Goal: Task Accomplishment & Management: Manage account settings

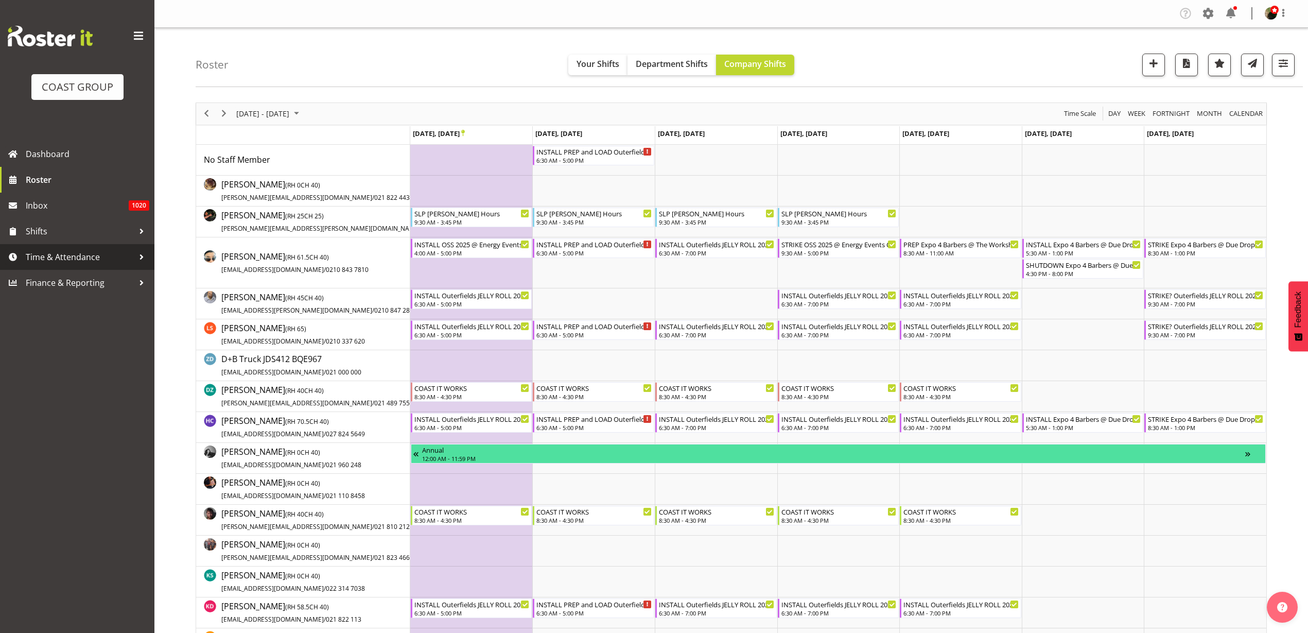
click at [41, 257] on span "Time & Attendance" at bounding box center [80, 256] width 108 height 15
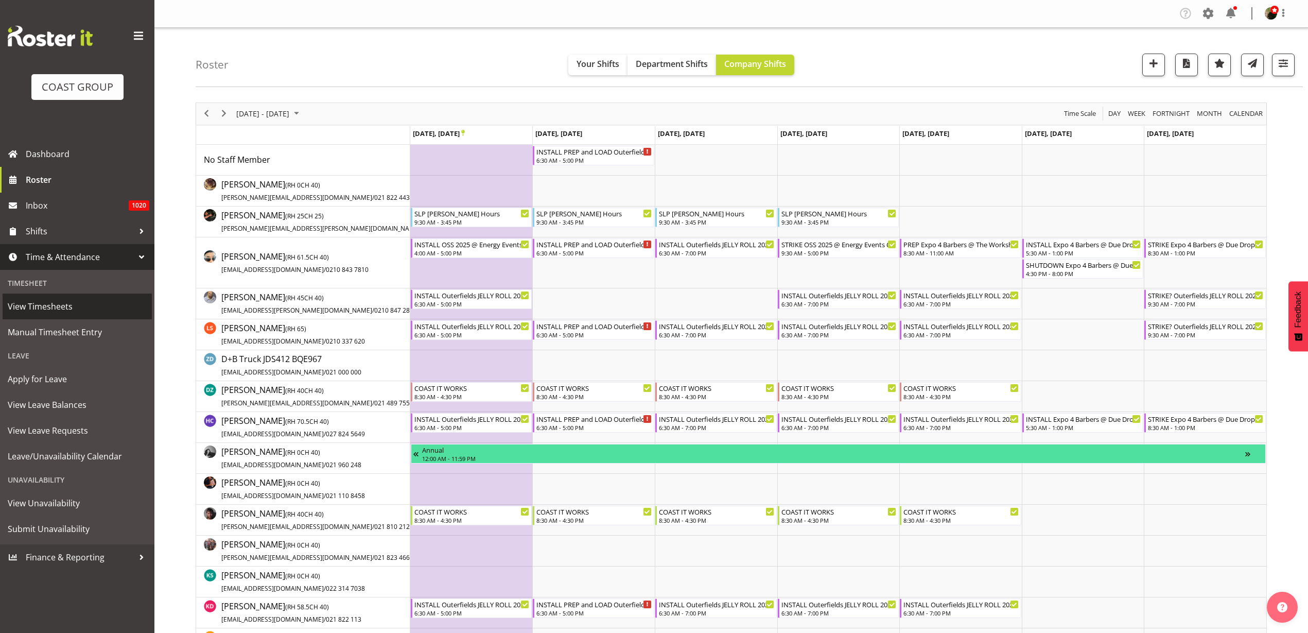
click at [41, 305] on span "View Timesheets" at bounding box center [77, 306] width 139 height 15
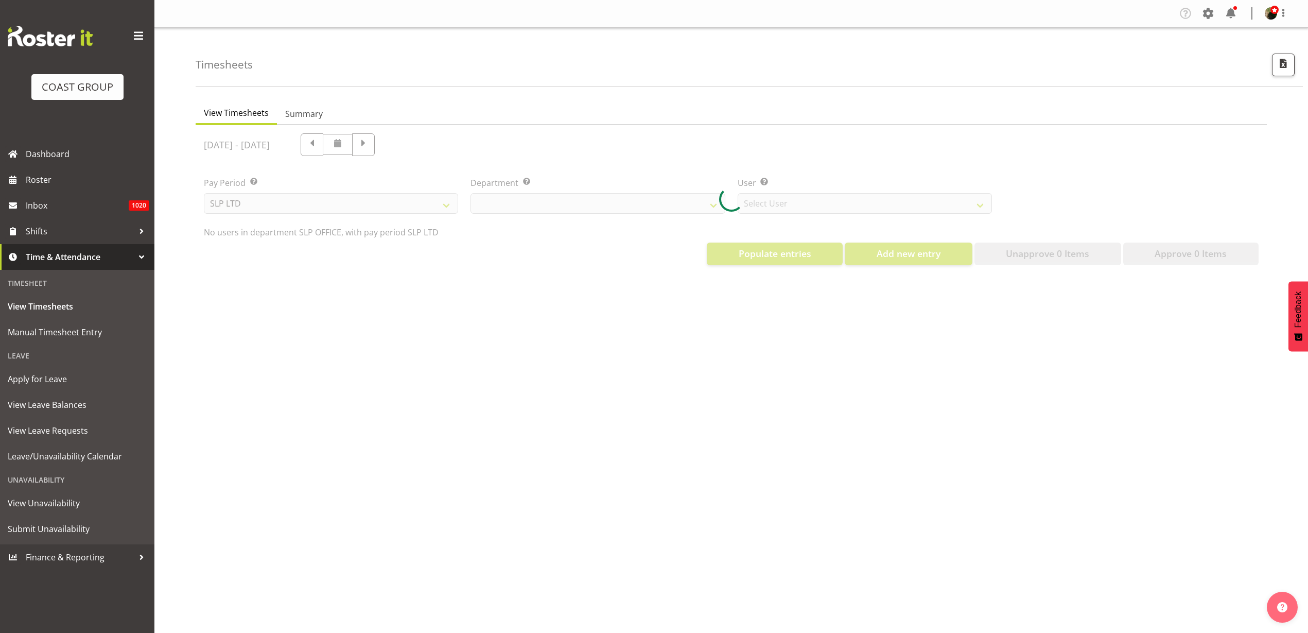
select select "25"
select select "7496"
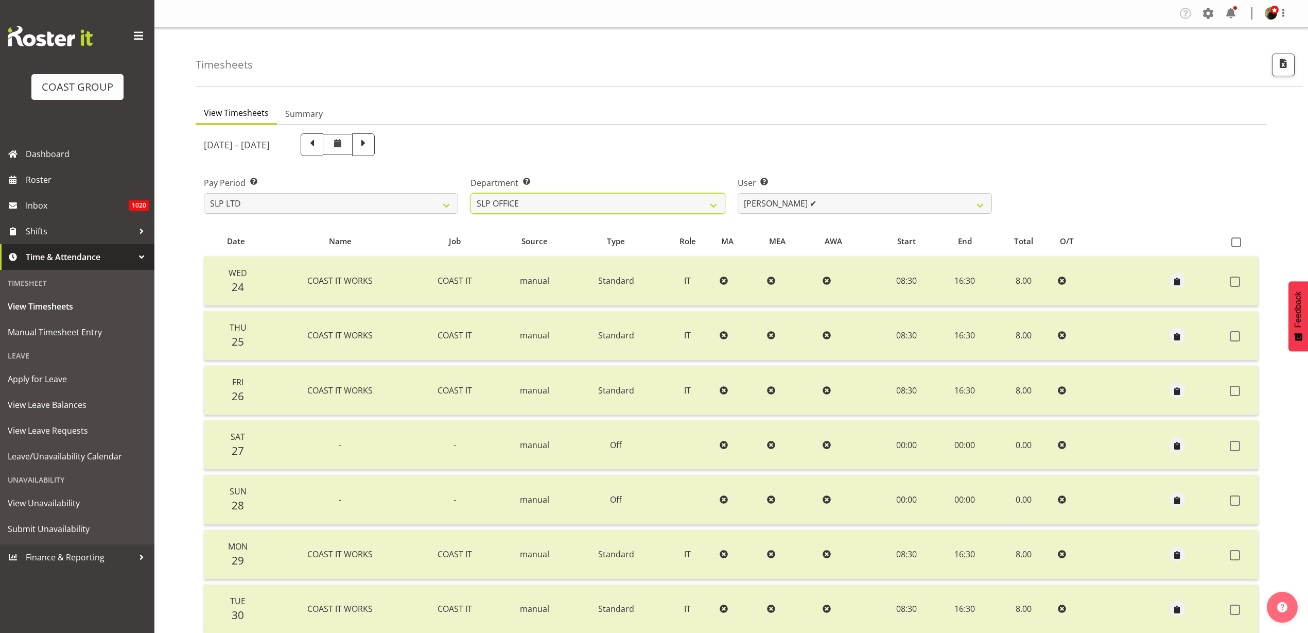
click at [573, 205] on select "SLP CHC SLP OFFICE SLP PRODUCTION SLP TRADE" at bounding box center [598, 203] width 254 height 21
select select "23"
click at [471, 193] on select "SLP CHC SLP OFFICE SLP PRODUCTION SLP TRADE" at bounding box center [598, 203] width 254 height 21
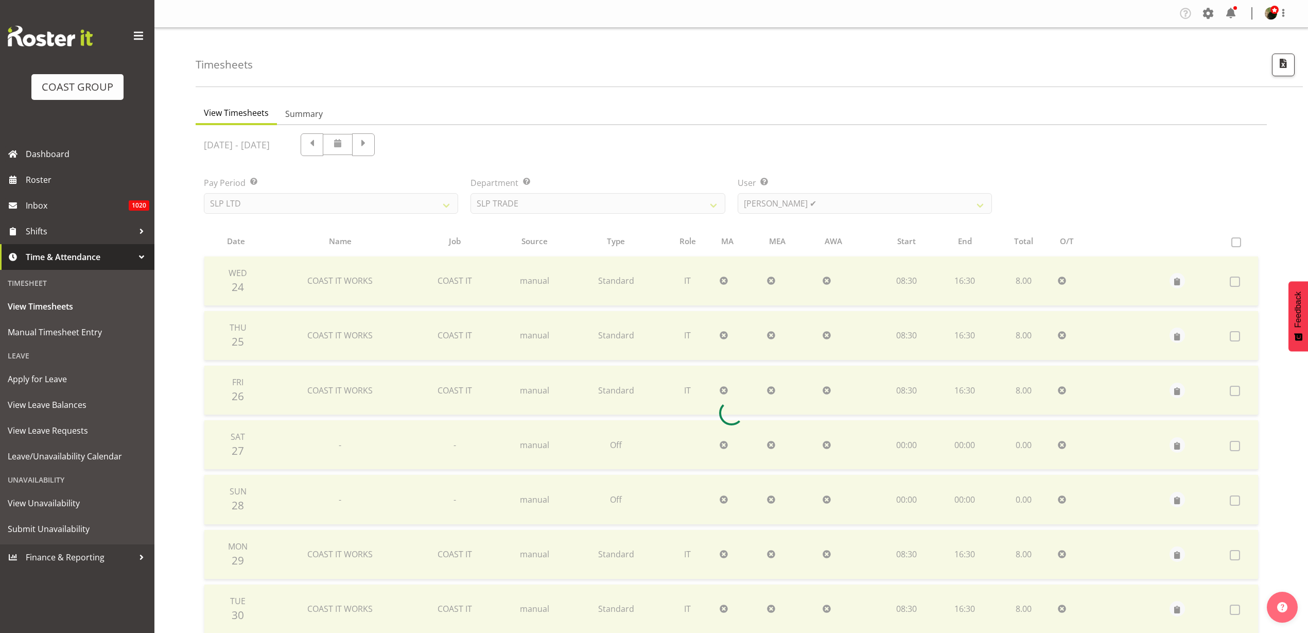
click at [835, 202] on div at bounding box center [731, 413] width 1071 height 576
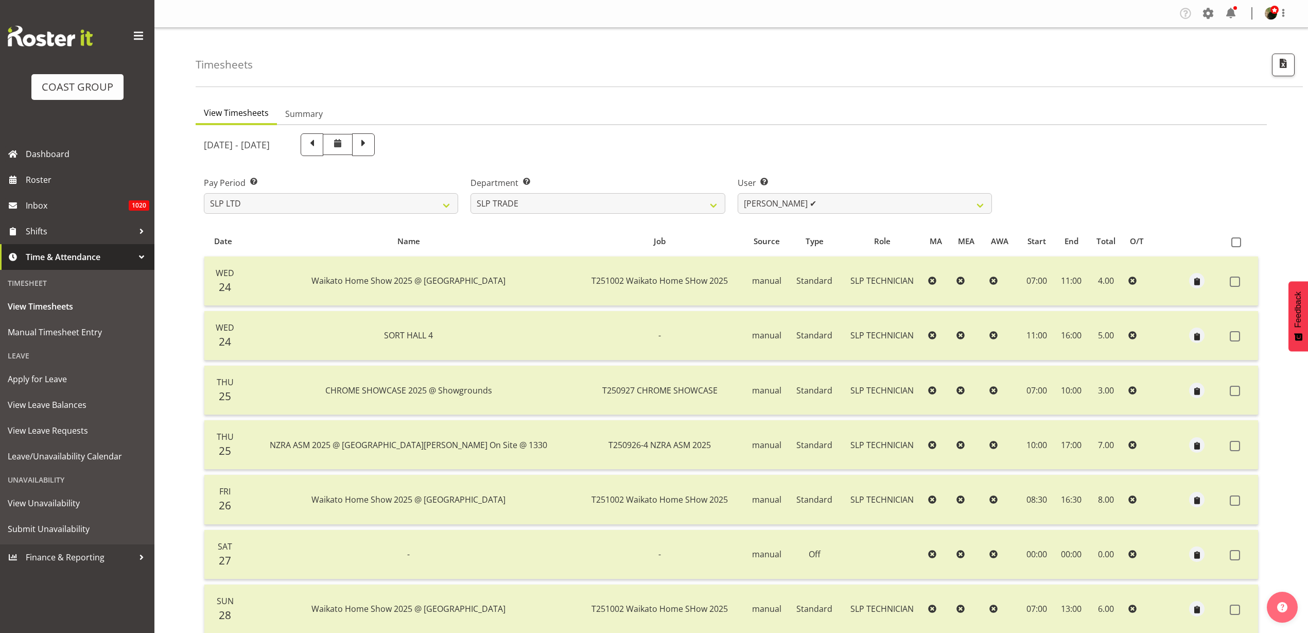
click at [865, 193] on span "Aof Anujarawat ✔ Han Chaleerin ✔ Hayden Watts ✔ Jack Brewer ✔ Jesse Hawira ✔ Jo…" at bounding box center [865, 203] width 254 height 21
click at [854, 204] on select "Aof Anujarawat ✔ Han Chaleerin ✔ Hayden Watts ✔ Jack Brewer ✔ Jesse Hawira ✔ Jo…" at bounding box center [865, 203] width 254 height 21
select select "256"
click at [738, 193] on select "Aof Anujarawat ✔ Han Chaleerin ✔ Hayden Watts ✔ Jack Brewer ✔ Jesse Hawira ✔ Jo…" at bounding box center [865, 203] width 254 height 21
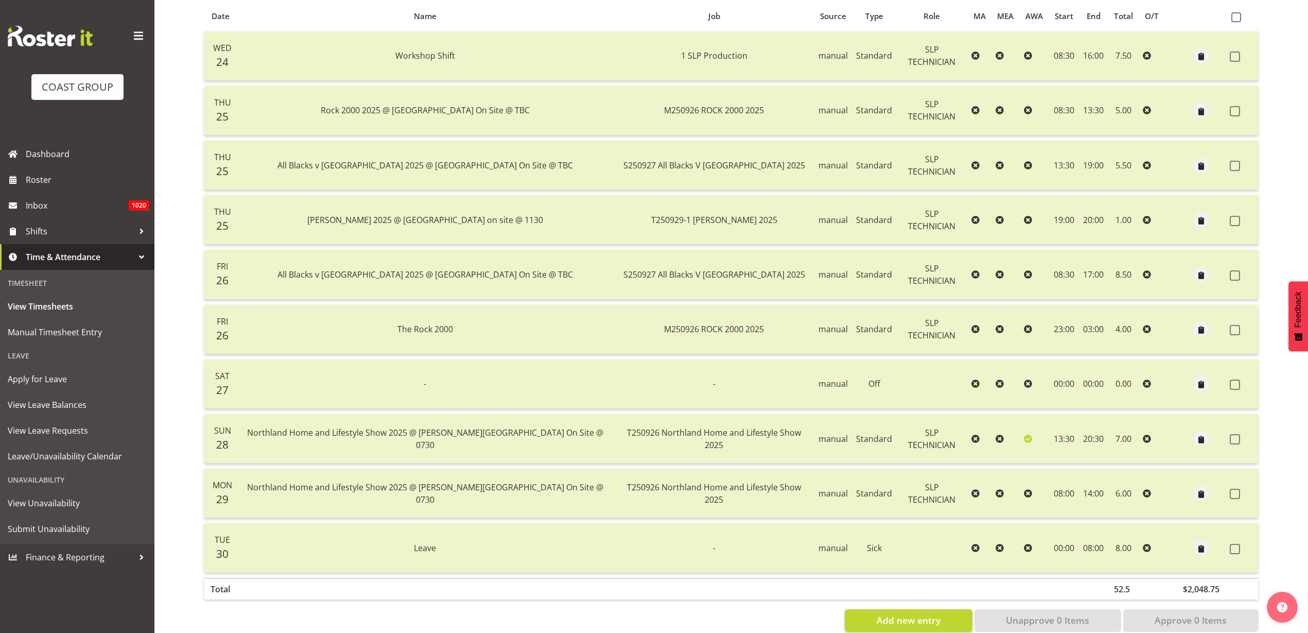
scroll to position [250, 0]
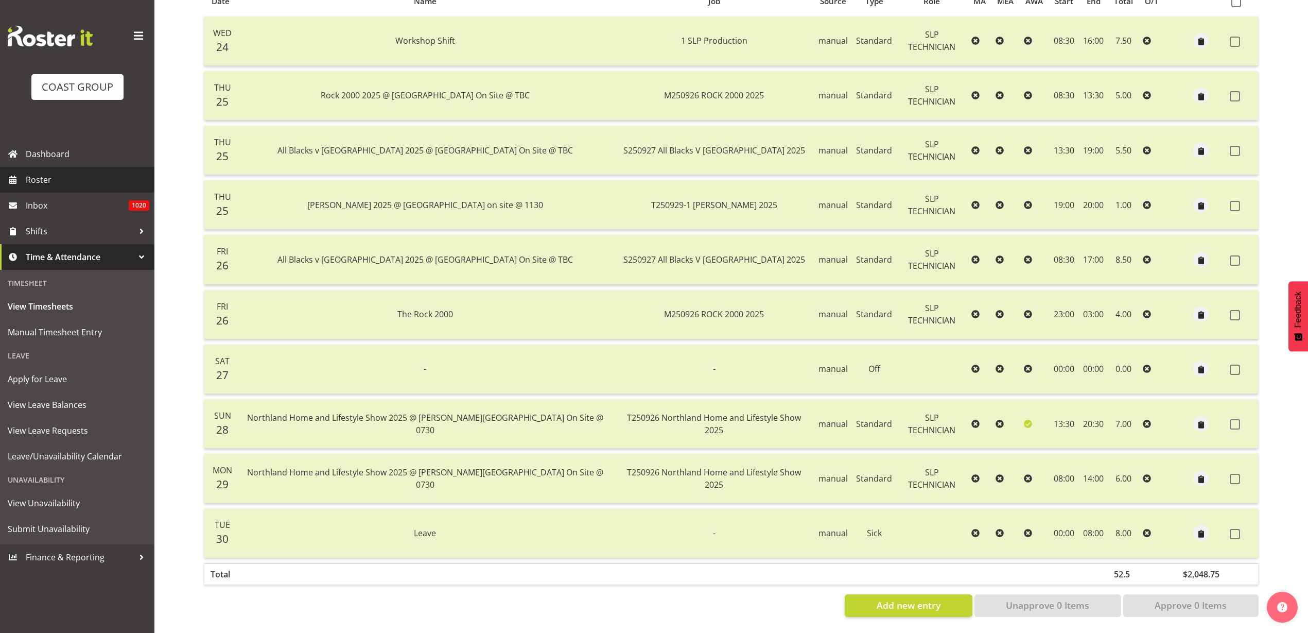
click at [43, 178] on span "Roster" at bounding box center [88, 179] width 124 height 15
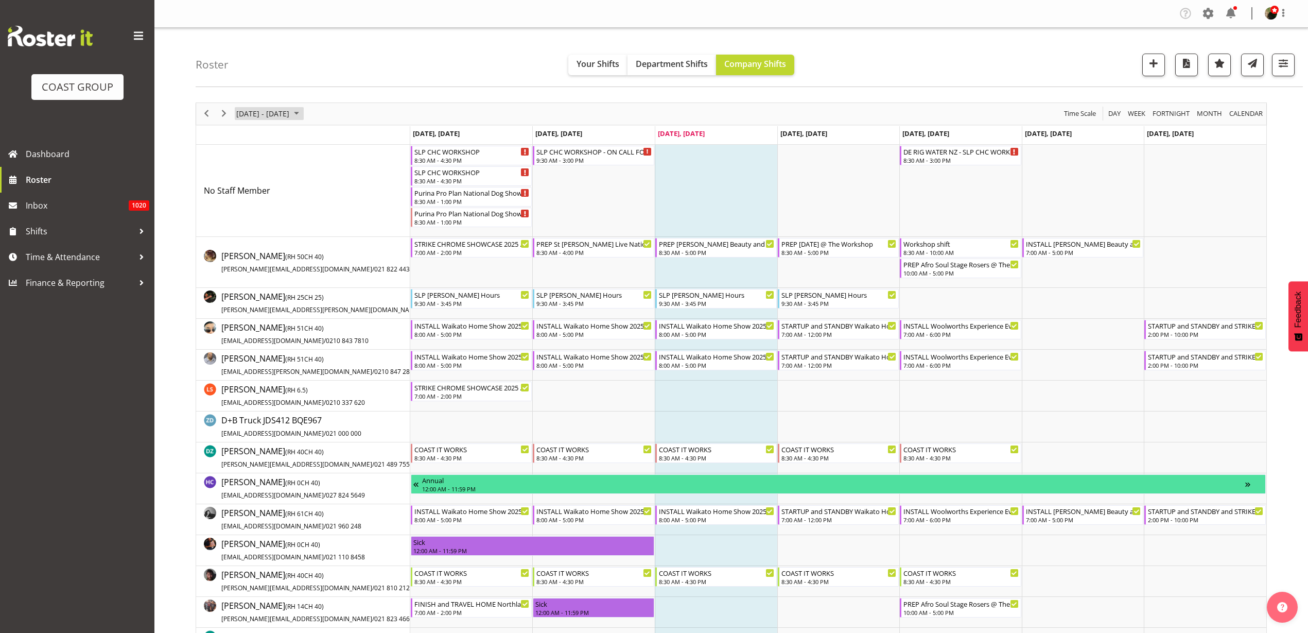
click at [264, 110] on span "[DATE] - [DATE]" at bounding box center [262, 113] width 55 height 13
click at [264, 243] on span "28" at bounding box center [263, 244] width 15 height 15
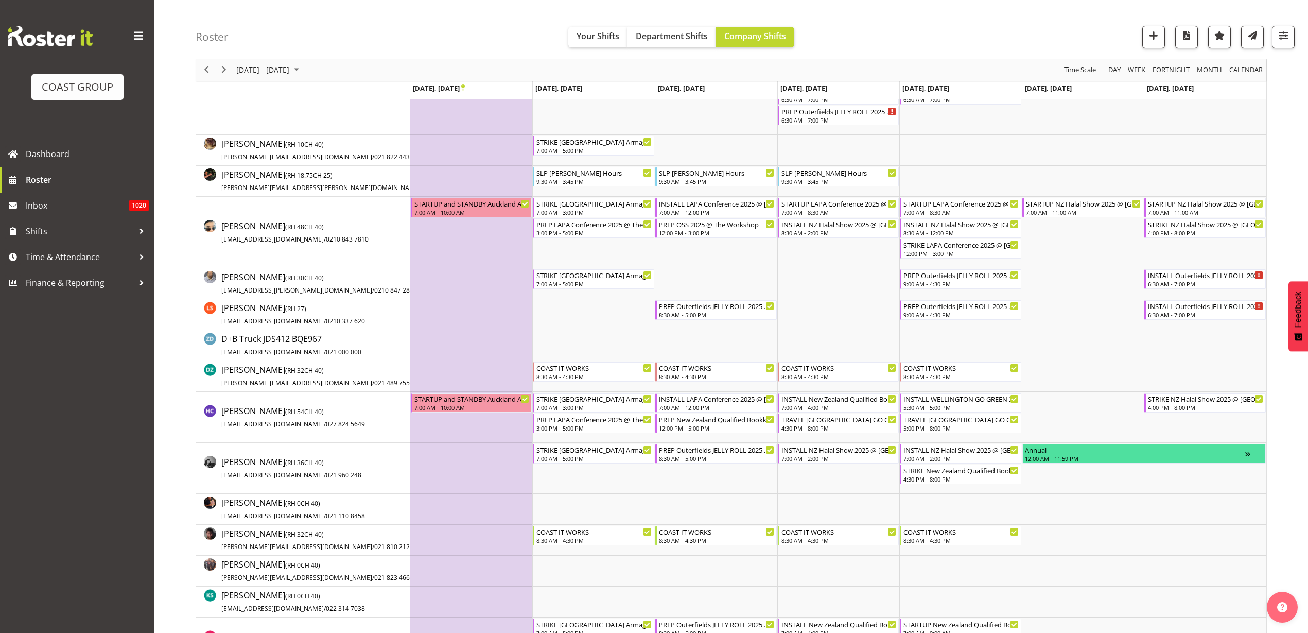
scroll to position [193, 0]
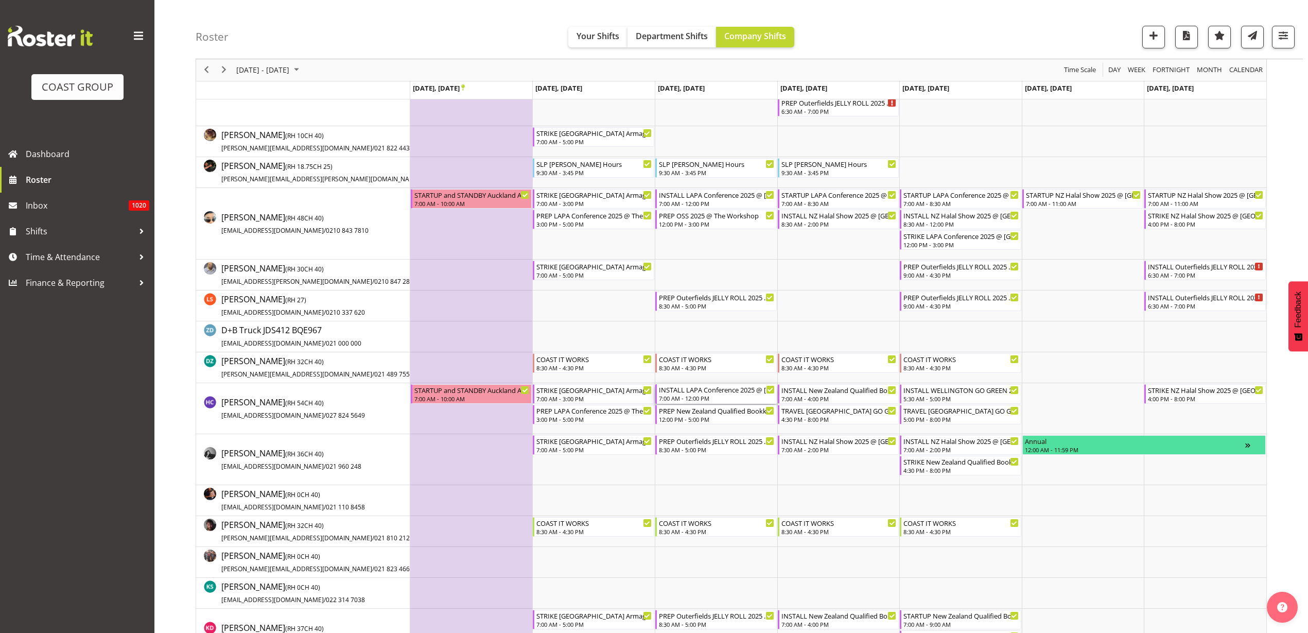
click at [707, 394] on div "7:00 AM - 12:00 PM" at bounding box center [717, 398] width 116 height 8
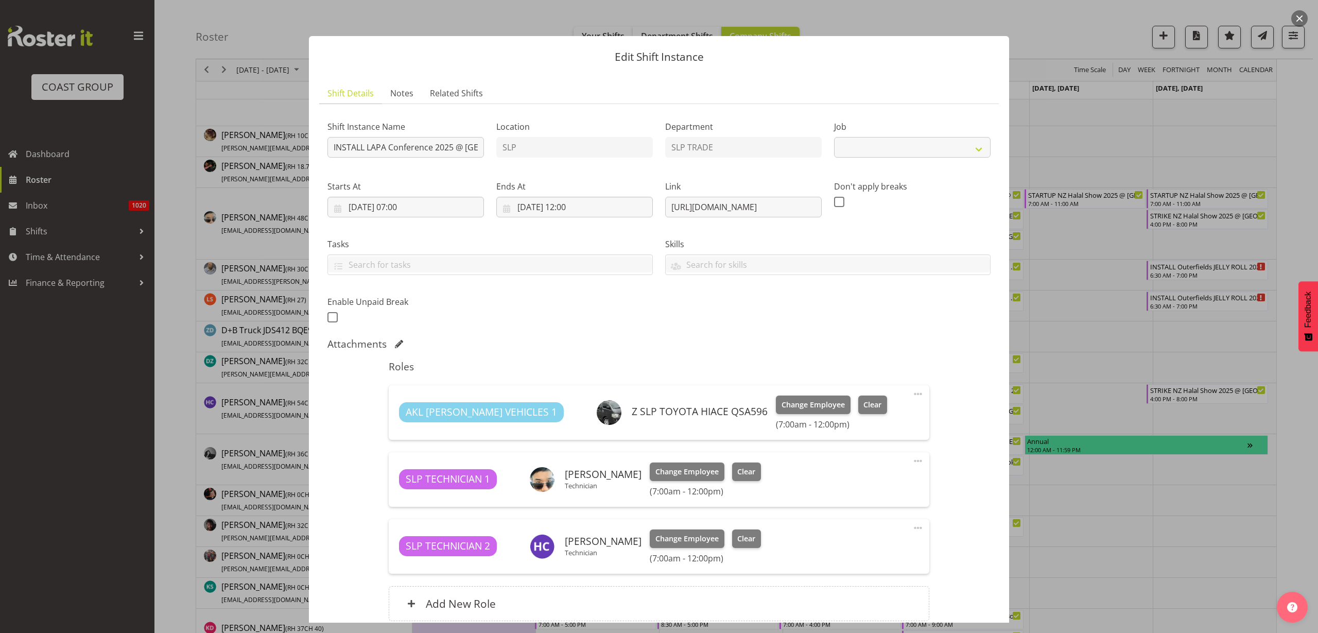
select select "10223"
click at [1302, 19] on button "button" at bounding box center [1299, 18] width 16 height 16
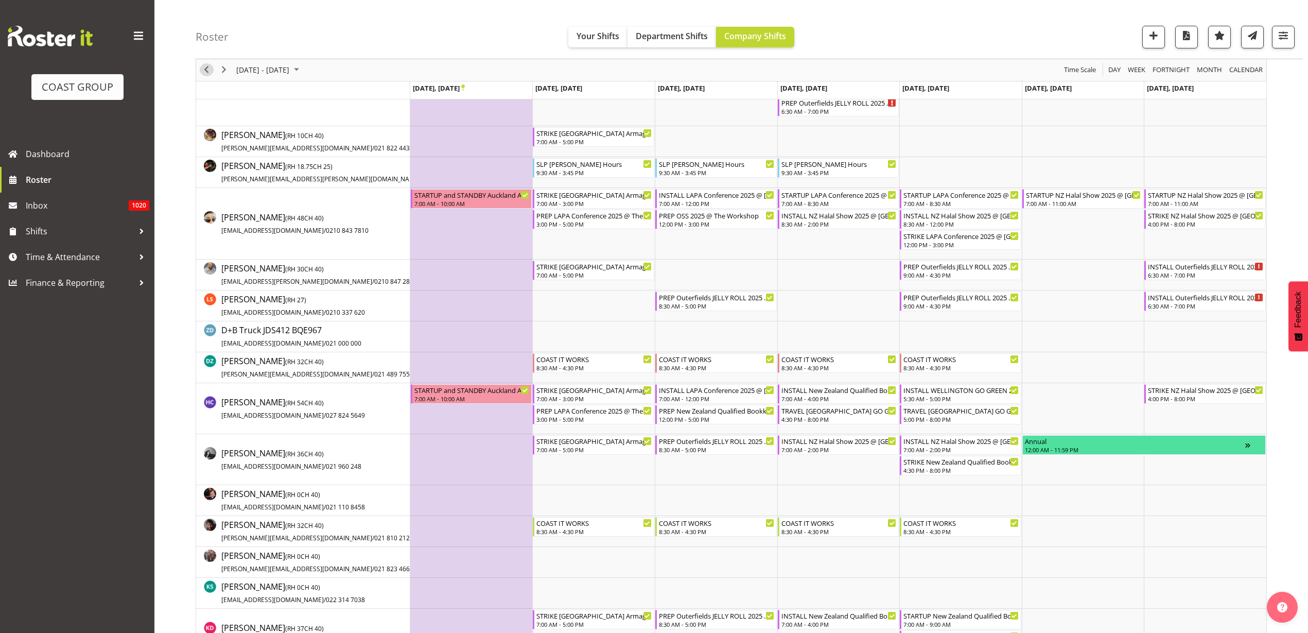
click at [204, 69] on span "Previous" at bounding box center [206, 70] width 12 height 13
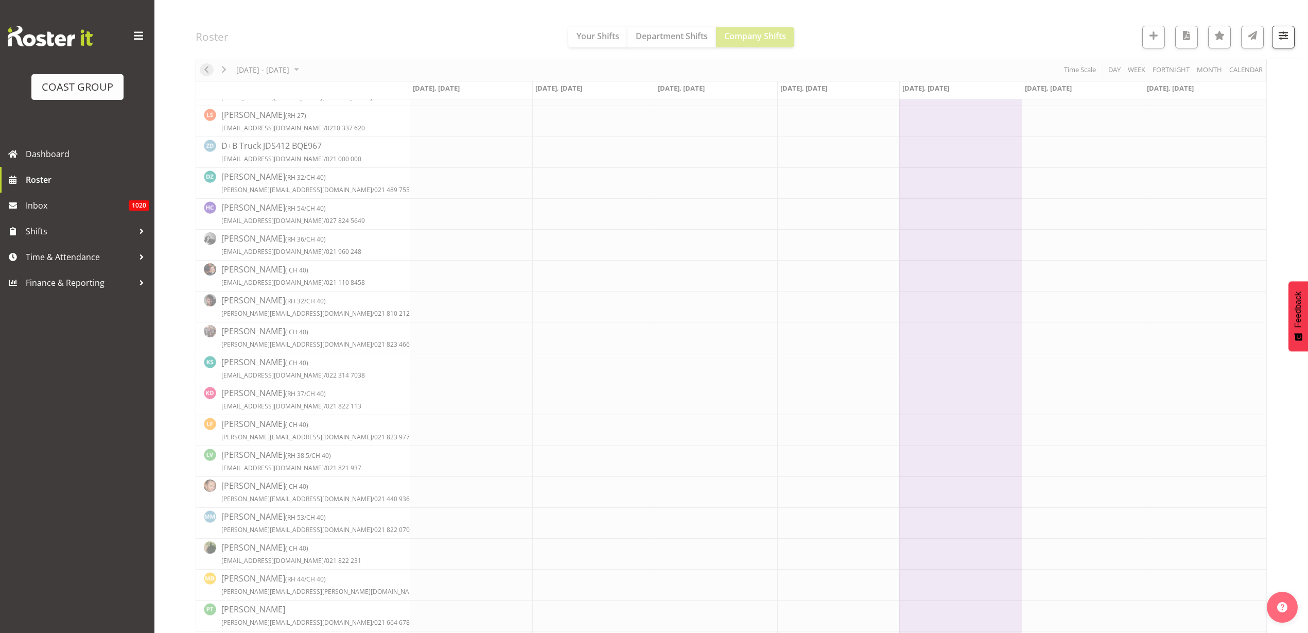
scroll to position [0, 0]
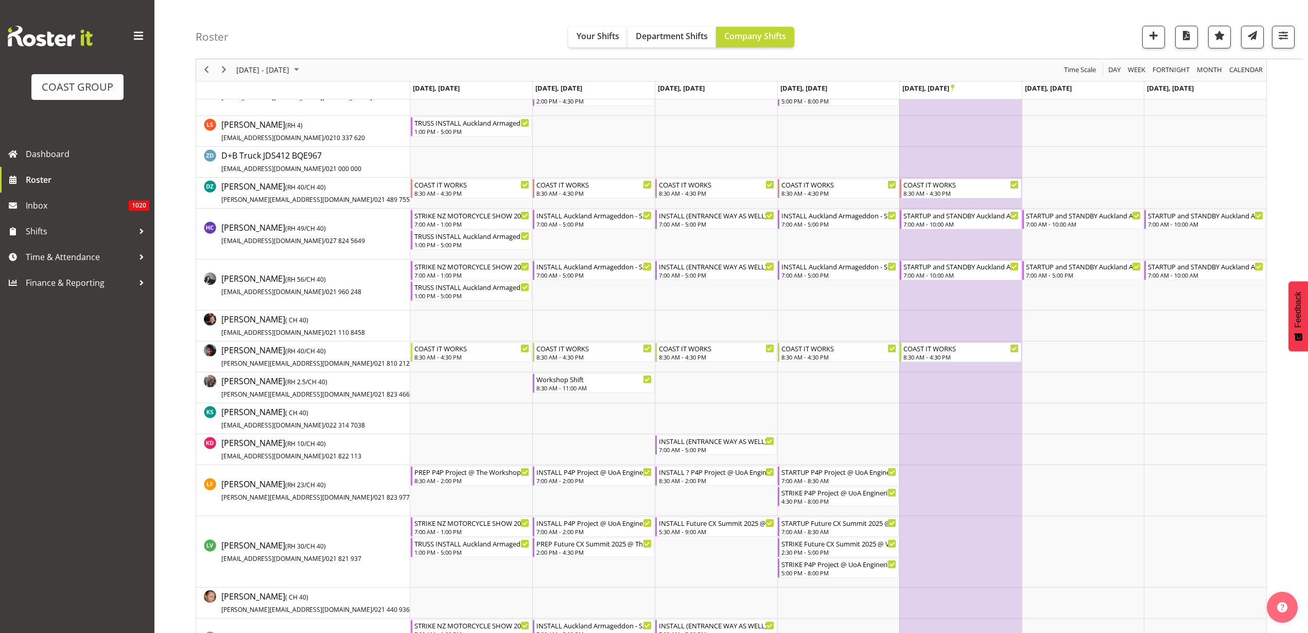
scroll to position [386, 0]
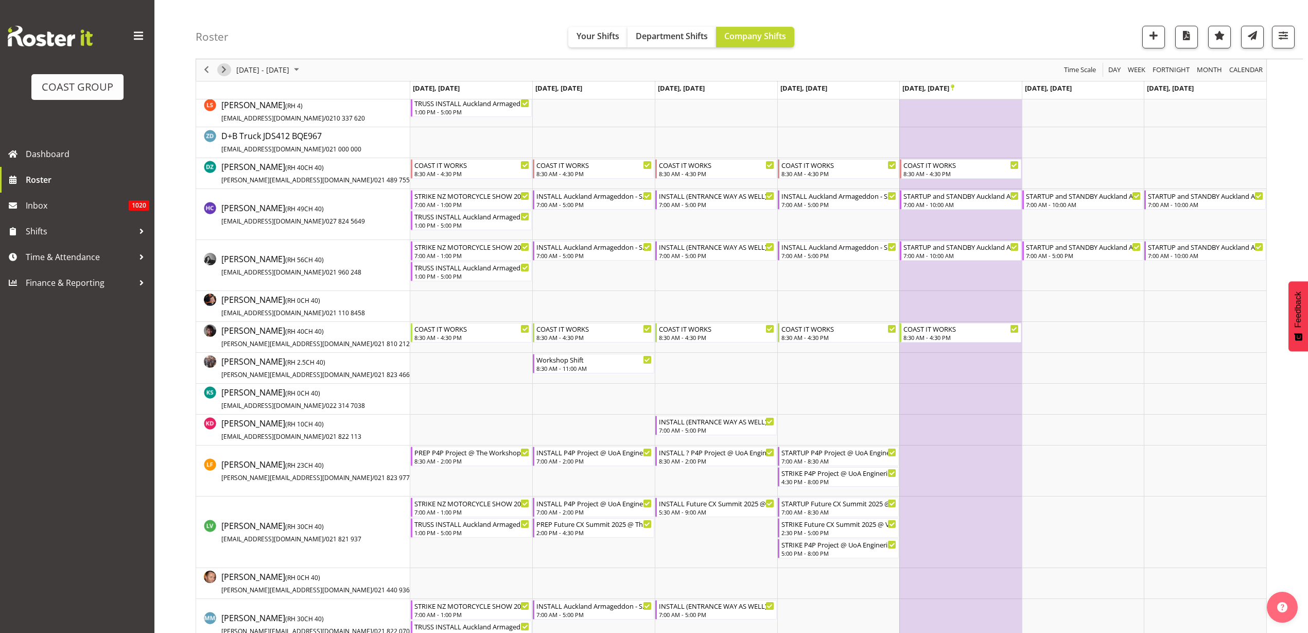
click at [223, 64] on span "Next" at bounding box center [224, 70] width 12 height 13
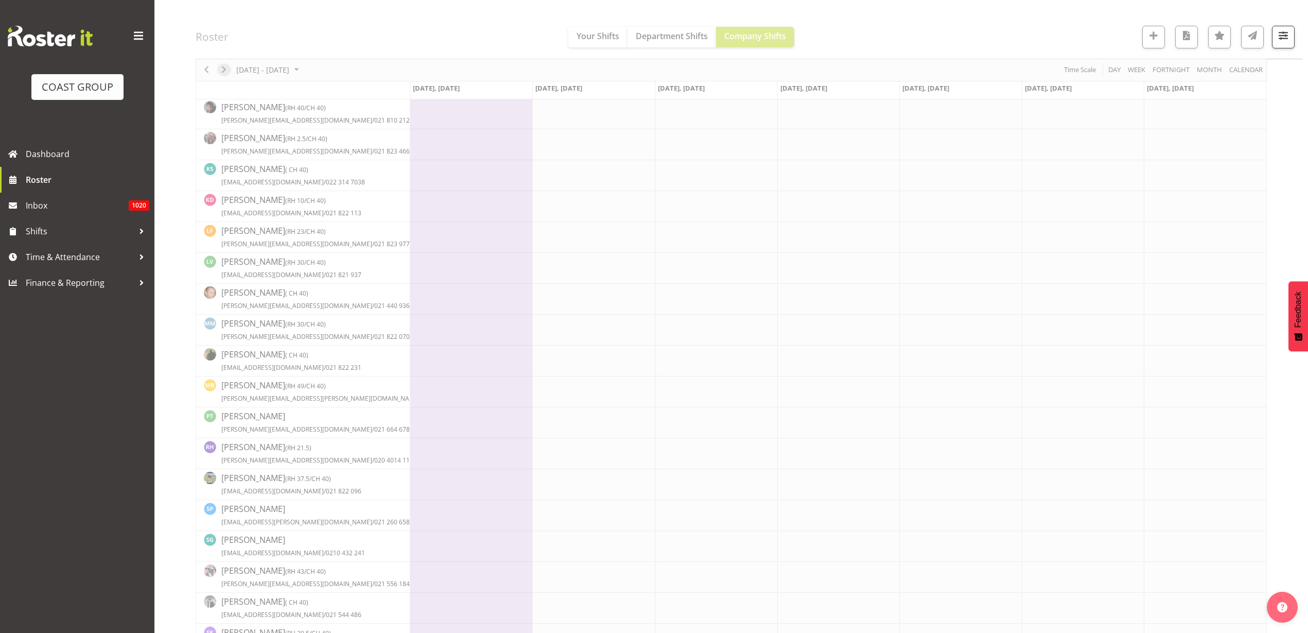
scroll to position [0, 0]
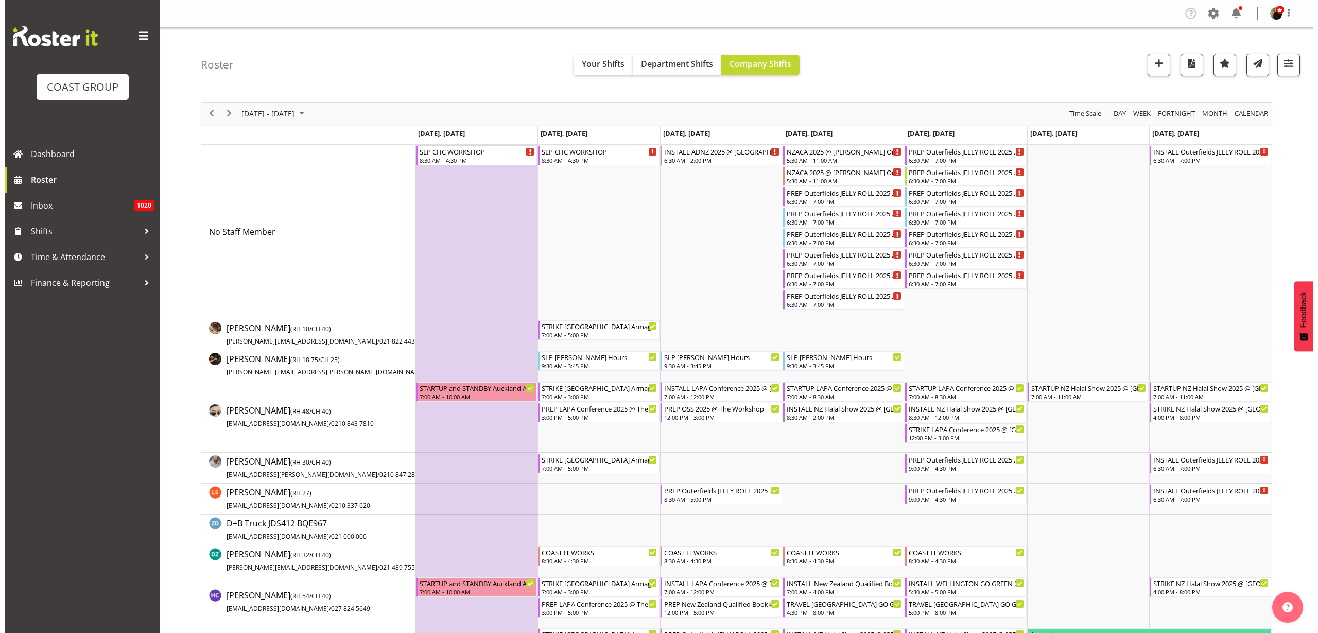
scroll to position [386, 0]
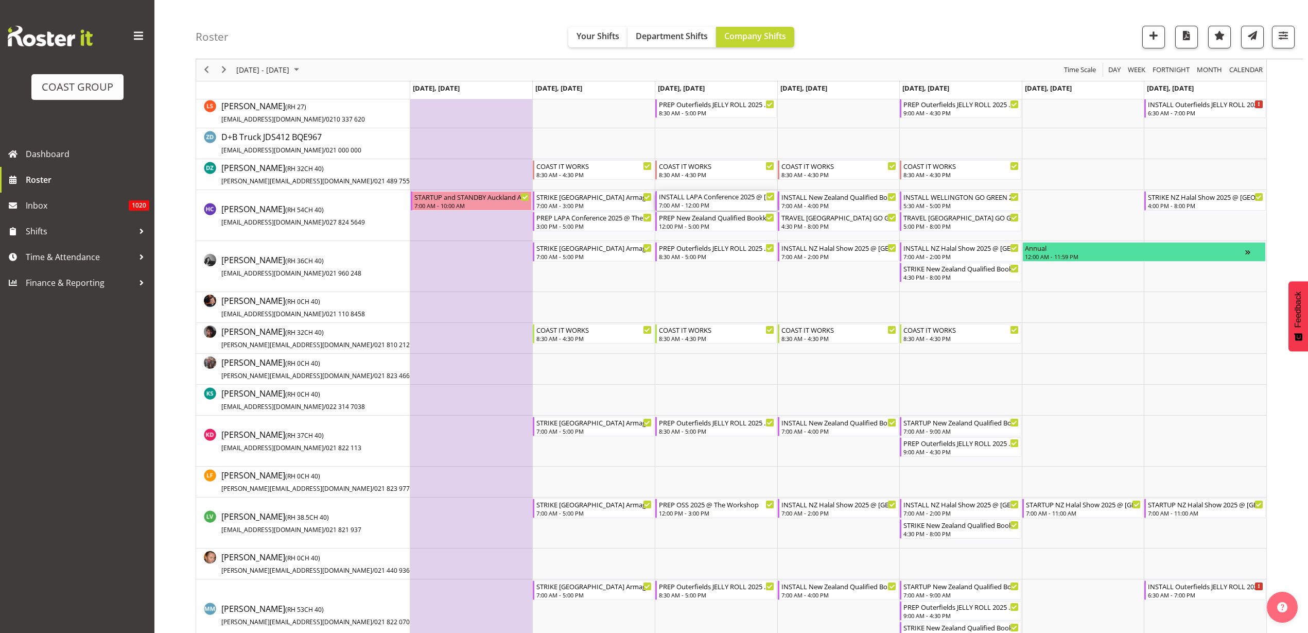
click at [700, 198] on div "INSTALL LAPA Conference 2025 @ Holiday Inn Airport Oaks On SIte @ 0800" at bounding box center [717, 196] width 116 height 10
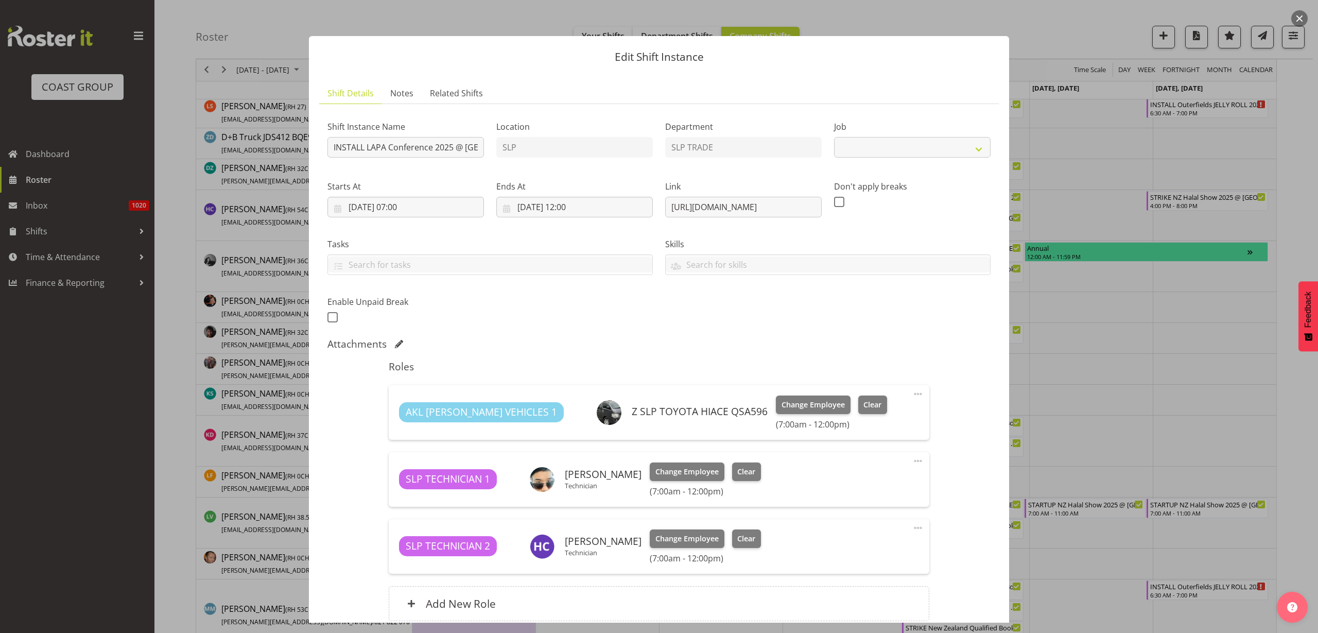
select select "10223"
click at [743, 474] on span "Clear" at bounding box center [746, 471] width 18 height 11
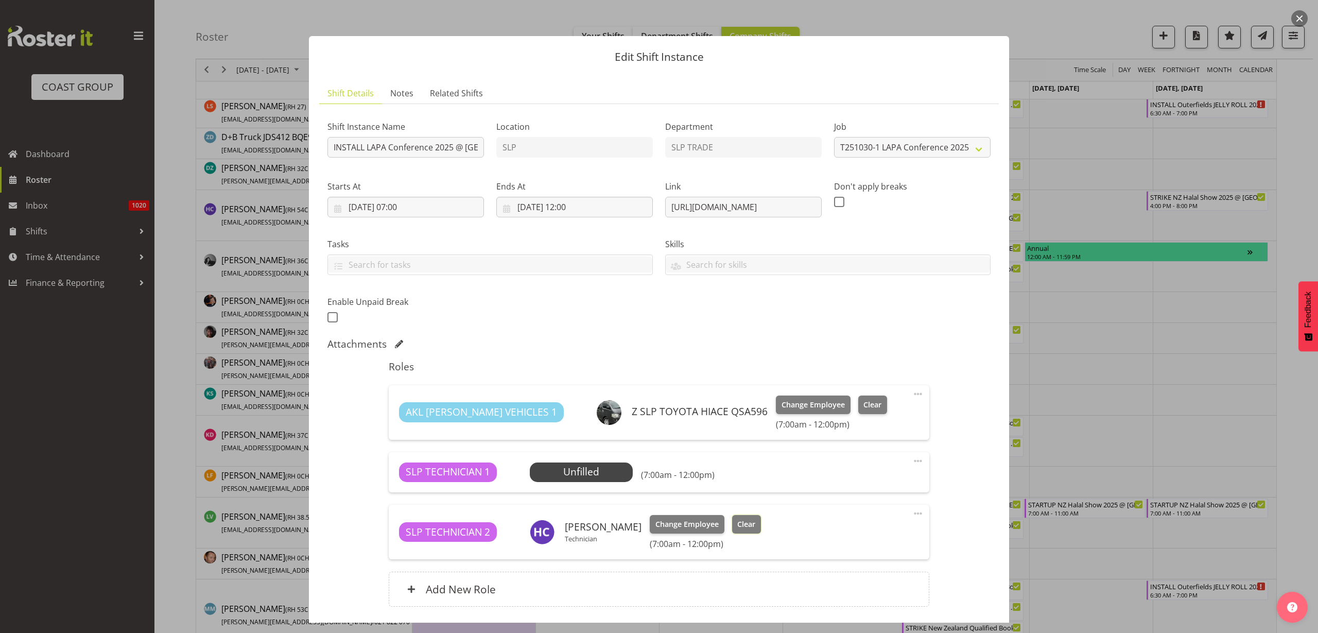
click at [748, 520] on button "Clear" at bounding box center [746, 524] width 29 height 19
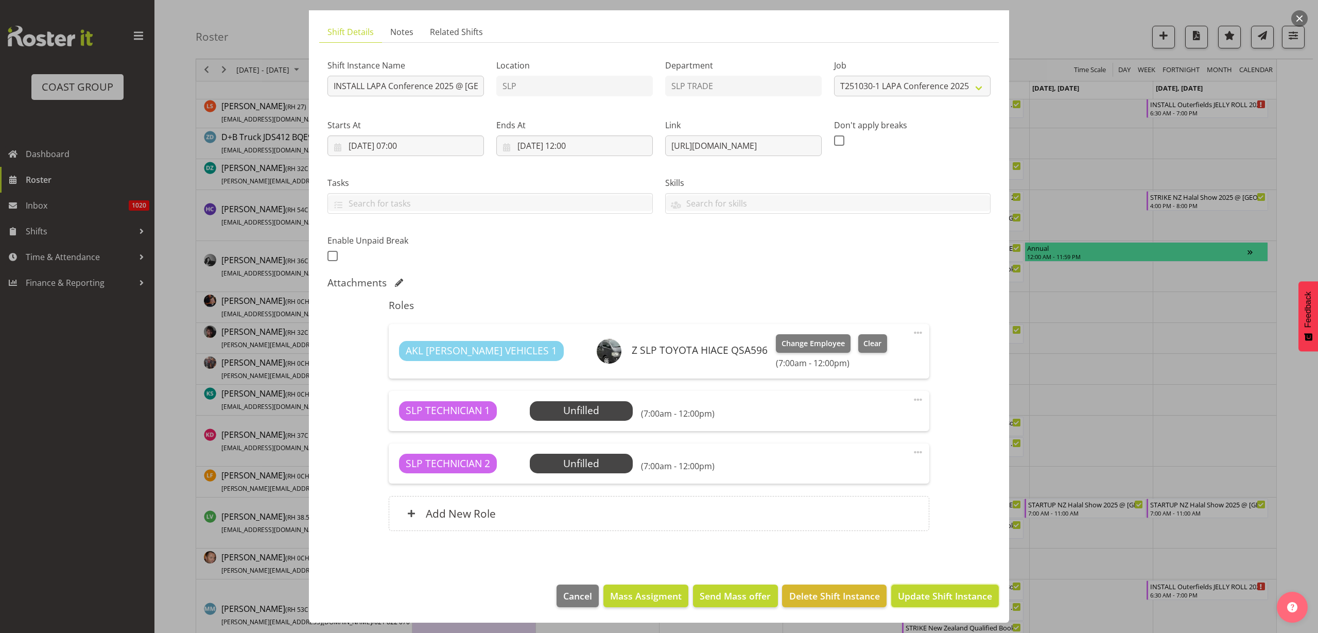
click at [938, 598] on span "Update Shift Instance" at bounding box center [945, 595] width 94 height 13
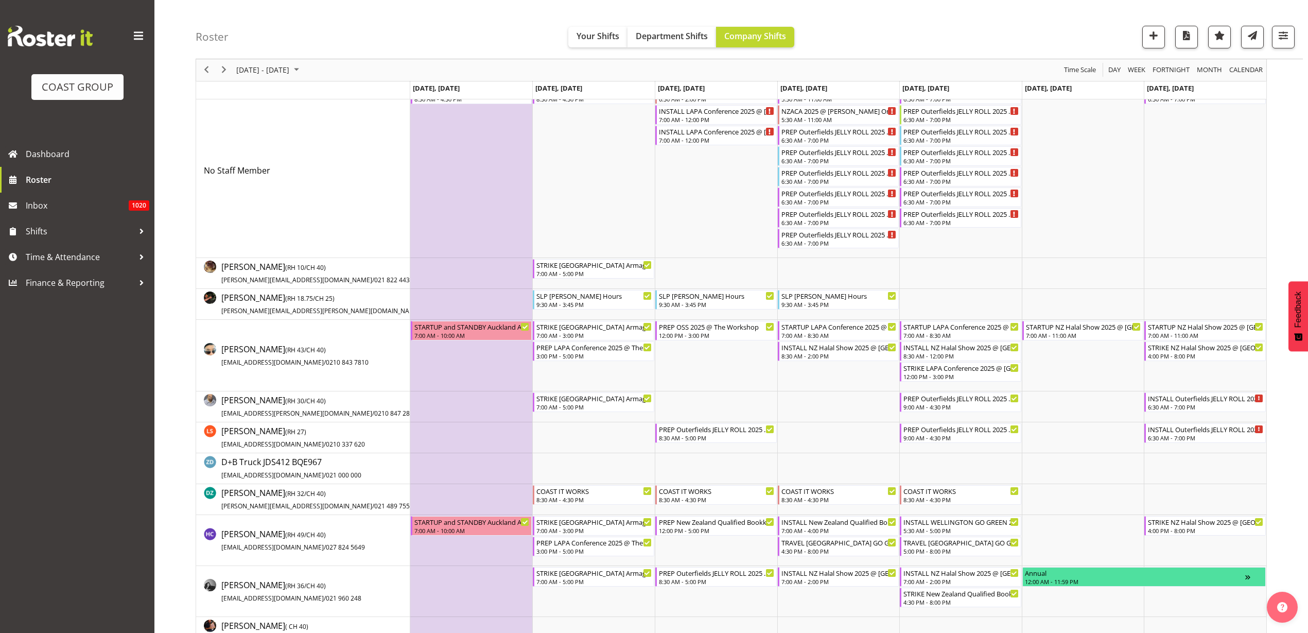
scroll to position [129, 0]
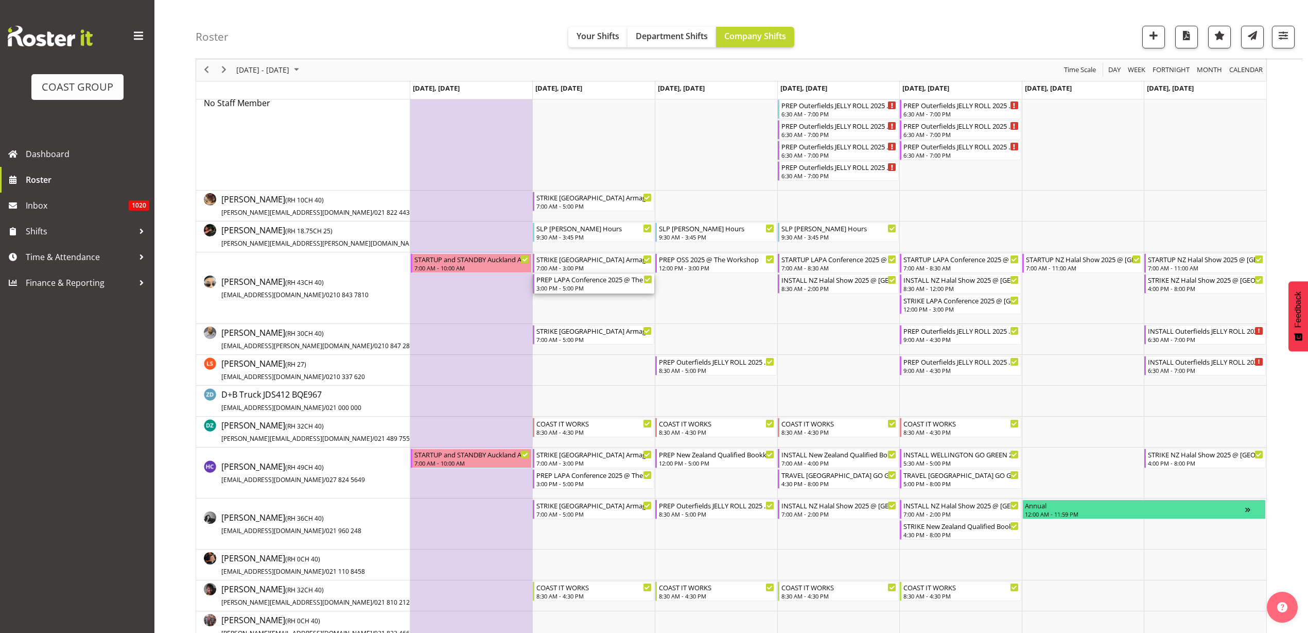
click at [563, 288] on div "3:00 PM - 5:00 PM" at bounding box center [595, 288] width 116 height 8
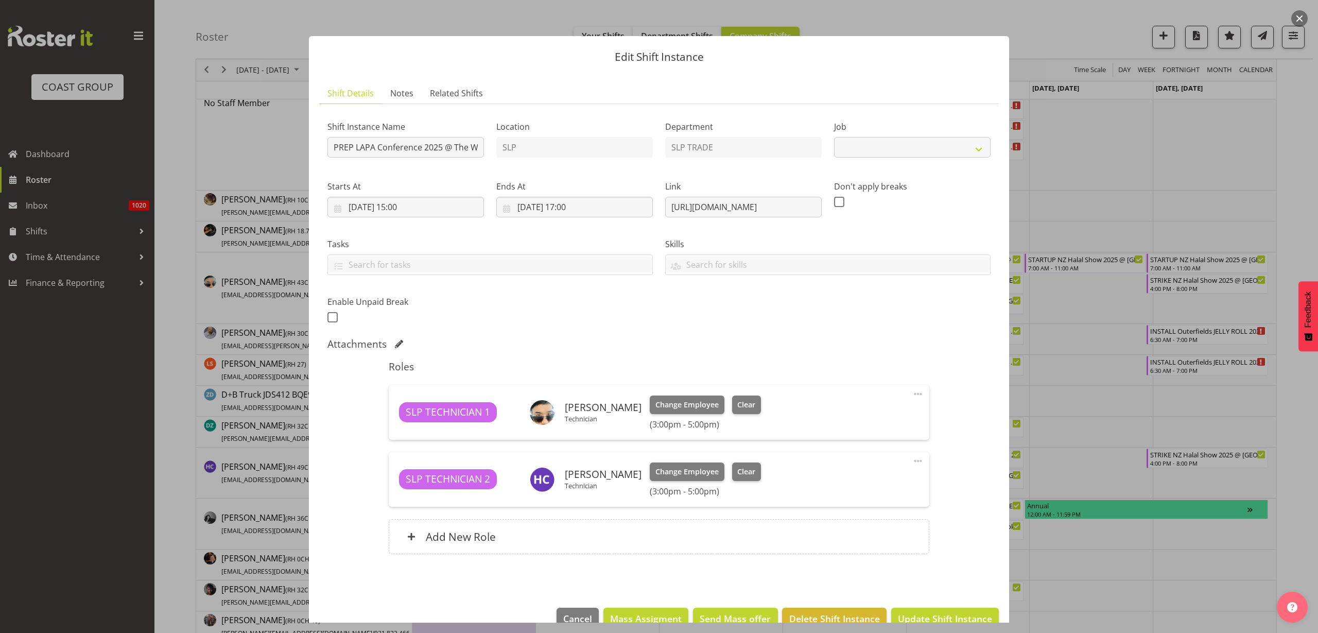
select select "10223"
click at [737, 407] on span "Clear" at bounding box center [746, 404] width 18 height 11
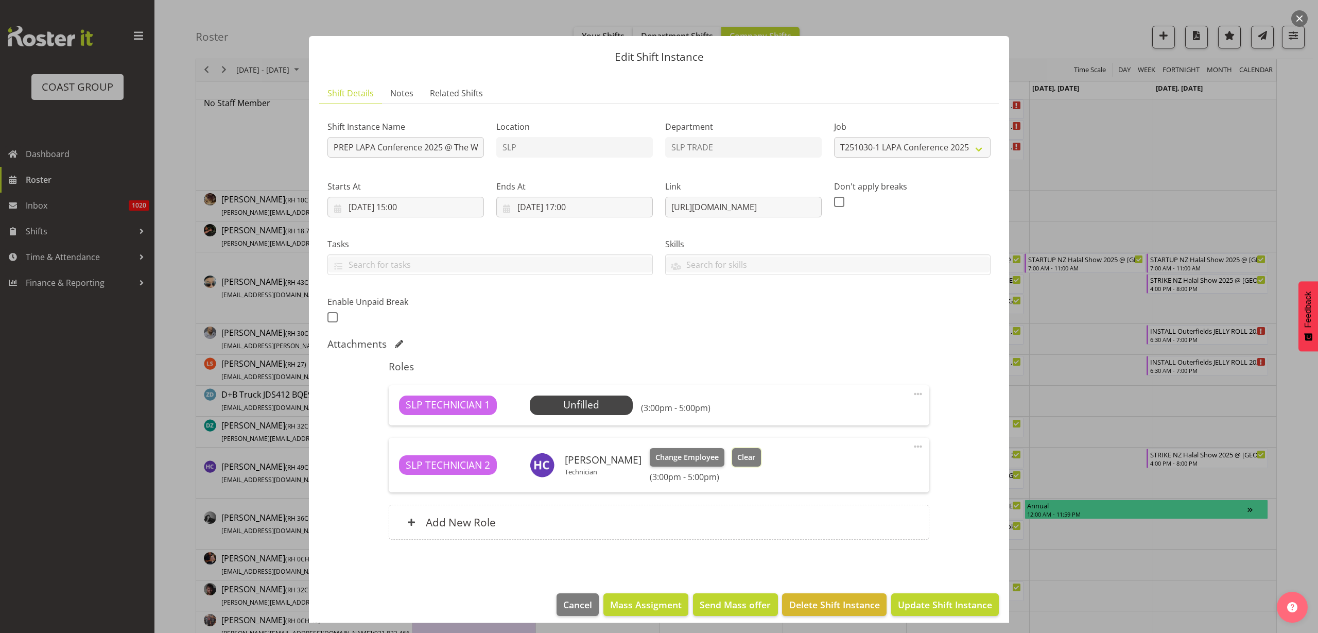
click at [737, 461] on span "Clear" at bounding box center [746, 457] width 18 height 11
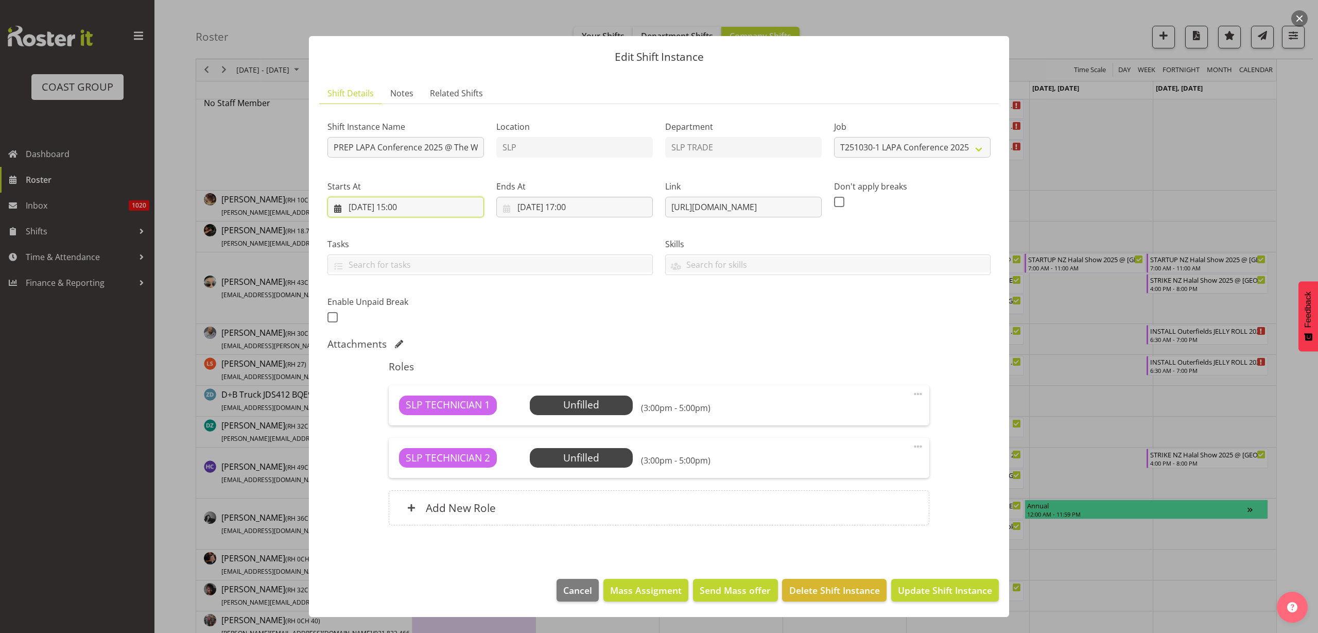
click at [411, 207] on input "28/10/2025, 15:00" at bounding box center [405, 207] width 157 height 21
click at [459, 349] on span "24" at bounding box center [459, 349] width 8 height 10
type input "24/10/2025, 15:00"
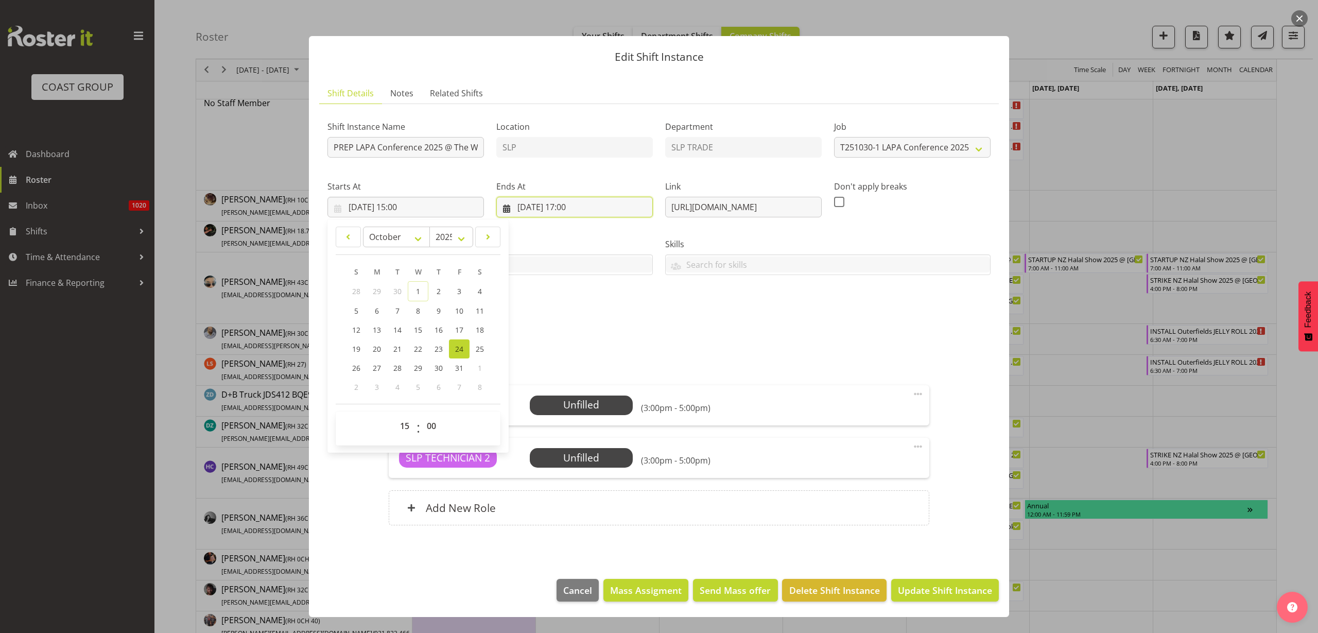
click at [553, 204] on input "28/10/2025, 17:00" at bounding box center [574, 207] width 157 height 21
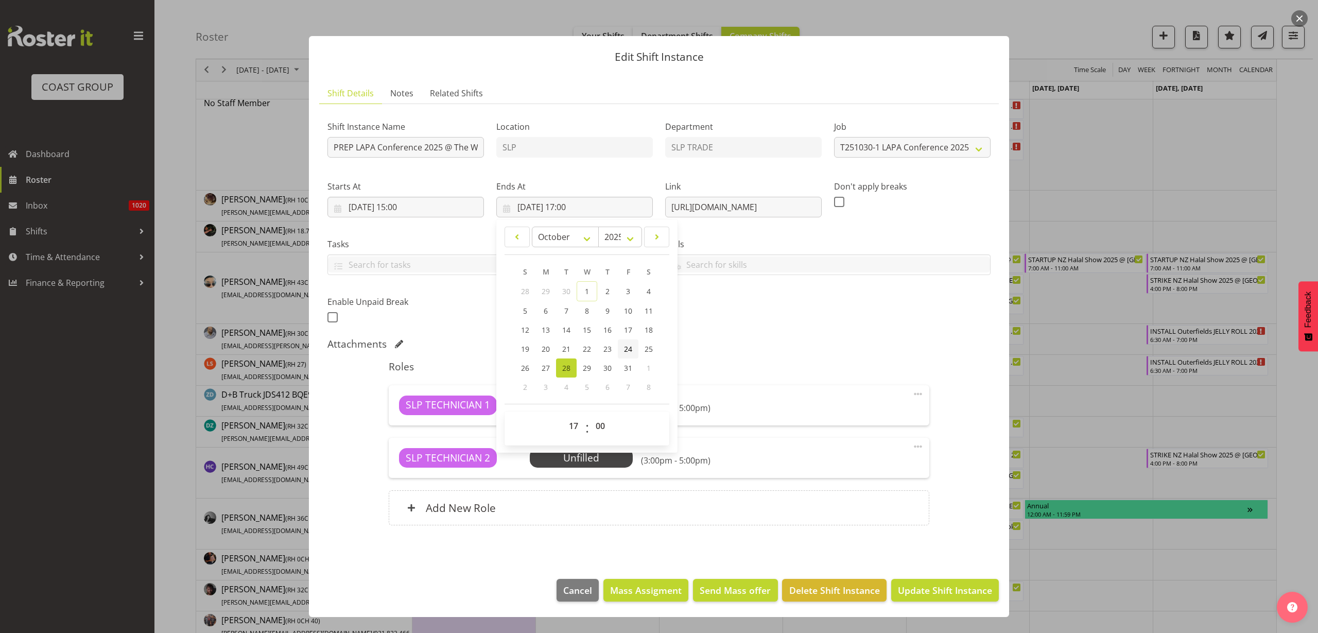
click at [630, 347] on span "24" at bounding box center [628, 349] width 8 height 10
type input "24/10/2025, 17:00"
click at [944, 585] on span "Update Shift Instance" at bounding box center [945, 589] width 94 height 13
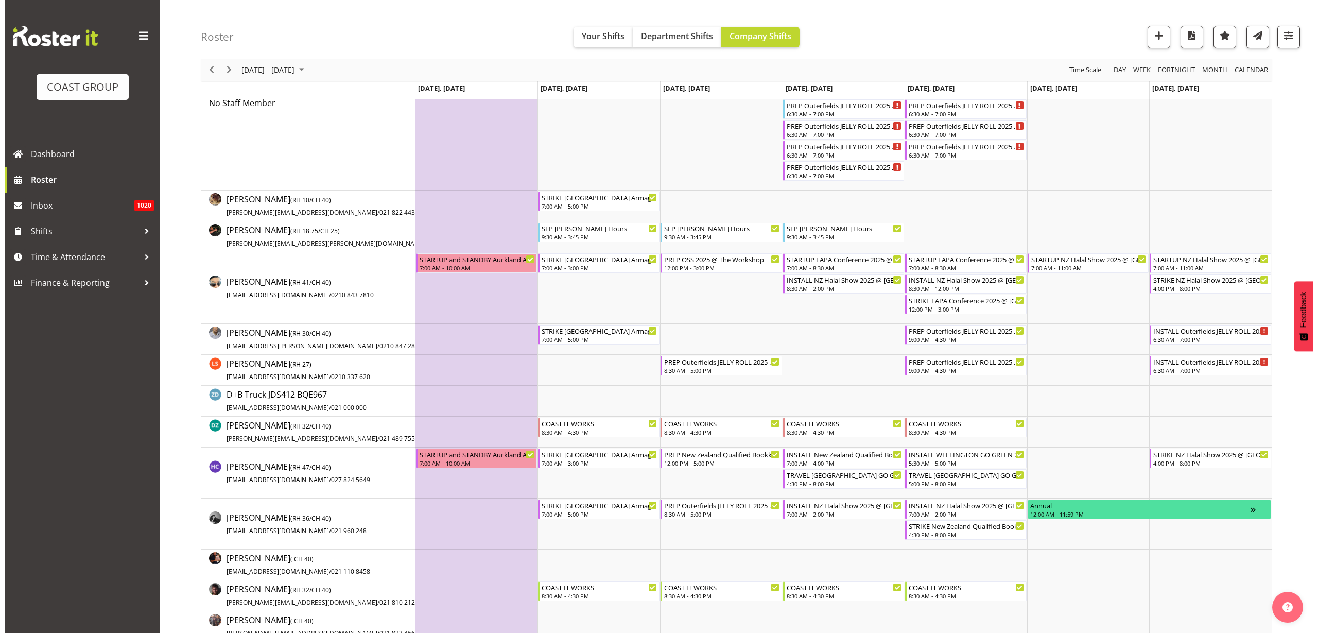
scroll to position [0, 0]
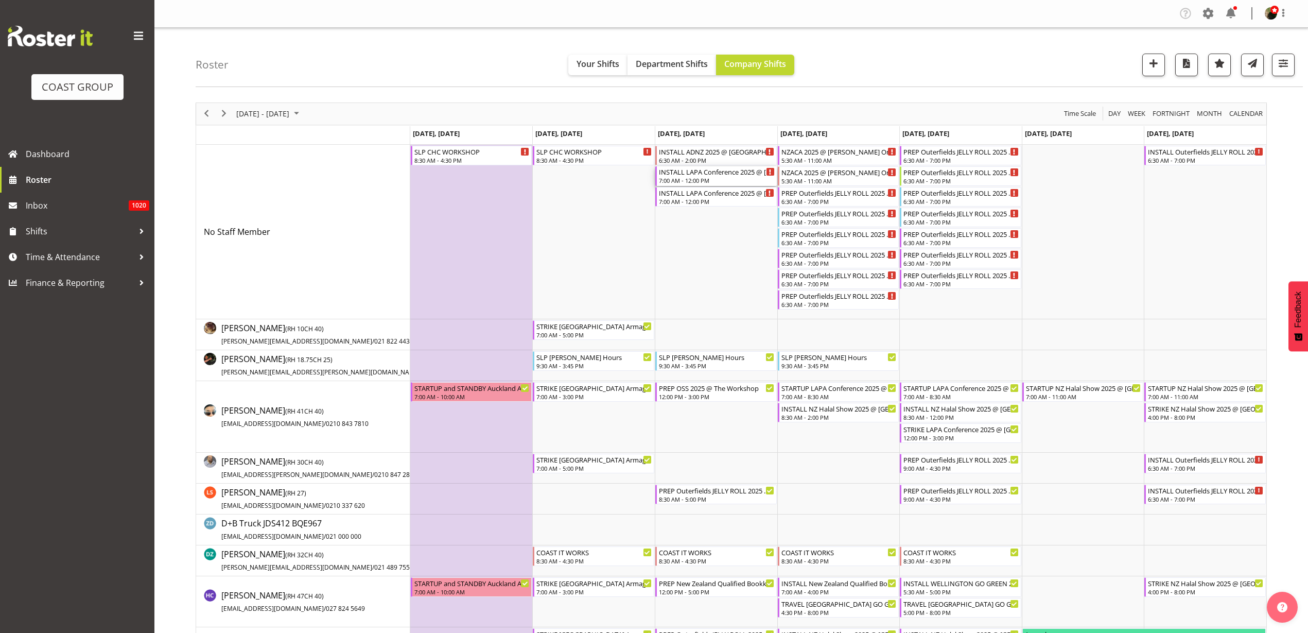
click at [689, 177] on div "7:00 AM - 12:00 PM" at bounding box center [717, 180] width 116 height 8
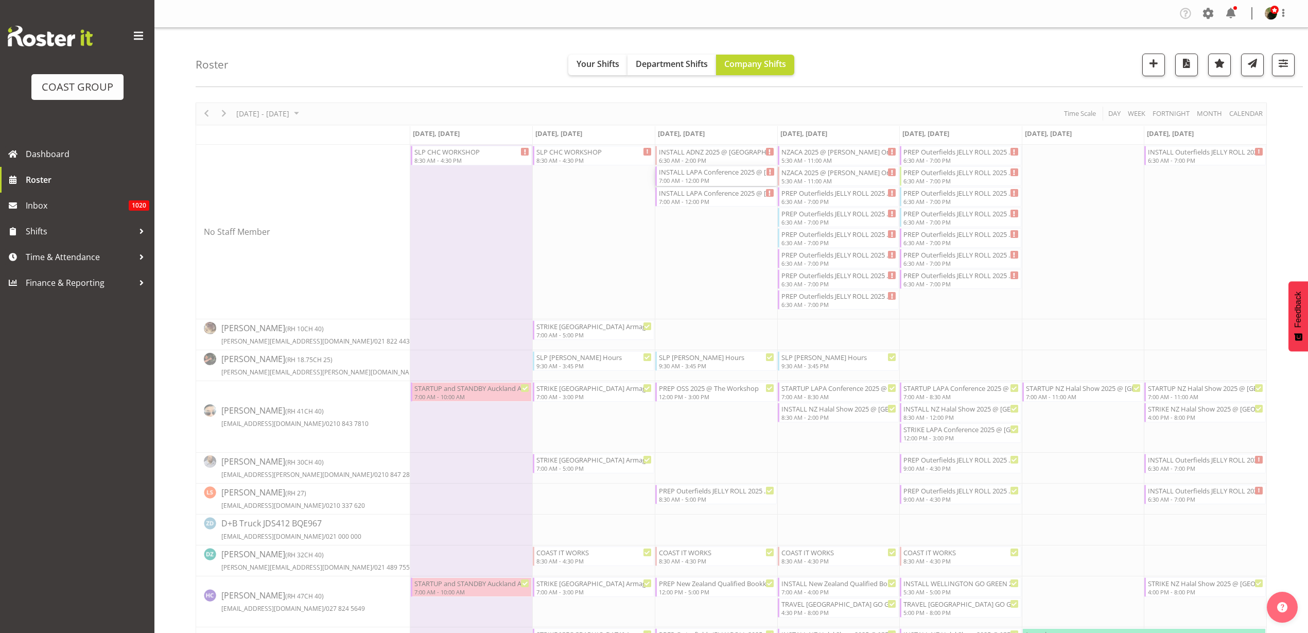
select select
select select "9"
select select "2025"
select select "12"
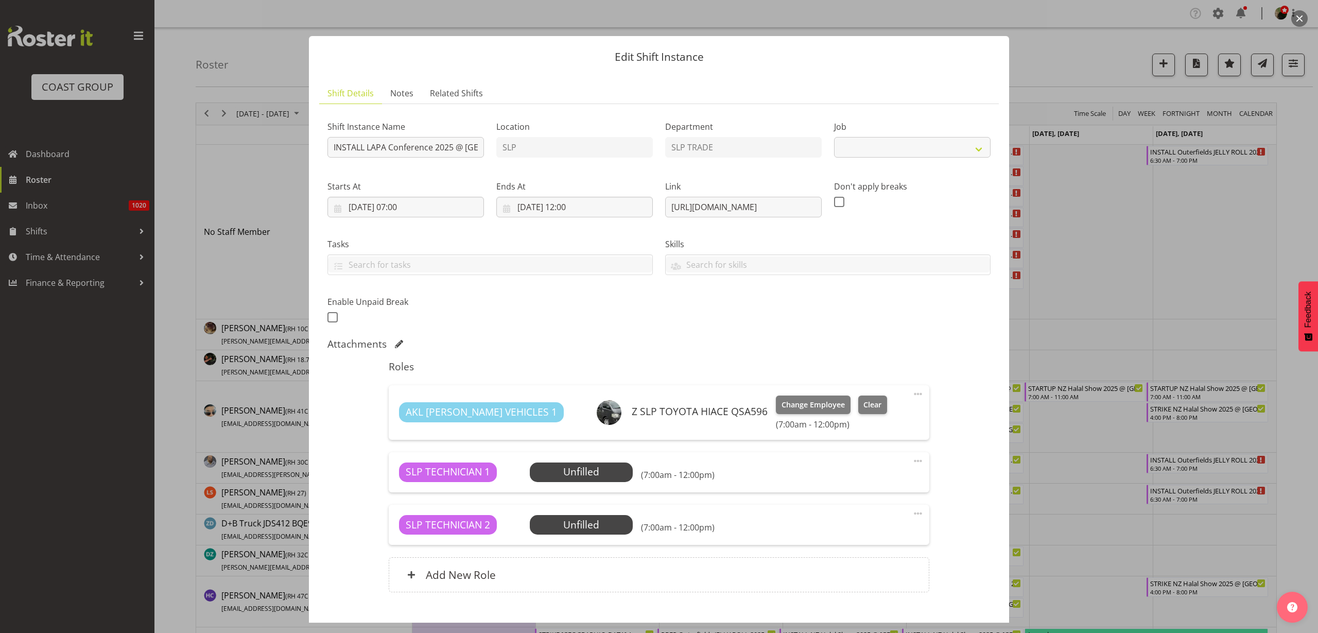
select select "10223"
click at [382, 206] on input "29/10/2025, 07:00" at bounding box center [405, 207] width 157 height 21
click at [402, 367] on link "28" at bounding box center [397, 367] width 21 height 19
type input "28/10/2025, 07:00"
click at [553, 208] on input "29/10/2025, 12:00" at bounding box center [574, 207] width 157 height 21
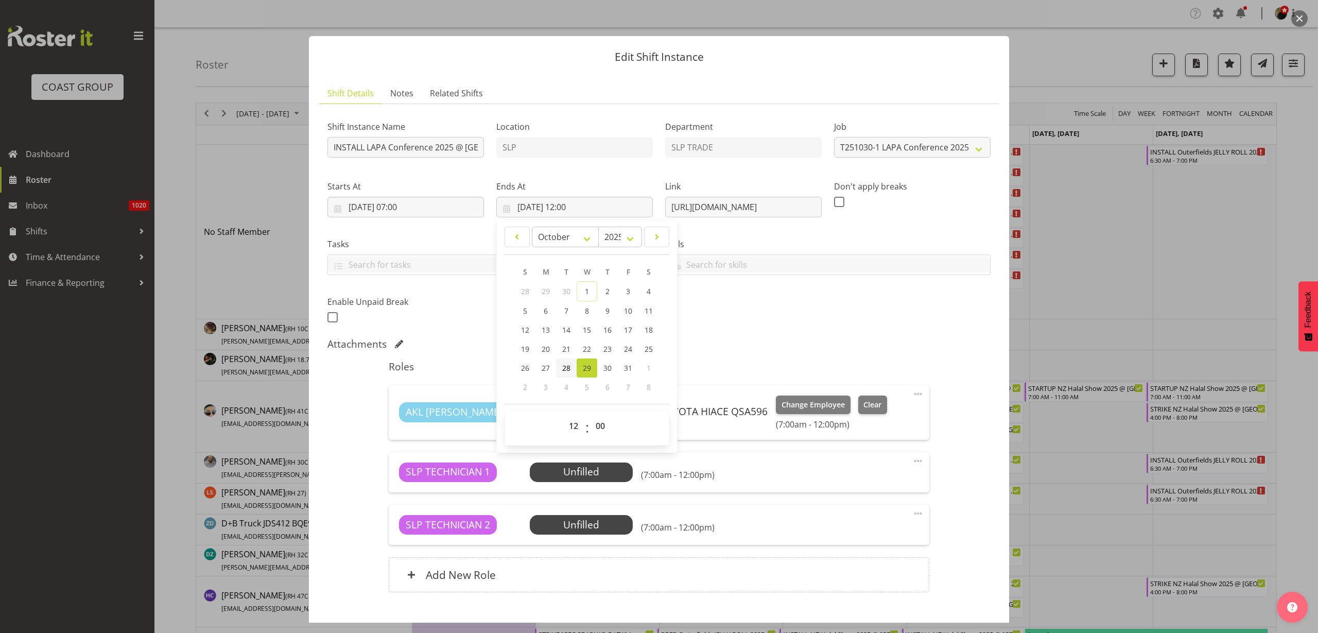
click at [562, 366] on span "28" at bounding box center [566, 368] width 8 height 10
type input "28/10/2025, 12:00"
click at [886, 369] on h5 "Roles" at bounding box center [659, 366] width 540 height 12
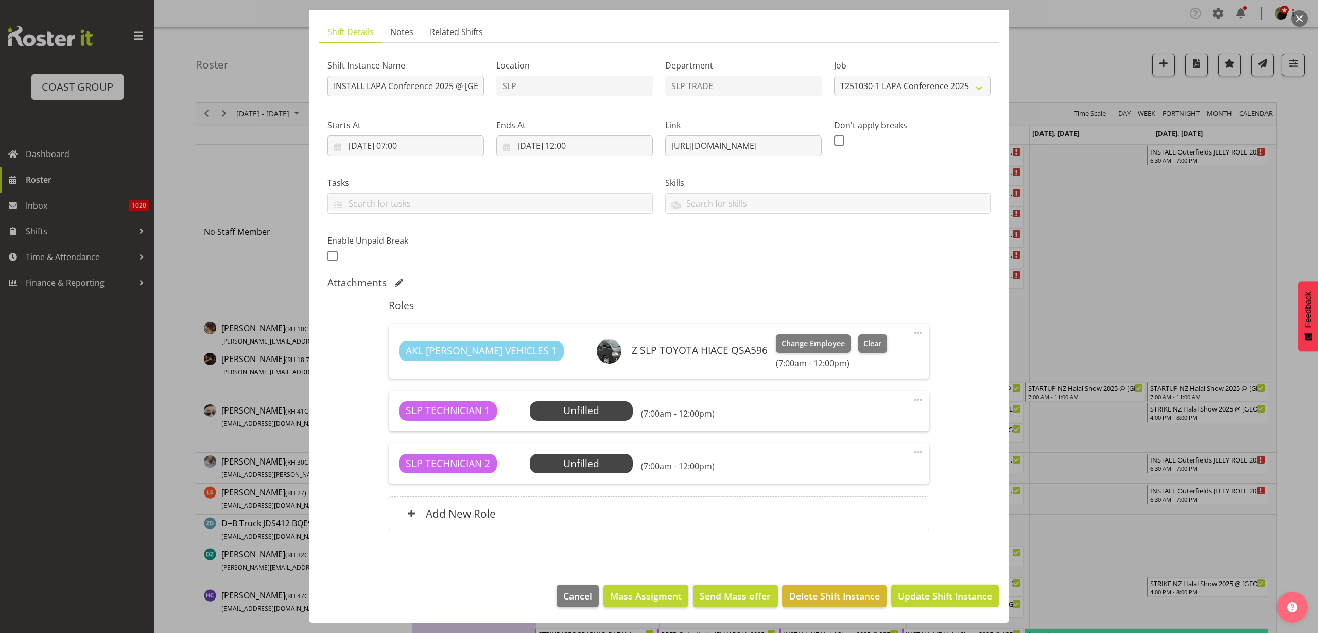
click at [933, 600] on span "Update Shift Instance" at bounding box center [945, 595] width 94 height 13
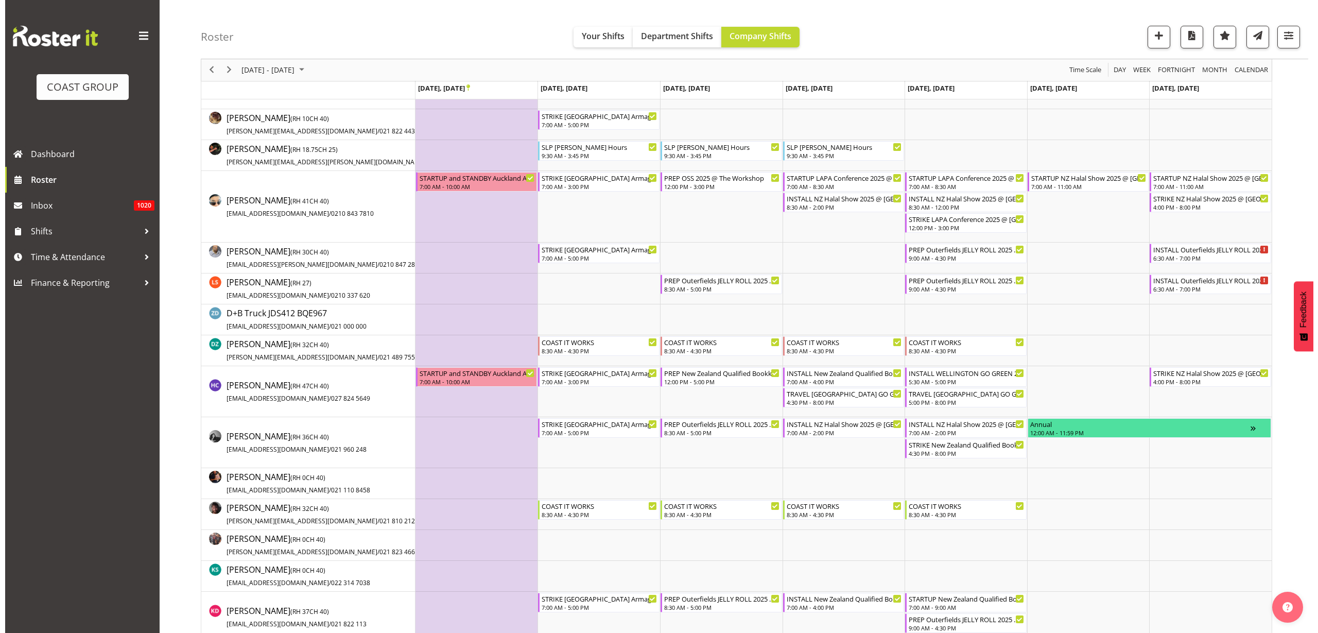
scroll to position [193, 0]
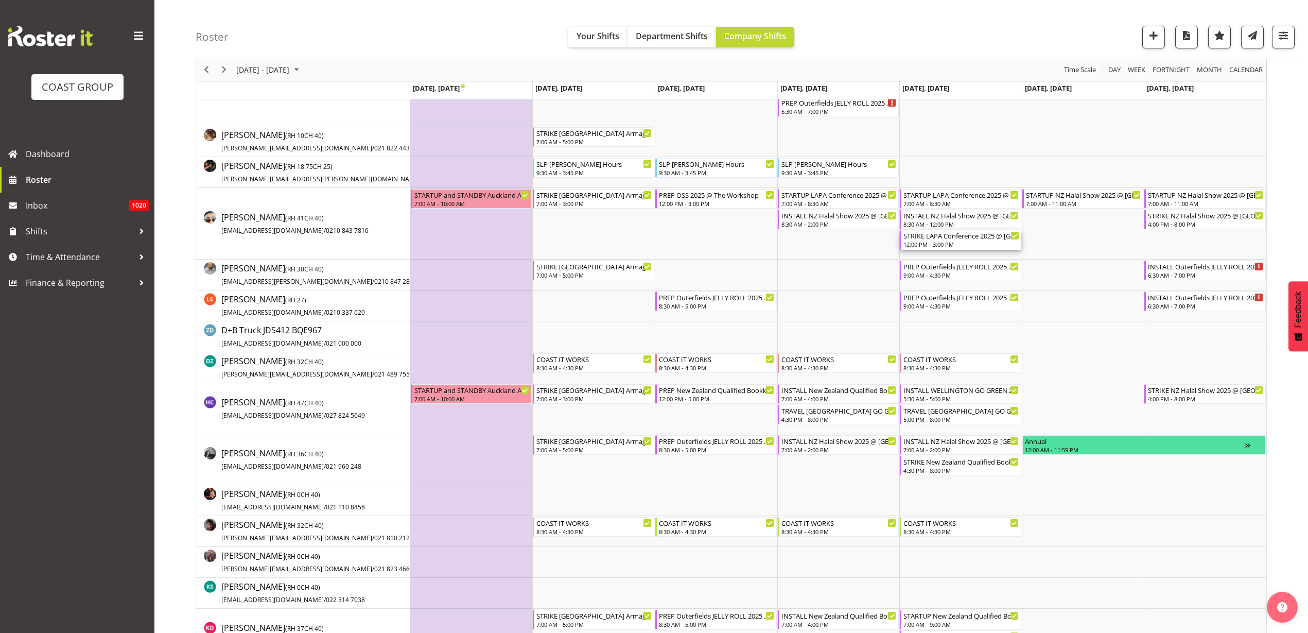
click at [933, 240] on div "STRIKE LAPA Conference 2025 @ Holiday Inn Airport Oaks On SIte @ 1300 12:00 PM …" at bounding box center [962, 240] width 116 height 20
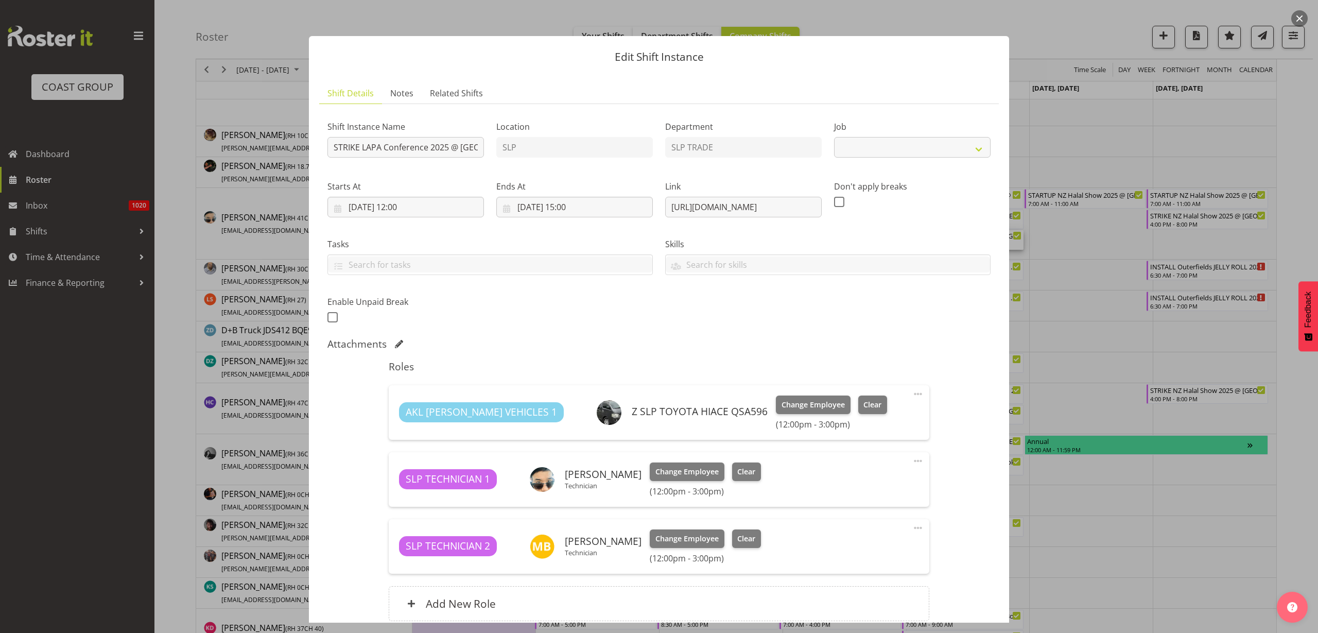
select select "10223"
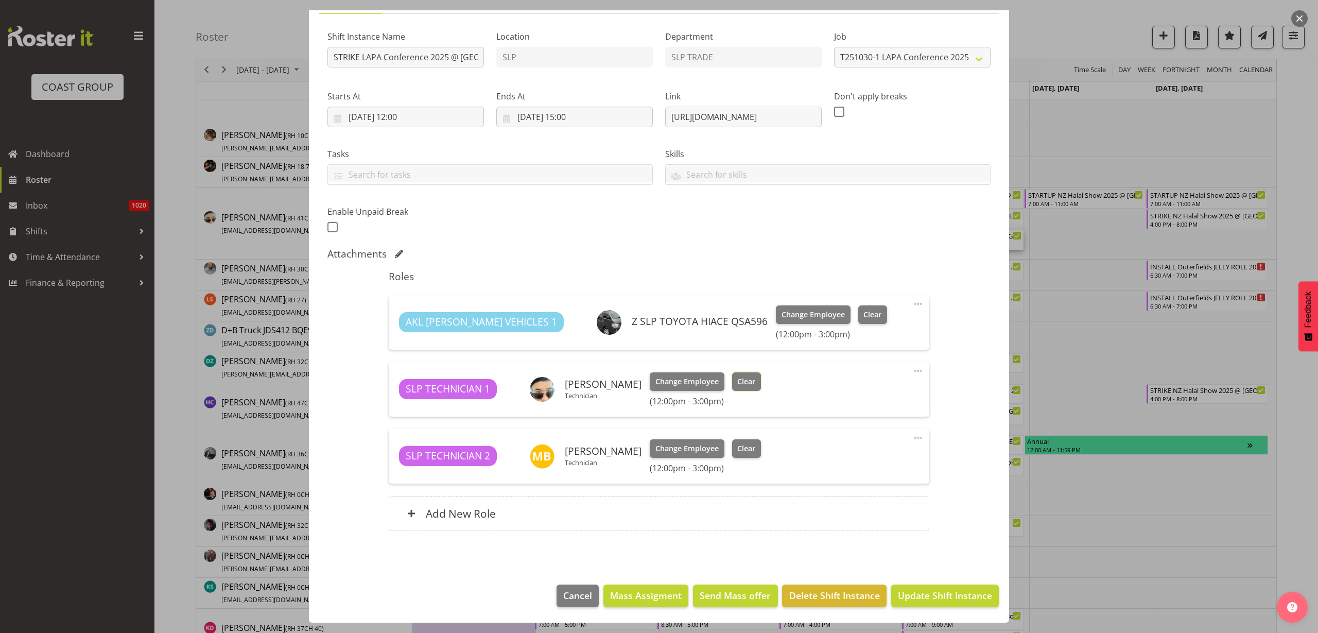
click at [745, 384] on span "Clear" at bounding box center [746, 381] width 18 height 11
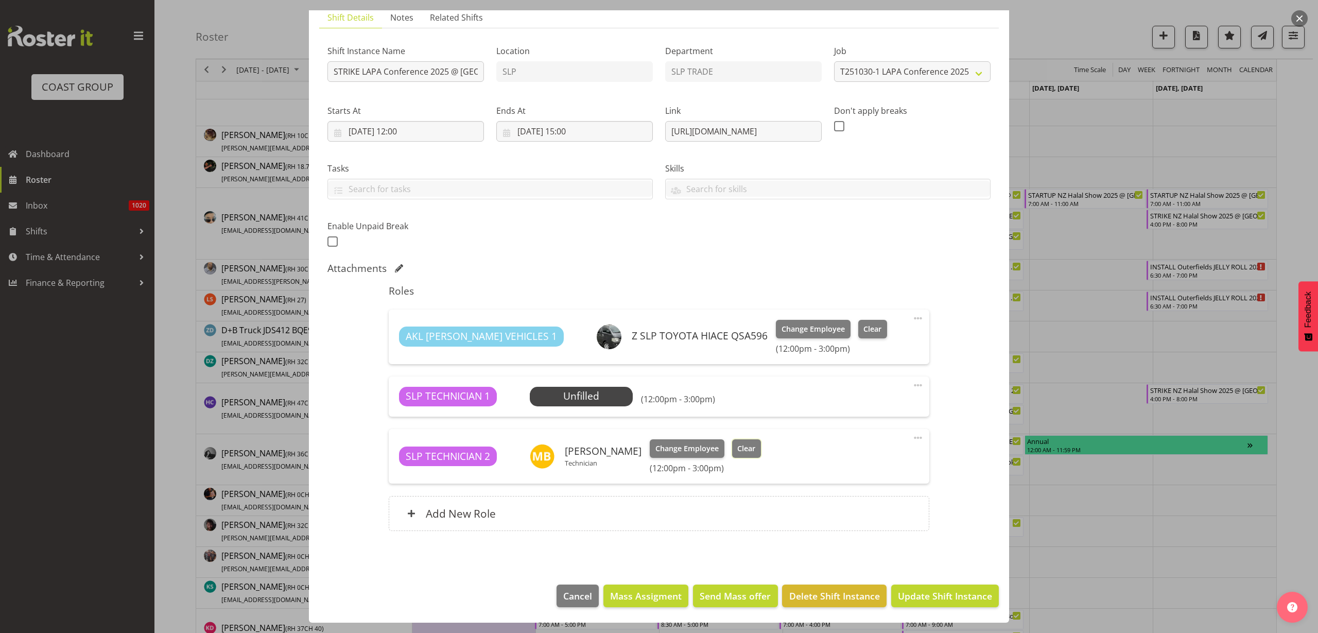
click at [738, 444] on span "Clear" at bounding box center [746, 448] width 18 height 11
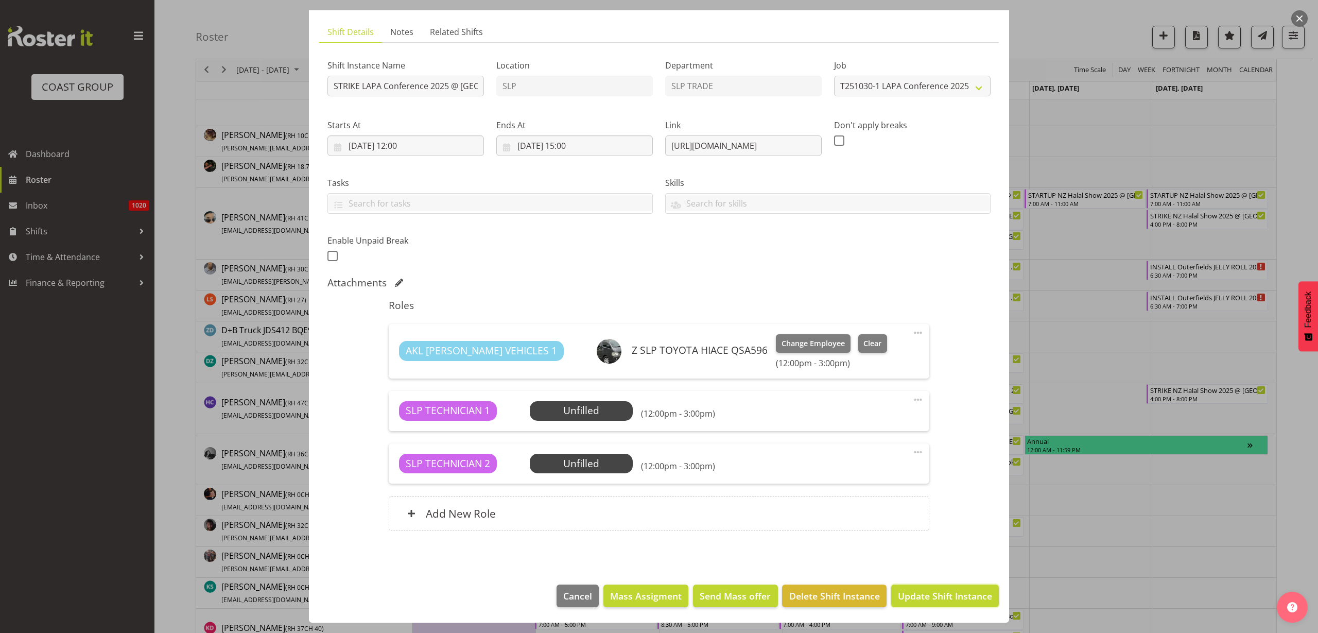
click at [922, 594] on span "Update Shift Instance" at bounding box center [945, 595] width 94 height 13
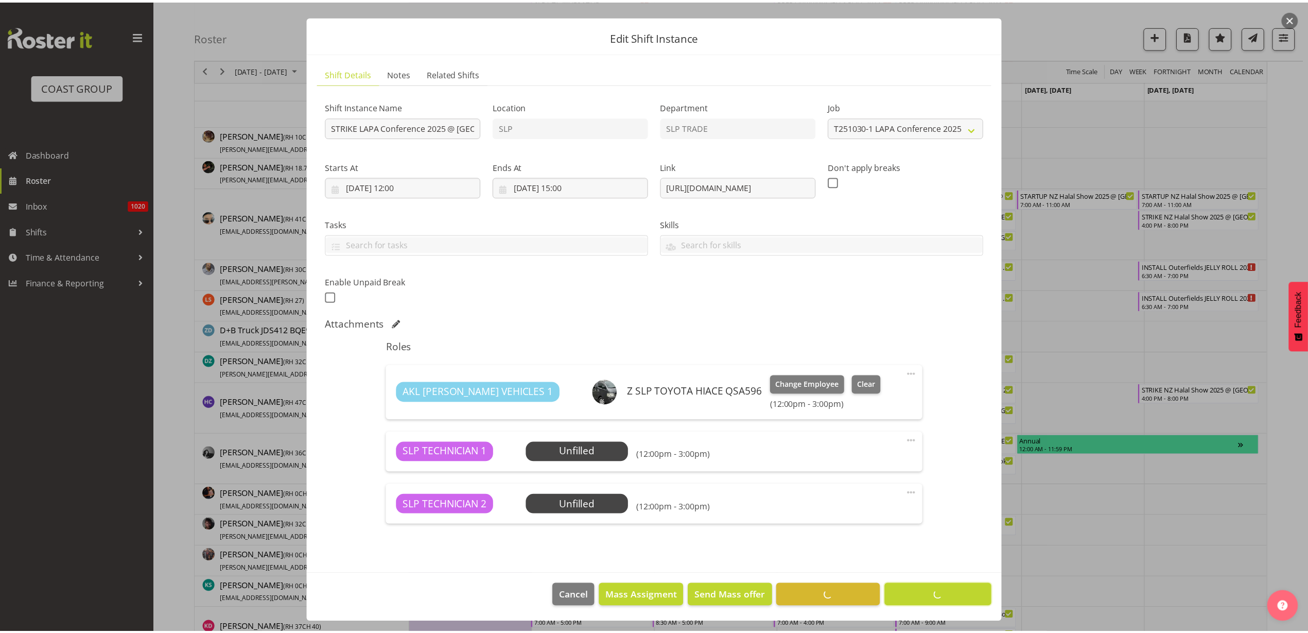
scroll to position [20, 0]
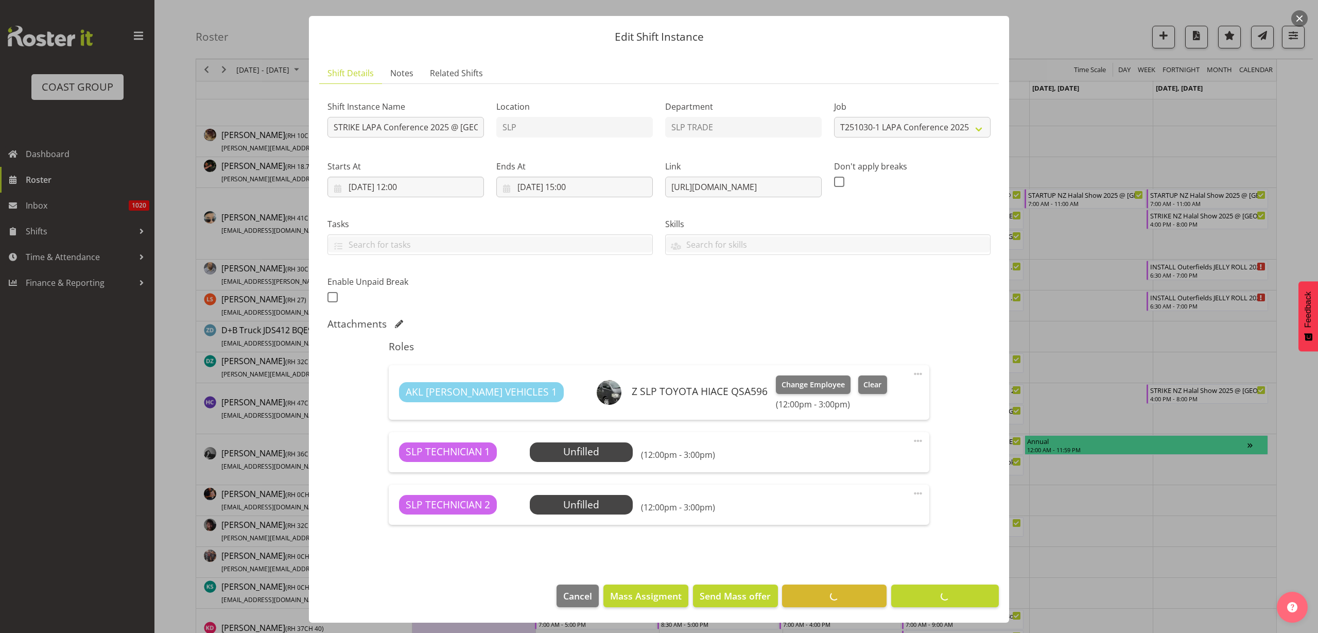
click at [922, 594] on footer "Cancel Mass Assigment Send Mass offer Delete Shift Instance Update Shift Instan…" at bounding box center [659, 598] width 700 height 48
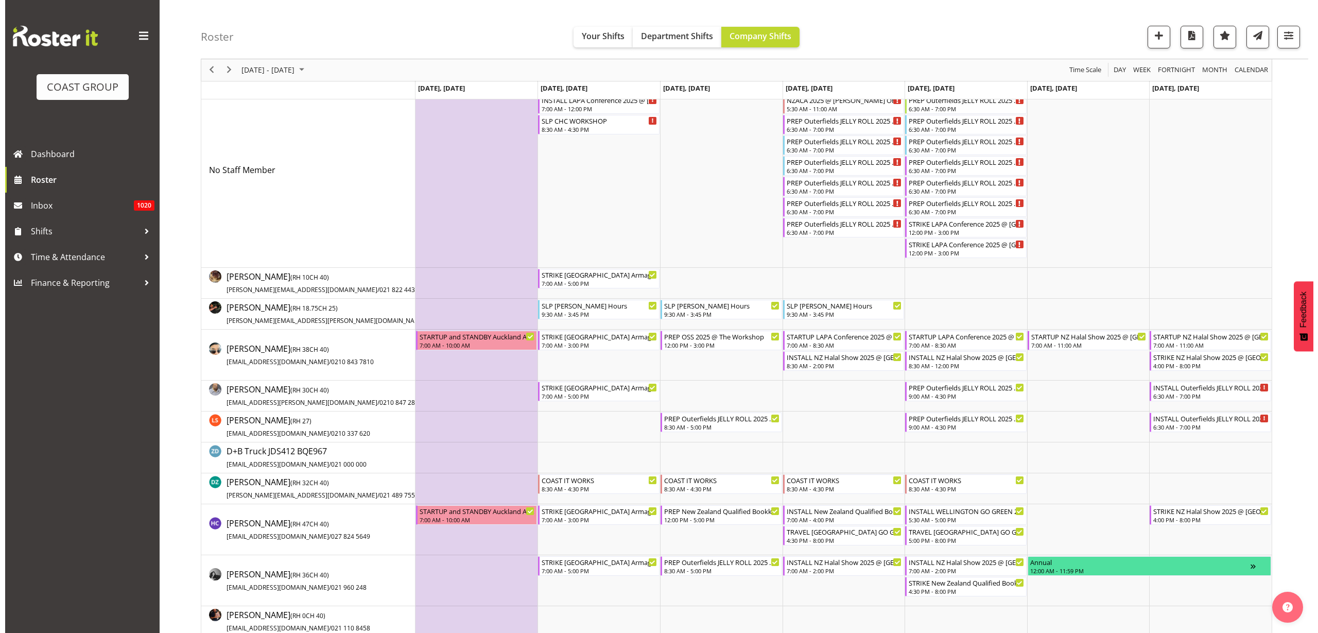
scroll to position [64, 0]
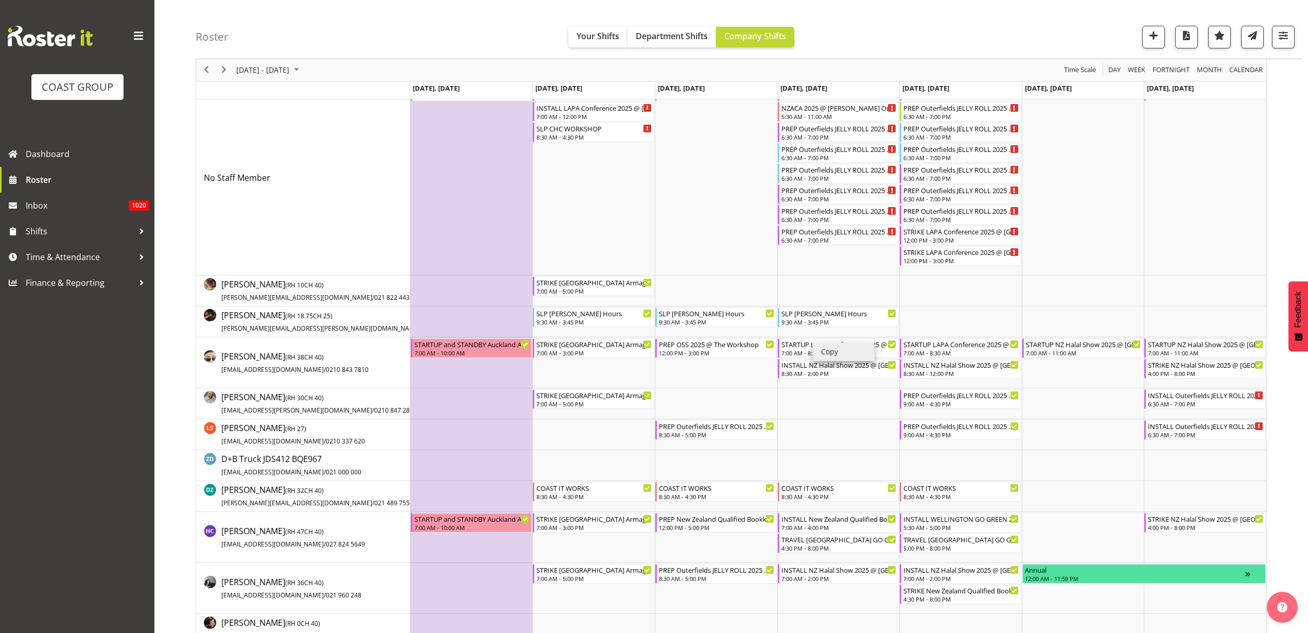
click at [832, 351] on li "Copy" at bounding box center [844, 351] width 62 height 19
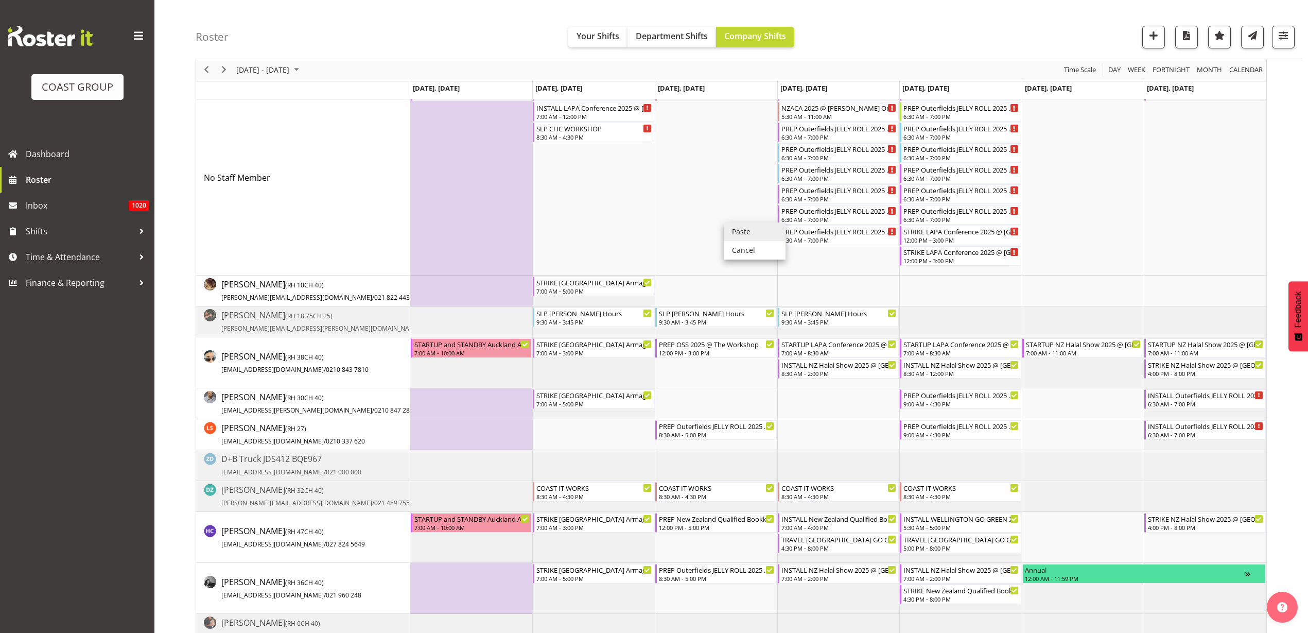
click at [753, 231] on li "Paste" at bounding box center [755, 231] width 62 height 19
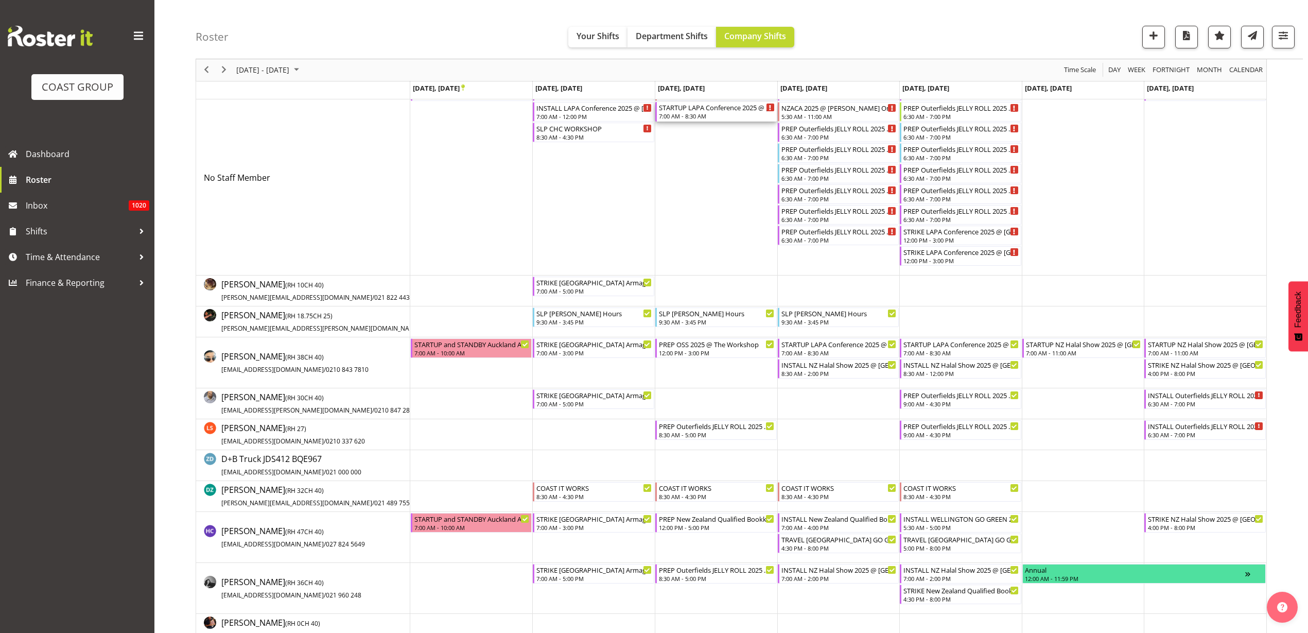
click at [688, 112] on div "7:00 AM - 8:30 AM" at bounding box center [717, 116] width 116 height 8
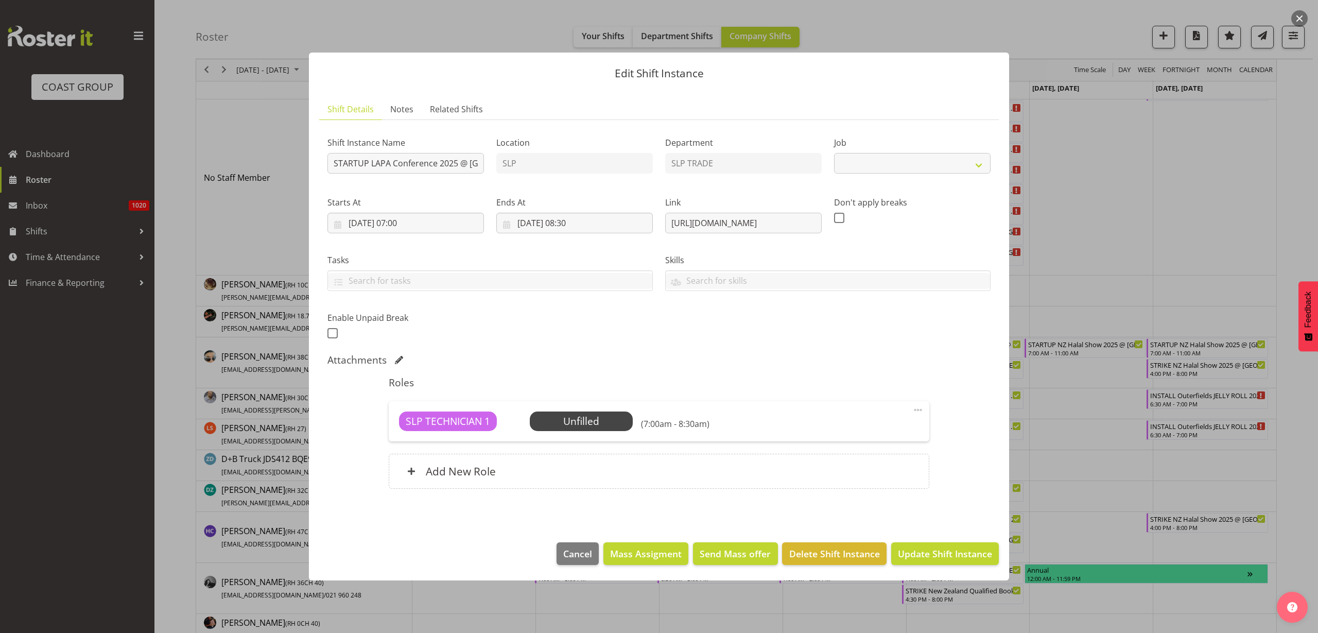
select select "10223"
click at [0, 0] on span "Select Employee" at bounding box center [0, 0] width 0 height 0
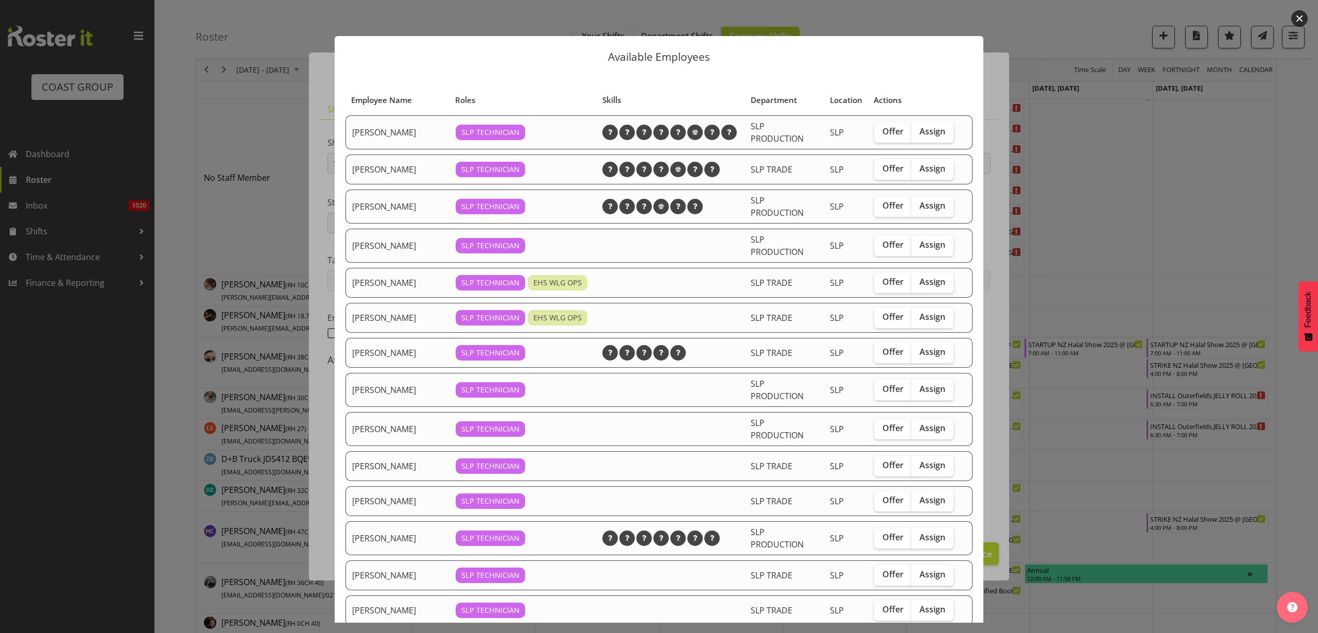
click at [927, 461] on span "Assign" at bounding box center [933, 465] width 26 height 10
click at [918, 462] on input "Assign" at bounding box center [914, 465] width 7 height 7
checkbox input "true"
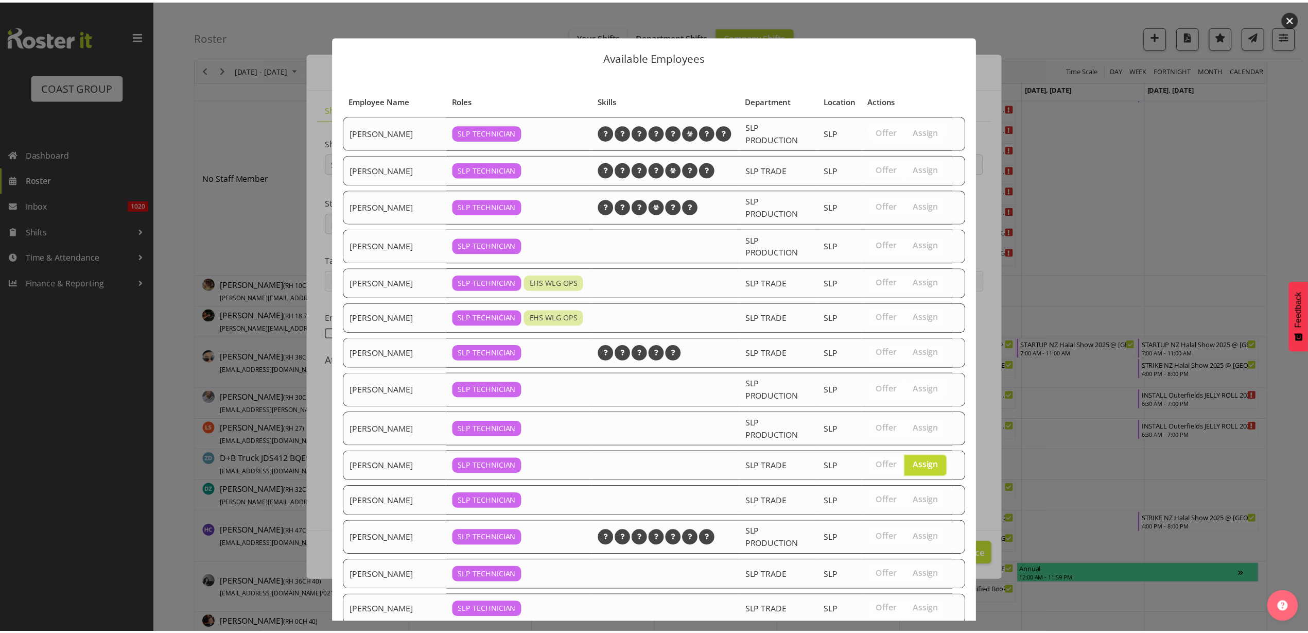
scroll to position [219, 0]
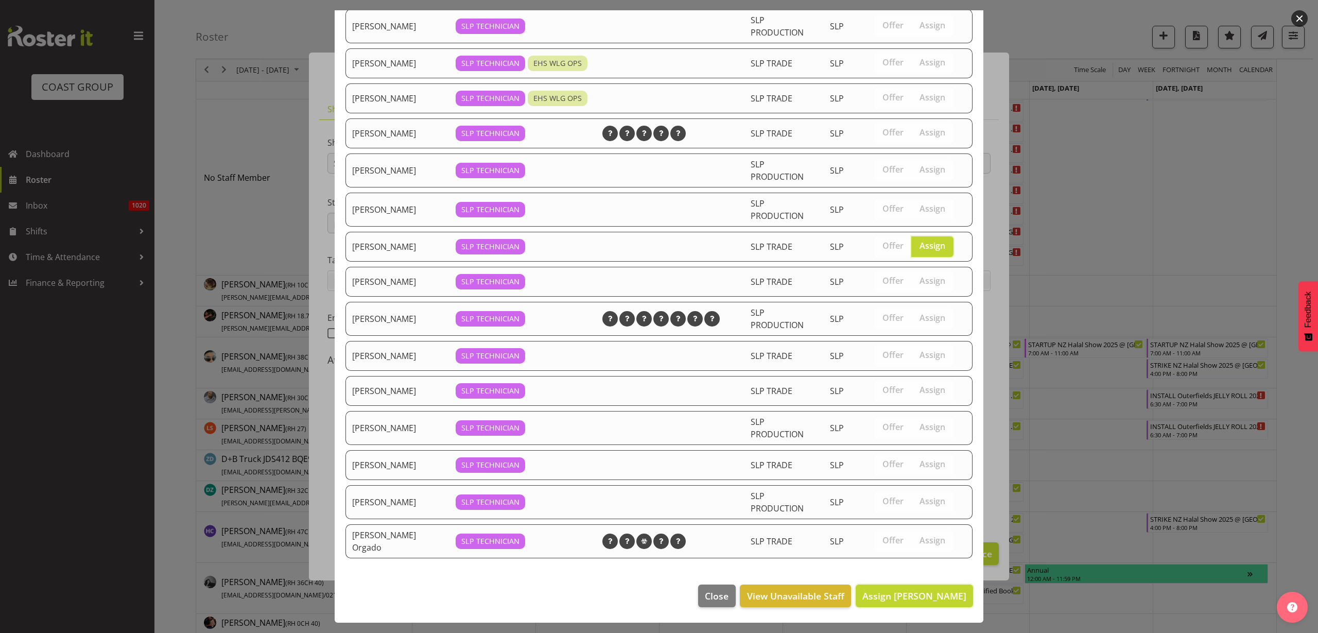
click at [916, 593] on span "Assign Lance Ferguson" at bounding box center [914, 596] width 104 height 12
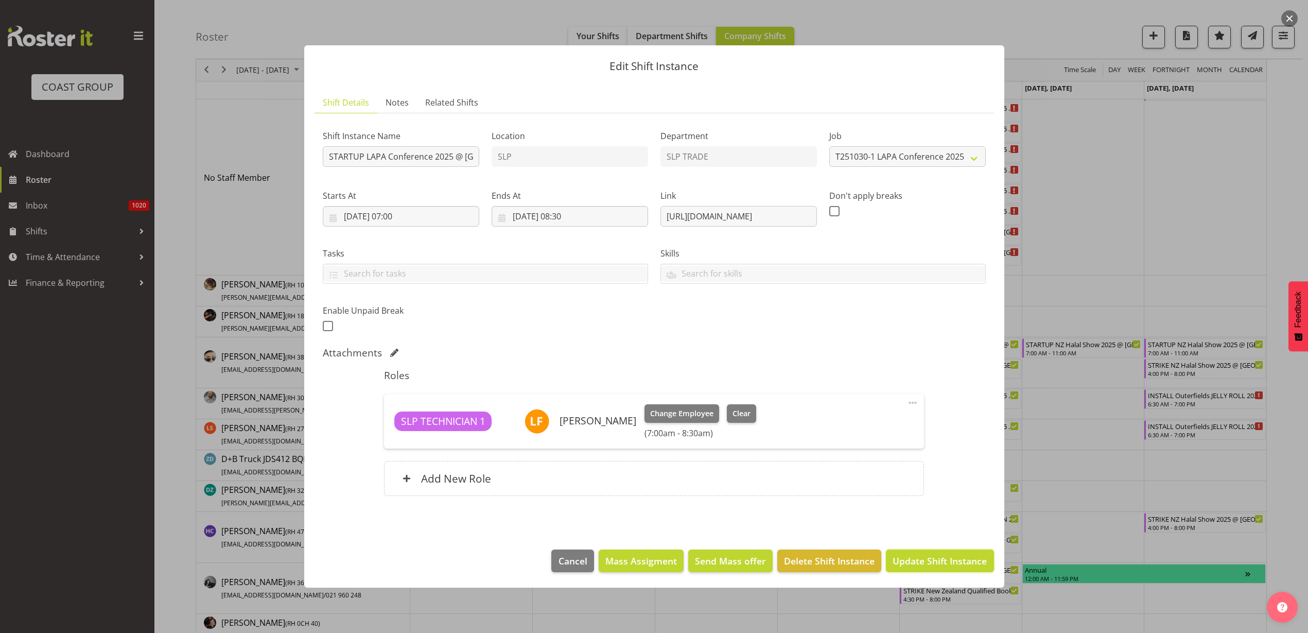
click at [936, 566] on span "Update Shift Instance" at bounding box center [940, 560] width 94 height 13
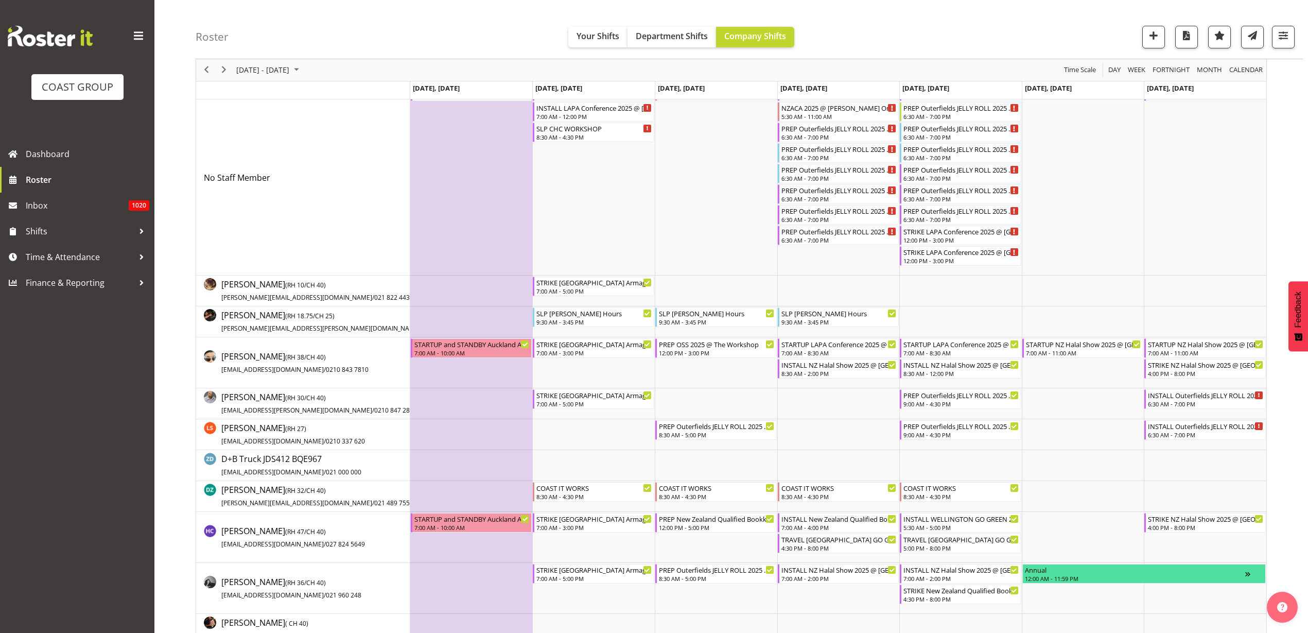
scroll to position [0, 0]
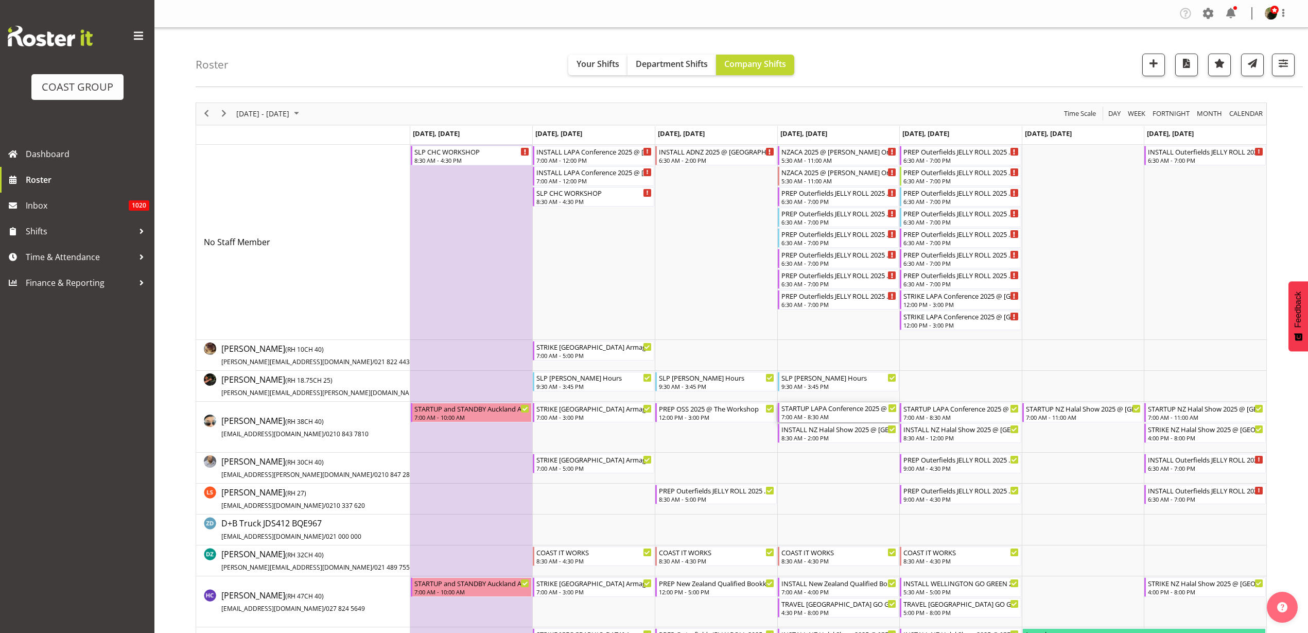
click at [822, 413] on div "7:00 AM - 8:30 AM" at bounding box center [840, 416] width 116 height 8
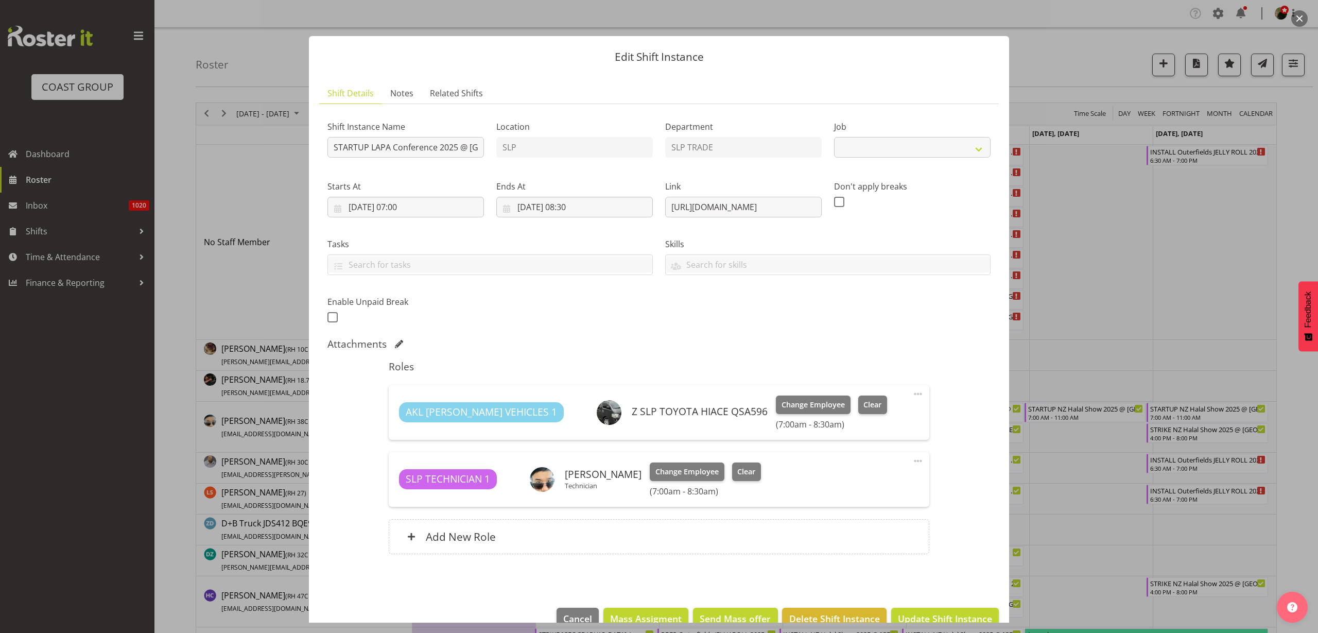
select select "10223"
click at [680, 473] on span "Change Employee" at bounding box center [686, 471] width 63 height 11
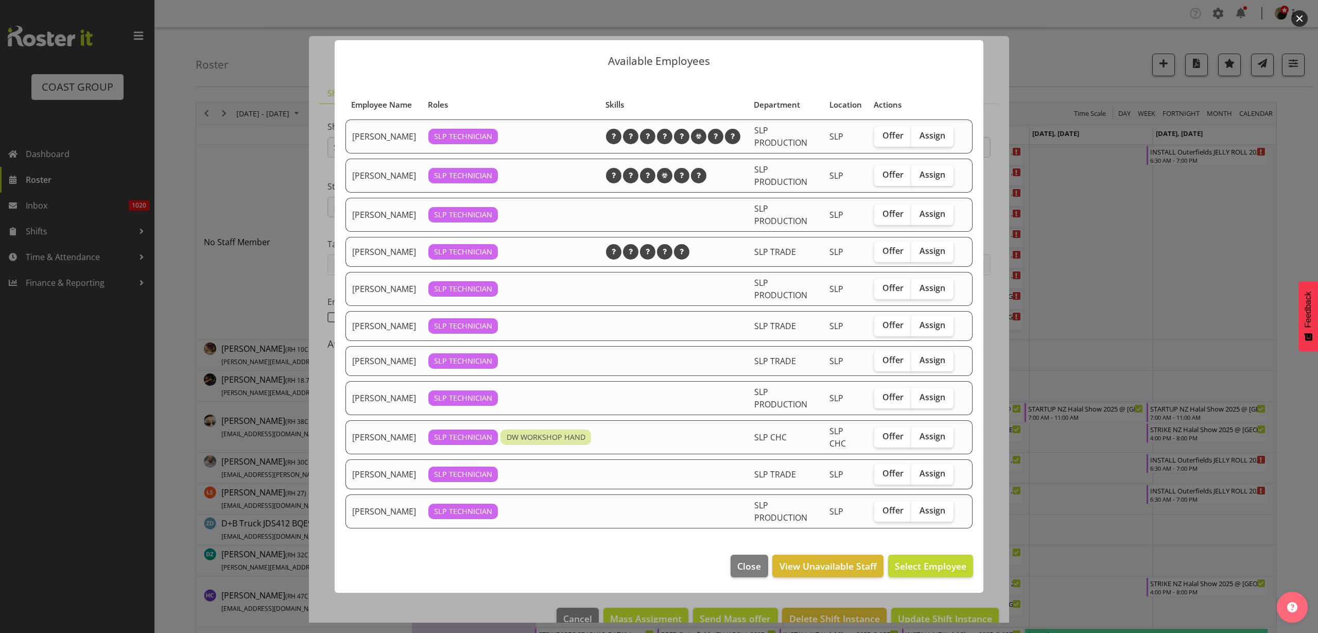
click at [930, 324] on span "Assign" at bounding box center [933, 325] width 26 height 10
click at [918, 324] on input "Assign" at bounding box center [914, 325] width 7 height 7
checkbox input "true"
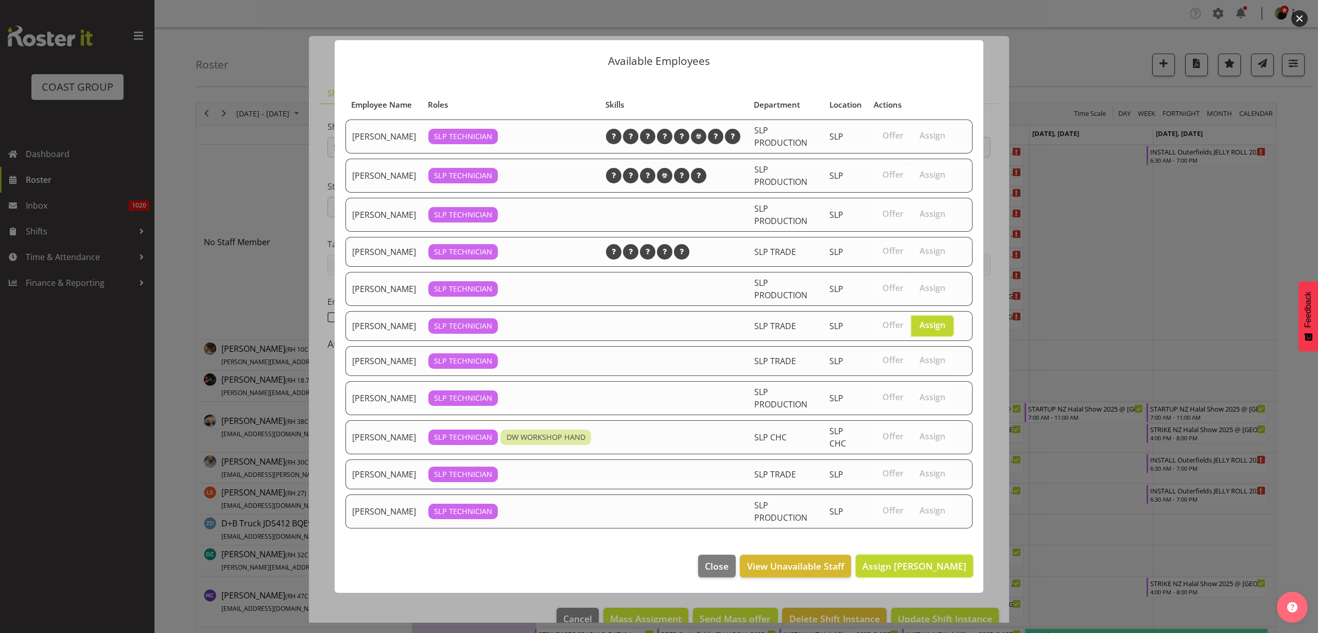
click at [903, 570] on span "Assign Lance Ferguson" at bounding box center [914, 566] width 104 height 12
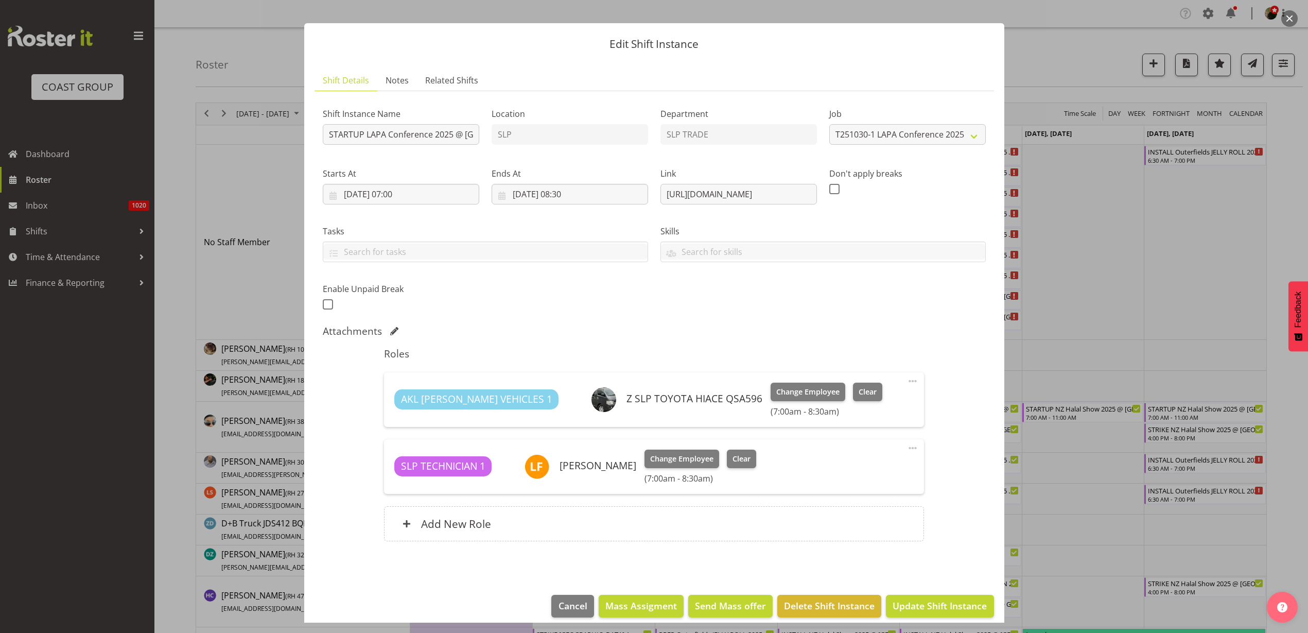
scroll to position [23, 0]
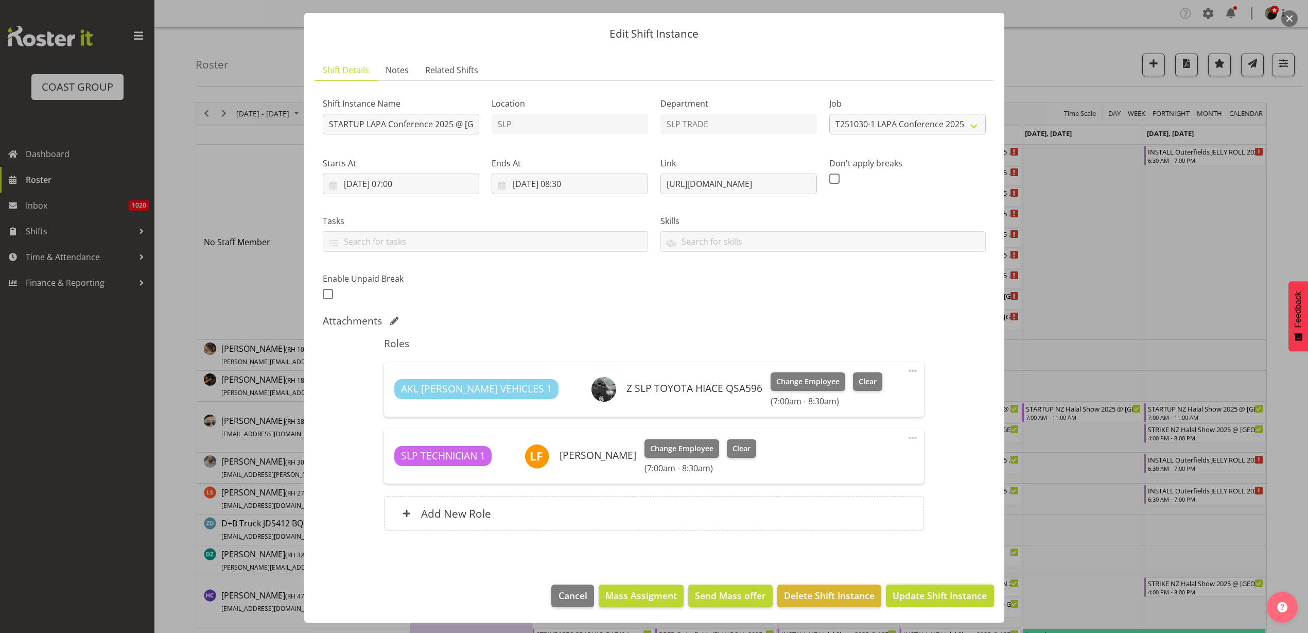
click at [918, 601] on span "Update Shift Instance" at bounding box center [940, 595] width 94 height 13
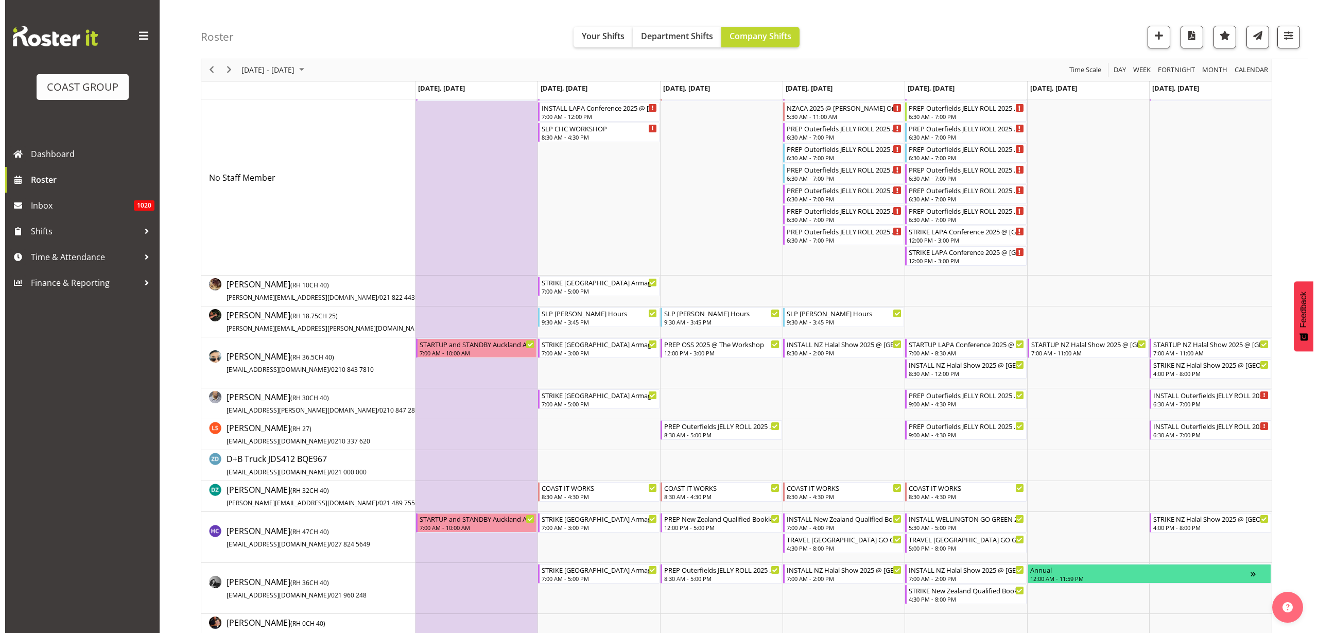
scroll to position [0, 0]
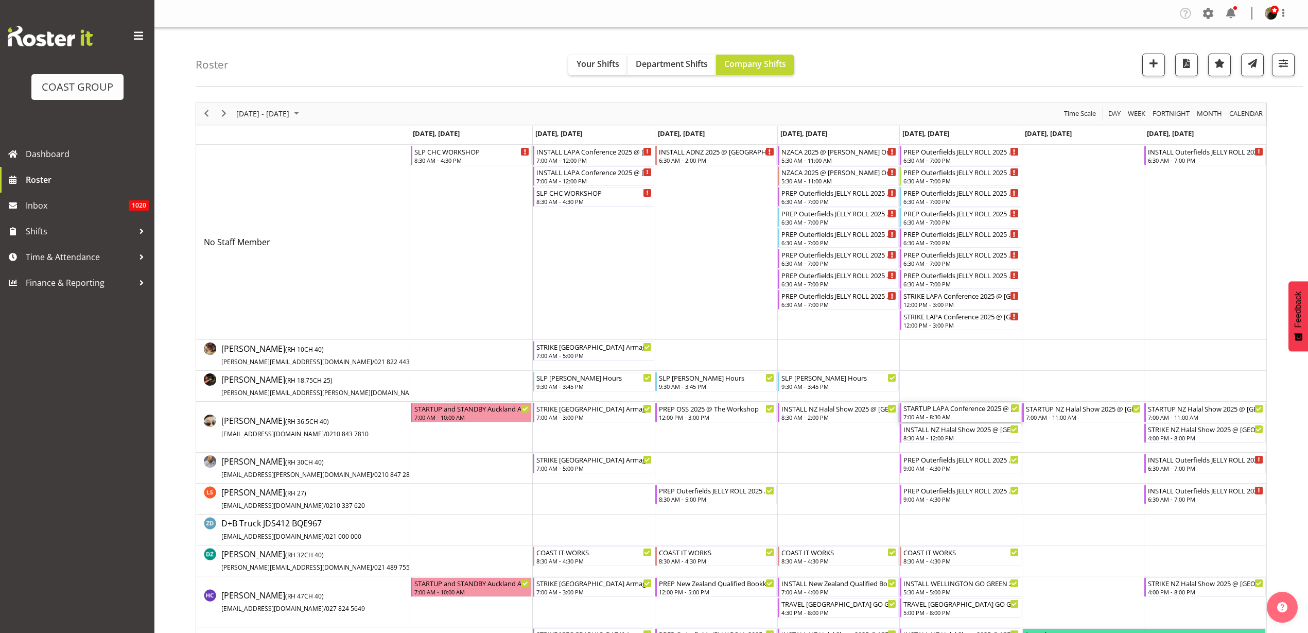
click at [950, 412] on div "STARTUP LAPA Conference 2025 @ Holiday Inn Airport Oaks On SIte @ 0800 7:00 AM …" at bounding box center [962, 413] width 116 height 20
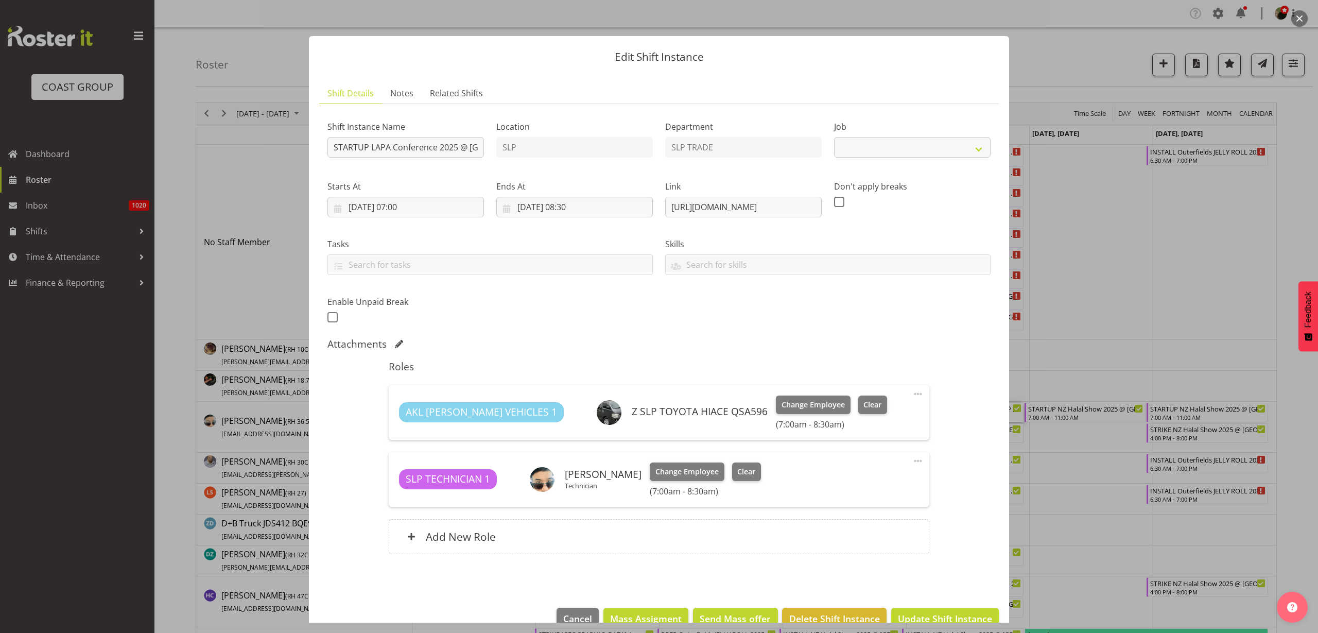
select select "10223"
click at [688, 471] on span "Change Employee" at bounding box center [686, 471] width 63 height 11
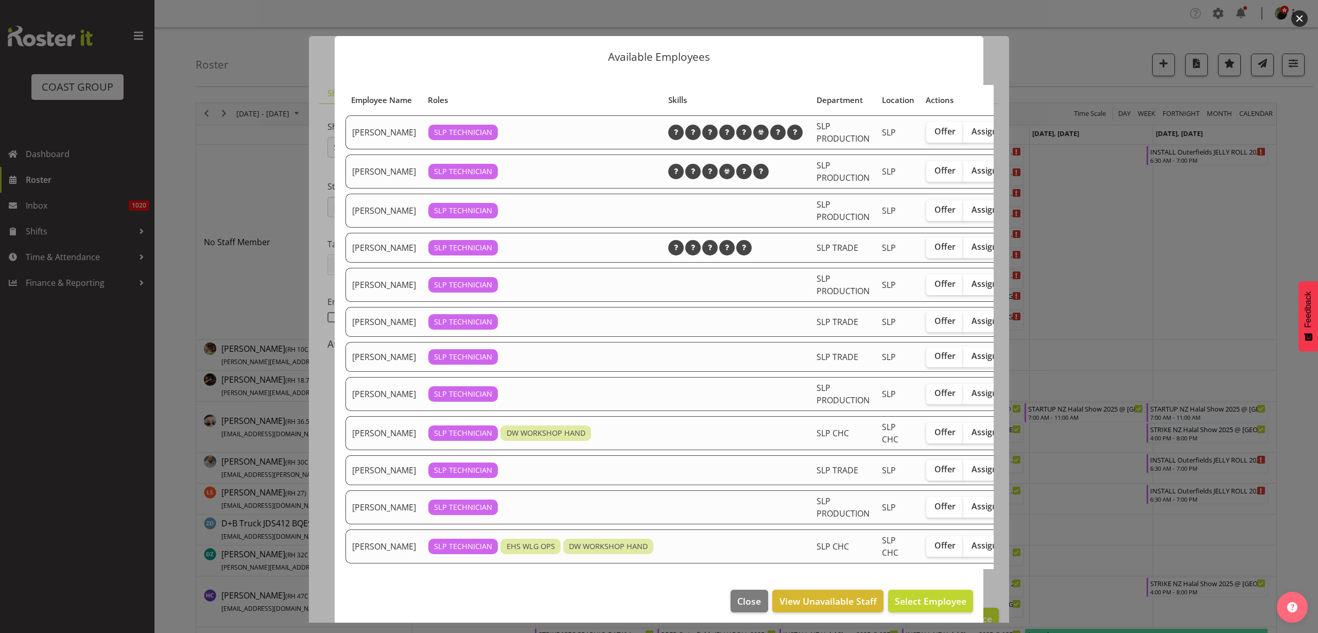
click at [972, 326] on span "Assign" at bounding box center [985, 321] width 26 height 10
click at [970, 324] on input "Assign" at bounding box center [966, 321] width 7 height 7
checkbox input "true"
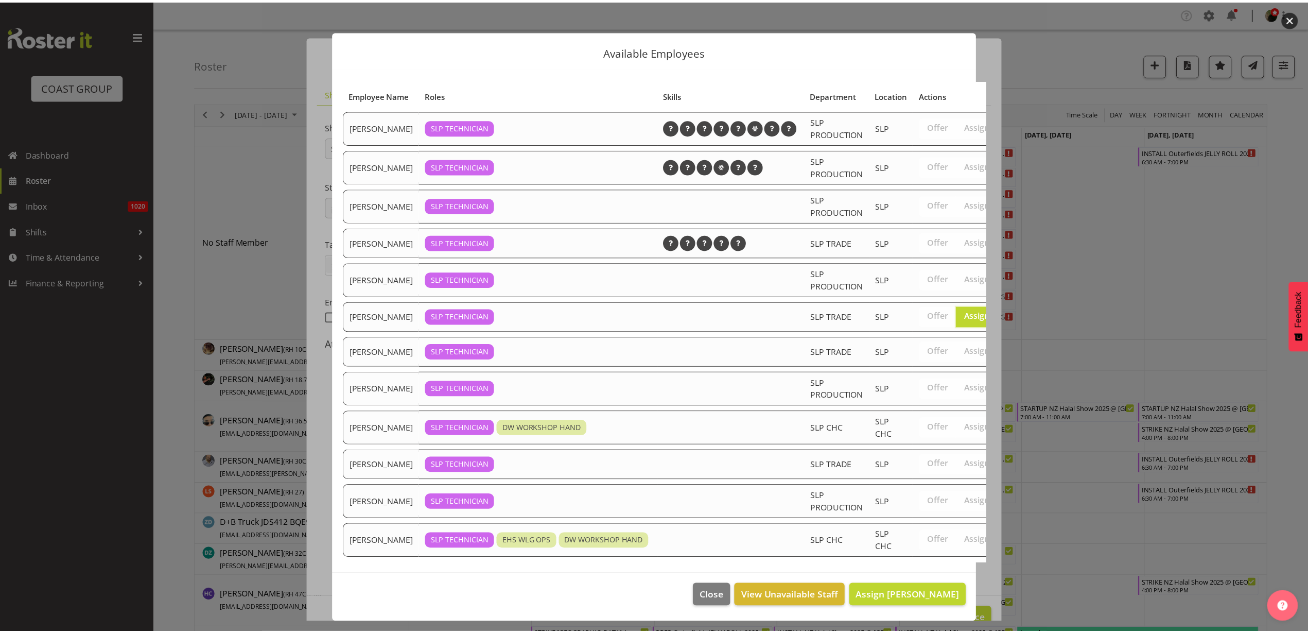
scroll to position [35, 0]
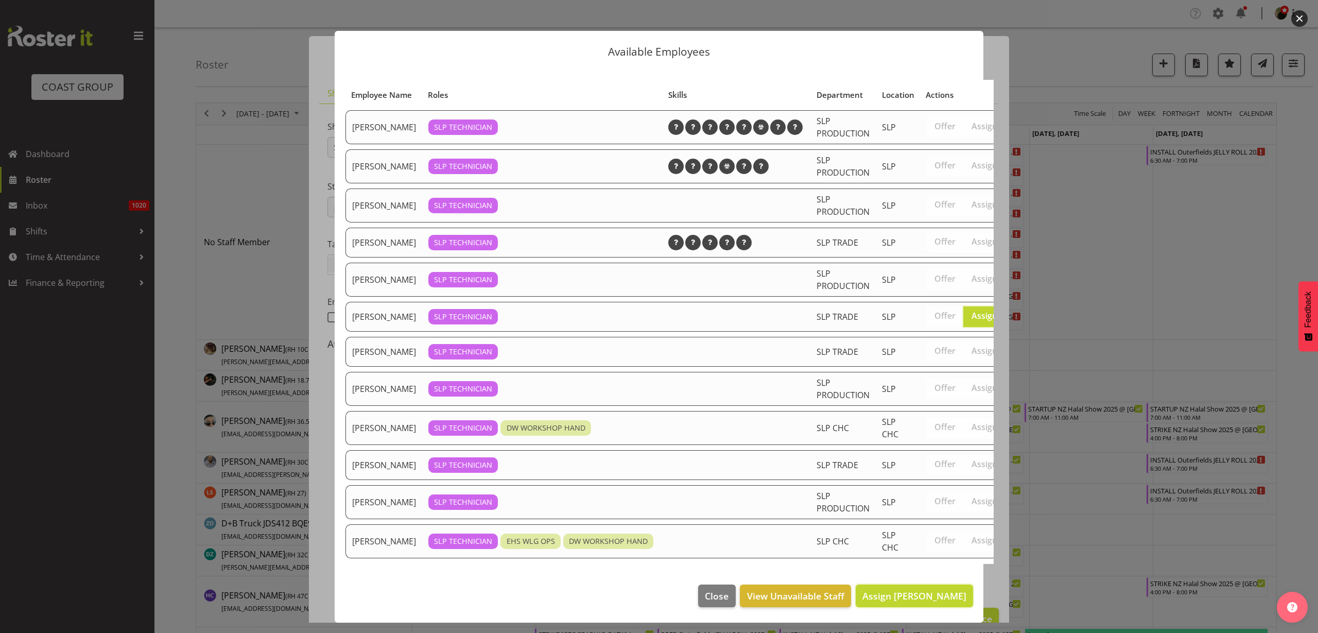
click at [880, 590] on span "Assign Lance Ferguson" at bounding box center [914, 596] width 104 height 12
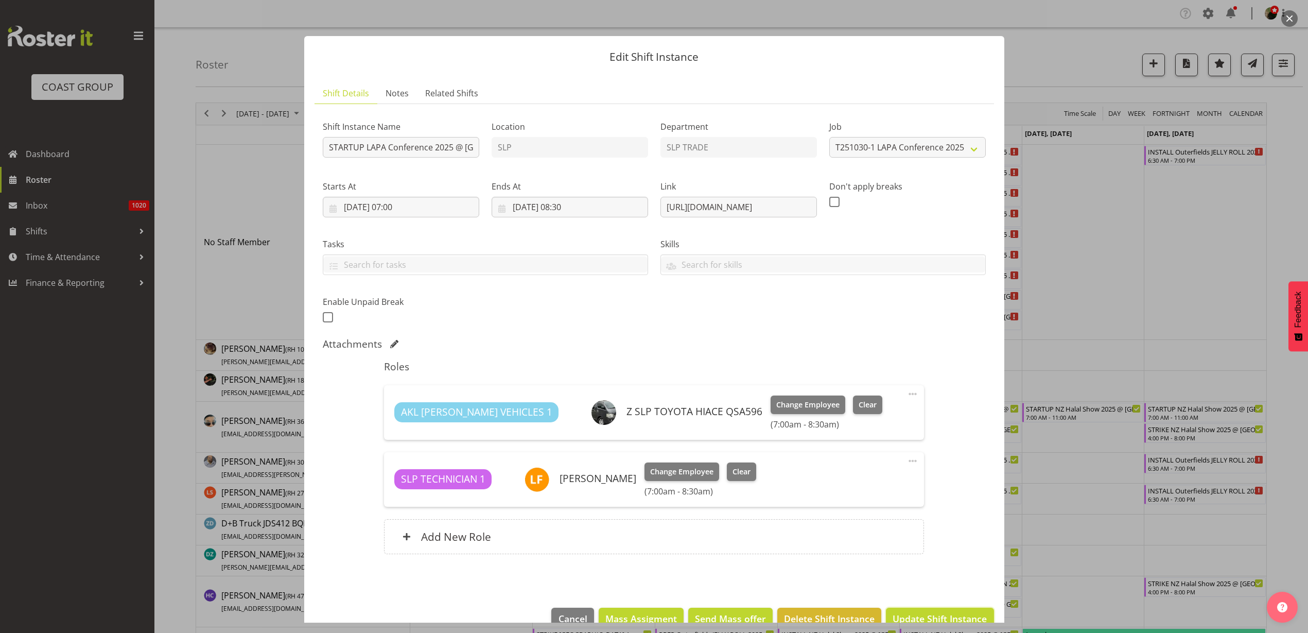
click at [931, 614] on span "Update Shift Instance" at bounding box center [940, 618] width 94 height 13
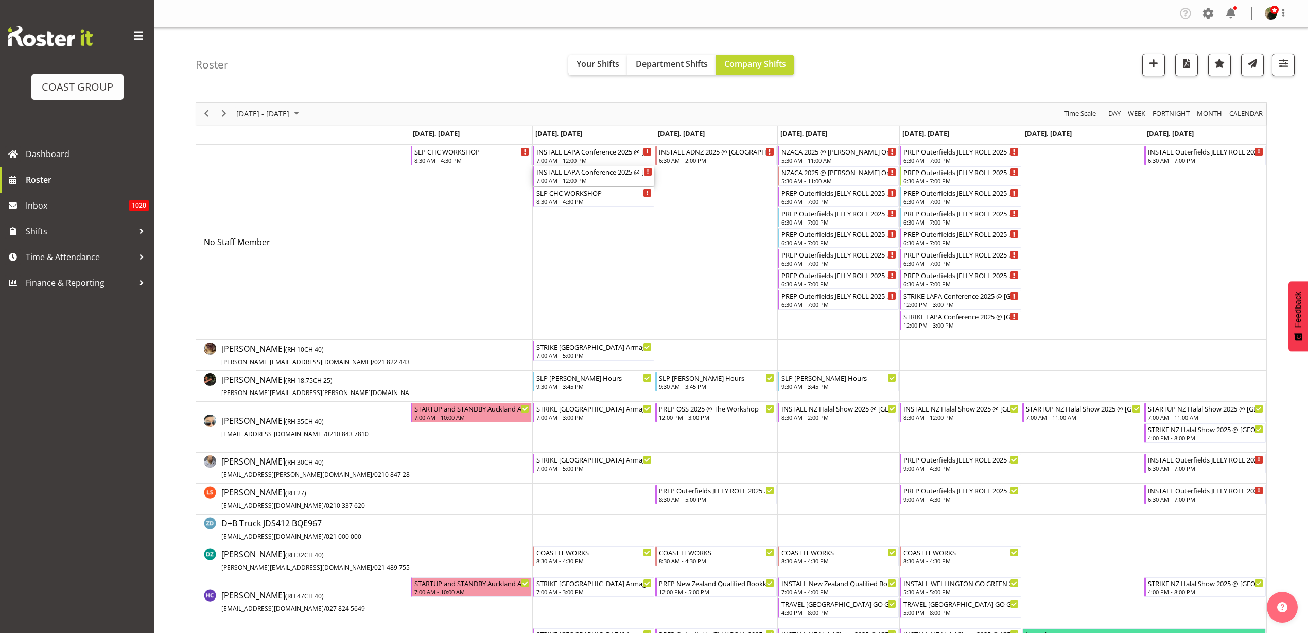
click at [587, 179] on div "7:00 AM - 12:00 PM" at bounding box center [595, 180] width 116 height 8
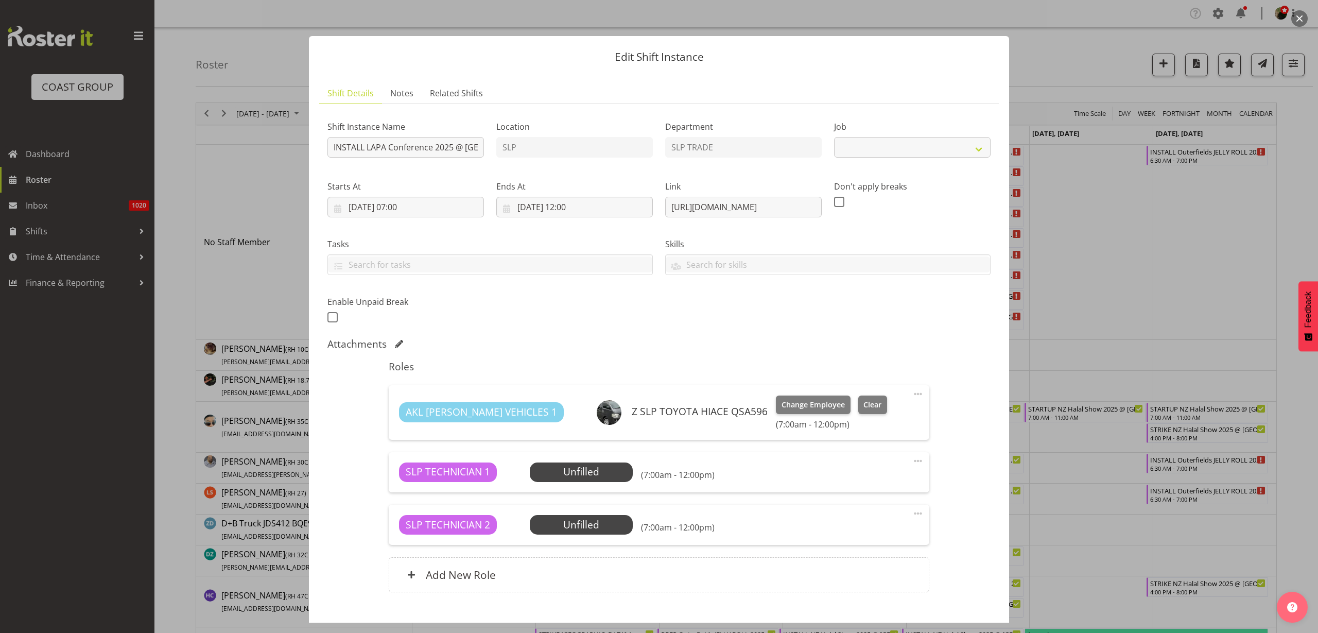
select select "10223"
click at [0, 0] on span "Select Employee" at bounding box center [0, 0] width 0 height 0
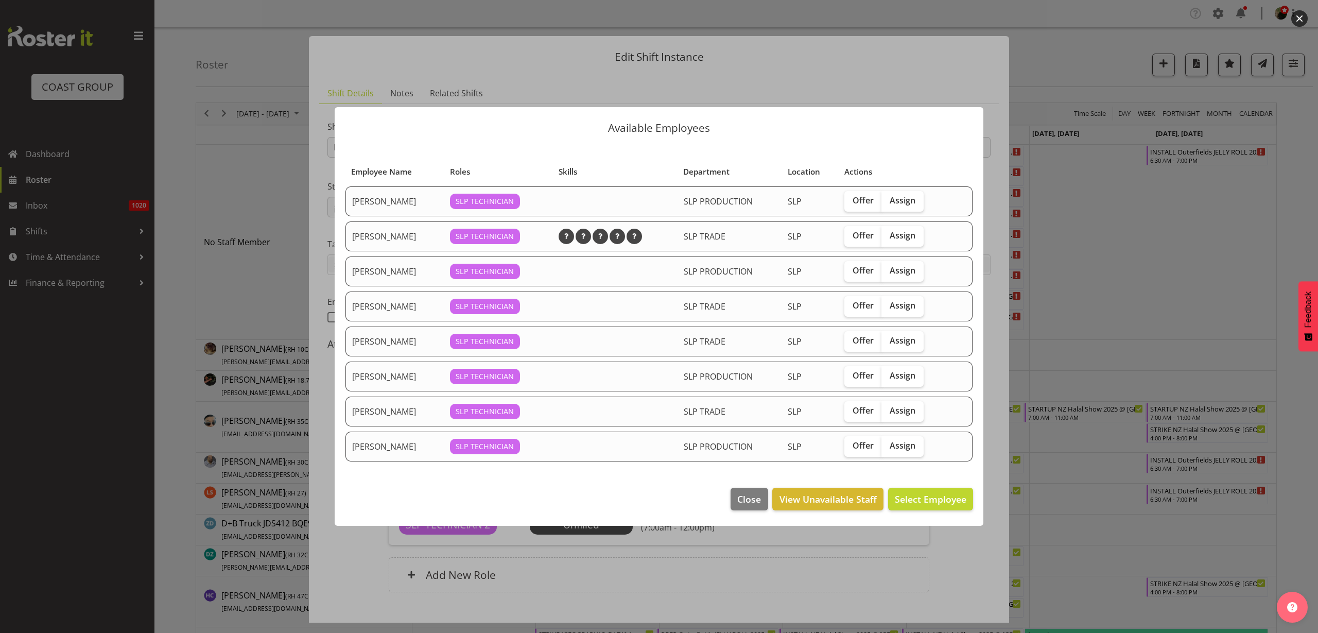
click at [914, 301] on span "Assign" at bounding box center [903, 305] width 26 height 10
click at [888, 302] on input "Assign" at bounding box center [884, 305] width 7 height 7
checkbox input "true"
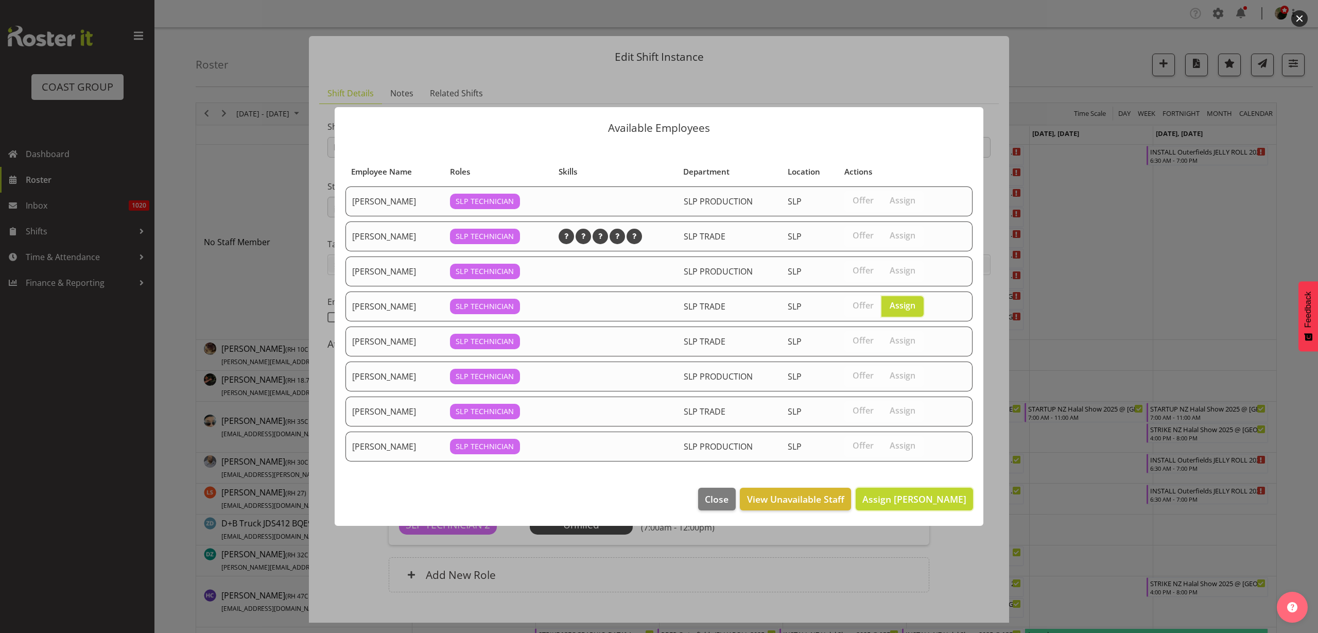
click at [895, 493] on span "Assign Lance Ferguson" at bounding box center [914, 499] width 104 height 12
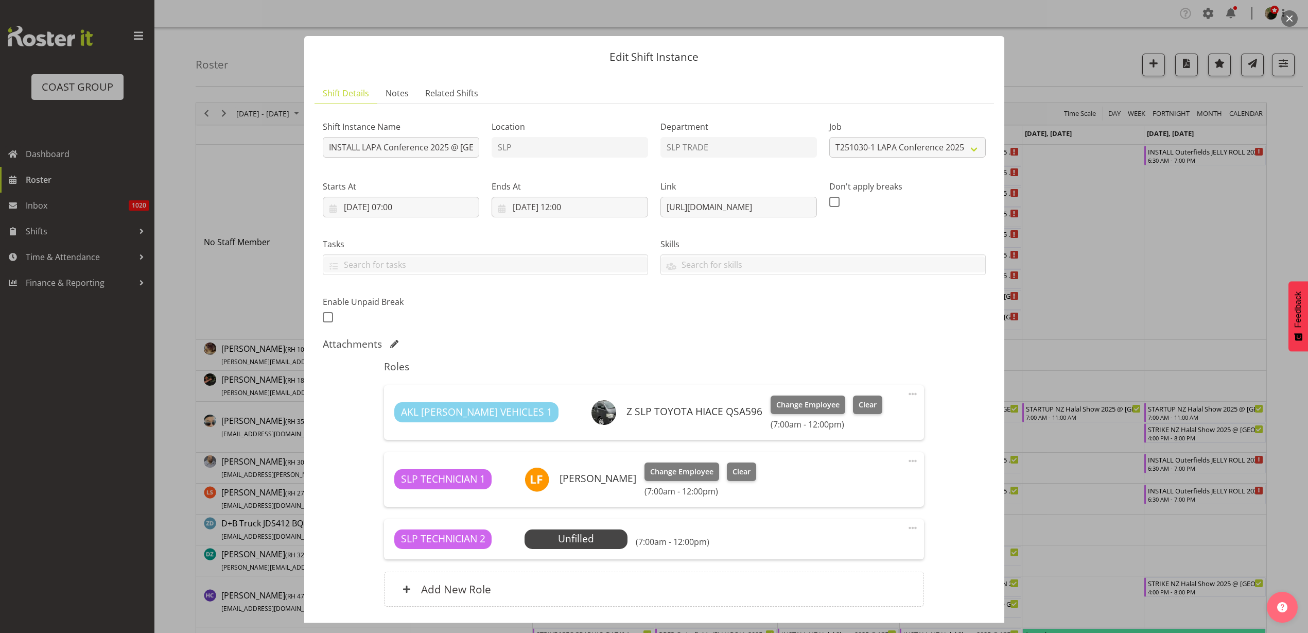
click at [0, 0] on span "Select Employee" at bounding box center [0, 0] width 0 height 0
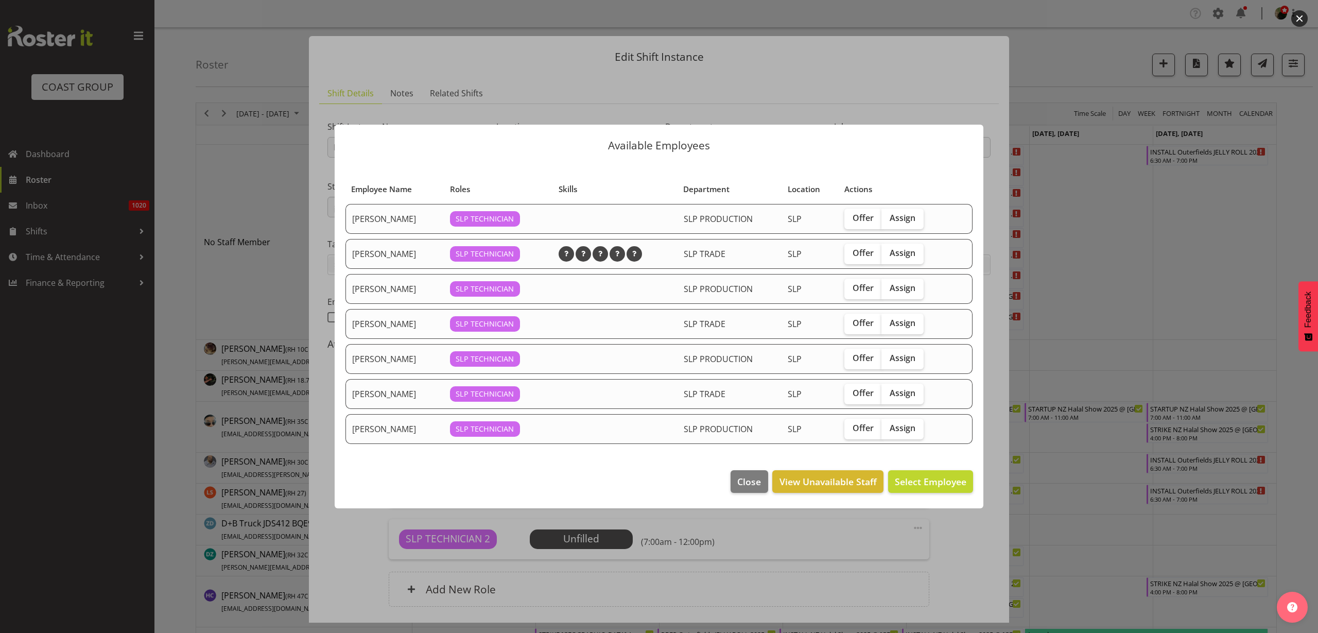
click at [900, 356] on span "Assign" at bounding box center [903, 358] width 26 height 10
click at [888, 356] on input "Assign" at bounding box center [884, 358] width 7 height 7
checkbox input "true"
click at [917, 477] on span "Assign Raf Hannah" at bounding box center [914, 481] width 104 height 12
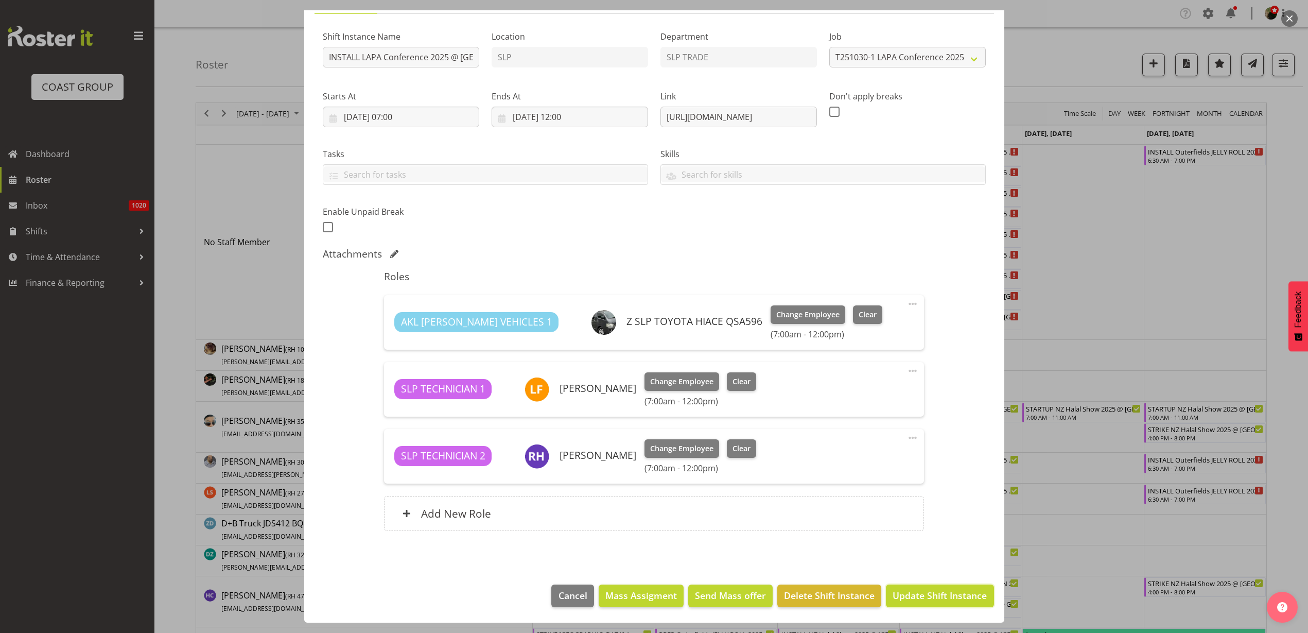
click at [909, 595] on span "Update Shift Instance" at bounding box center [940, 595] width 94 height 13
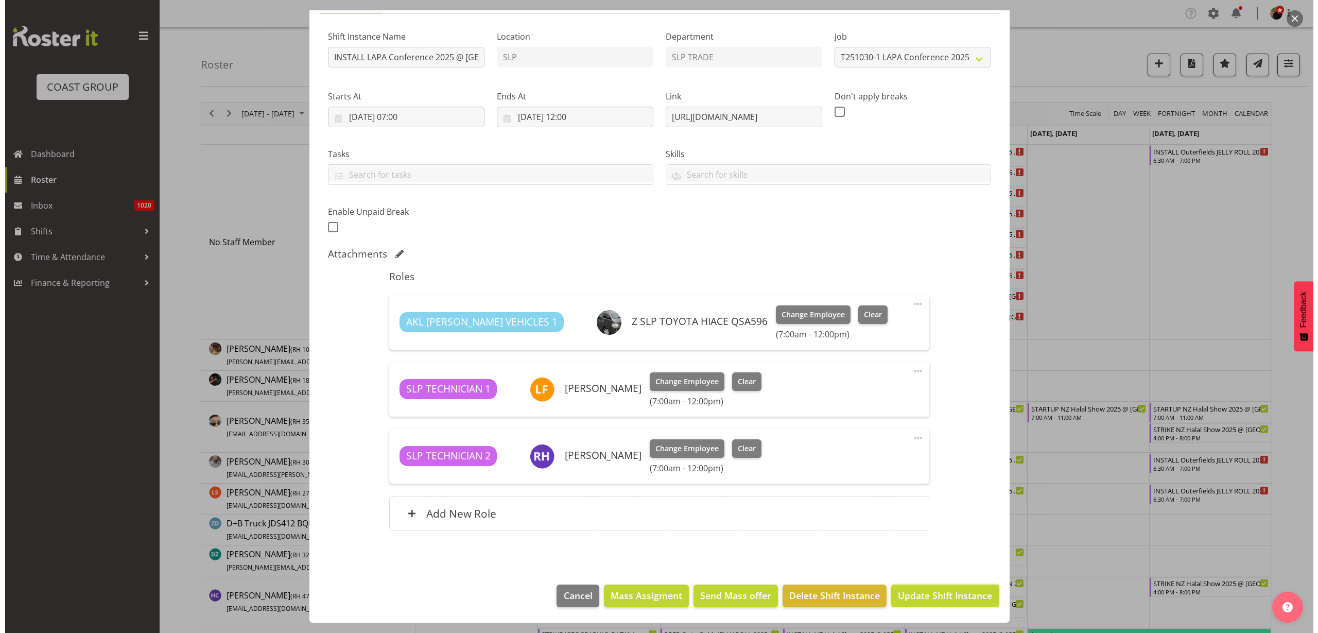
scroll to position [49, 0]
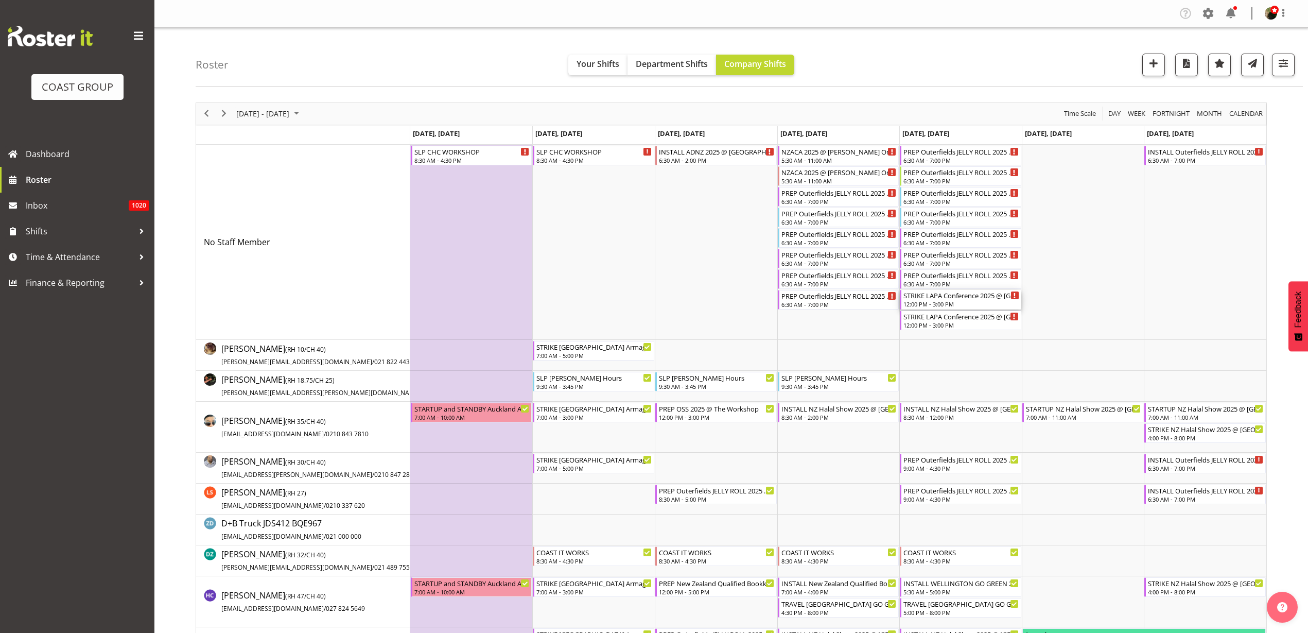
click at [940, 299] on div "STRIKE LAPA Conference 2025 @ Holiday Inn Airport Oaks On SIte @ 1300" at bounding box center [962, 295] width 116 height 10
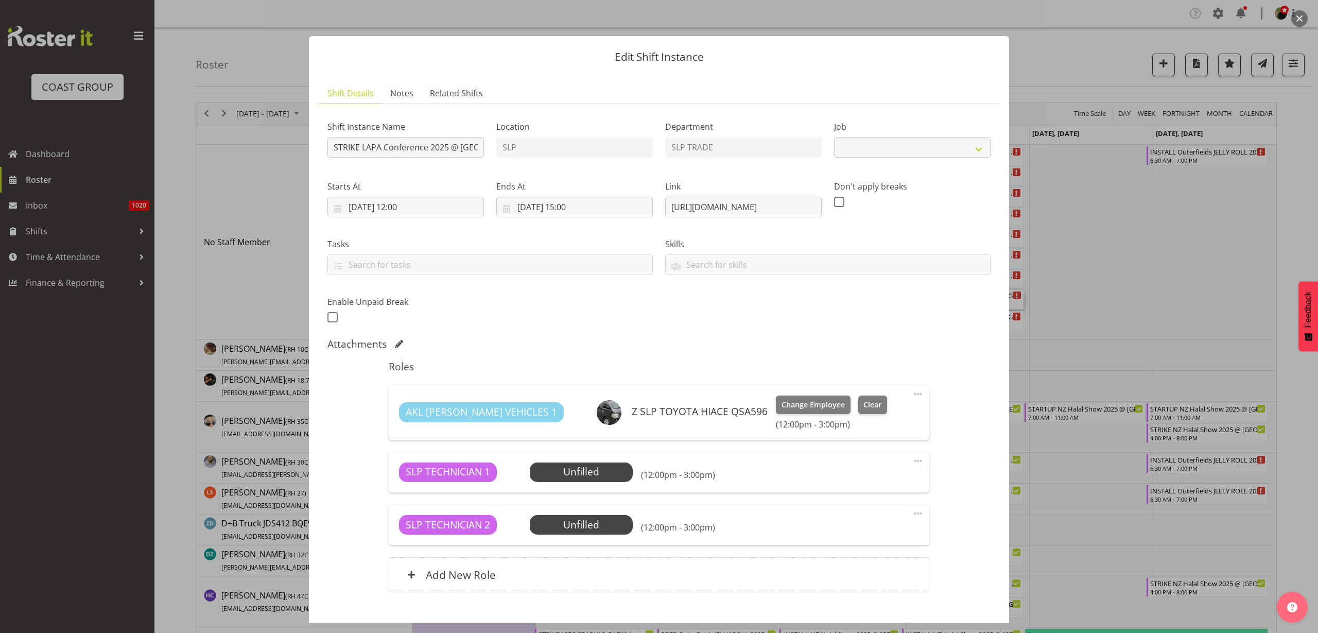
select select "10223"
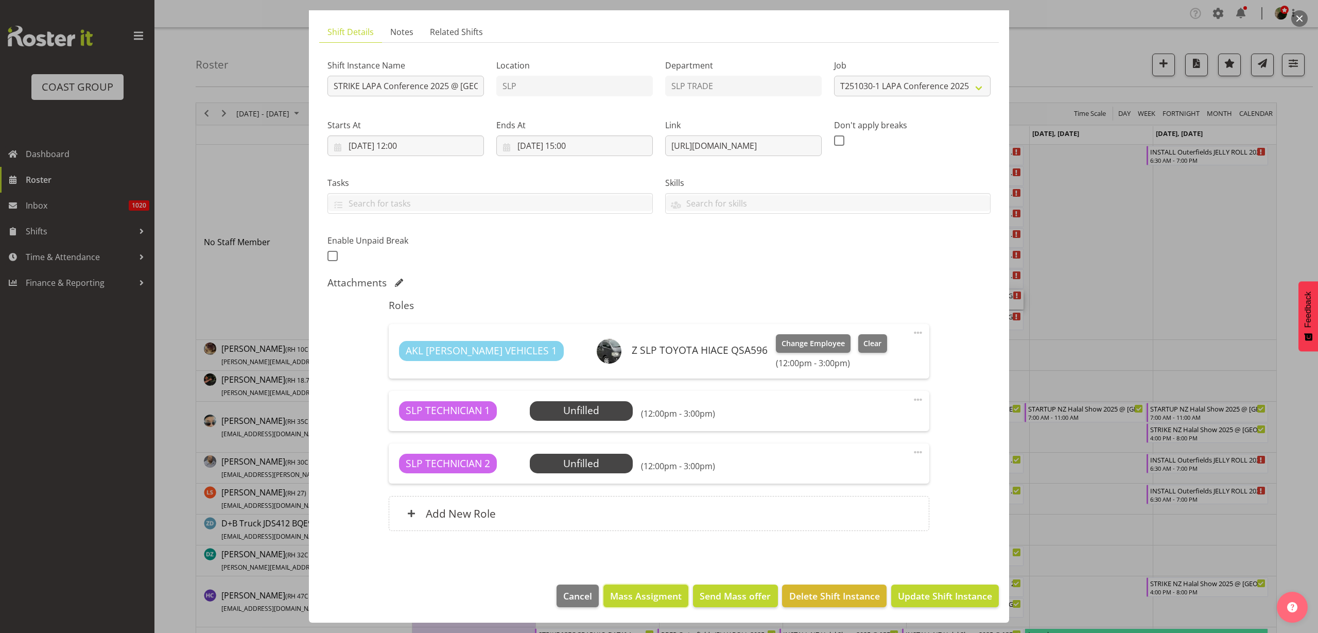
click at [669, 599] on span "Mass Assigment" at bounding box center [646, 595] width 72 height 13
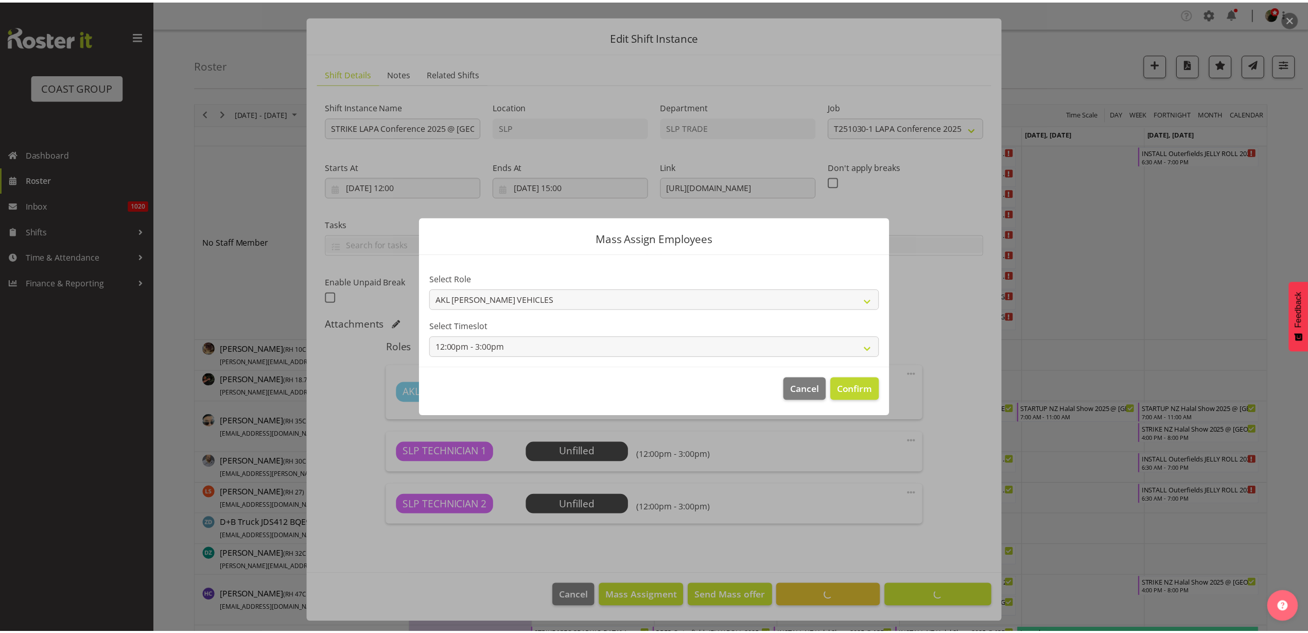
scroll to position [20, 0]
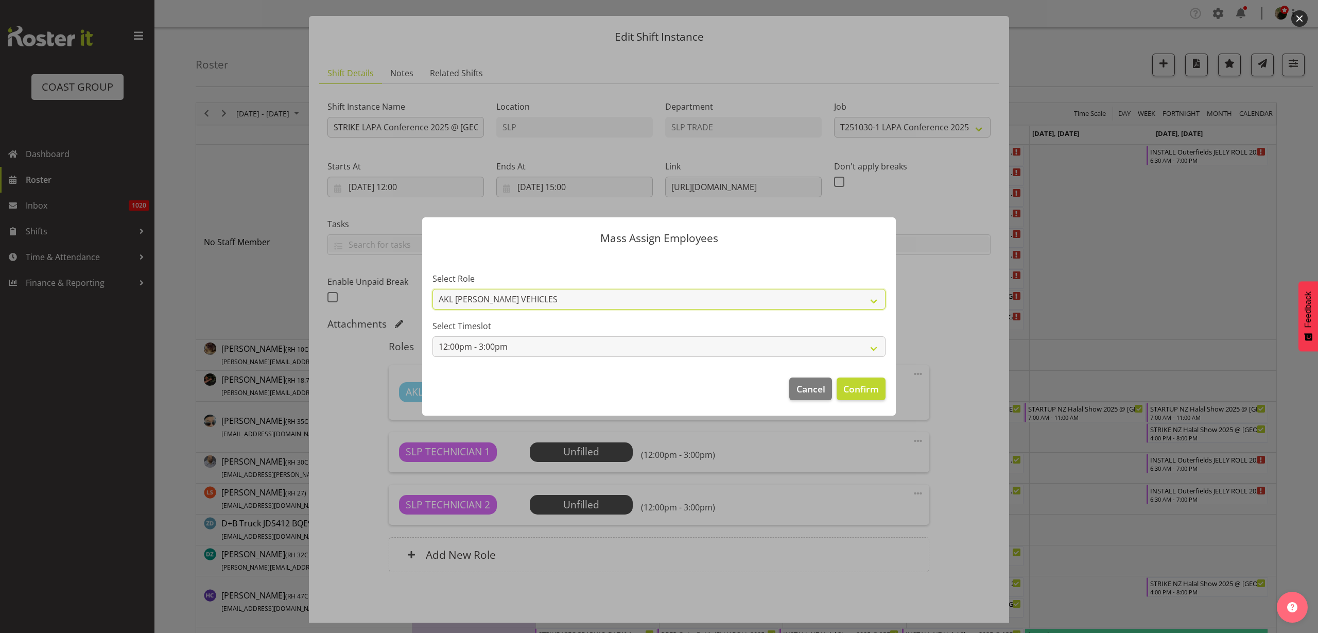
click at [798, 298] on select "AKL RYMER VEHICLES SLP TECHNICIAN" at bounding box center [659, 299] width 453 height 21
select select "123"
click at [433, 289] on select "AKL RYMER VEHICLES SLP TECHNICIAN" at bounding box center [659, 299] width 453 height 21
click at [859, 394] on span "Confirm" at bounding box center [861, 388] width 36 height 13
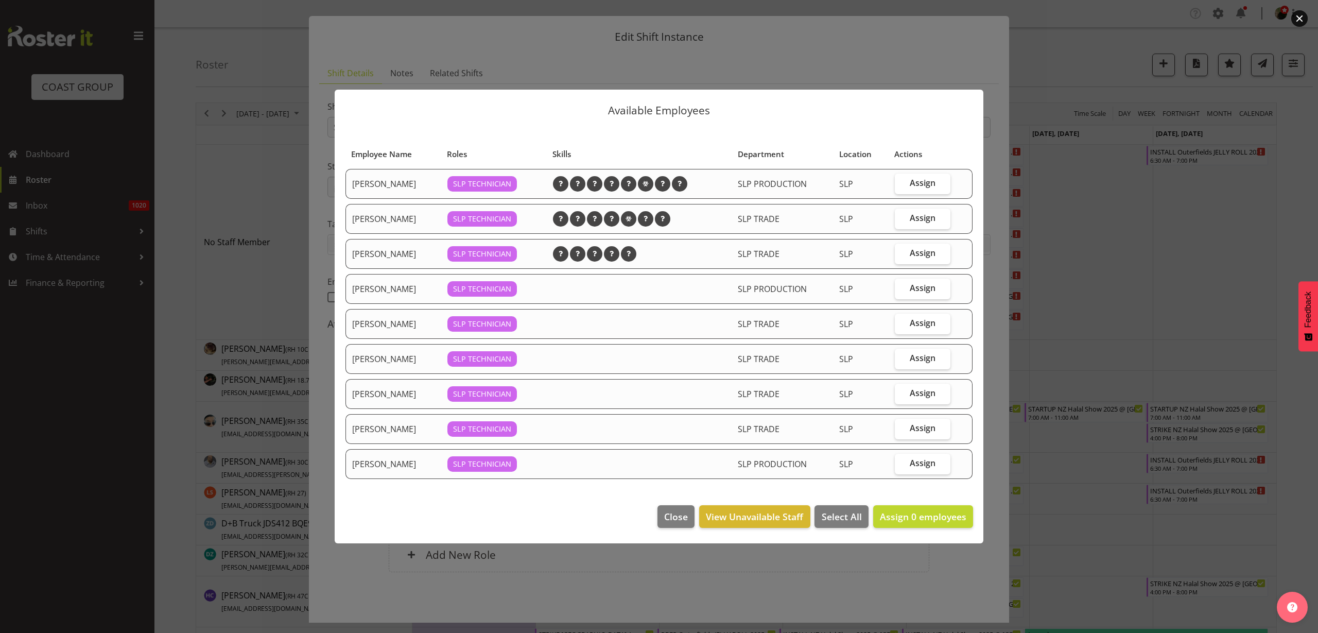
click at [920, 325] on span "Assign" at bounding box center [923, 323] width 26 height 10
click at [902, 325] on input "Assign" at bounding box center [898, 323] width 7 height 7
checkbox input "true"
click at [926, 360] on span "Assign" at bounding box center [923, 358] width 26 height 10
click at [902, 360] on input "Assign" at bounding box center [898, 358] width 7 height 7
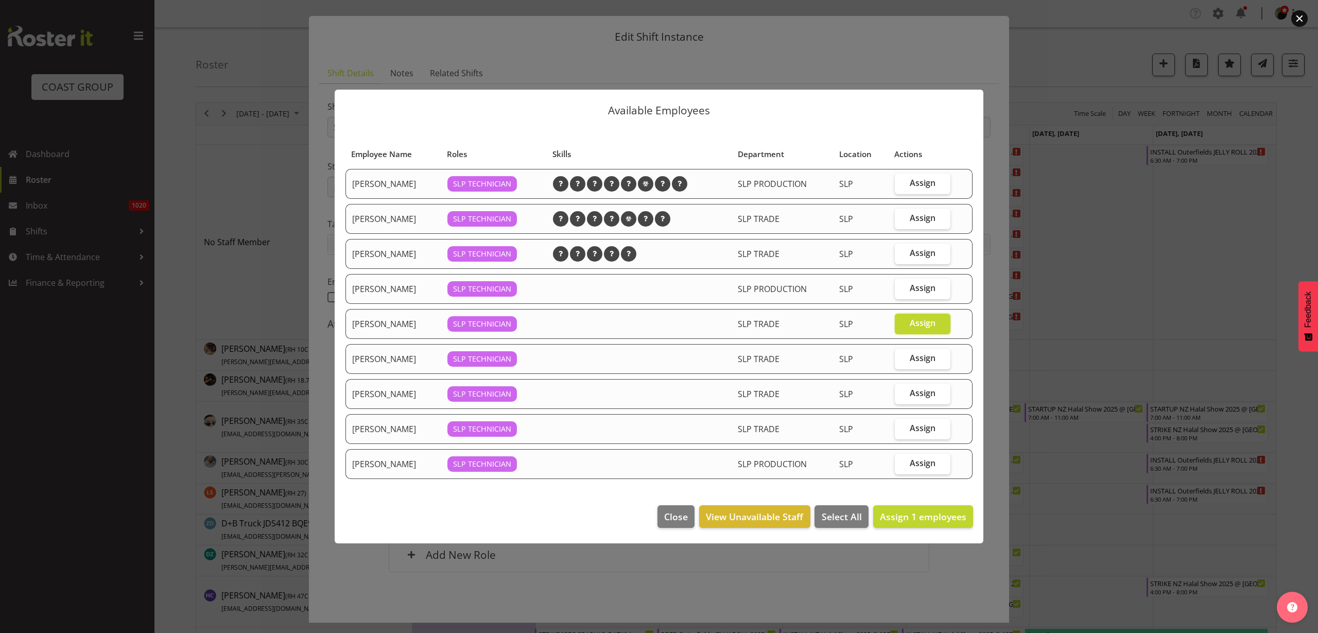
checkbox input "true"
click at [923, 516] on span "Assign 2 employees" at bounding box center [923, 516] width 87 height 12
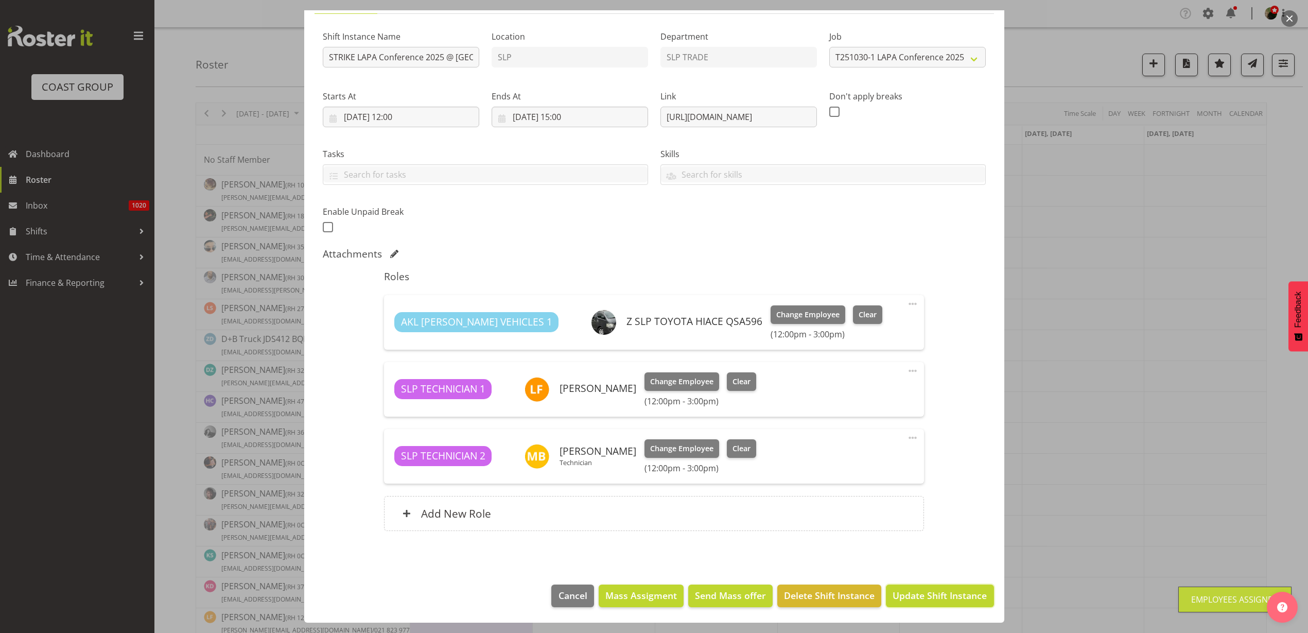
click at [933, 595] on span "Update Shift Instance" at bounding box center [940, 595] width 94 height 13
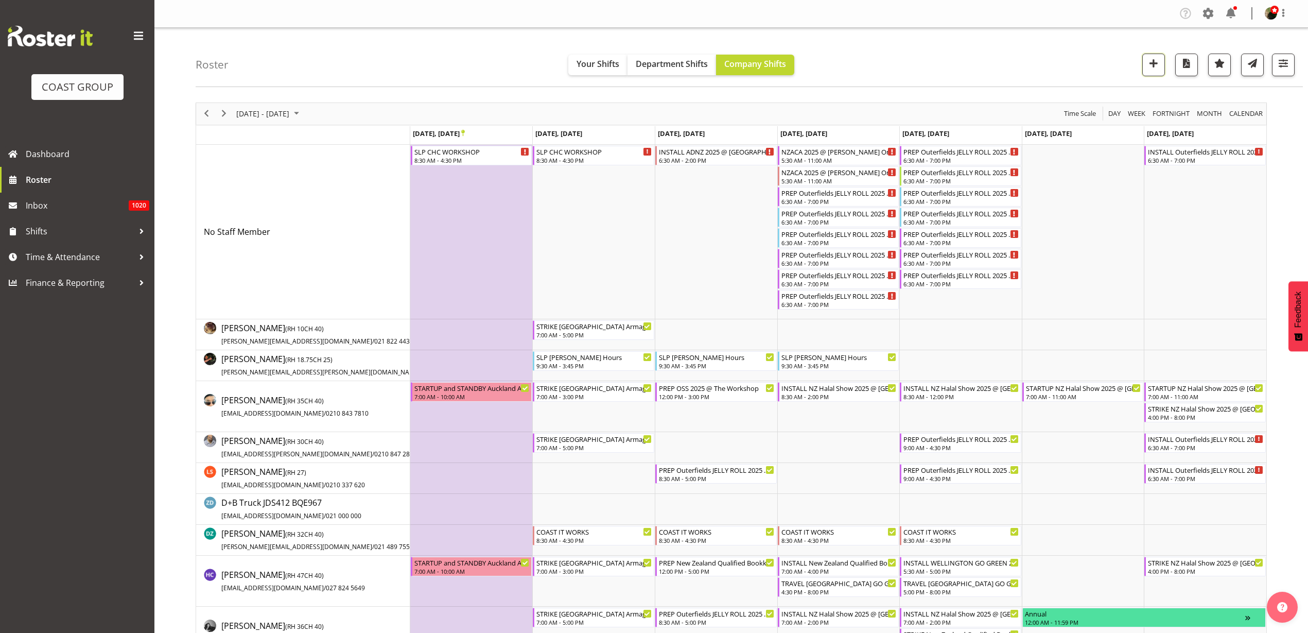
click at [1162, 64] on button "button" at bounding box center [1154, 65] width 23 height 23
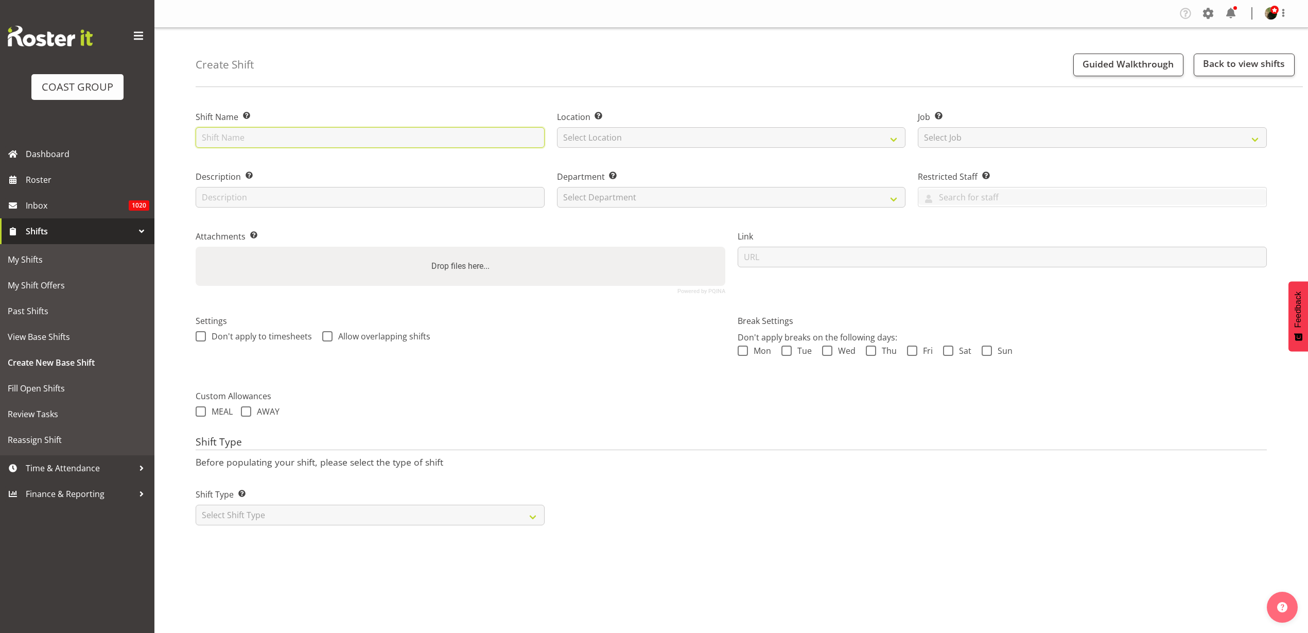
click at [385, 138] on input "text" at bounding box center [370, 137] width 349 height 21
click at [227, 137] on input "JB Hifi 2025 @ Due Drop Events Centre On Site @ 0700" at bounding box center [370, 137] width 349 height 21
type input "JB Hifi [DATE] @ Due Drop Events Centre On Site @ 0700"
click at [588, 140] on select "Select Location CARLTON EVENTS Carlton Hamilton Carlton Wellington DW CHC DW DI…" at bounding box center [731, 137] width 349 height 21
select select "31"
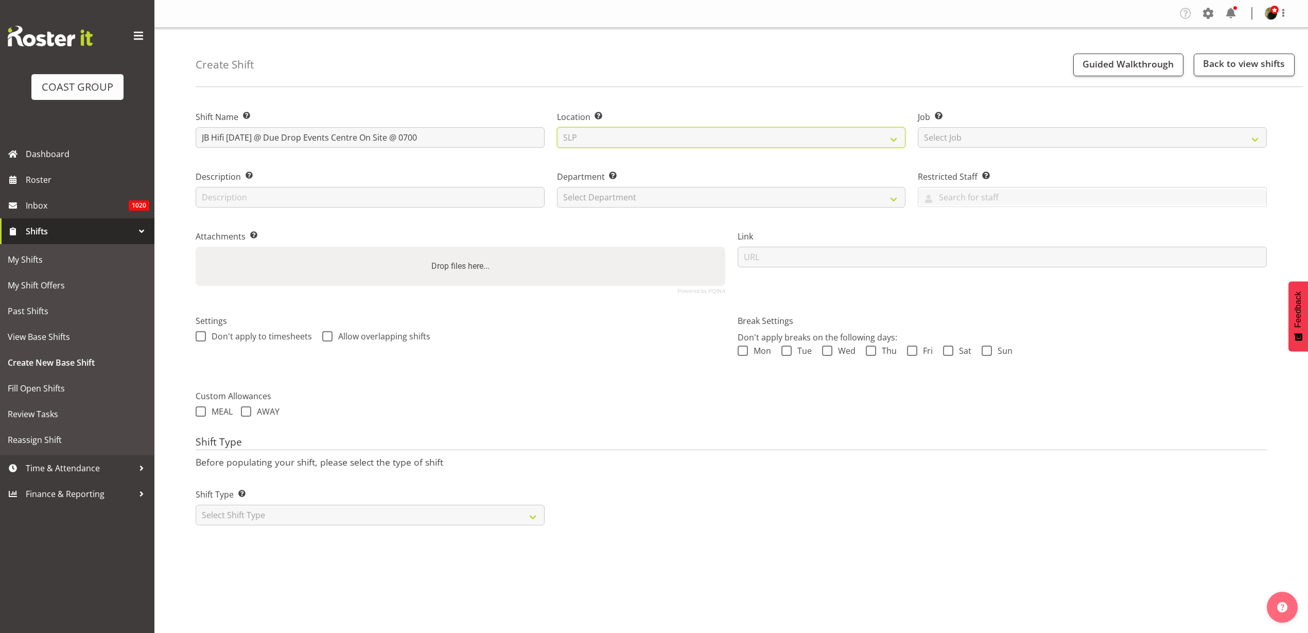
click at [557, 127] on select "Select Location CARLTON EVENTS Carlton Hamilton Carlton Wellington DW CHC DW DI…" at bounding box center [731, 137] width 349 height 21
click at [955, 135] on select "Select Job Create new job 1 Carlton Events 1 Carlton Hamilton 1 Carlton Welling…" at bounding box center [1092, 137] width 349 height 21
select select "0"
click at [918, 127] on select "Select Job Create new job 1 Carlton Events 1 Carlton Hamilton 1 Carlton Welling…" at bounding box center [1092, 137] width 349 height 21
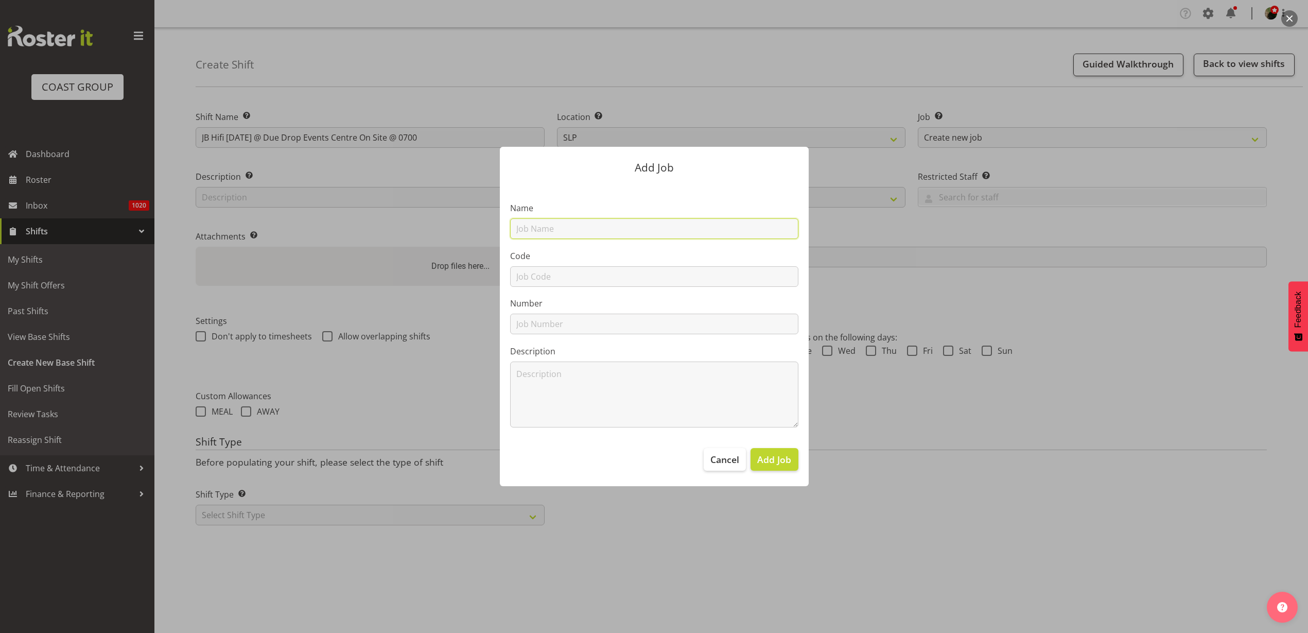
click at [579, 225] on input "text" at bounding box center [654, 228] width 288 height 21
paste input "WATER NZ #116-125"
type input "T251014-4 JB HiFi [DATE]"
type input "T251014-4"
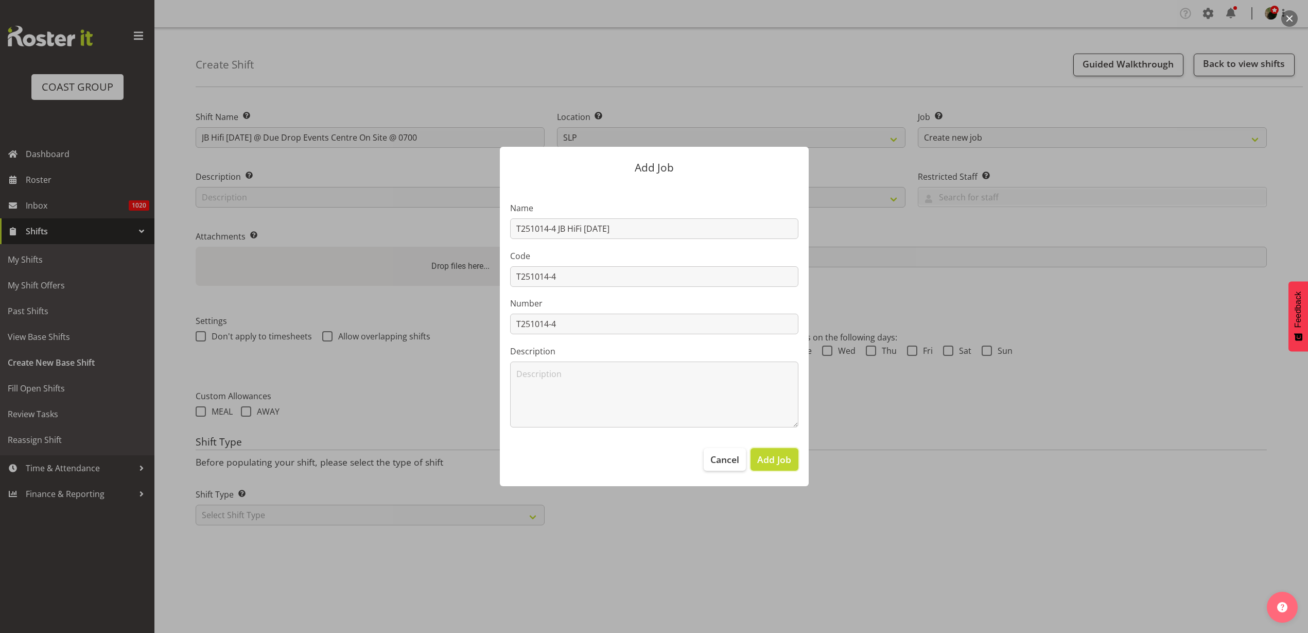
click at [771, 458] on span "Add Job" at bounding box center [774, 459] width 34 height 13
select select
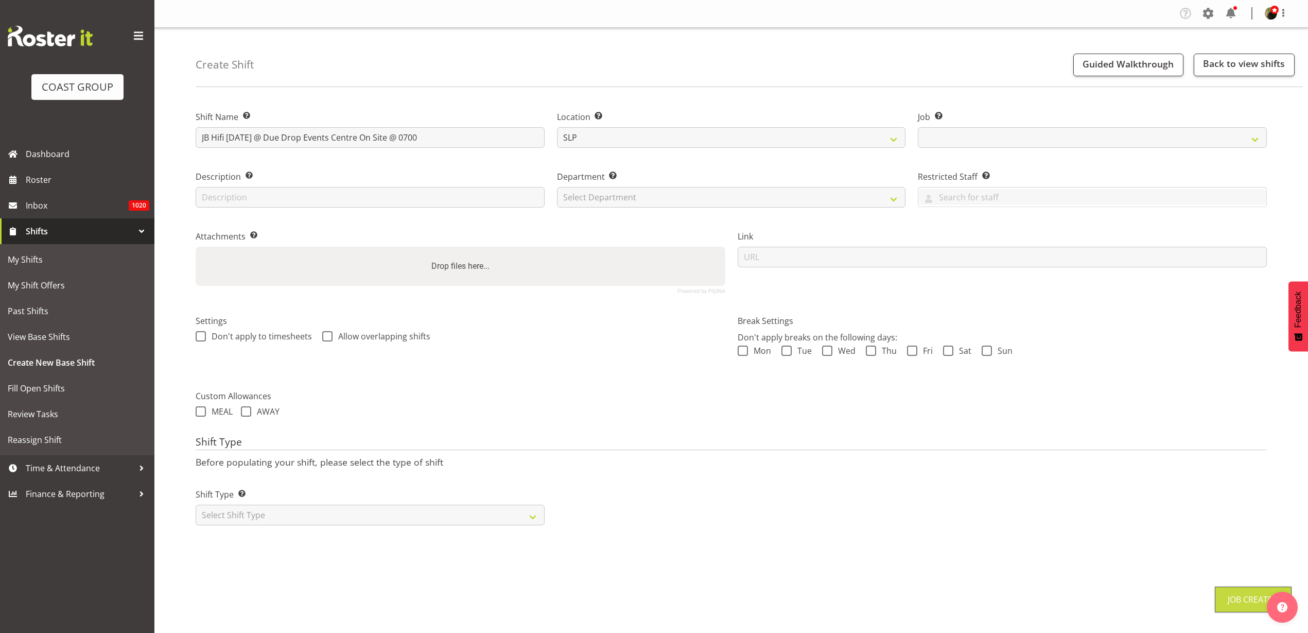
select select "10758"
click at [657, 203] on select "Select Department CARLTON EVENTS Carlton Hamilton Carlton Wellington DW AKL DW …" at bounding box center [731, 197] width 349 height 21
select select "23"
click at [557, 187] on select "Select Department CARLTON EVENTS [PERSON_NAME][GEOGRAPHIC_DATA] [GEOGRAPHIC_DAT…" at bounding box center [731, 197] width 349 height 21
click at [845, 259] on input "url" at bounding box center [1003, 257] width 530 height 21
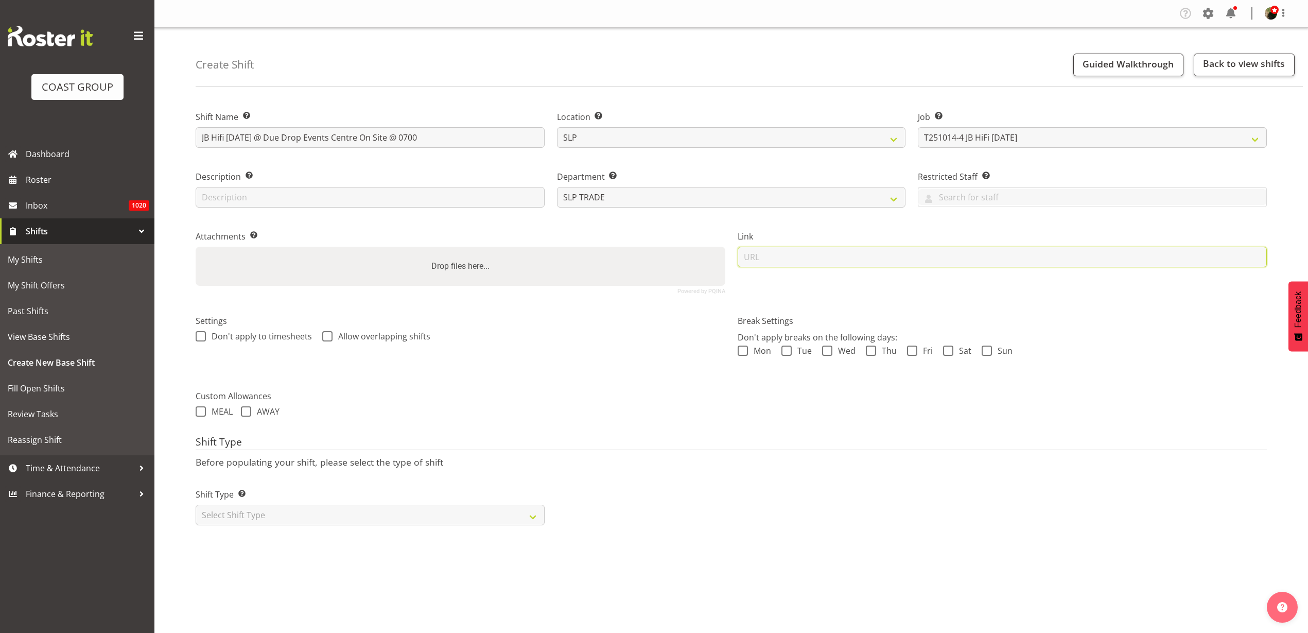
paste input "https://drive.google.com/drive/folders/157T7m-4HNrrAyq5-ATLE7Qav4SH-znAD"
type input "https://drive.google.com/drive/folders/157T7m-4HNrrAyq5-ATLE7Qav4SH-znAD"
click at [276, 518] on select "Select Shift Type One Off Shift Recurring Shift Rotating Shift" at bounding box center [370, 515] width 349 height 21
select select "recurring"
click at [196, 505] on select "Select Shift Type One Off Shift Recurring Shift Rotating Shift" at bounding box center [370, 515] width 349 height 21
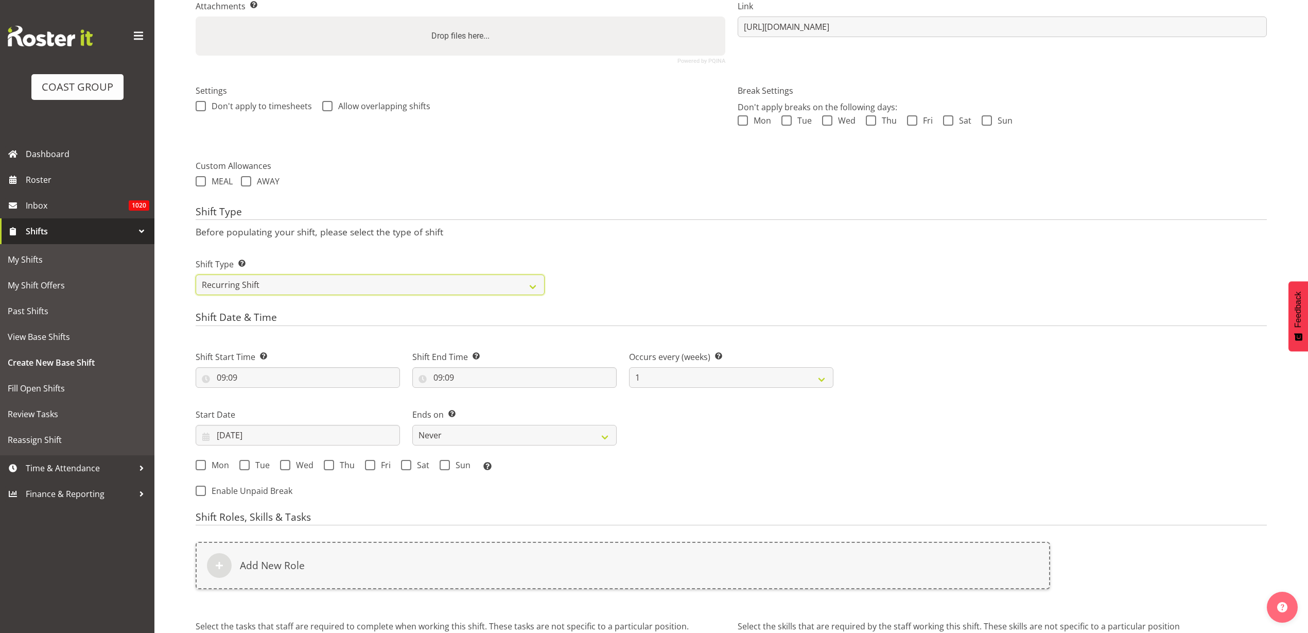
scroll to position [257, 0]
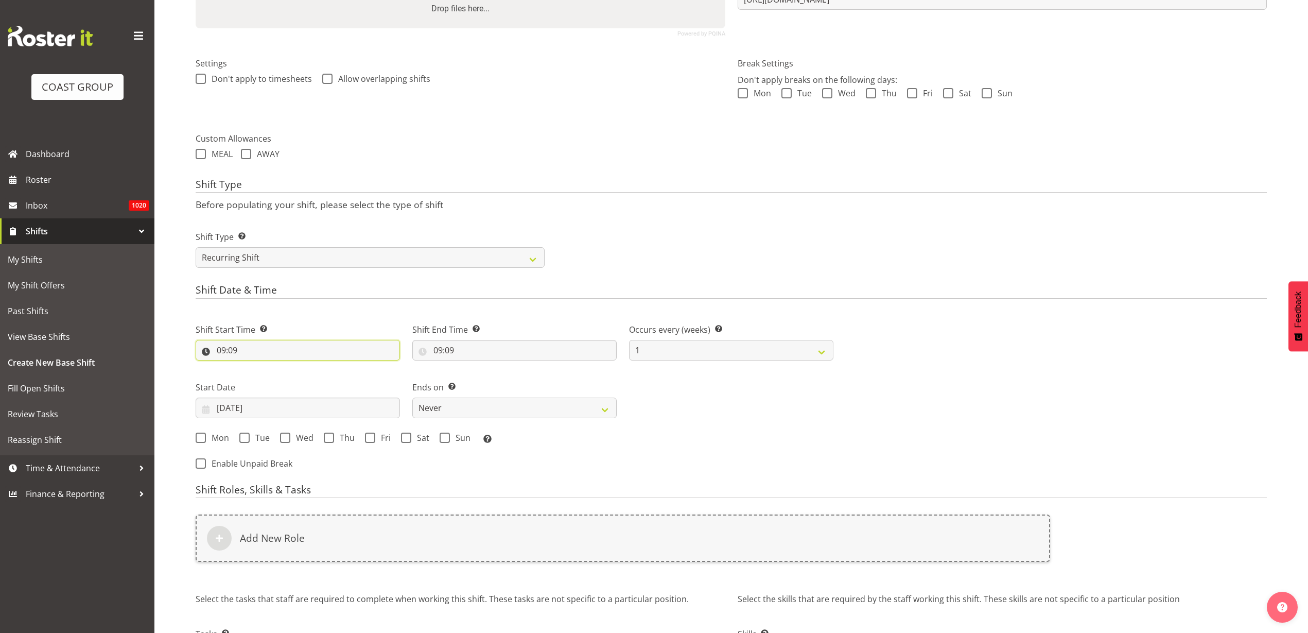
click at [267, 348] on input "09:09" at bounding box center [298, 350] width 204 height 21
select select "0"
type input "00:09"
select select "6"
type input "06:09"
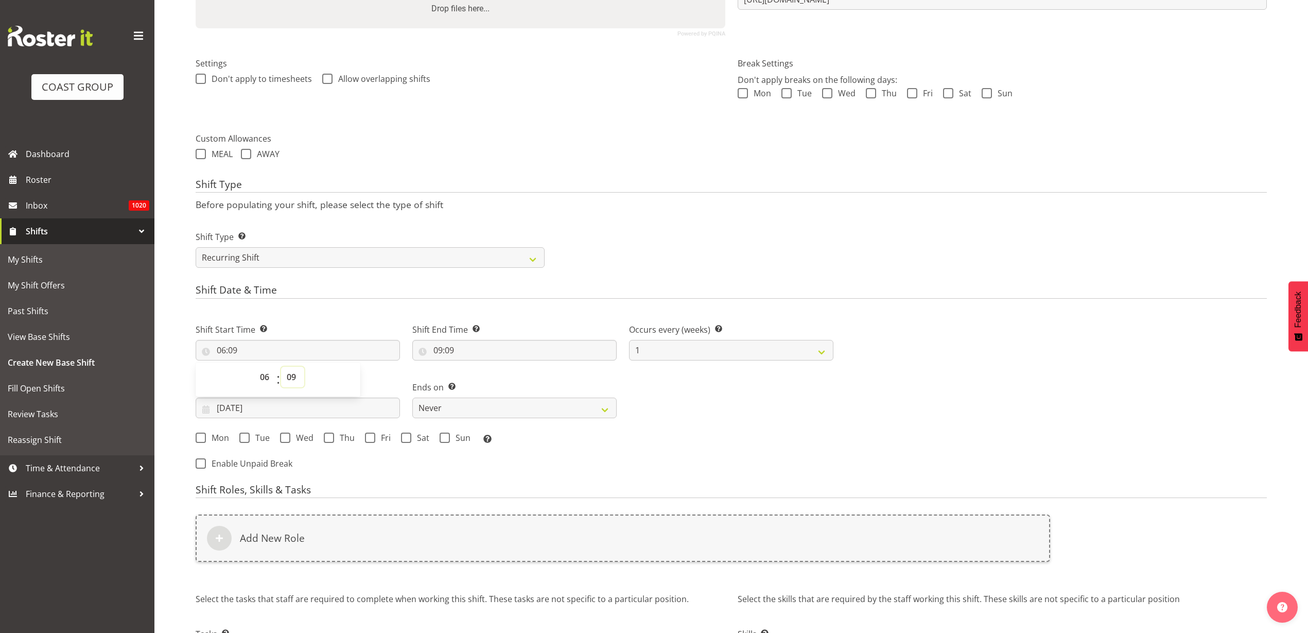
select select "30"
type input "06:30"
click at [454, 350] on input "09:09" at bounding box center [514, 350] width 204 height 21
click at [479, 376] on select "00 01 02 03 04 05 06 07 08 09 10 11 12 13 14 15 16 17 18 19 20 21 22 23" at bounding box center [482, 377] width 23 height 21
select select "13"
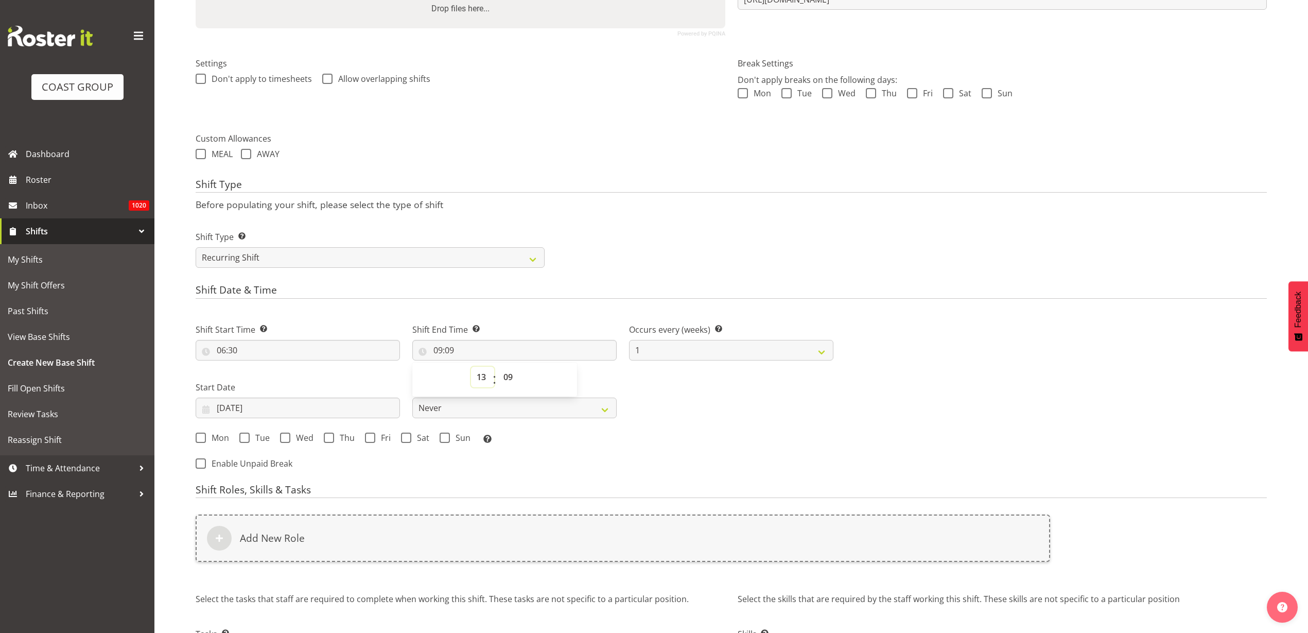
click at [471, 367] on select "00 01 02 03 04 05 06 07 08 09 10 11 12 13 14 15 16 17 18 19 20 21 22 23" at bounding box center [482, 377] width 23 height 21
type input "13:09"
select select "10"
type input "13:10"
select select "11"
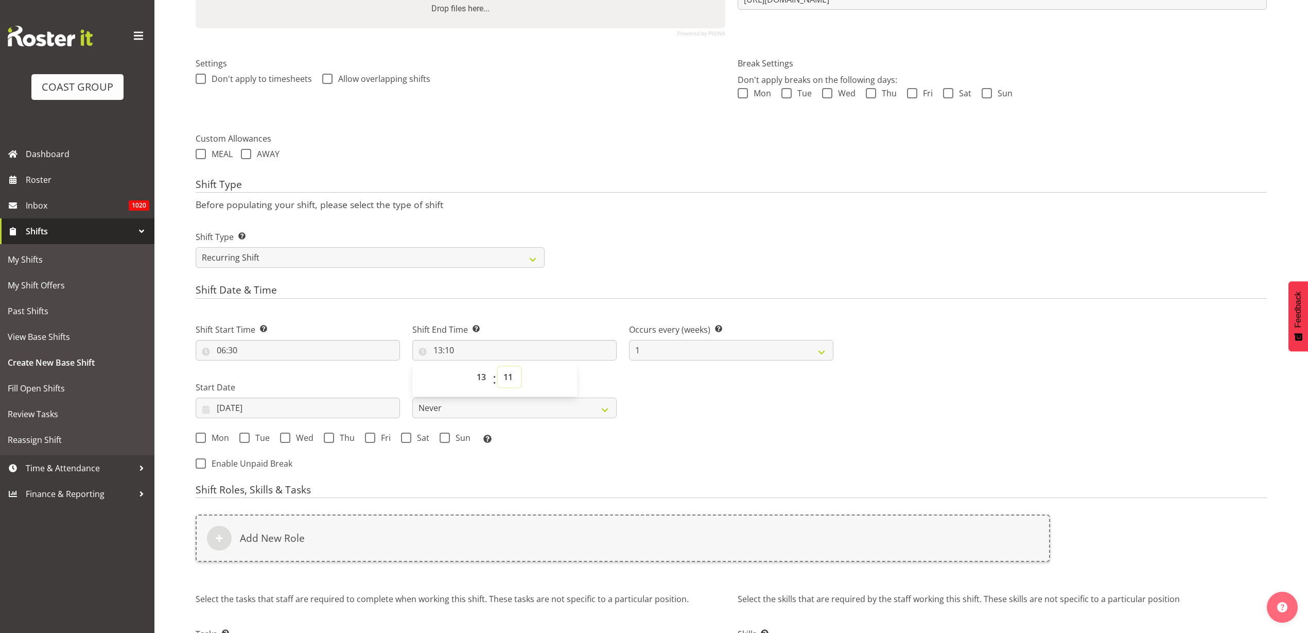
type input "13:11"
select select "12"
type input "13:12"
select select "13"
type input "13:13"
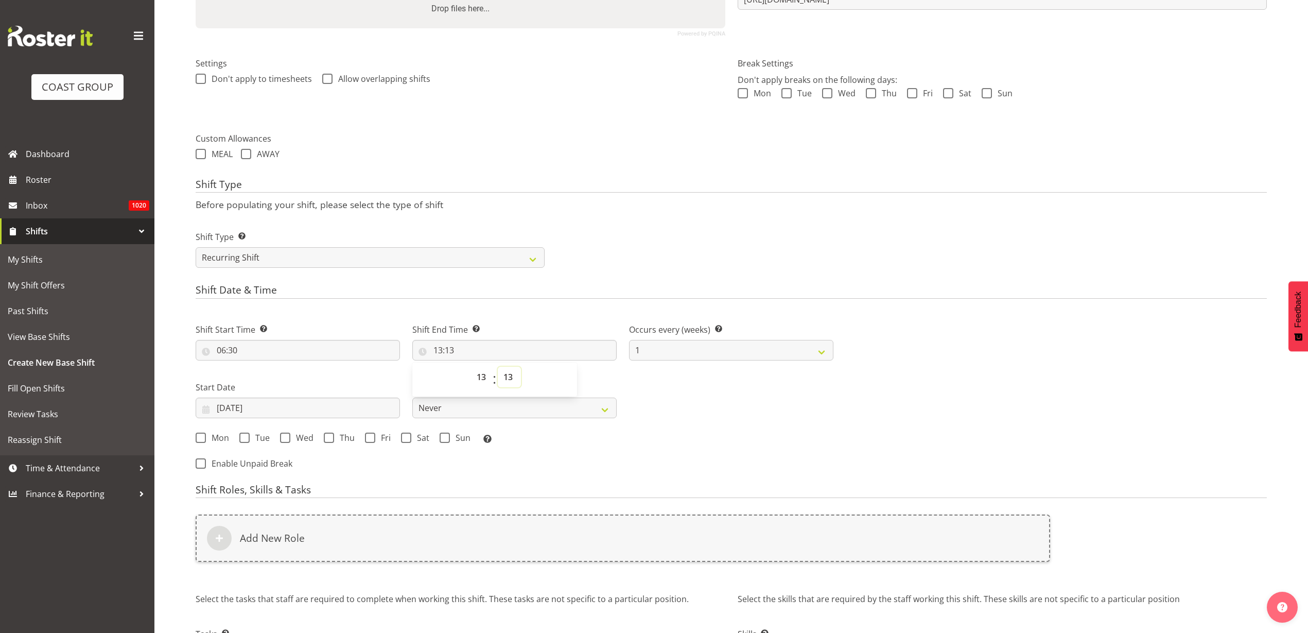
select select "14"
type input "13:14"
select select "15"
type input "13:15"
select select "16"
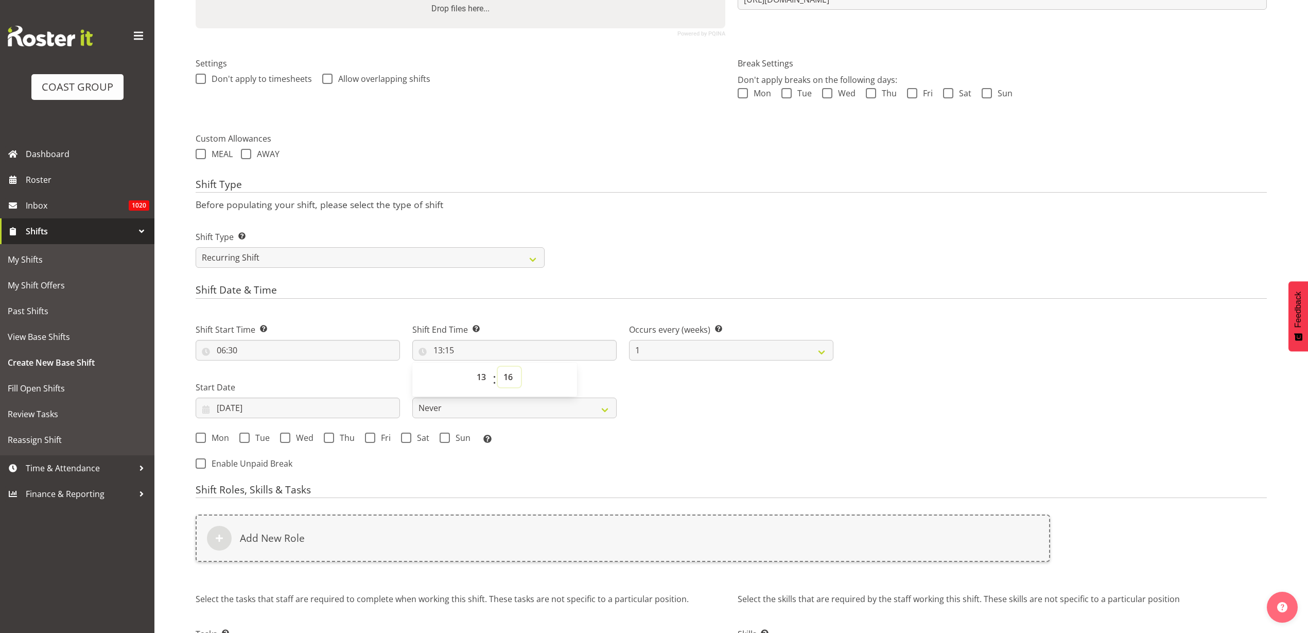
type input "13:16"
select select "0"
type input "13:00"
click at [207, 443] on div "Mon Tue Wed Thu Fri Sat Sun Select the days of the week you wish to create this…" at bounding box center [515, 439] width 638 height 13
click at [212, 436] on span "Mon" at bounding box center [217, 438] width 23 height 10
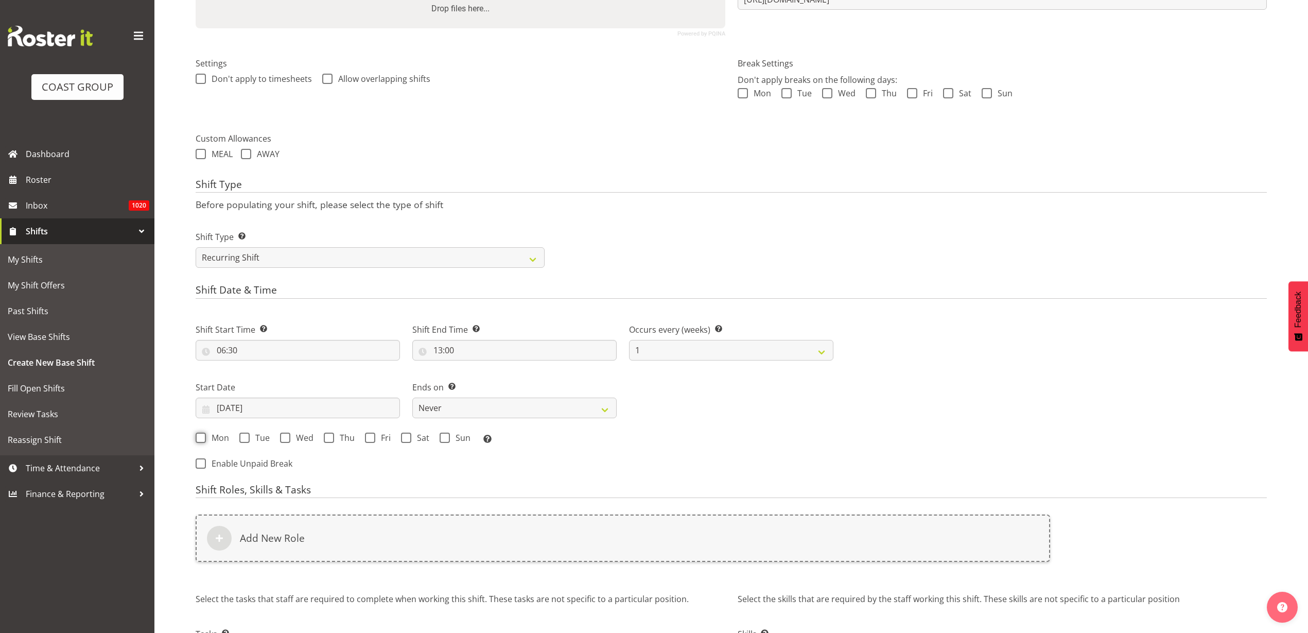
click at [202, 436] on input "Mon" at bounding box center [199, 437] width 7 height 7
checkbox input "true"
drag, startPoint x: 254, startPoint y: 438, endPoint x: 259, endPoint y: 437, distance: 5.3
click at [255, 438] on span "Tue" at bounding box center [260, 438] width 20 height 10
click at [246, 438] on input "Tue" at bounding box center [242, 437] width 7 height 7
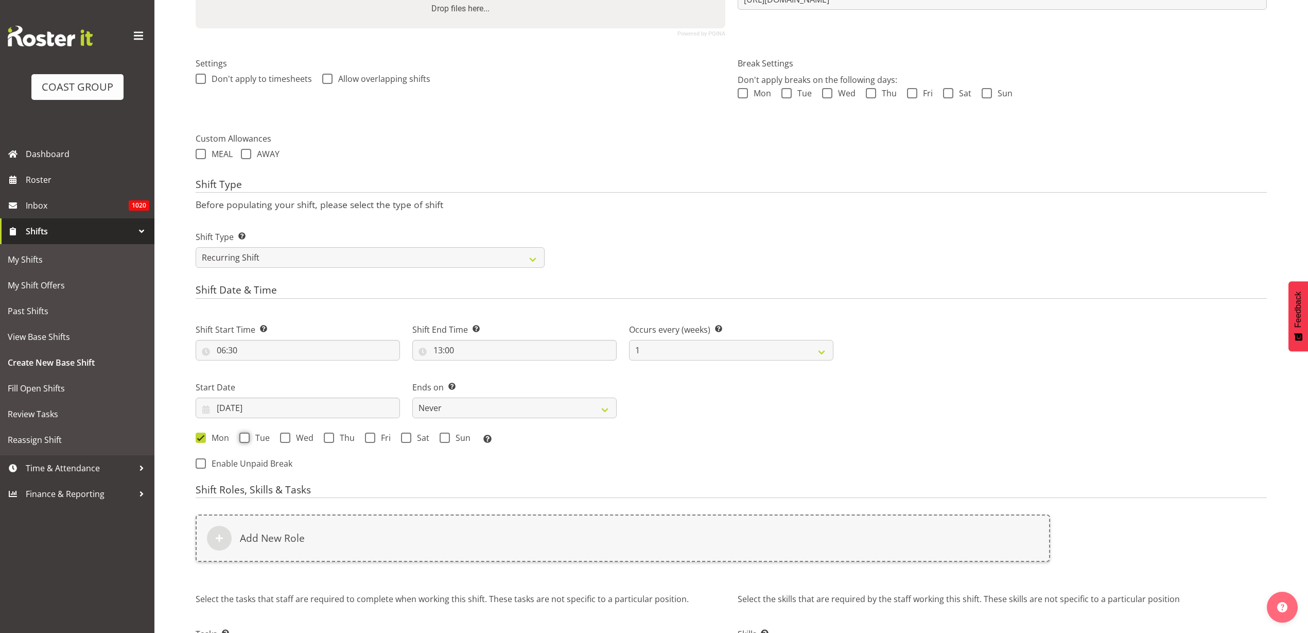
checkbox input "true"
click at [294, 437] on span "Wed" at bounding box center [301, 438] width 23 height 10
click at [287, 437] on input "Wed" at bounding box center [283, 437] width 7 height 7
checkbox input "true"
click at [325, 437] on span at bounding box center [329, 438] width 10 height 10
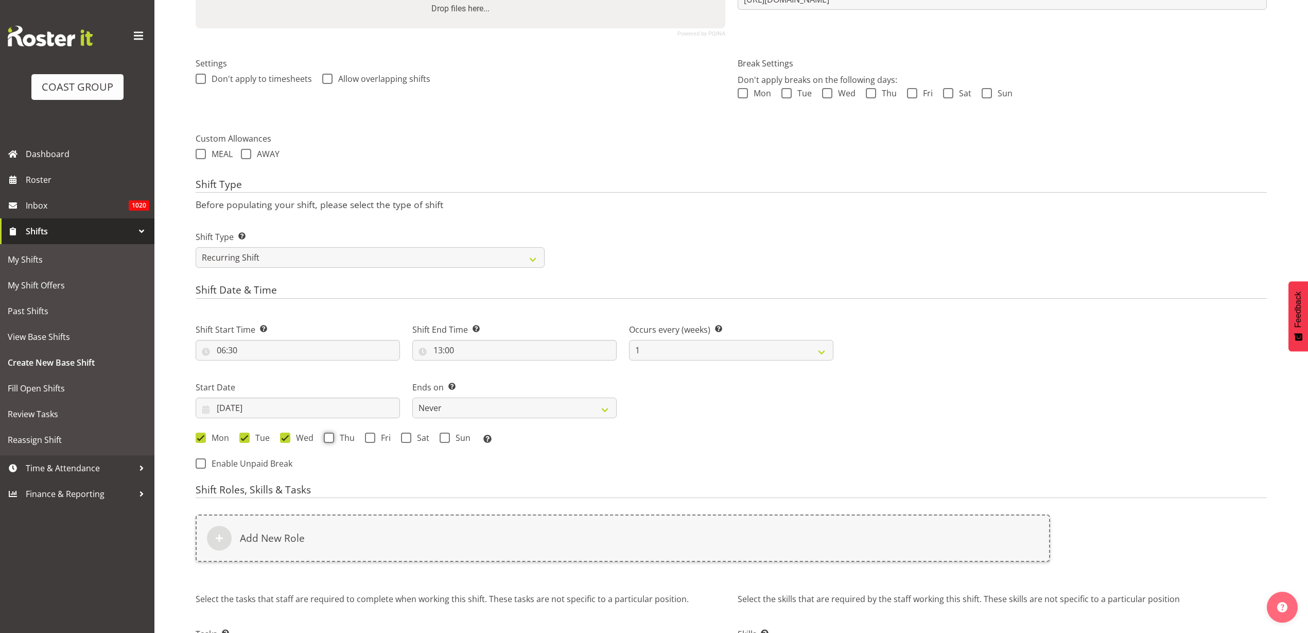
click at [325, 437] on input "Thu" at bounding box center [327, 437] width 7 height 7
checkbox input "true"
click at [370, 438] on span at bounding box center [370, 438] width 10 height 10
click at [370, 438] on input "Fri" at bounding box center [368, 437] width 7 height 7
checkbox input "true"
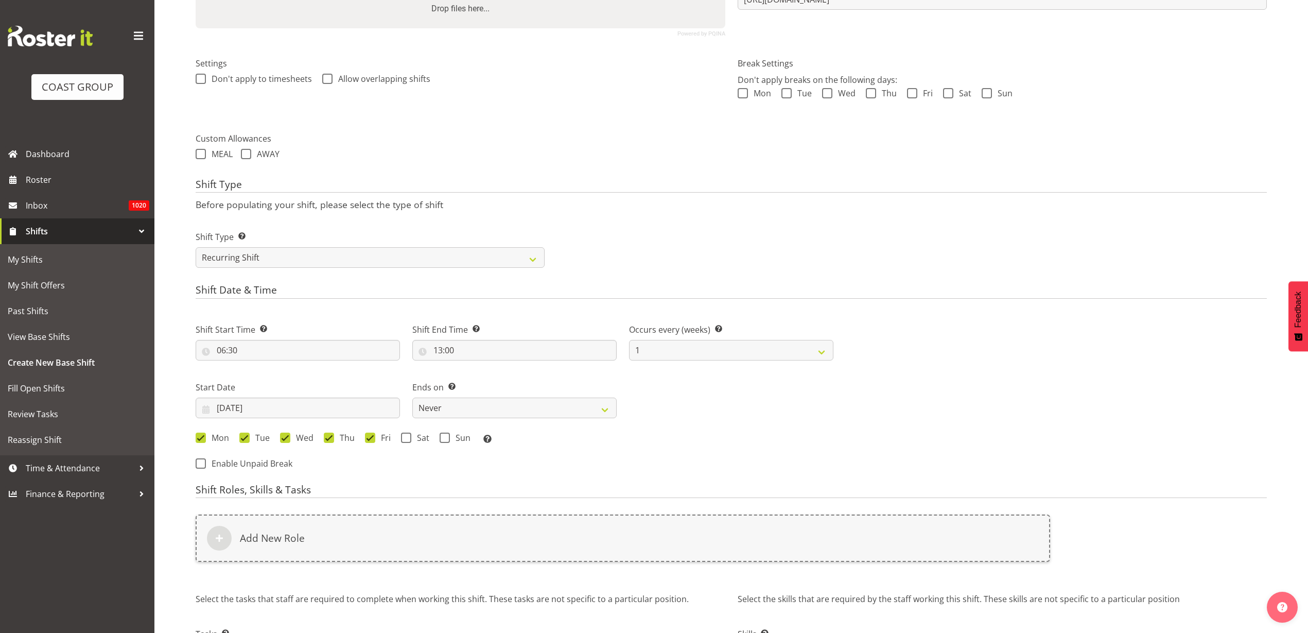
drag, startPoint x: 408, startPoint y: 438, endPoint x: 425, endPoint y: 438, distance: 17.0
click at [408, 438] on span at bounding box center [406, 438] width 10 height 10
click at [408, 438] on input "Sat" at bounding box center [404, 437] width 7 height 7
checkbox input "true"
drag, startPoint x: 451, startPoint y: 439, endPoint x: 436, endPoint y: 434, distance: 15.6
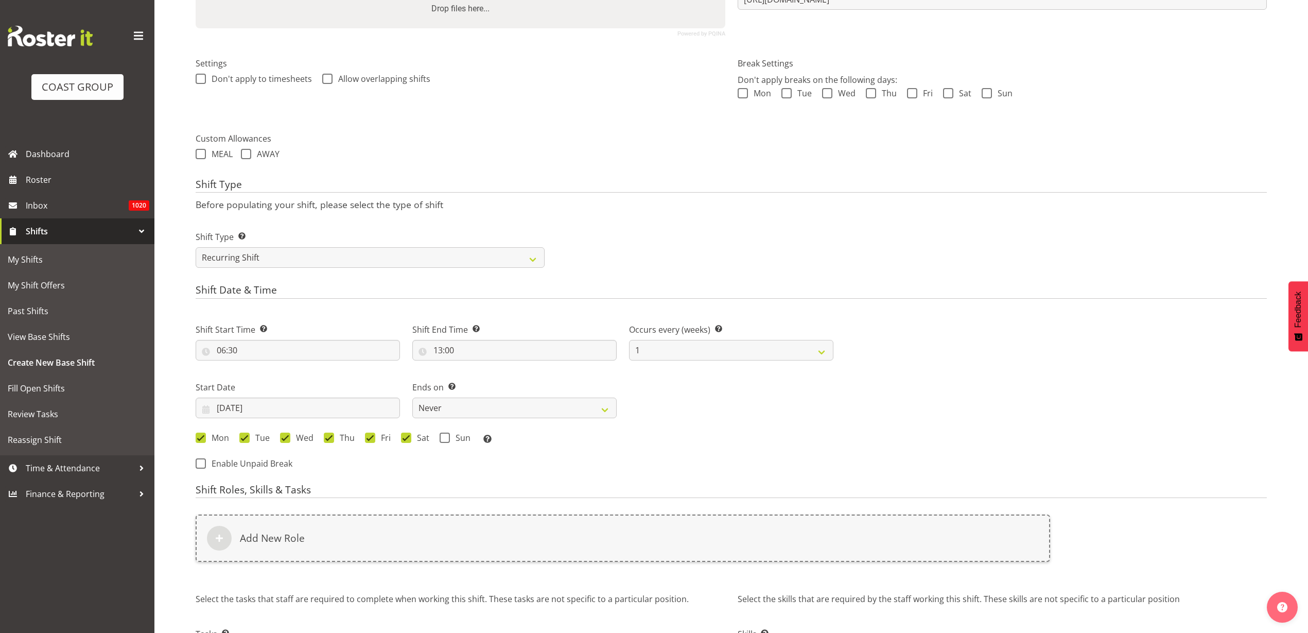
click at [452, 440] on span "Sun" at bounding box center [460, 438] width 21 height 10
click at [446, 440] on input "Sun" at bounding box center [443, 437] width 7 height 7
checkbox input "true"
click at [263, 401] on input "01/10/2025" at bounding box center [298, 407] width 204 height 21
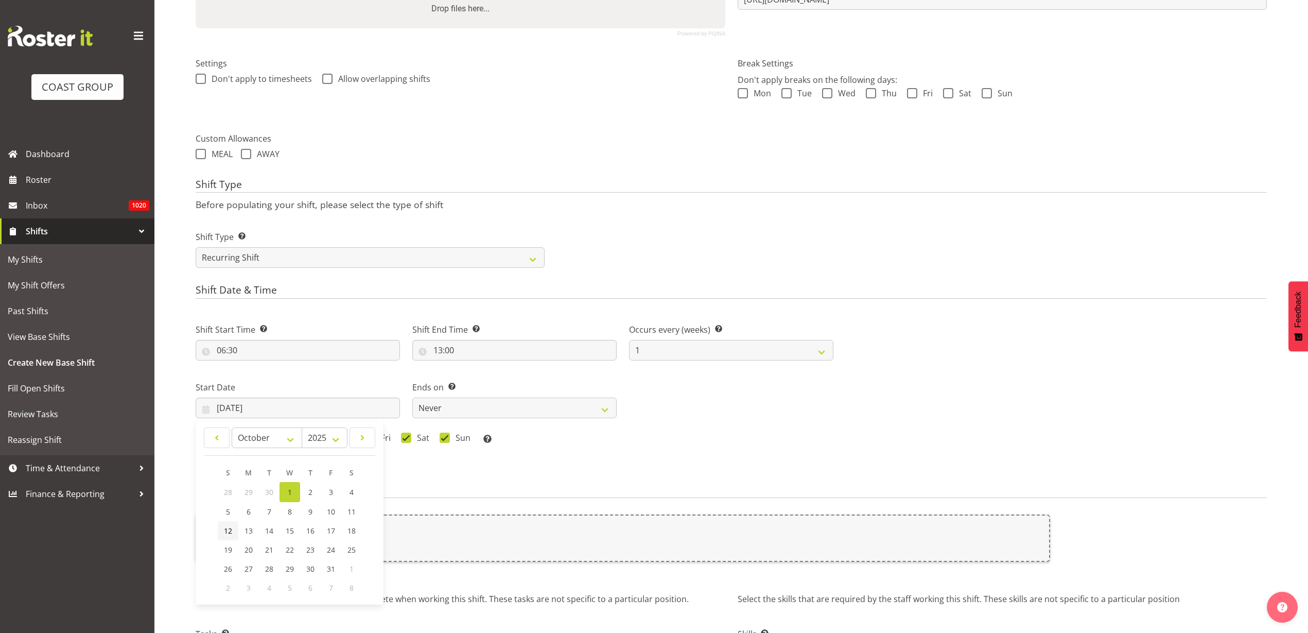
click at [231, 530] on span "12" at bounding box center [228, 531] width 8 height 10
type input "12/10/2025"
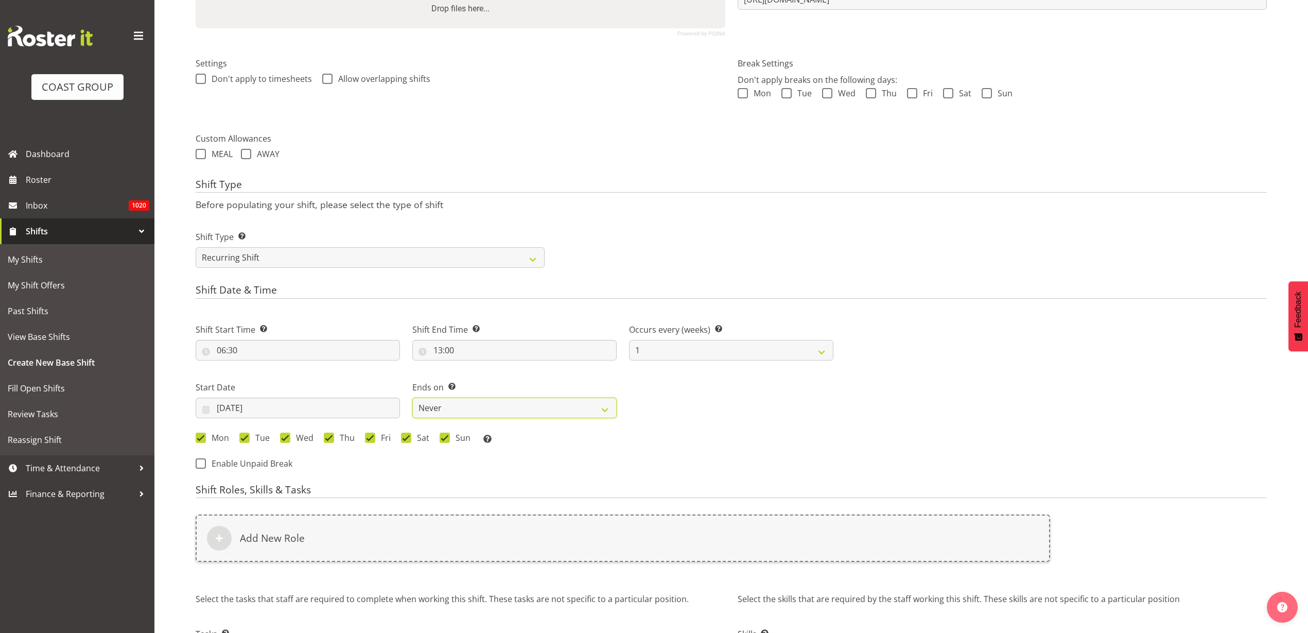
click at [453, 408] on select "Never On Date" at bounding box center [514, 407] width 204 height 21
select select "date"
click at [412, 397] on select "Never On Date" at bounding box center [514, 407] width 204 height 21
click at [711, 408] on input "01/10/2025" at bounding box center [731, 407] width 204 height 21
click at [740, 531] on span "15" at bounding box center [739, 531] width 8 height 10
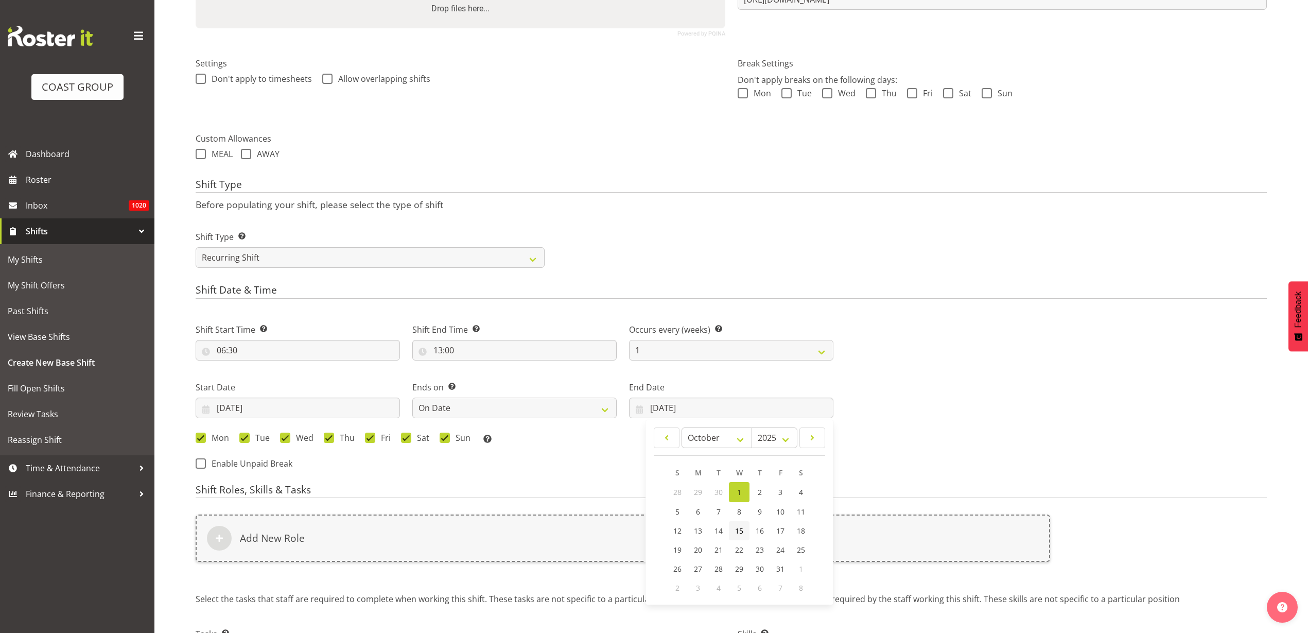
type input "15/10/2025"
click at [268, 551] on div "Add New Role" at bounding box center [623, 537] width 855 height 47
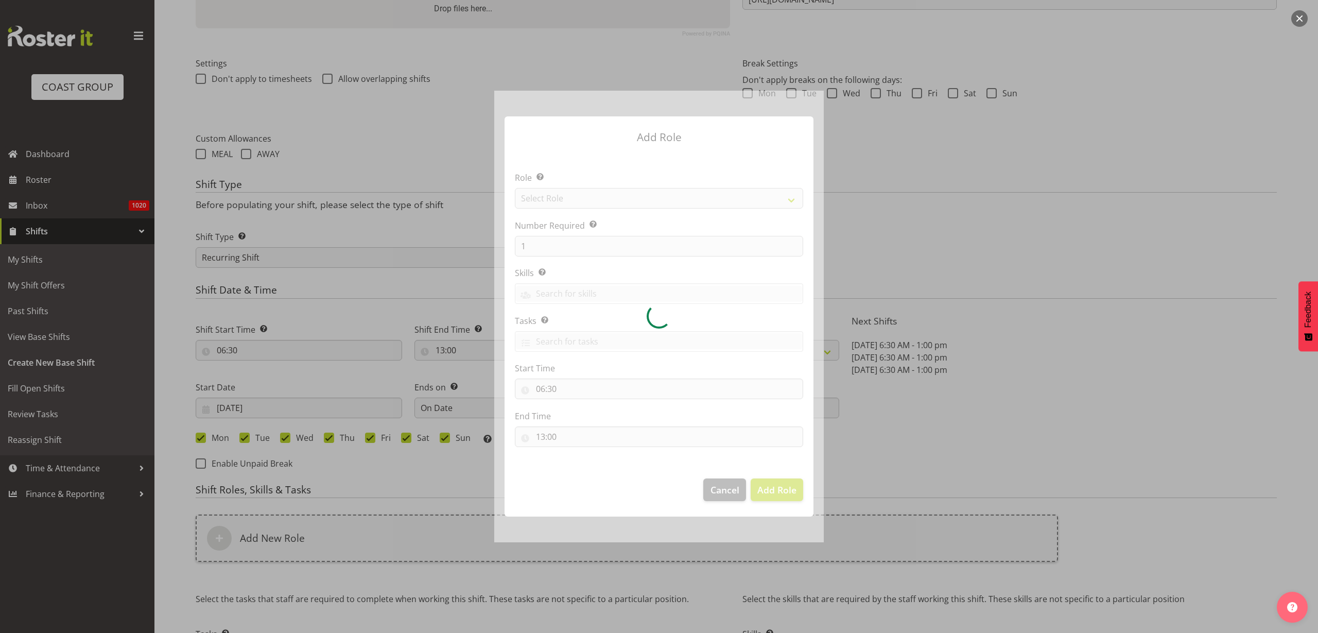
click at [554, 206] on div at bounding box center [659, 317] width 330 height 452
click at [556, 204] on div at bounding box center [659, 317] width 330 height 452
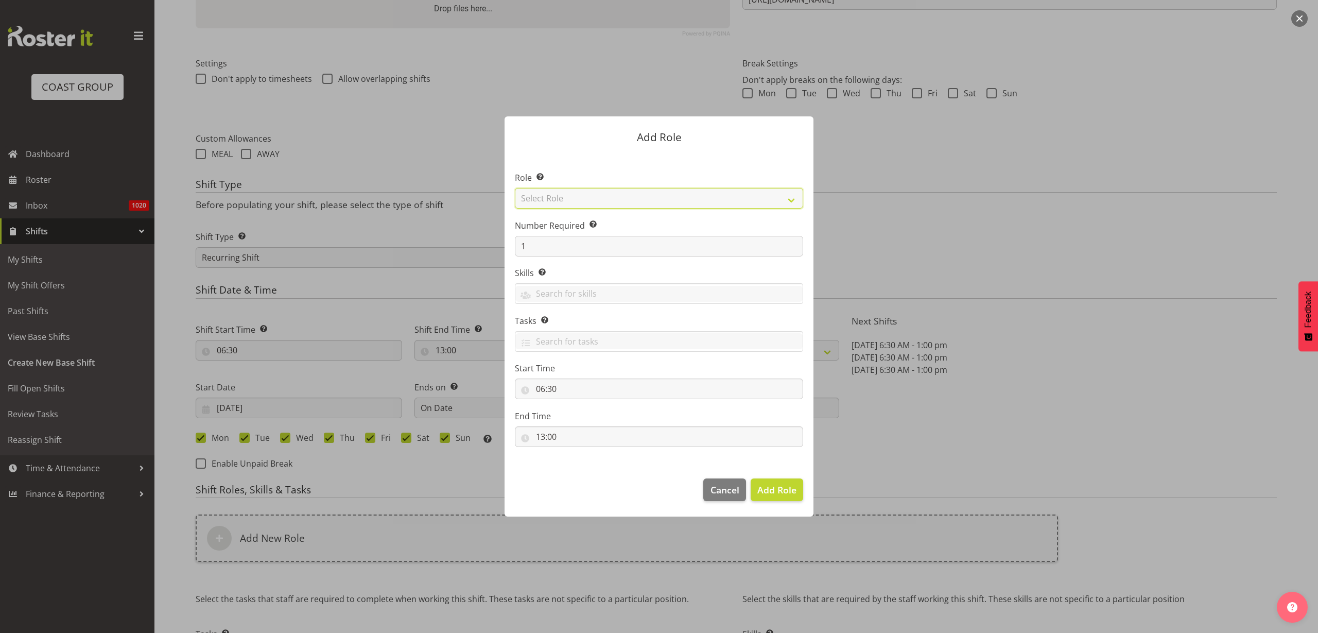
click at [559, 203] on select "Select Role ACCOUNT MANAGER ACCOUNT MANAGER DW ACCOUNTS AKL DIANNA VEHICLES AKL…" at bounding box center [659, 198] width 288 height 21
select select "123"
click at [515, 188] on select "Select Role ACCOUNT MANAGER ACCOUNT MANAGER DW ACCOUNTS AKL DIANNA VEHICLES AKL…" at bounding box center [659, 198] width 288 height 21
drag, startPoint x: 547, startPoint y: 251, endPoint x: 437, endPoint y: 231, distance: 112.0
click at [438, 232] on form "Add Role Role Select the role you wish to add to the shift. ACCOUNT MANAGER ACC…" at bounding box center [659, 317] width 494 height 452
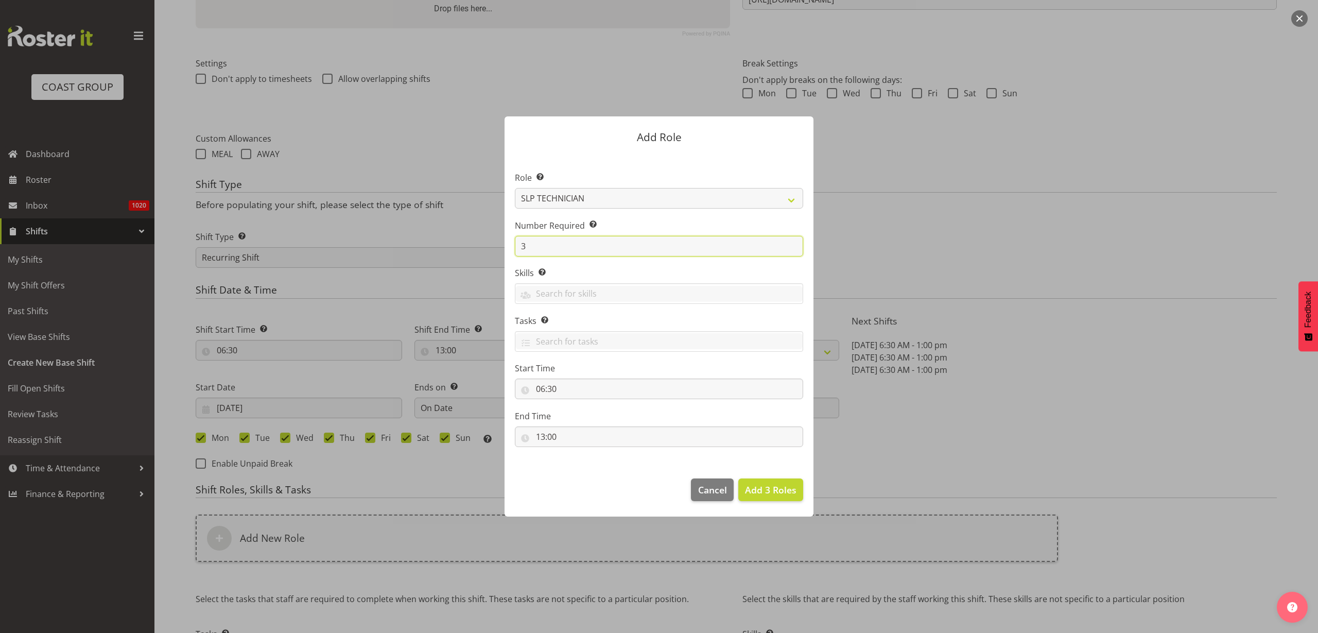
type input "3"
click at [759, 487] on span "Add 3 Roles" at bounding box center [770, 489] width 51 height 12
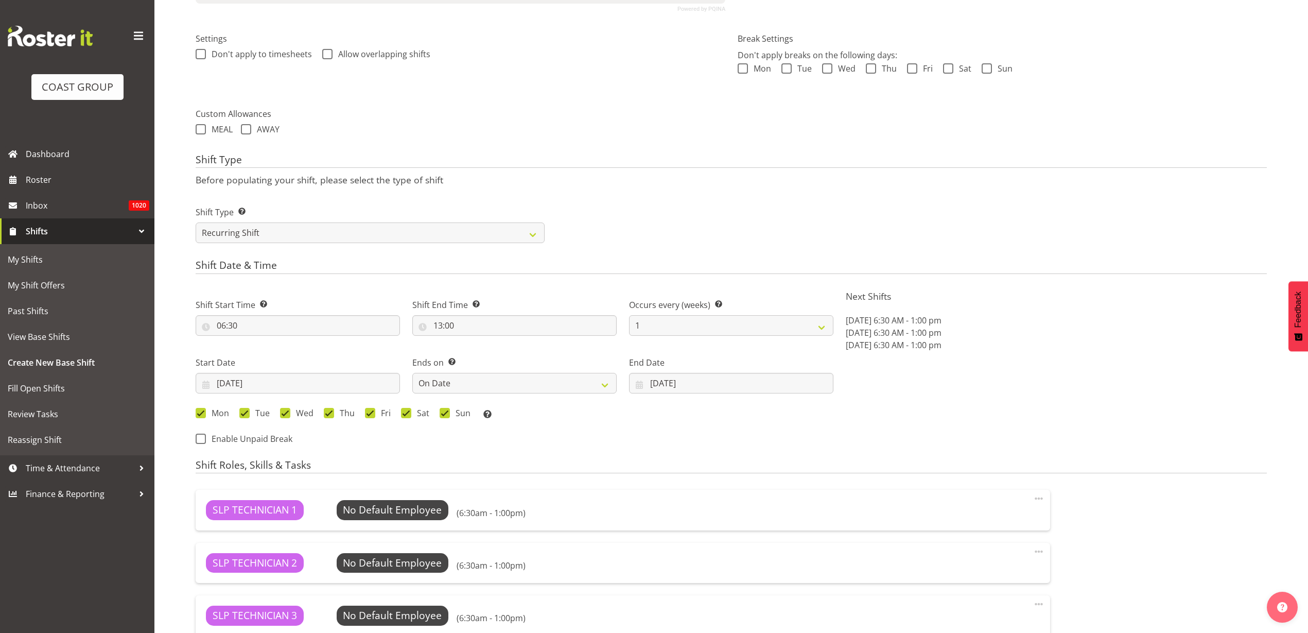
scroll to position [500, 0]
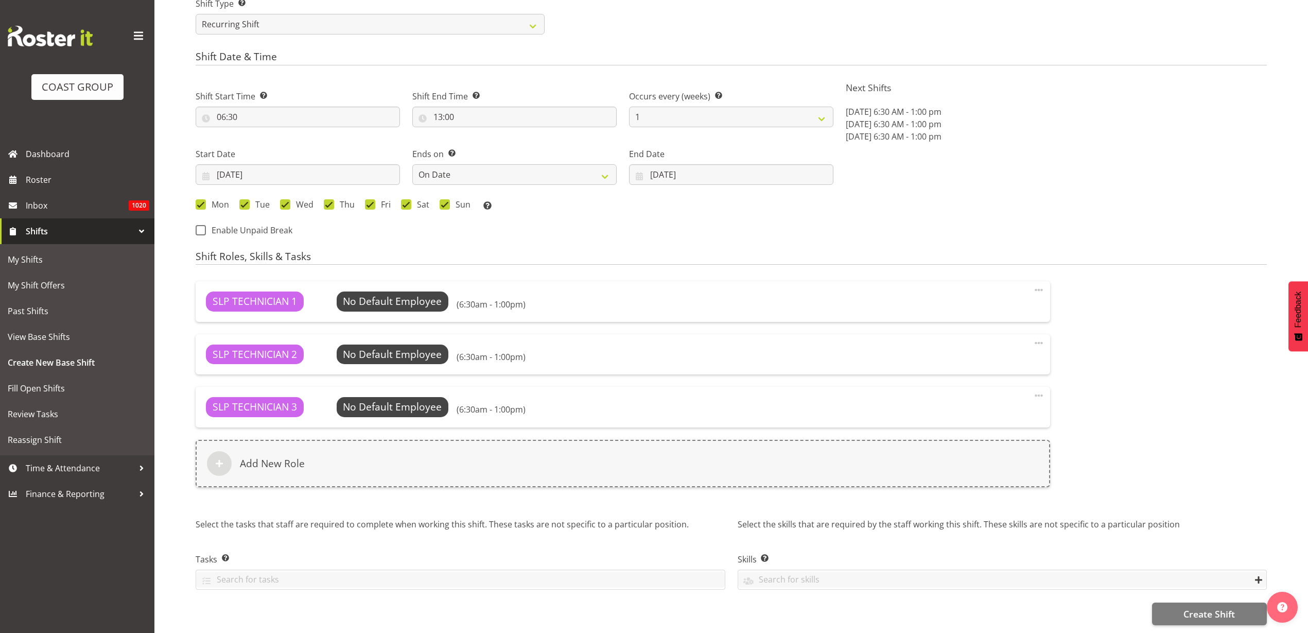
click at [338, 465] on div "Add New Role" at bounding box center [623, 463] width 855 height 47
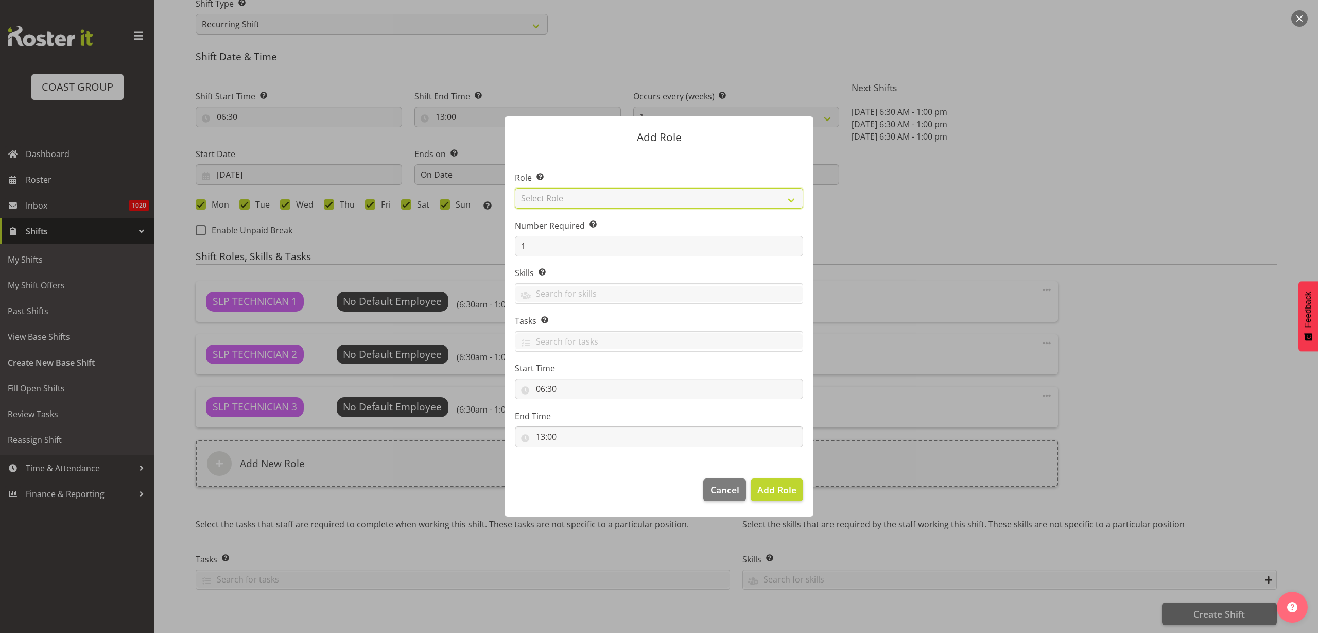
click at [662, 199] on select "Select Role ACCOUNT MANAGER ACCOUNT MANAGER DW ACCOUNTS AKL DIANNA VEHICLES AKL…" at bounding box center [659, 198] width 288 height 21
select select "81"
click at [515, 188] on select "Select Role ACCOUNT MANAGER ACCOUNT MANAGER DW ACCOUNTS AKL DIANNA VEHICLES AKL…" at bounding box center [659, 198] width 288 height 21
click at [791, 486] on span "Add Role" at bounding box center [776, 489] width 39 height 12
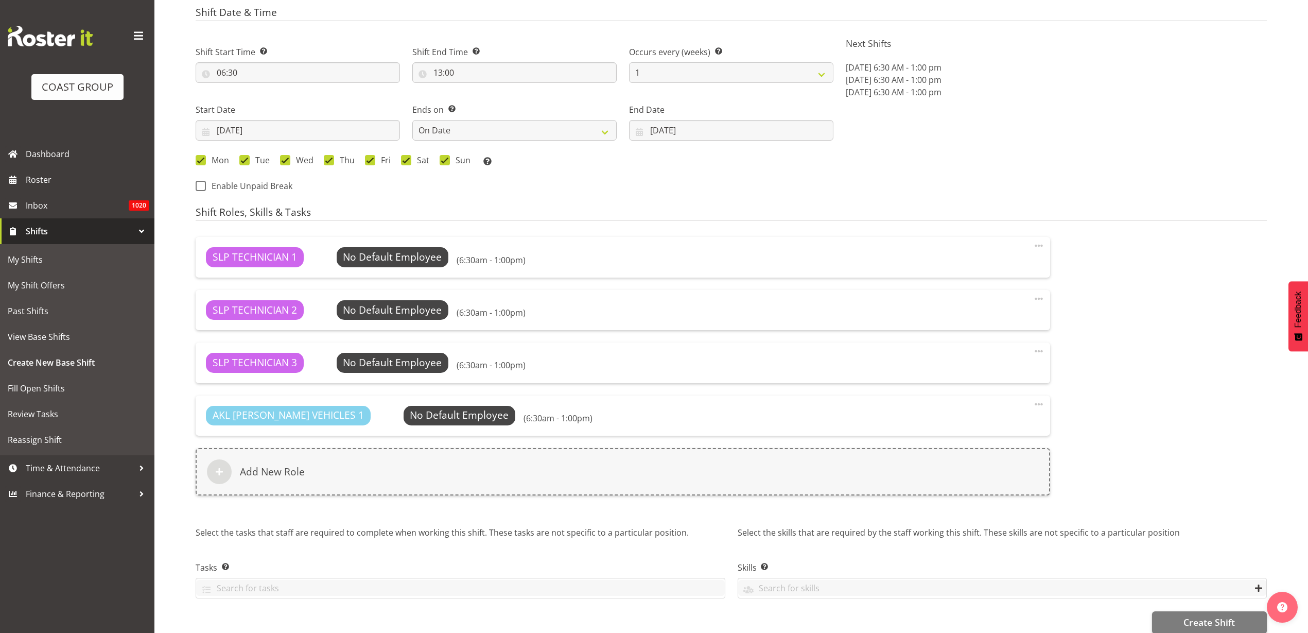
scroll to position [554, 0]
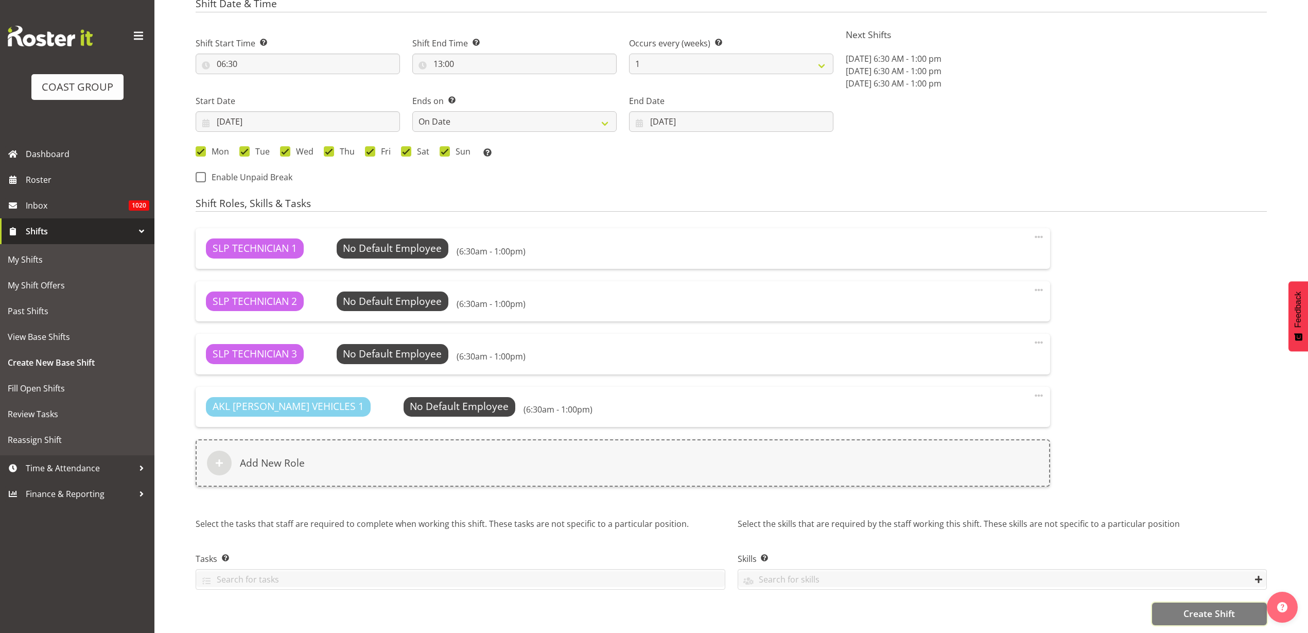
click at [1199, 610] on button "Create Shift" at bounding box center [1209, 613] width 115 height 23
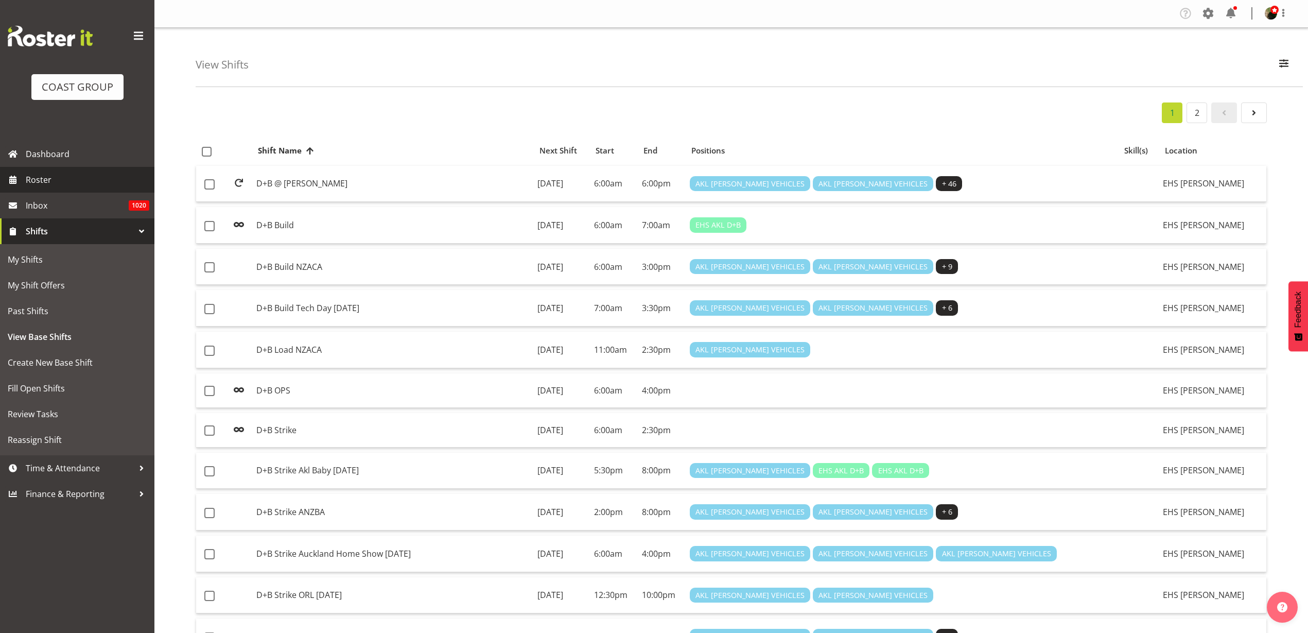
click at [33, 180] on span "Roster" at bounding box center [88, 179] width 124 height 15
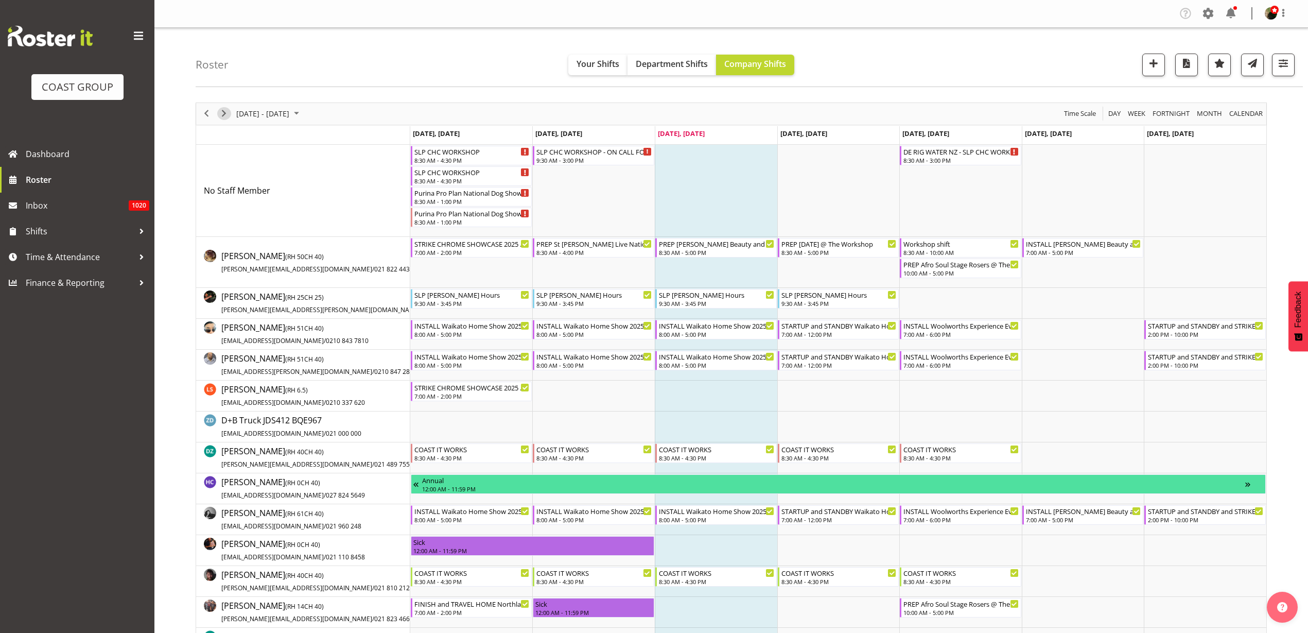
click at [222, 111] on span "Next" at bounding box center [224, 113] width 12 height 13
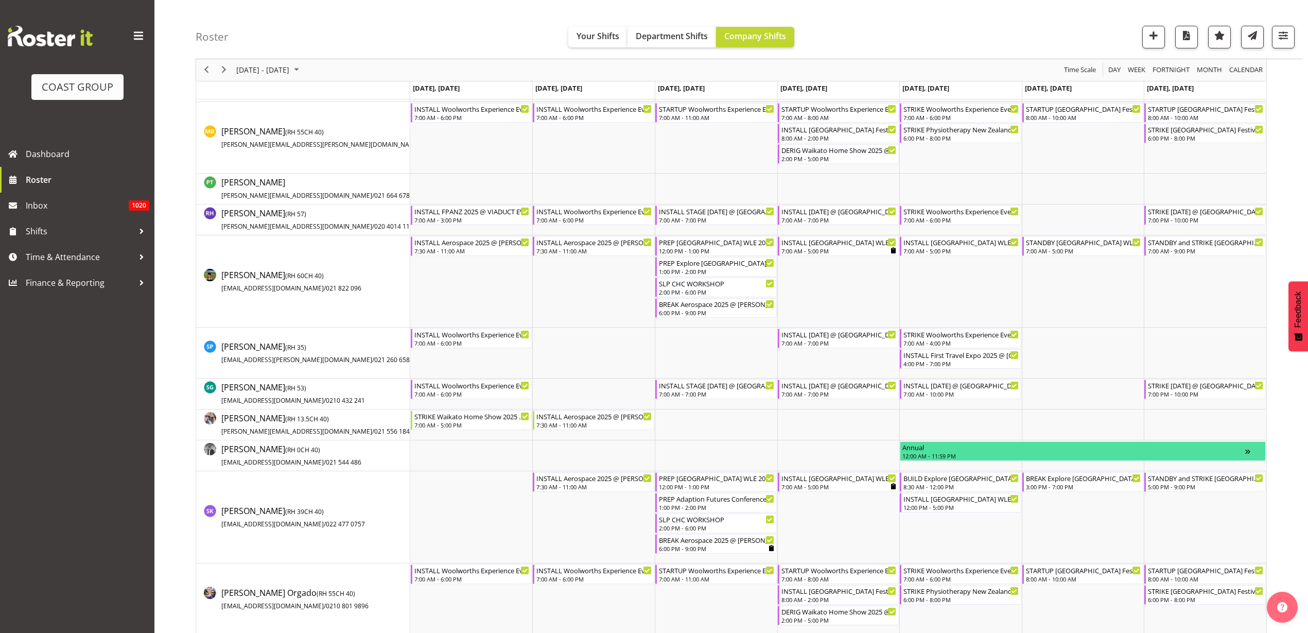
scroll to position [1030, 0]
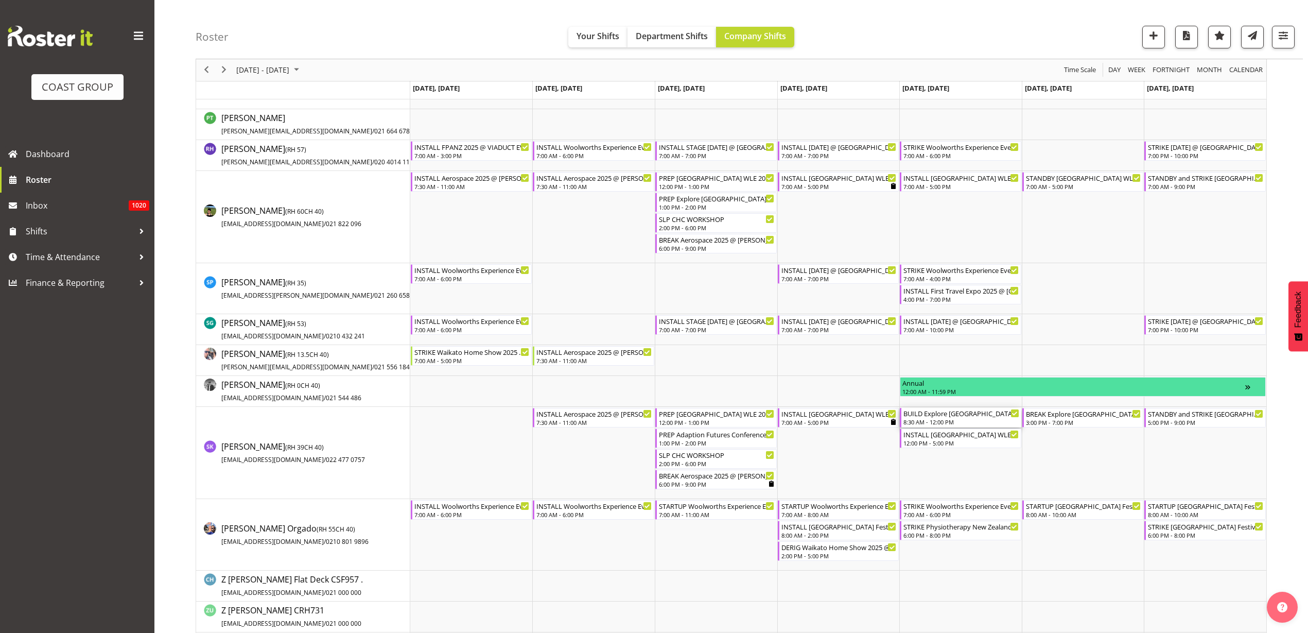
click at [947, 419] on div "8:30 AM - 12:00 PM" at bounding box center [962, 422] width 116 height 8
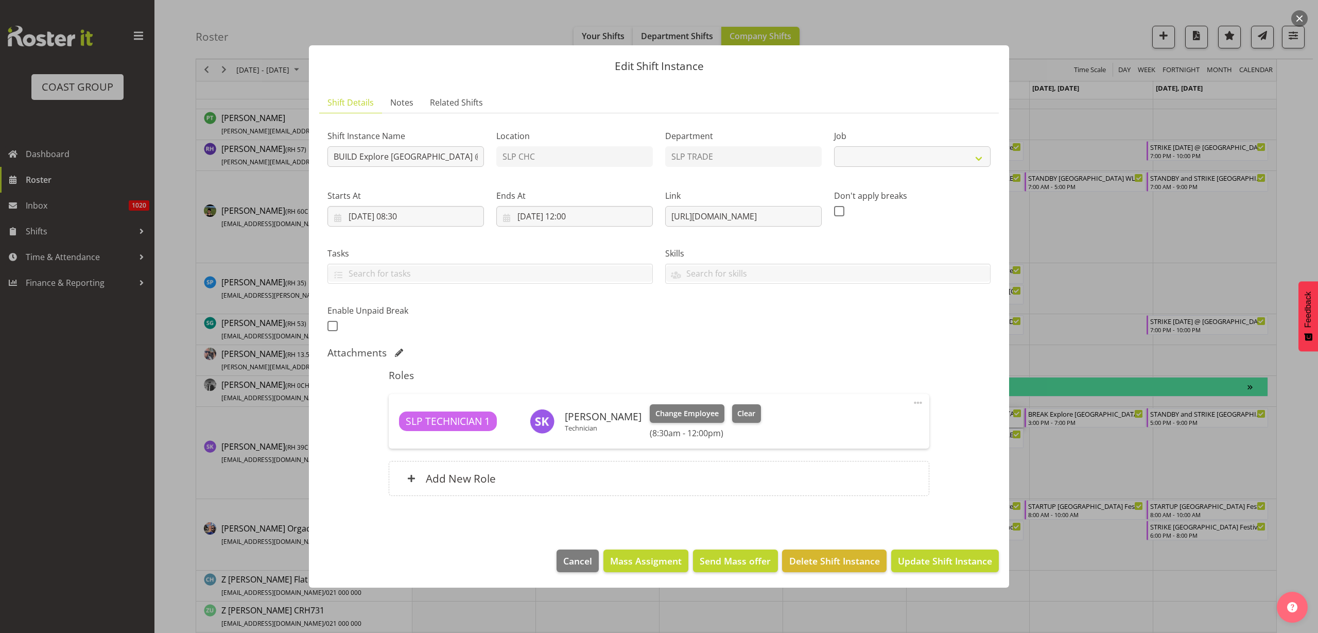
select select "10521"
click at [572, 562] on span "Cancel" at bounding box center [577, 560] width 29 height 13
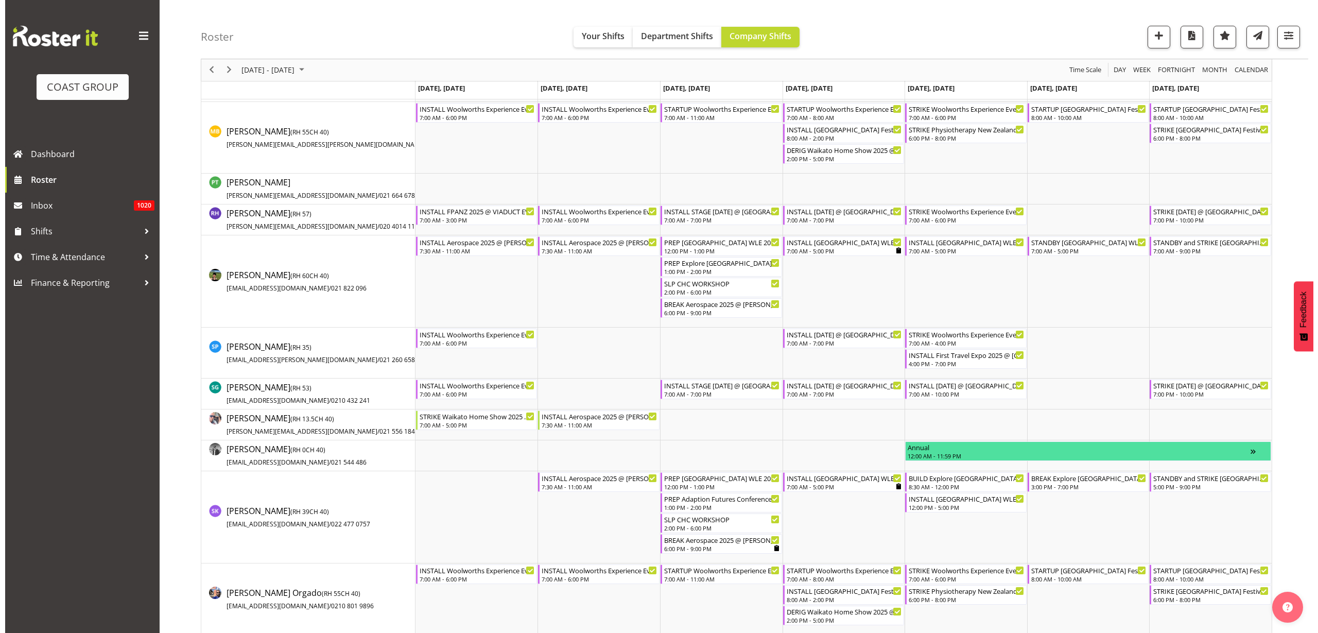
scroll to position [901, 0]
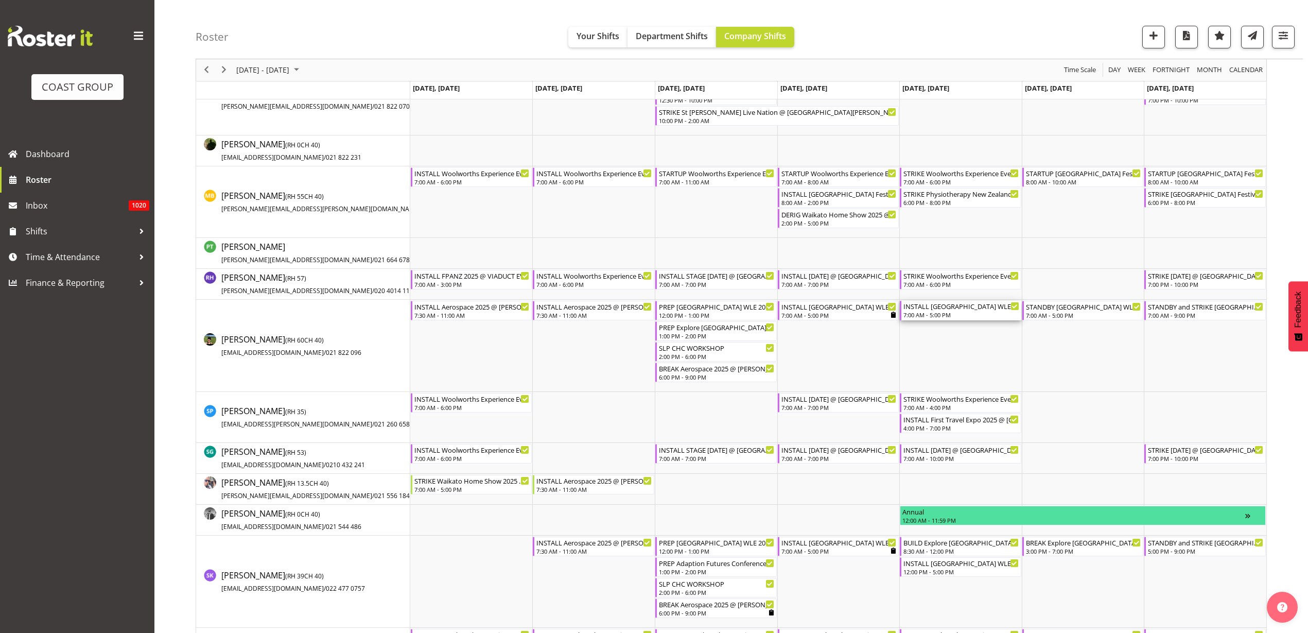
click at [950, 306] on div "INSTALL Christchurch WLE 2025 @ Wolfbrook Arena" at bounding box center [962, 306] width 116 height 10
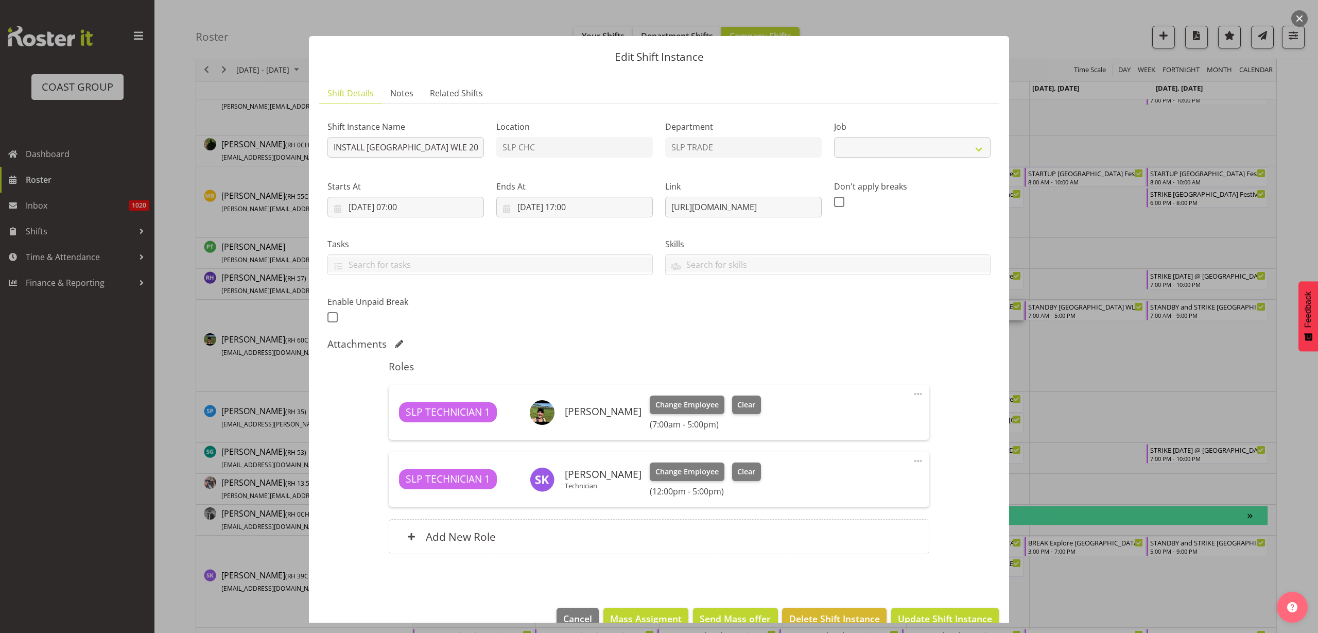
select select "9228"
drag, startPoint x: 662, startPoint y: 206, endPoint x: 1170, endPoint y: 192, distance: 508.4
click at [1170, 192] on div "Edit Shift Instance Shift Details Notes Related Shifts Shift Instance Name INST…" at bounding box center [659, 316] width 1318 height 633
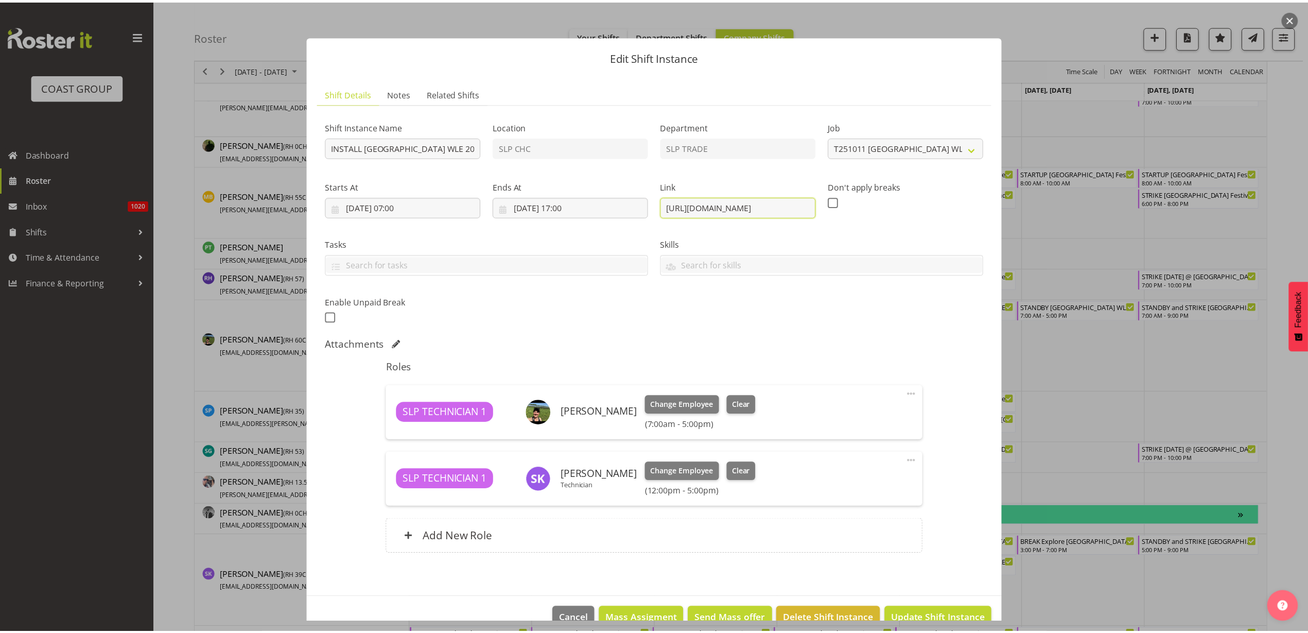
scroll to position [23, 0]
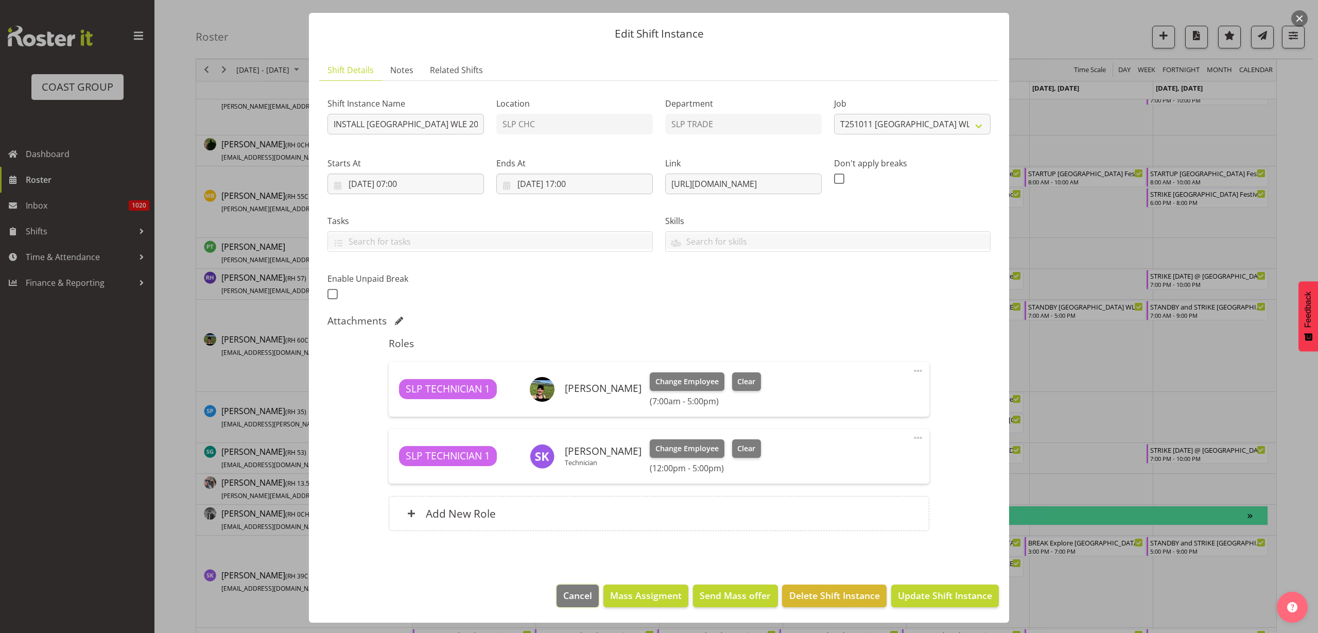
click at [563, 594] on span "Cancel" at bounding box center [577, 595] width 29 height 13
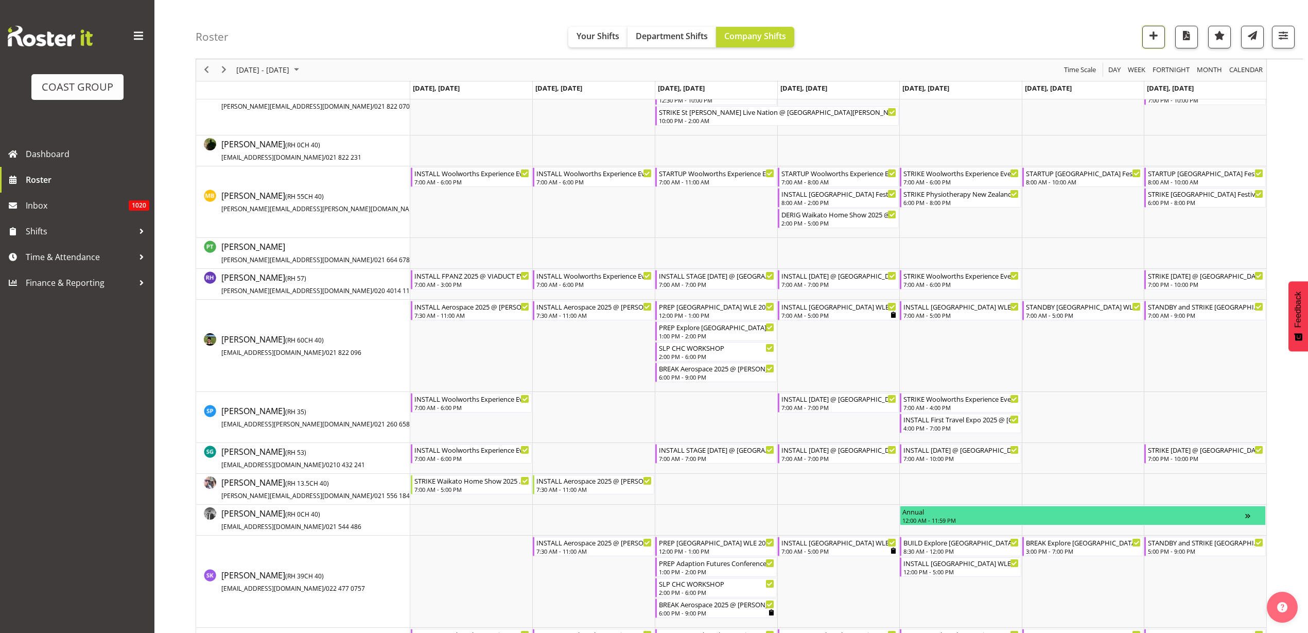
click at [1152, 36] on span "button" at bounding box center [1153, 35] width 13 height 13
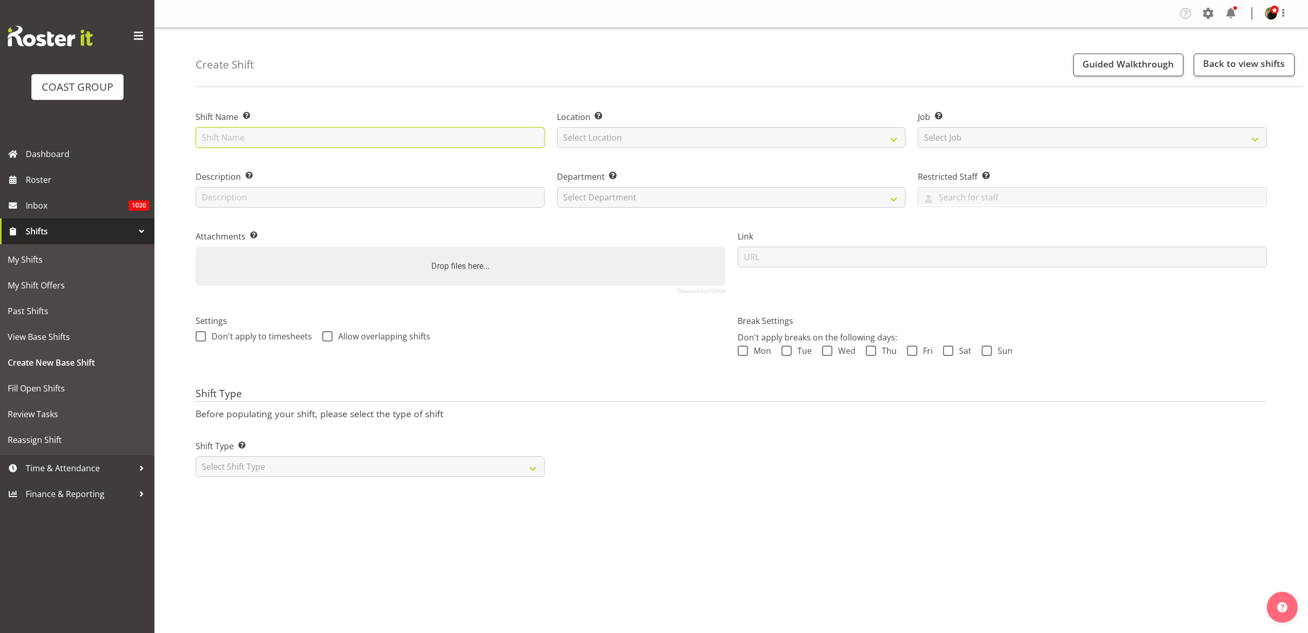
click at [302, 139] on input "text" at bounding box center [370, 137] width 349 height 21
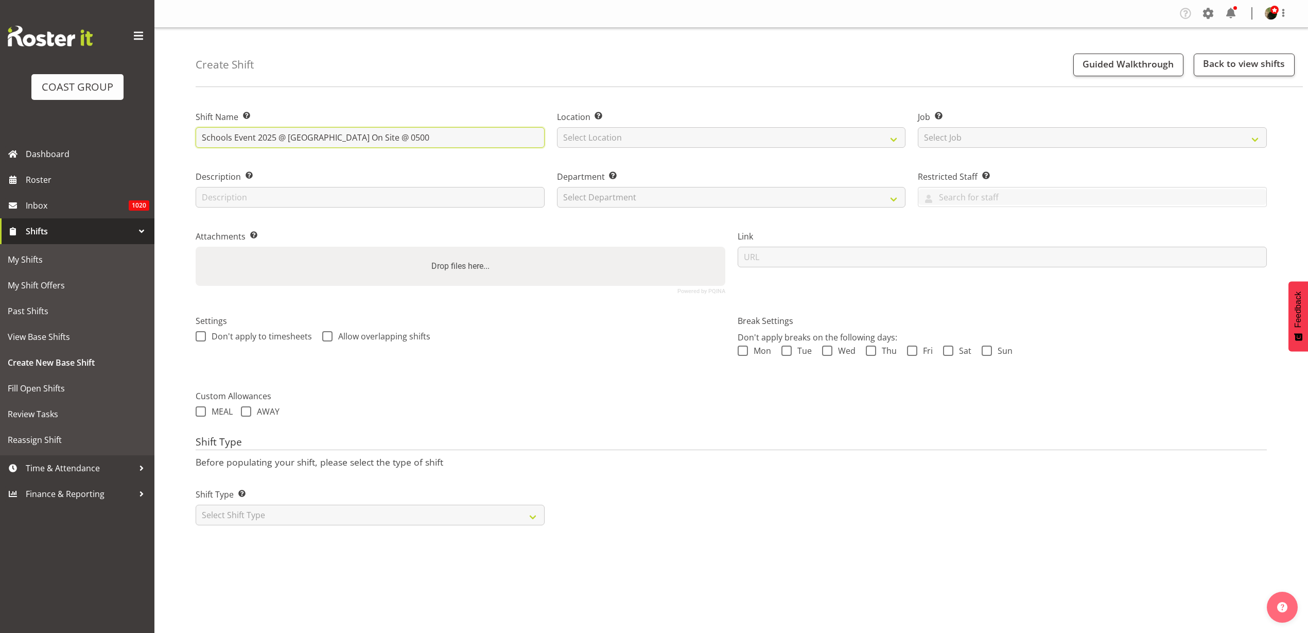
type input "Schools Event 2025 @ [GEOGRAPHIC_DATA] On Site @ 0500"
select select "31"
click at [1020, 137] on select "Select Job Create new job 1 Carlton Events 1 [PERSON_NAME][GEOGRAPHIC_DATA] 1 […" at bounding box center [1092, 137] width 349 height 21
select select "0"
click at [918, 127] on select "Select Job Create new job 1 Carlton Events 1 [PERSON_NAME][GEOGRAPHIC_DATA] 1 […" at bounding box center [1092, 137] width 349 height 21
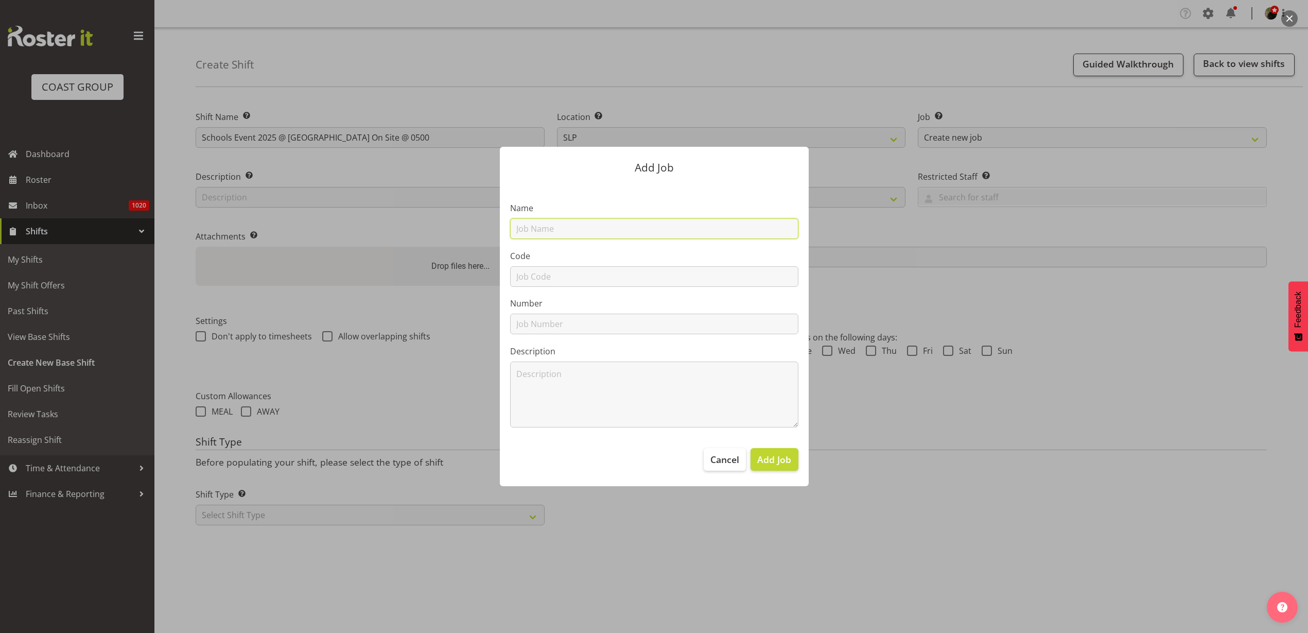
click at [571, 230] on input "text" at bounding box center [654, 228] width 288 height 21
type input "T251021-1 Schools Event 2025"
type input "T251021-1"
click at [779, 458] on span "Add Job" at bounding box center [774, 459] width 34 height 13
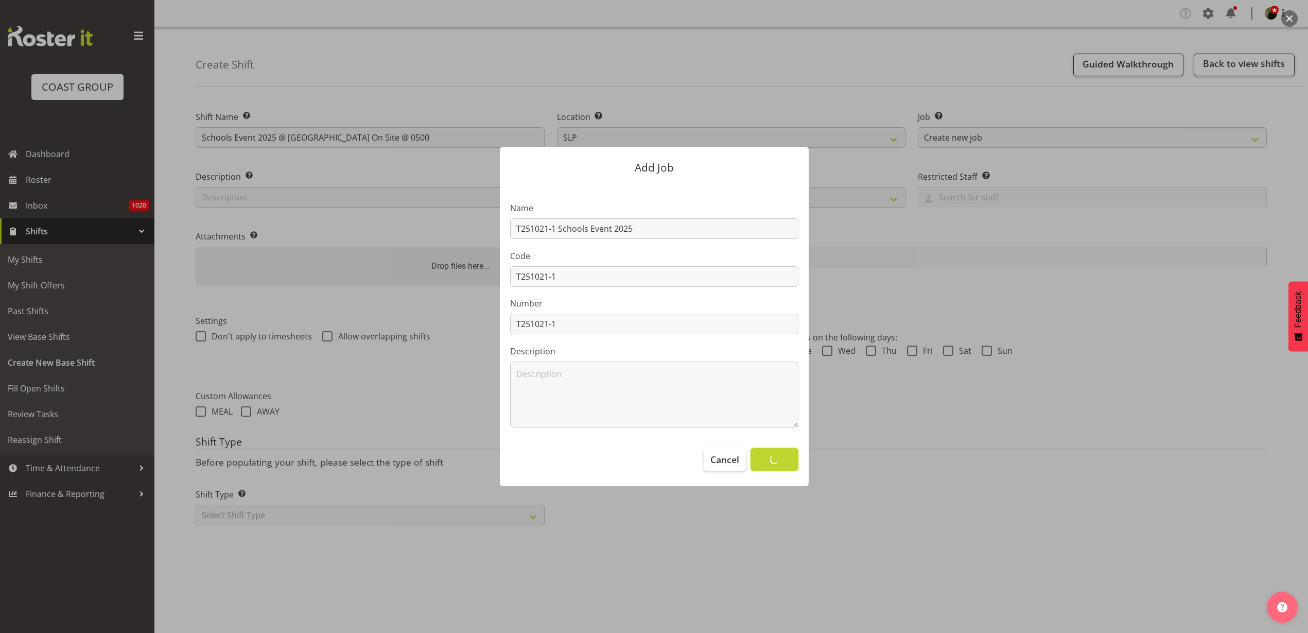
select select
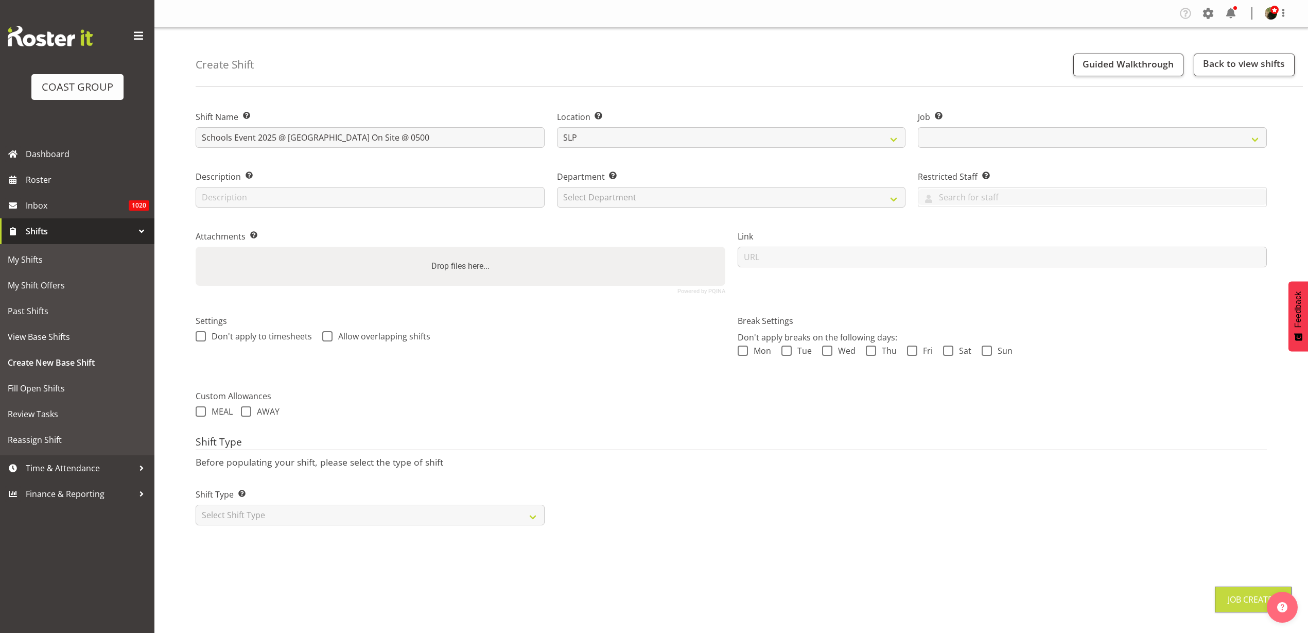
select select "10759"
click at [620, 198] on select "Select Department CARLTON EVENTS Carlton Hamilton Carlton Wellington DW AKL DW …" at bounding box center [731, 197] width 349 height 21
select select "23"
click at [557, 187] on select "Select Department CARLTON EVENTS Carlton Hamilton Carlton Wellington DW AKL DW …" at bounding box center [731, 197] width 349 height 21
click at [846, 260] on input "url" at bounding box center [1003, 257] width 530 height 21
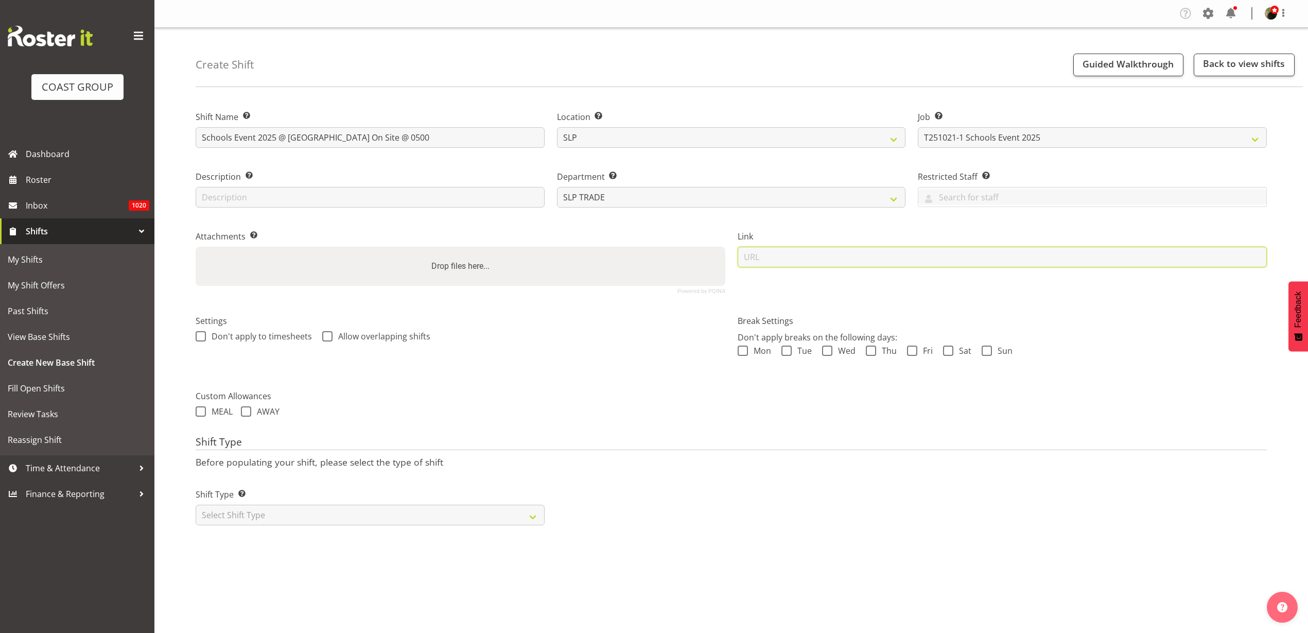
paste input "https://drive.google.com/drive/folders/15HfuRU9MltZ_wF85pojUaEtVF0SVhvbj"
type input "https://drive.google.com/drive/folders/15HfuRU9MltZ_wF85pojUaEtVF0SVhvbj"
click at [265, 513] on select "Select Shift Type One Off Shift Recurring Shift Rotating Shift" at bounding box center [370, 515] width 349 height 21
select select "recurring"
click at [196, 505] on select "Select Shift Type One Off Shift Recurring Shift Rotating Shift" at bounding box center [370, 515] width 349 height 21
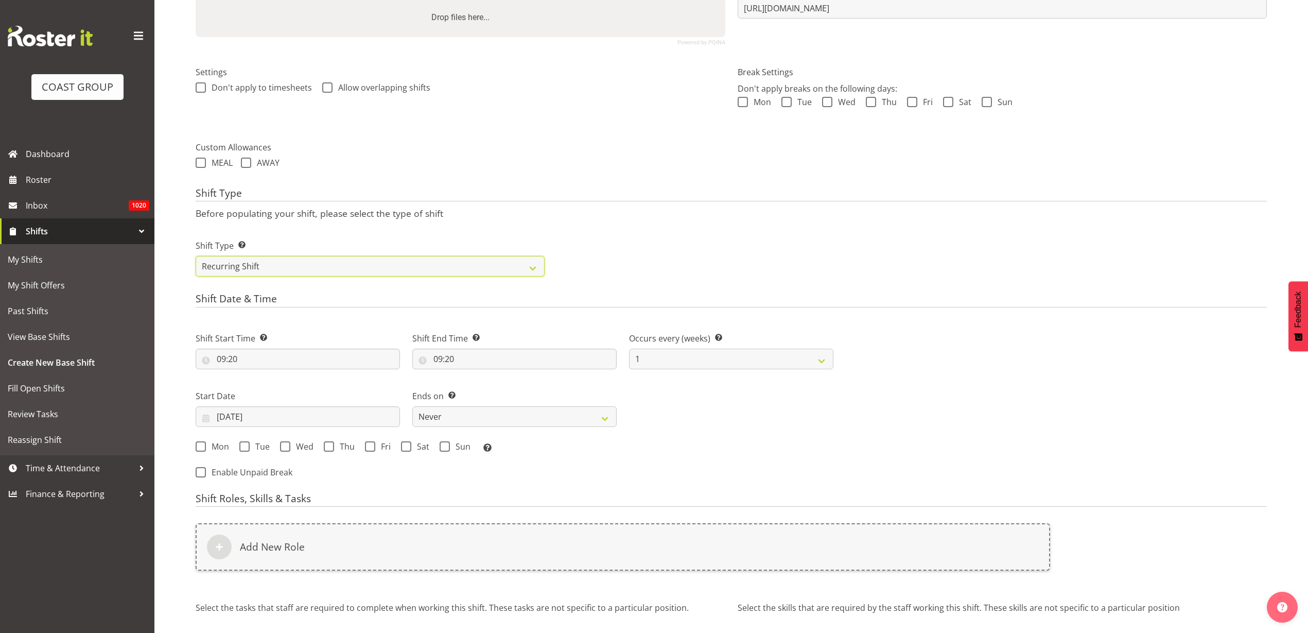
scroll to position [257, 0]
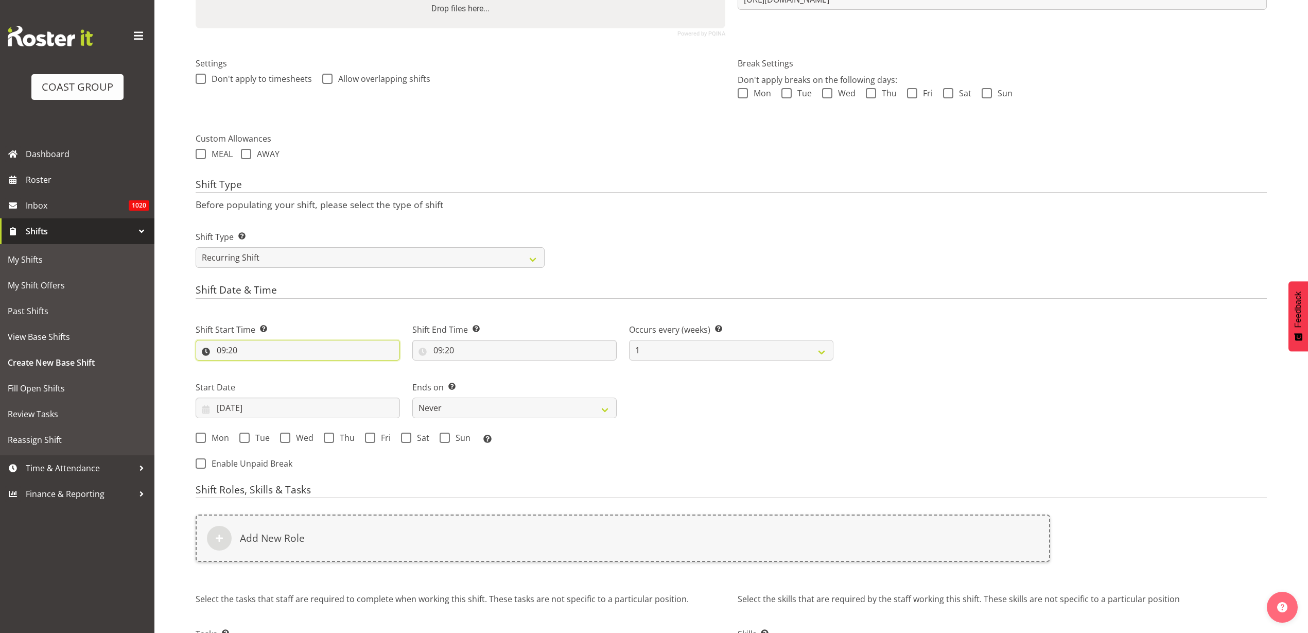
click at [241, 347] on input "09:20" at bounding box center [298, 350] width 204 height 21
select select "0"
type input "00:20"
select select "4"
type input "04:20"
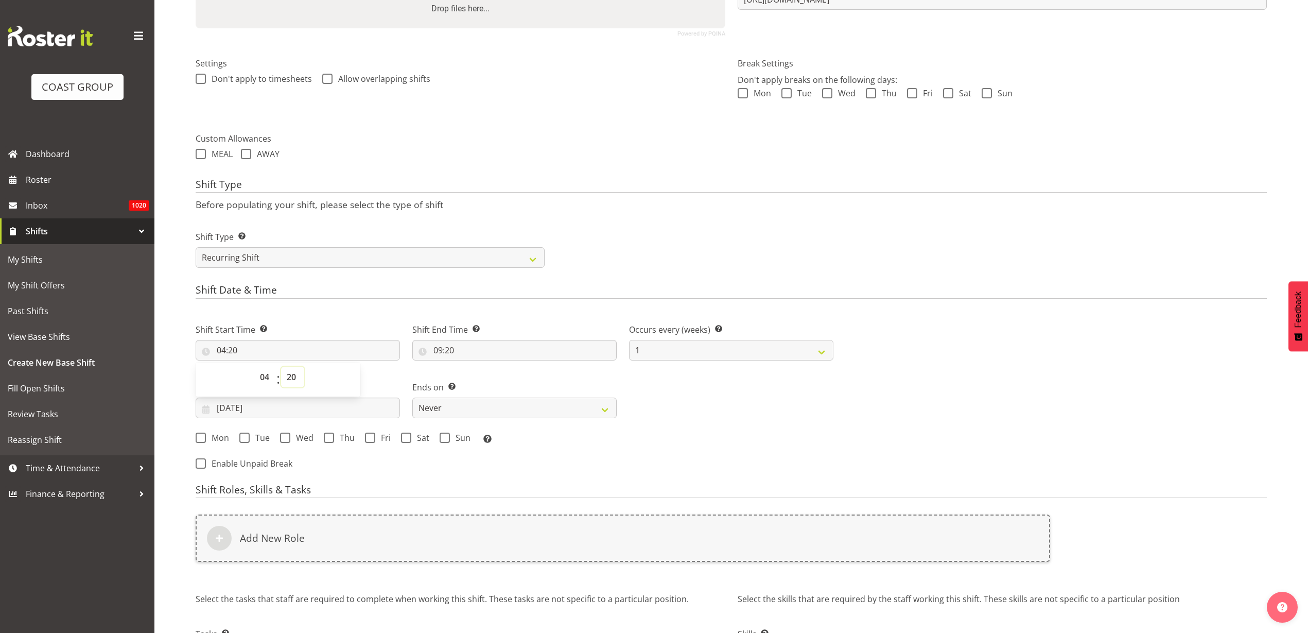
select select "30"
type input "04:30"
click at [481, 354] on input "09:20" at bounding box center [514, 350] width 204 height 21
select select "10"
type input "10:20"
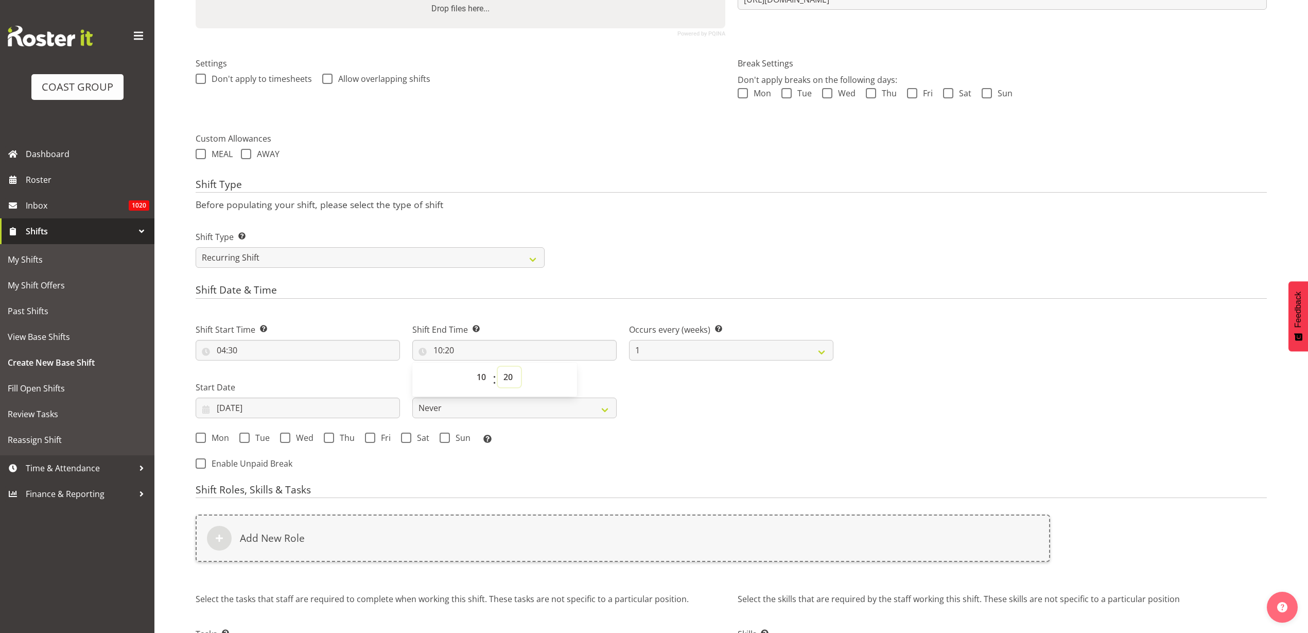
select select "0"
type input "10:00"
click at [252, 409] on input "01/10/2025" at bounding box center [298, 407] width 204 height 21
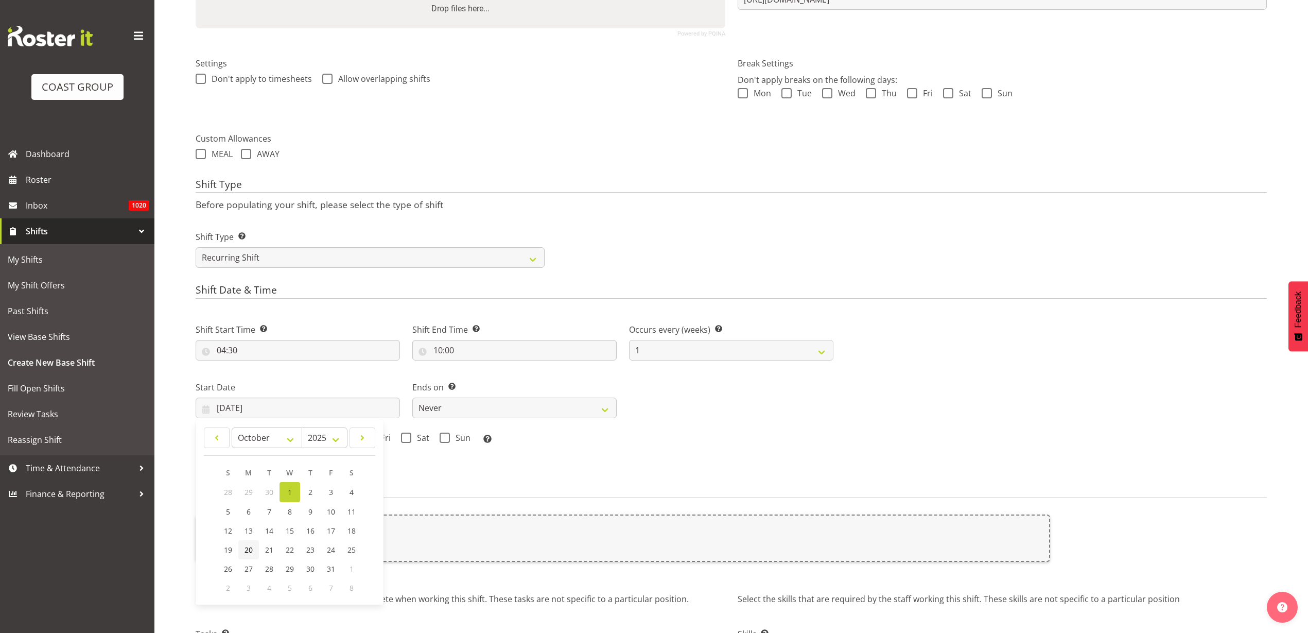
drag, startPoint x: 248, startPoint y: 547, endPoint x: 255, endPoint y: 540, distance: 10.6
click at [247, 547] on span "20" at bounding box center [249, 550] width 8 height 10
type input "20/10/2025"
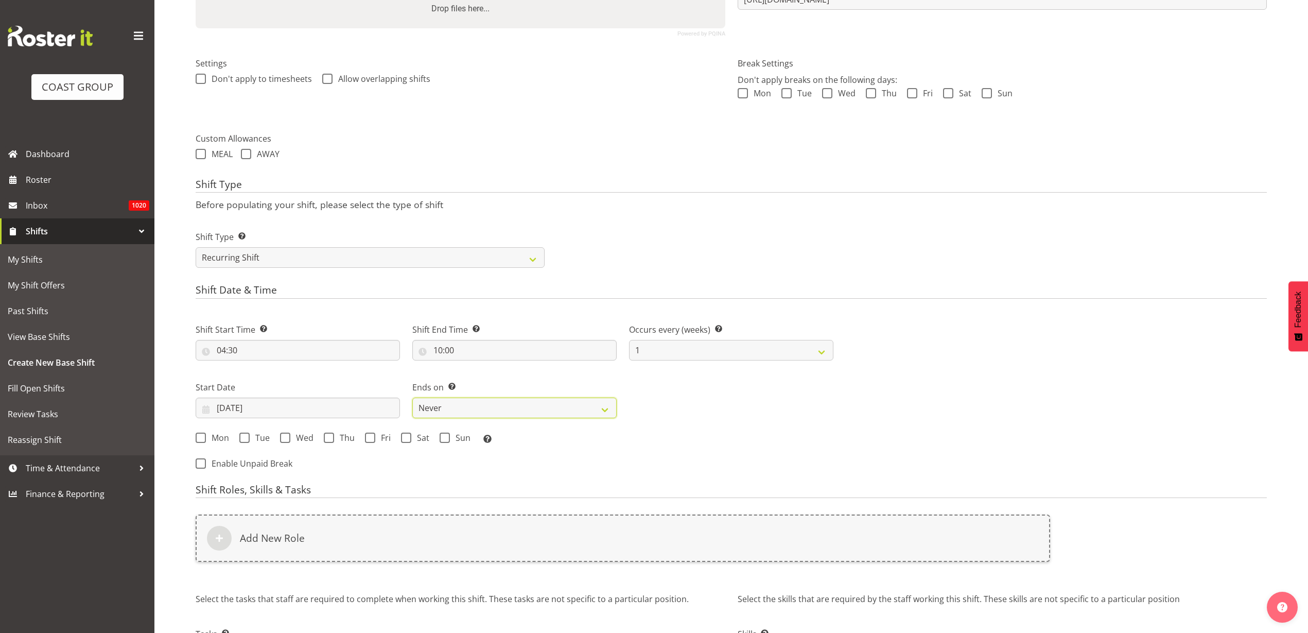
click at [464, 411] on select "Never On Date" at bounding box center [514, 407] width 204 height 21
select select "date"
click at [412, 397] on select "Never On Date" at bounding box center [514, 407] width 204 height 21
click at [679, 409] on input "01/10/2025" at bounding box center [731, 407] width 204 height 21
click at [760, 548] on span "23" at bounding box center [760, 550] width 8 height 10
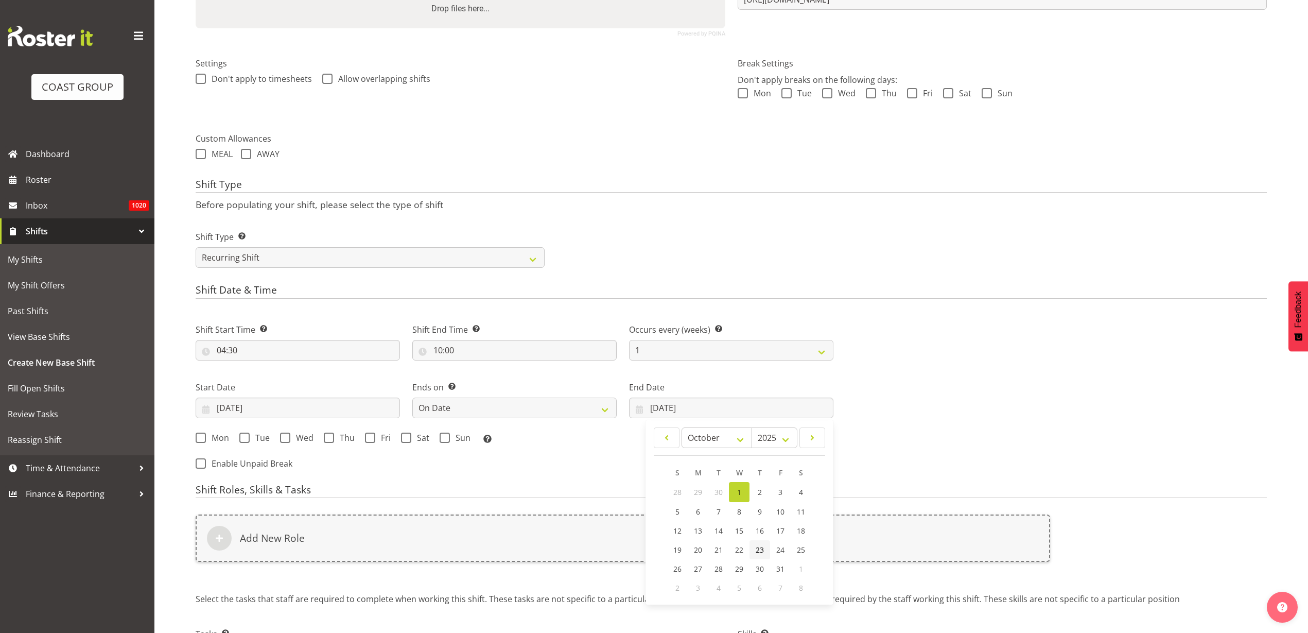
type input "23/10/2025"
click at [214, 439] on span "Mon" at bounding box center [217, 438] width 23 height 10
click at [202, 439] on input "Mon" at bounding box center [199, 437] width 7 height 7
checkbox input "true"
click at [249, 438] on span at bounding box center [244, 438] width 10 height 10
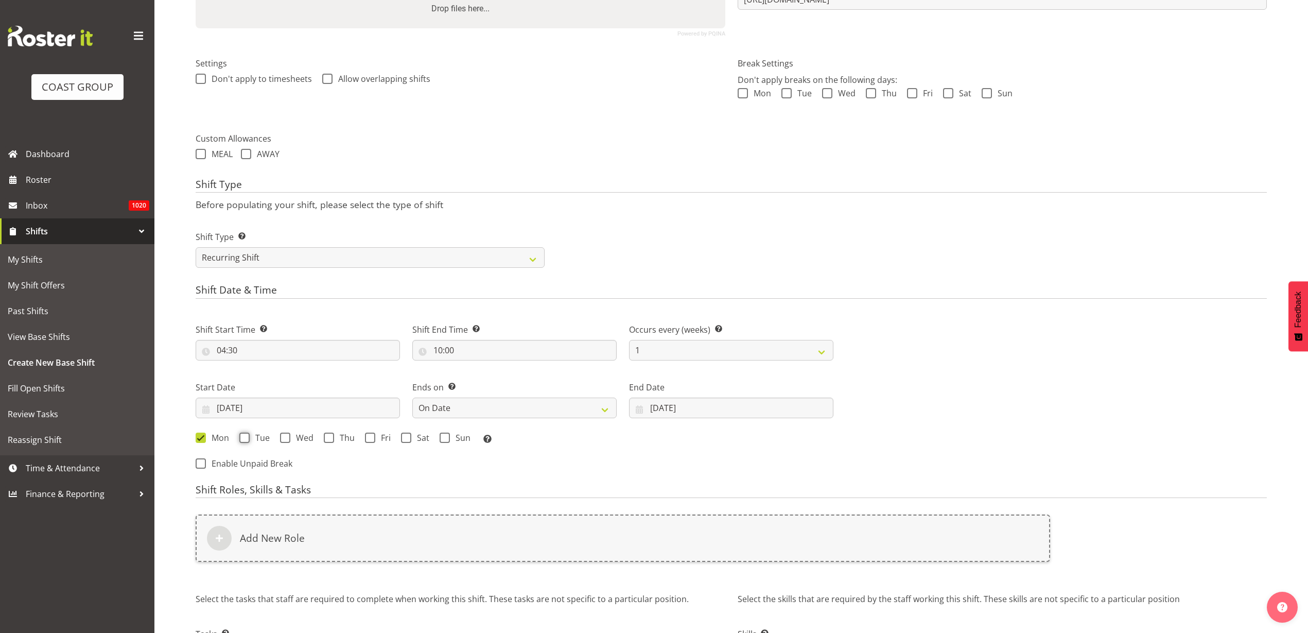
click at [246, 438] on input "Tue" at bounding box center [242, 437] width 7 height 7
checkbox input "true"
click at [287, 440] on span at bounding box center [285, 438] width 10 height 10
click at [287, 440] on input "Wed" at bounding box center [283, 437] width 7 height 7
checkbox input "true"
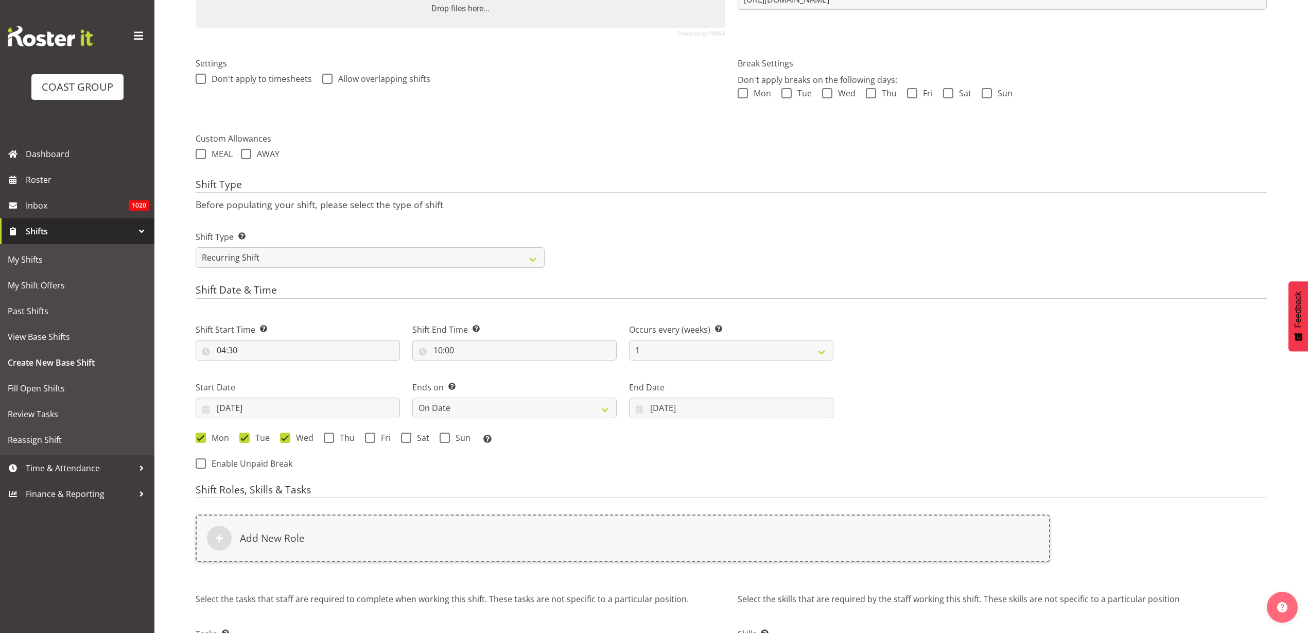
click at [330, 438] on span at bounding box center [329, 438] width 10 height 10
click at [330, 438] on input "Thu" at bounding box center [327, 437] width 7 height 7
checkbox input "true"
click at [375, 437] on label "Fri" at bounding box center [378, 438] width 26 height 10
click at [372, 437] on input "Fri" at bounding box center [368, 437] width 7 height 7
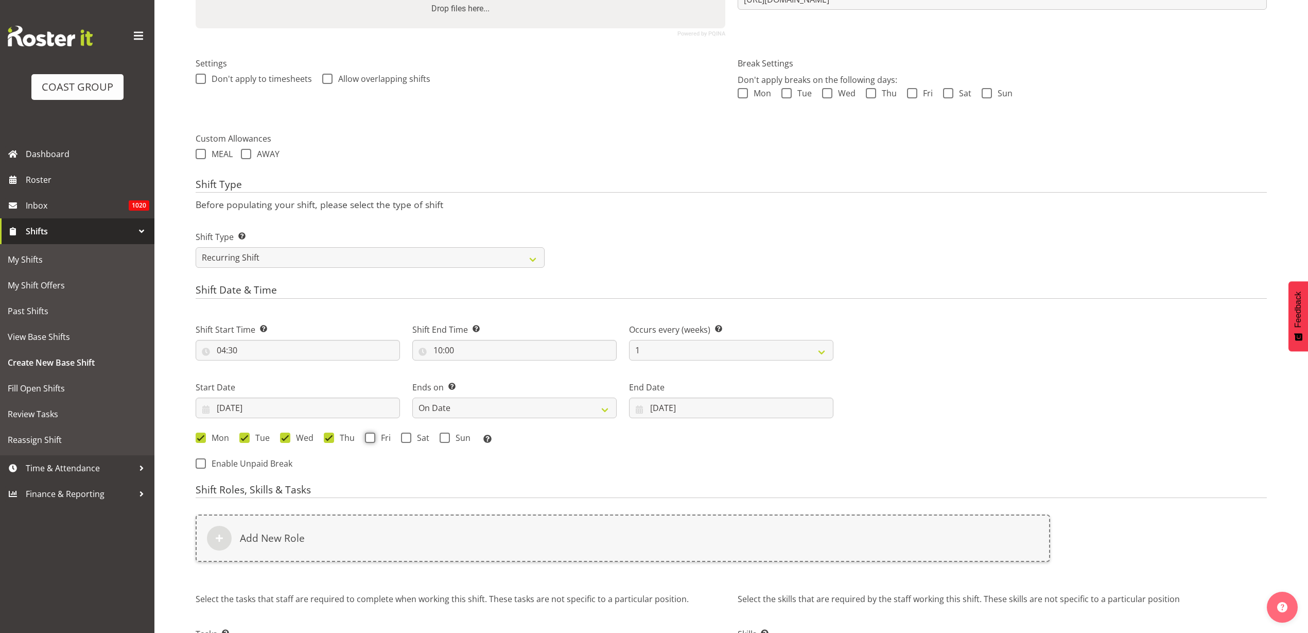
checkbox input "true"
click at [410, 440] on span at bounding box center [406, 438] width 10 height 10
click at [408, 440] on input "Sat" at bounding box center [404, 437] width 7 height 7
checkbox input "true"
click at [444, 438] on span at bounding box center [445, 438] width 10 height 10
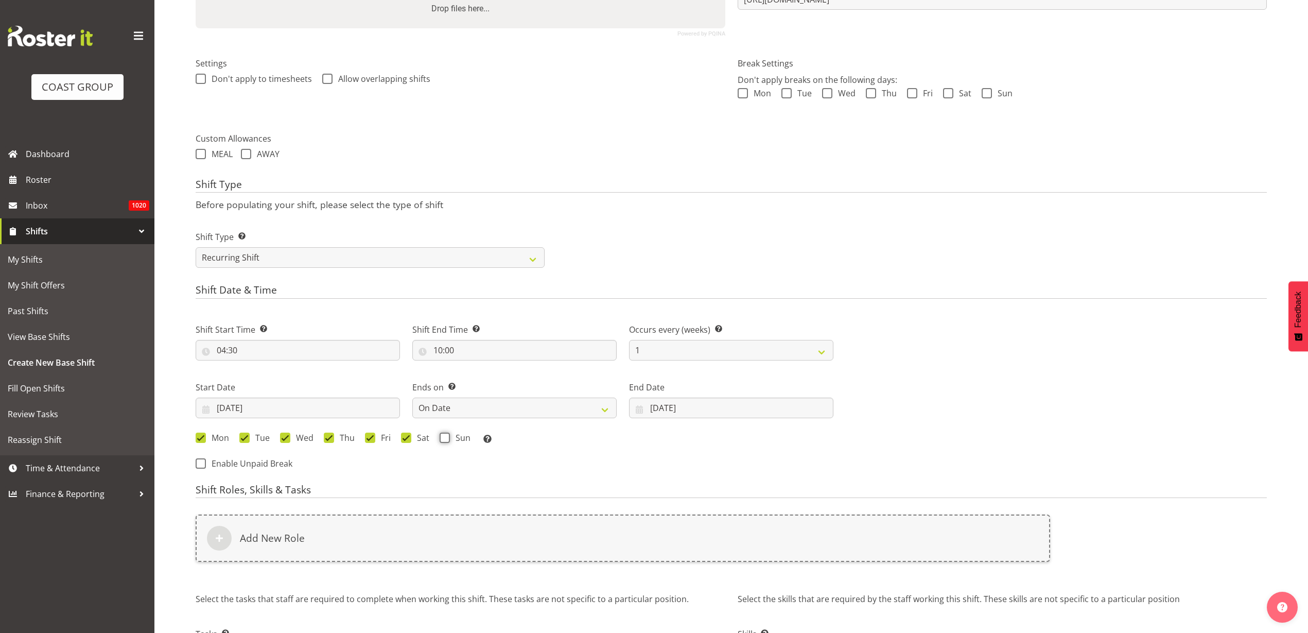
click at [444, 438] on input "Sun" at bounding box center [443, 437] width 7 height 7
checkbox input "true"
click at [354, 524] on div "Add New Role" at bounding box center [623, 537] width 855 height 47
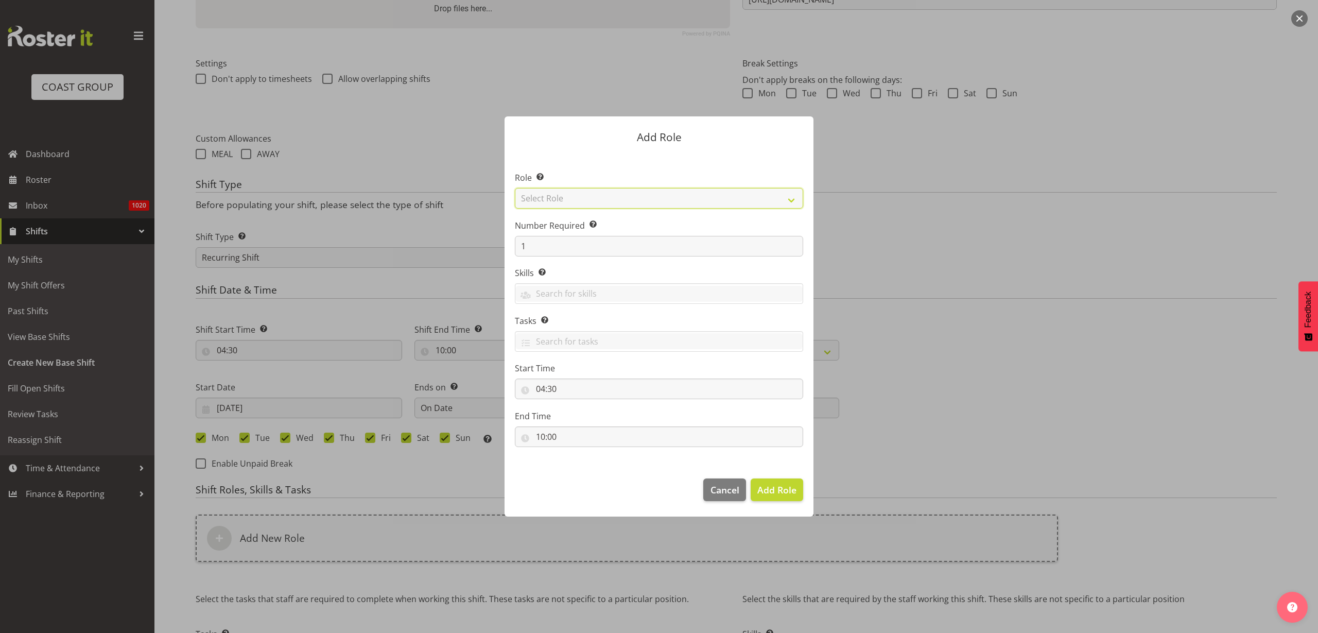
click at [586, 199] on select "Select Role ACCOUNT MANAGER ACCOUNT MANAGER DW ACCOUNTS AKL DIANNA VEHICLES AKL…" at bounding box center [659, 198] width 288 height 21
select select "81"
click at [515, 188] on select "Select Role ACCOUNT MANAGER ACCOUNT MANAGER DW ACCOUNTS AKL DIANNA VEHICLES AKL…" at bounding box center [659, 198] width 288 height 21
click at [769, 490] on span "Add Role" at bounding box center [776, 489] width 39 height 12
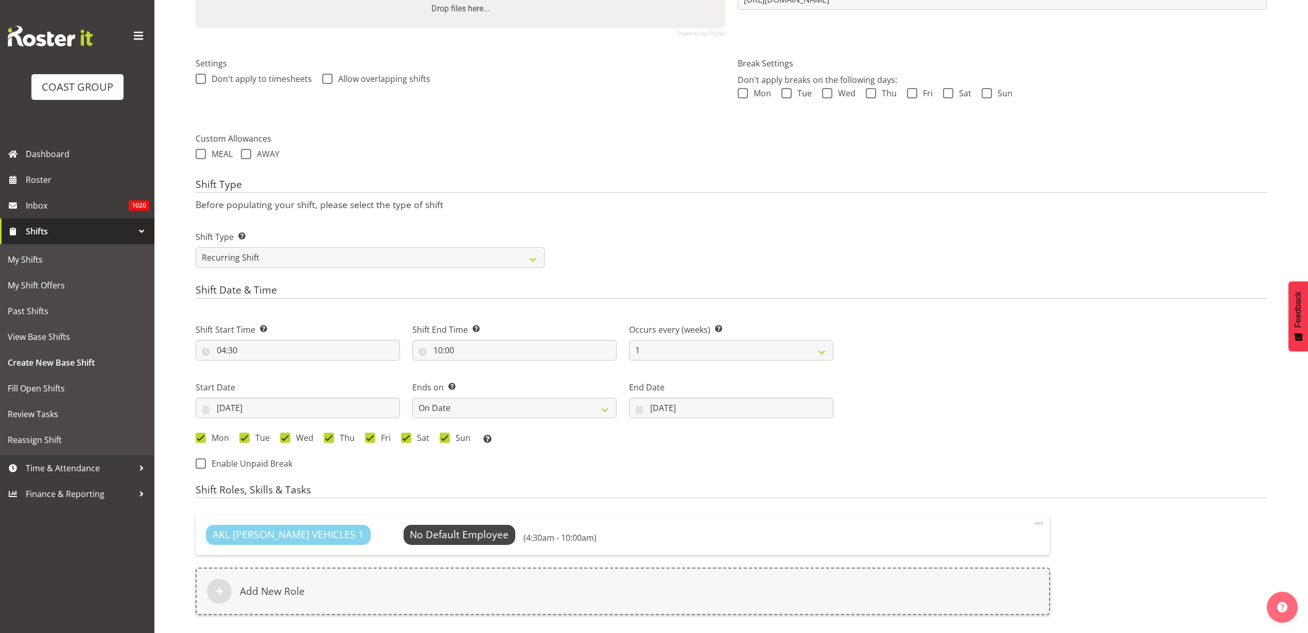
click at [387, 587] on div "Add New Role" at bounding box center [623, 590] width 855 height 47
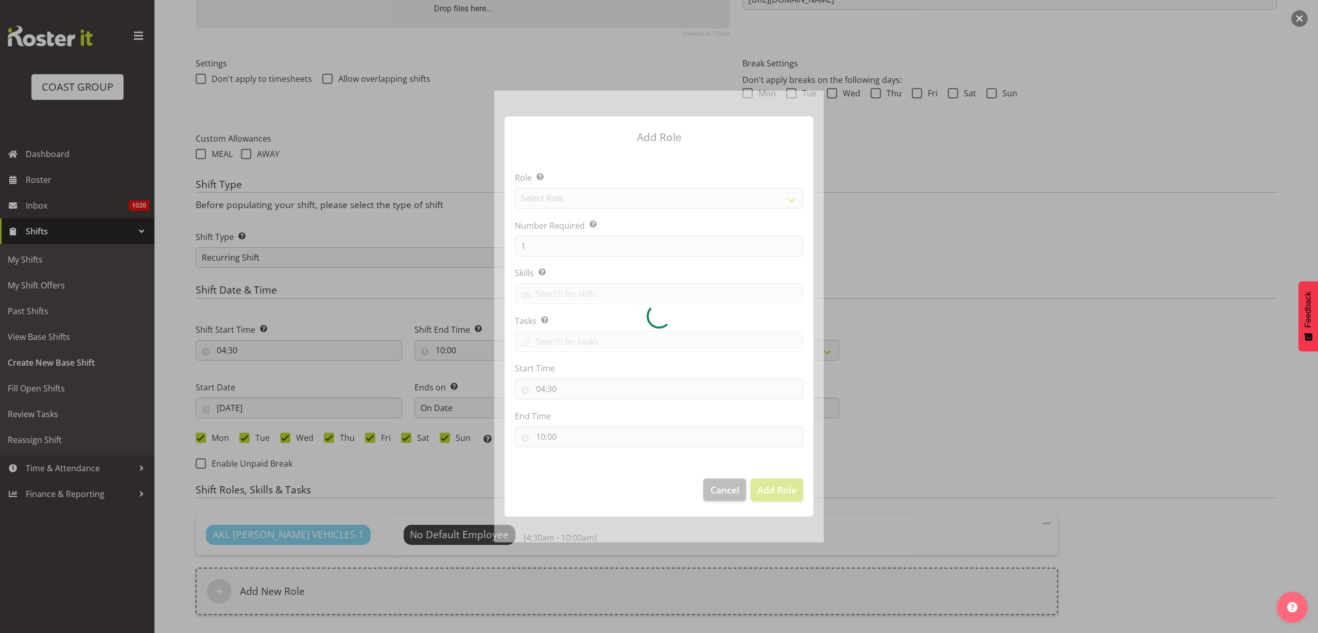
click at [636, 198] on div at bounding box center [659, 317] width 330 height 452
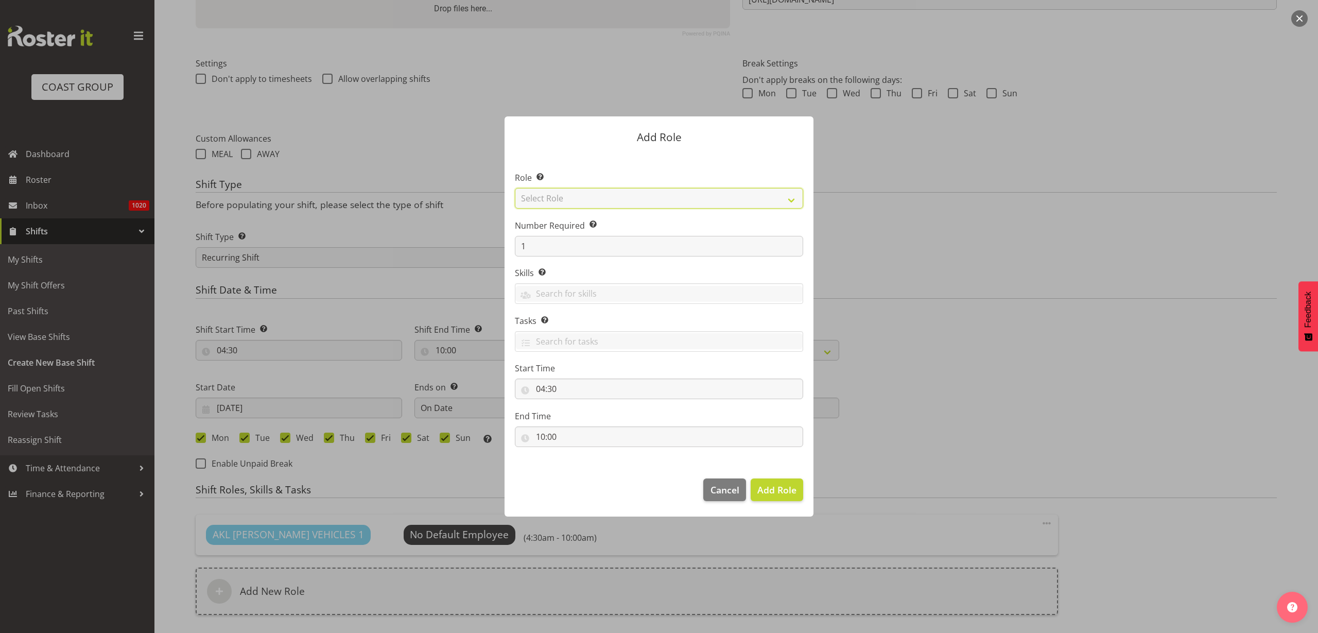
click at [625, 194] on select "Select Role ACCOUNT MANAGER ACCOUNT MANAGER DW ACCOUNTS AKL DIANNA VEHICLES AKL…" at bounding box center [659, 198] width 288 height 21
select select "123"
click at [515, 188] on select "Select Role ACCOUNT MANAGER ACCOUNT MANAGER DW ACCOUNTS AKL DIANNA VEHICLES AKL…" at bounding box center [659, 198] width 288 height 21
drag, startPoint x: 533, startPoint y: 240, endPoint x: 426, endPoint y: 232, distance: 106.9
click at [426, 232] on form "Add Role Role Select the role you wish to add to the shift. ACCOUNT MANAGER ACC…" at bounding box center [659, 317] width 494 height 452
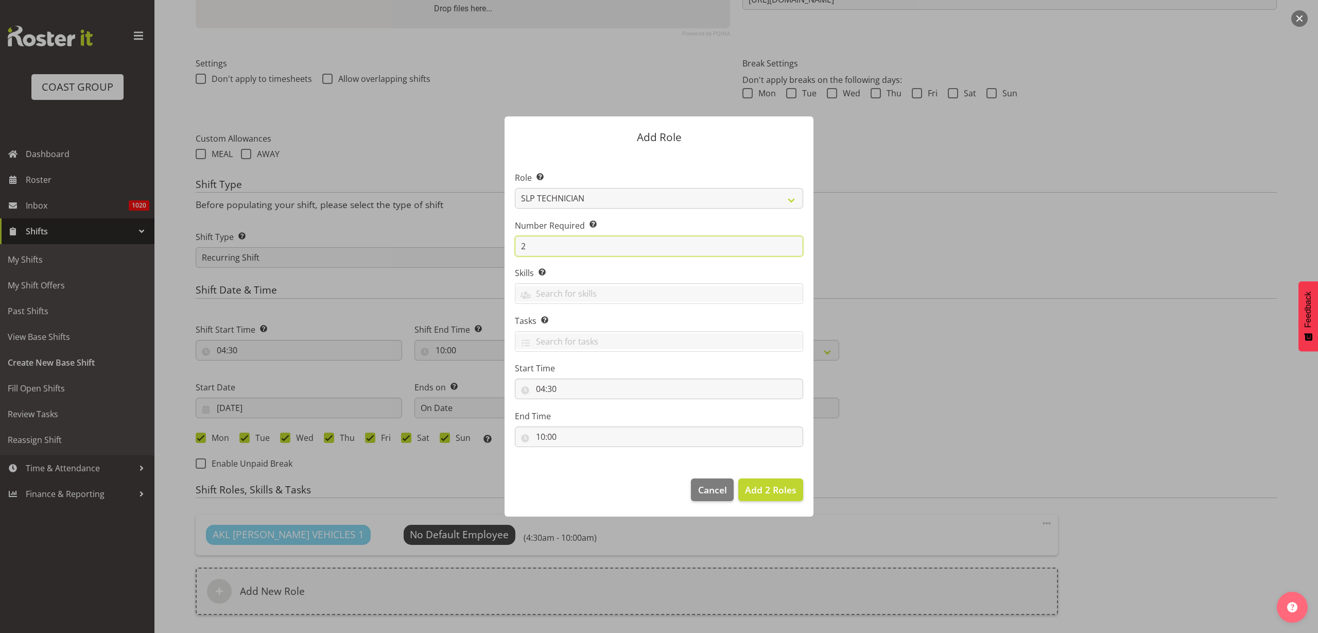
type input "2"
click at [780, 487] on span "Add 2 Roles" at bounding box center [770, 489] width 51 height 12
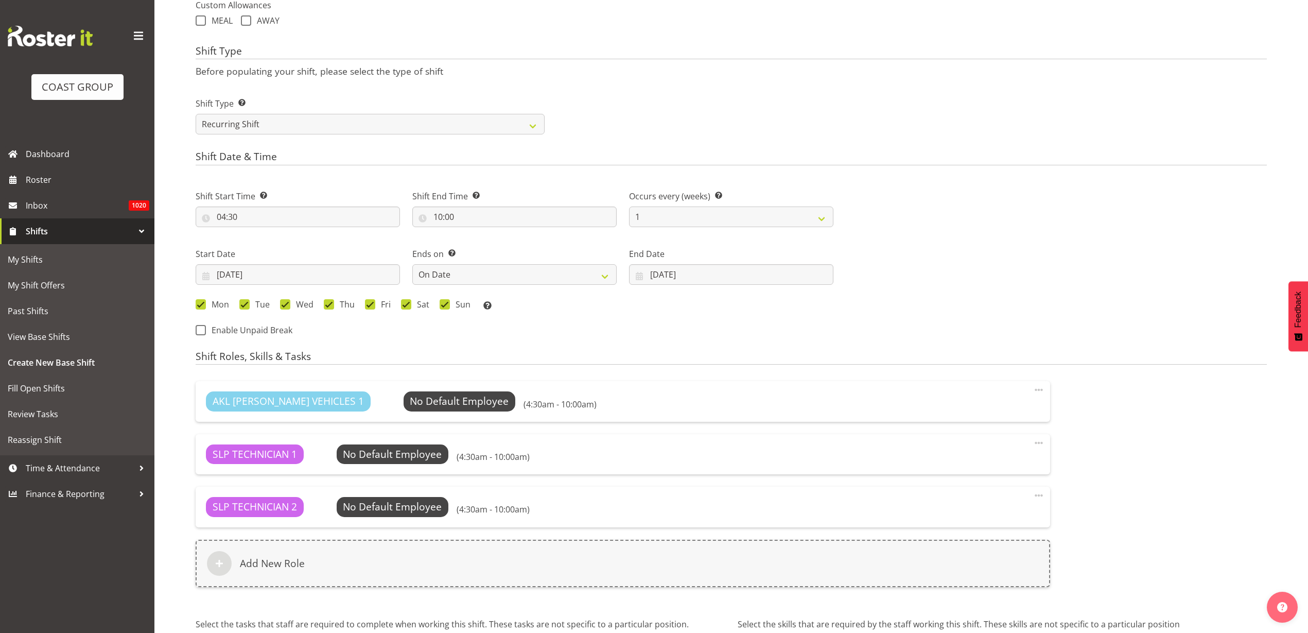
scroll to position [500, 0]
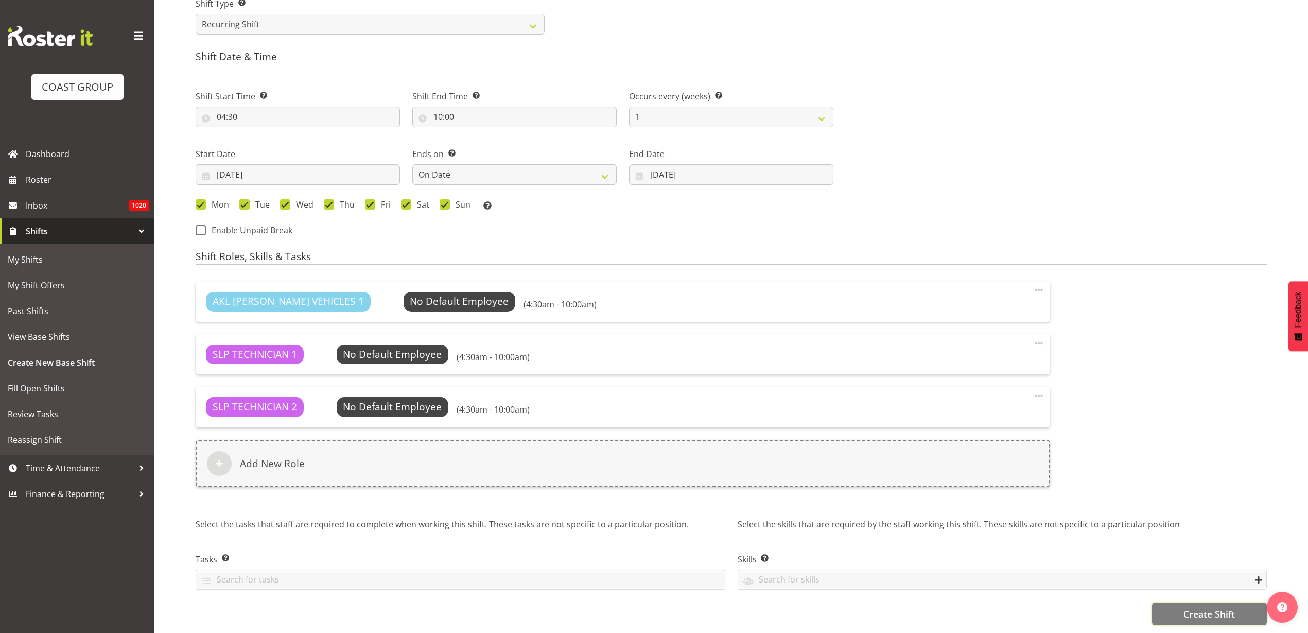
click at [1209, 607] on span "Create Shift" at bounding box center [1209, 613] width 51 height 13
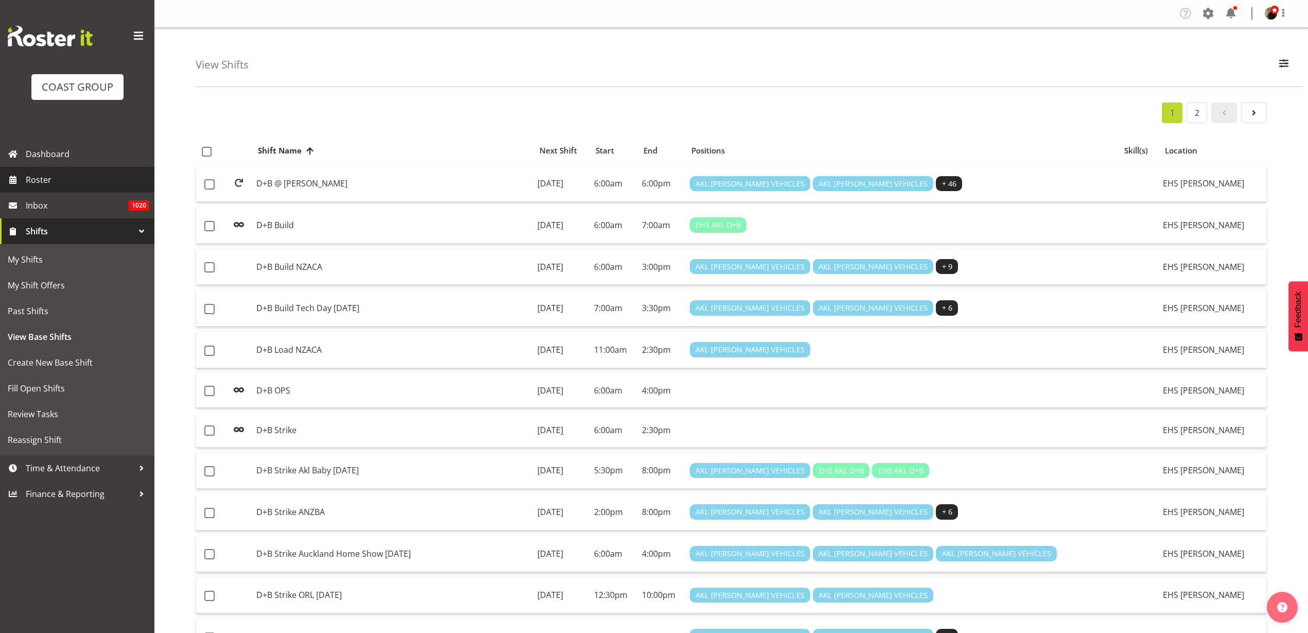
click at [49, 181] on span "Roster" at bounding box center [88, 179] width 124 height 15
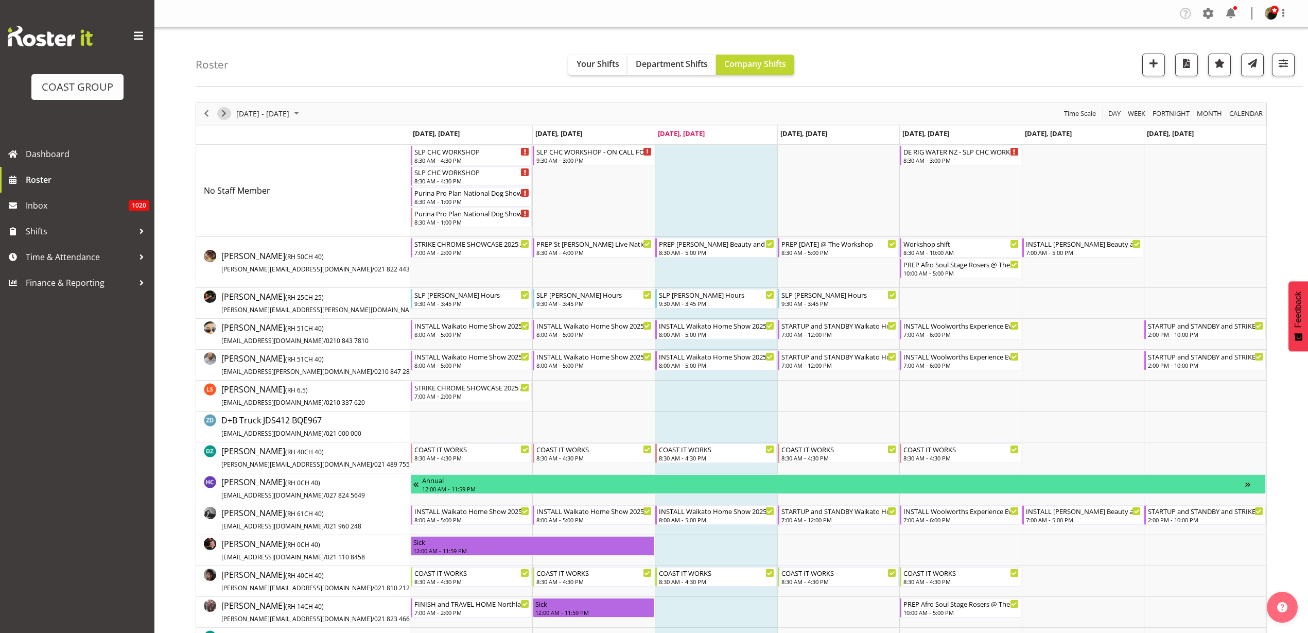
click at [220, 111] on span "Next" at bounding box center [224, 113] width 12 height 13
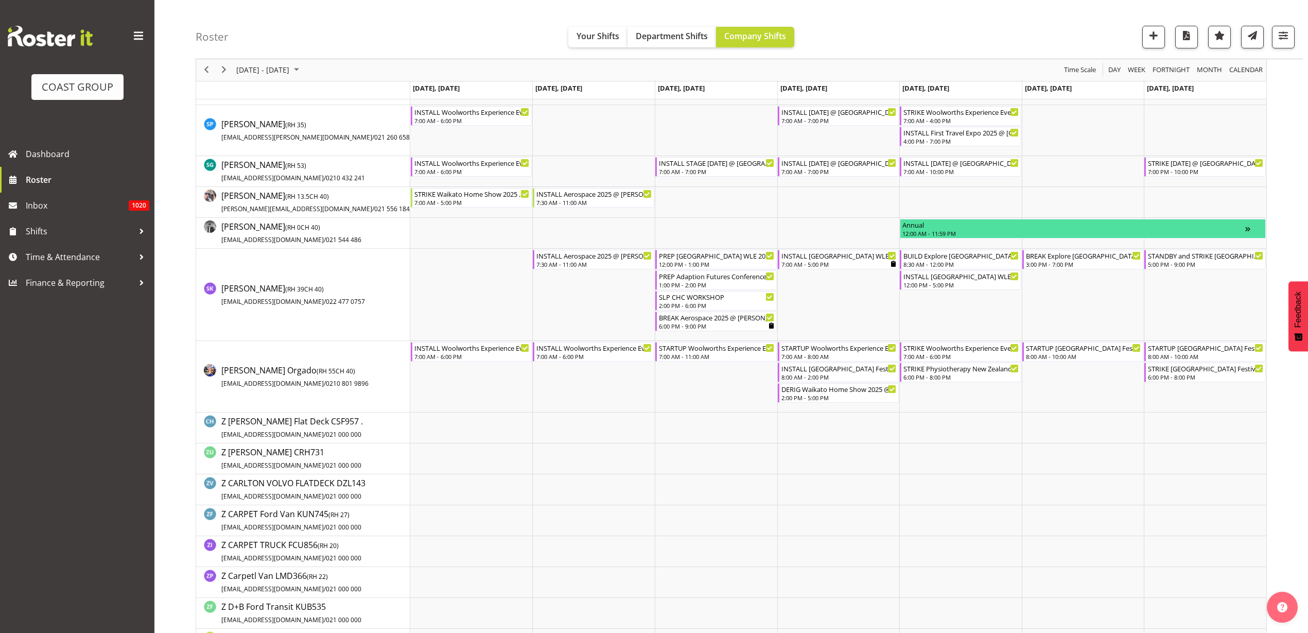
scroll to position [1223, 0]
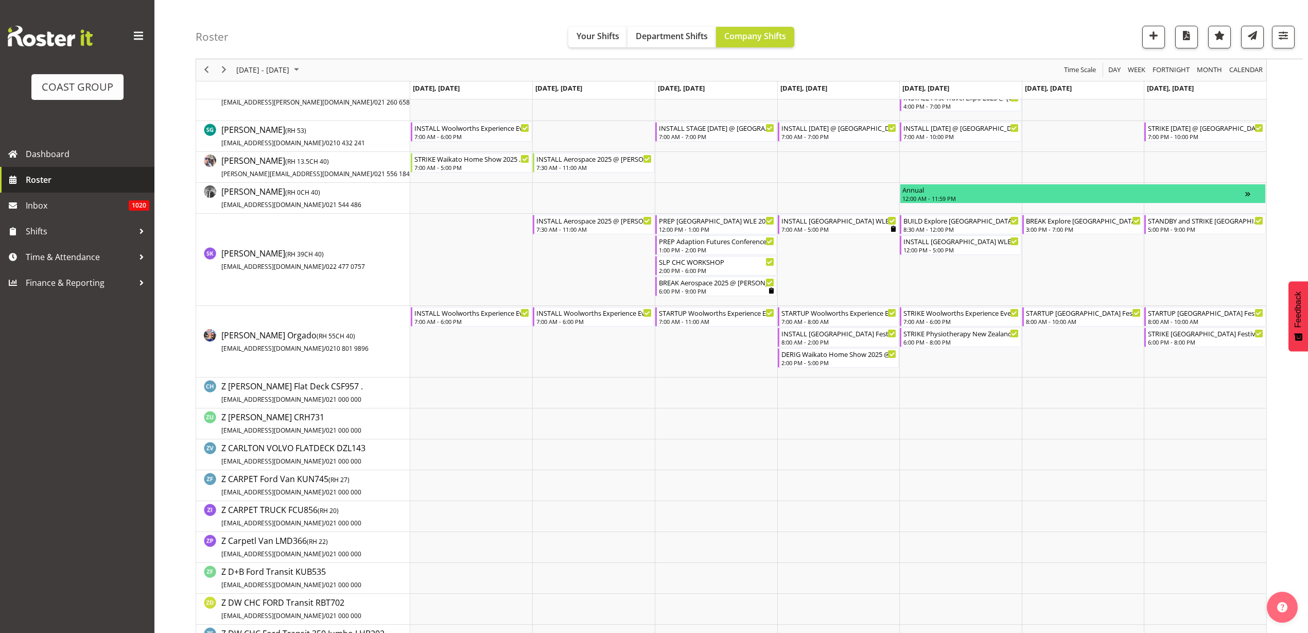
click at [30, 180] on span "Roster" at bounding box center [88, 179] width 124 height 15
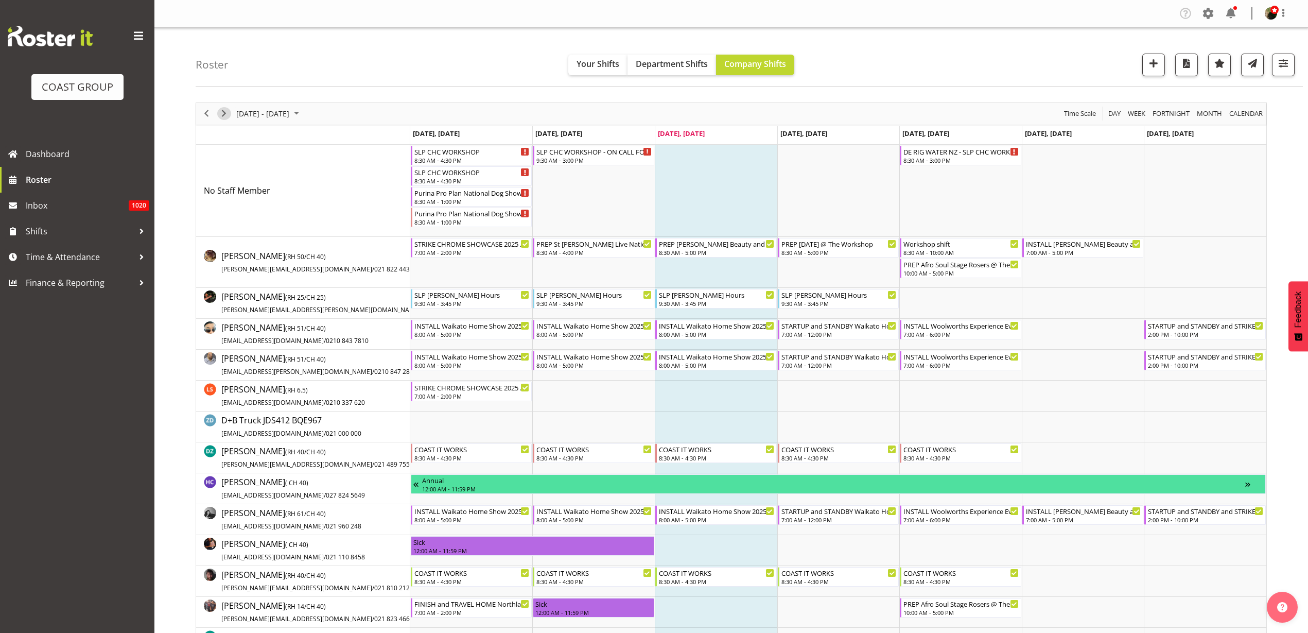
click at [222, 110] on span "Next" at bounding box center [224, 113] width 12 height 13
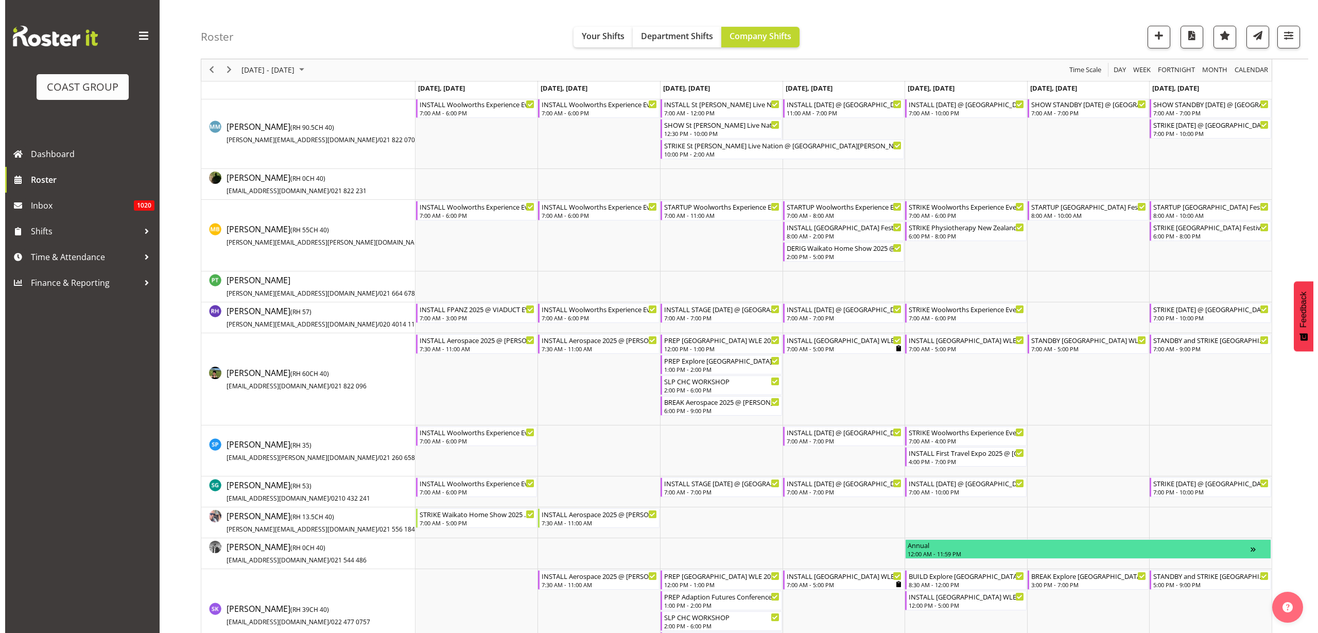
scroll to position [901, 0]
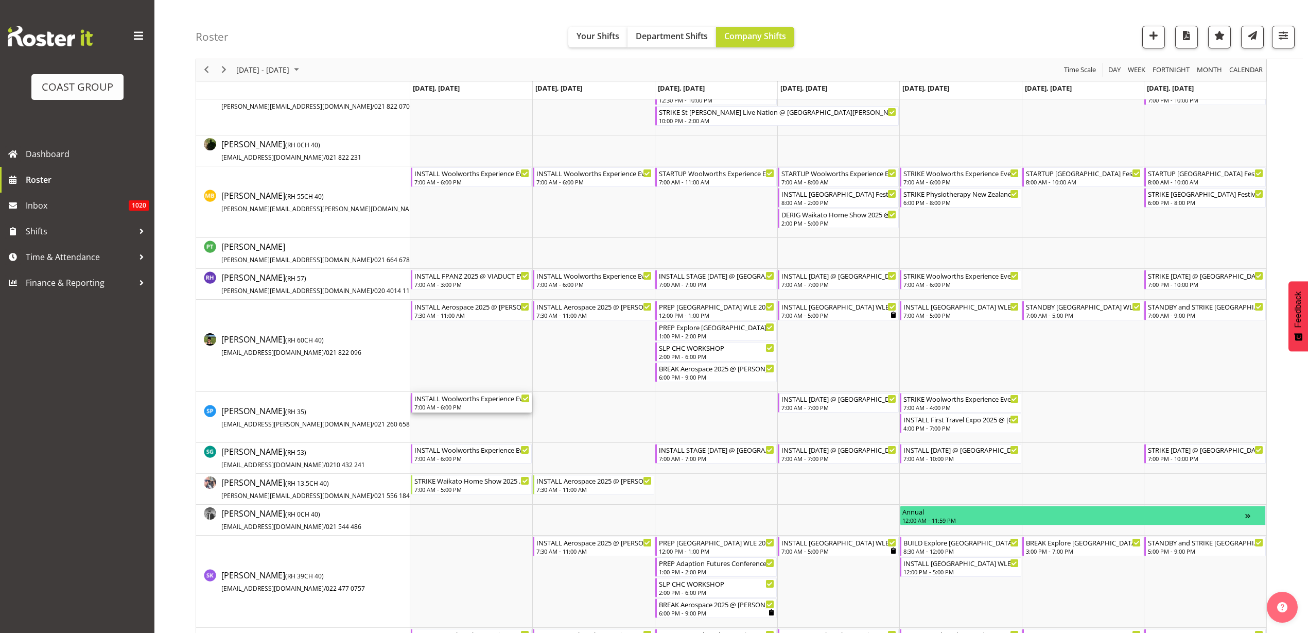
click at [451, 405] on div "7:00 AM - 6:00 PM" at bounding box center [472, 407] width 116 height 8
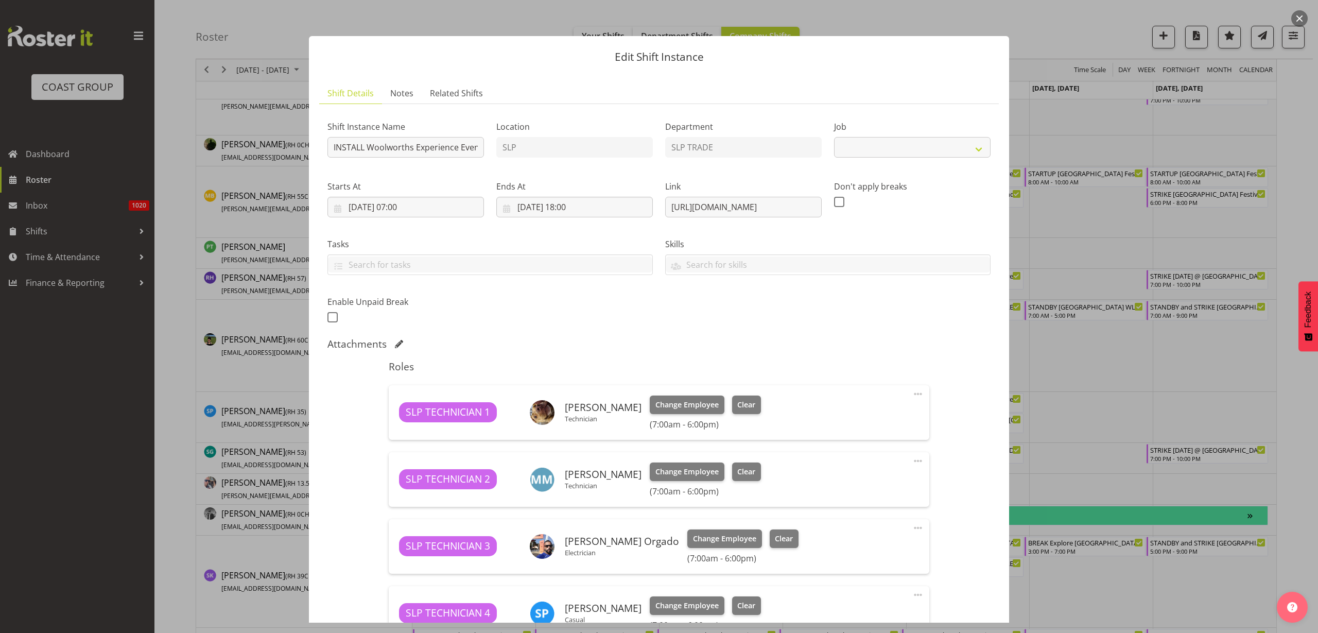
select select "10501"
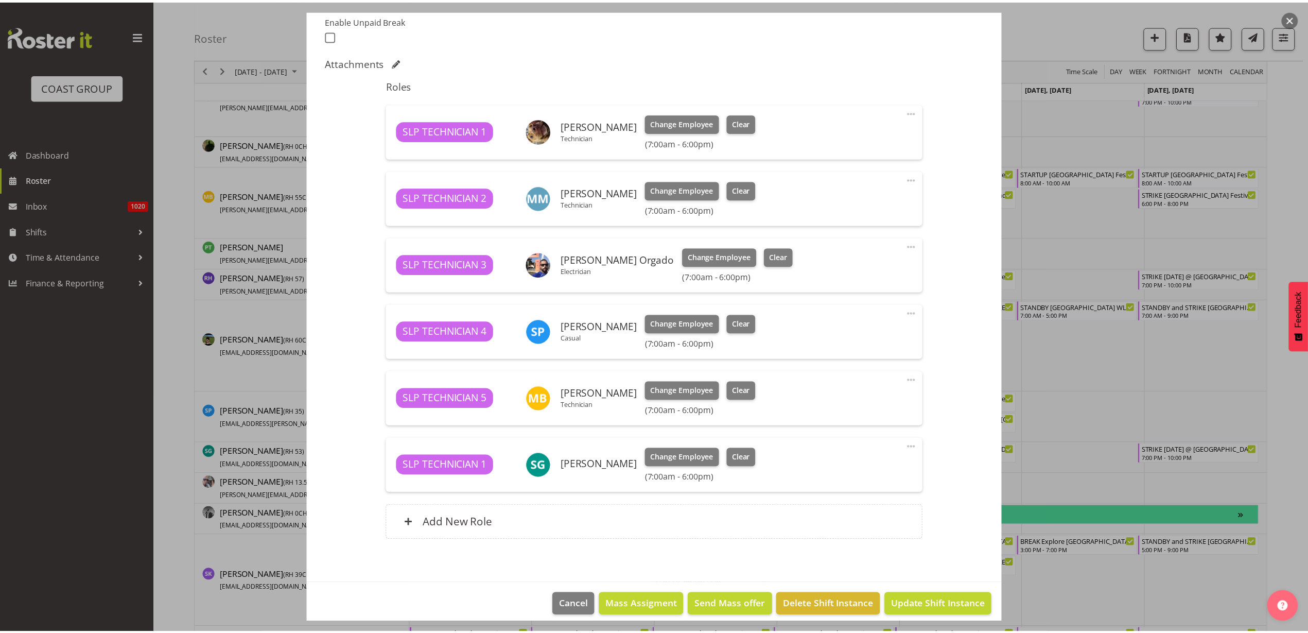
scroll to position [291, 0]
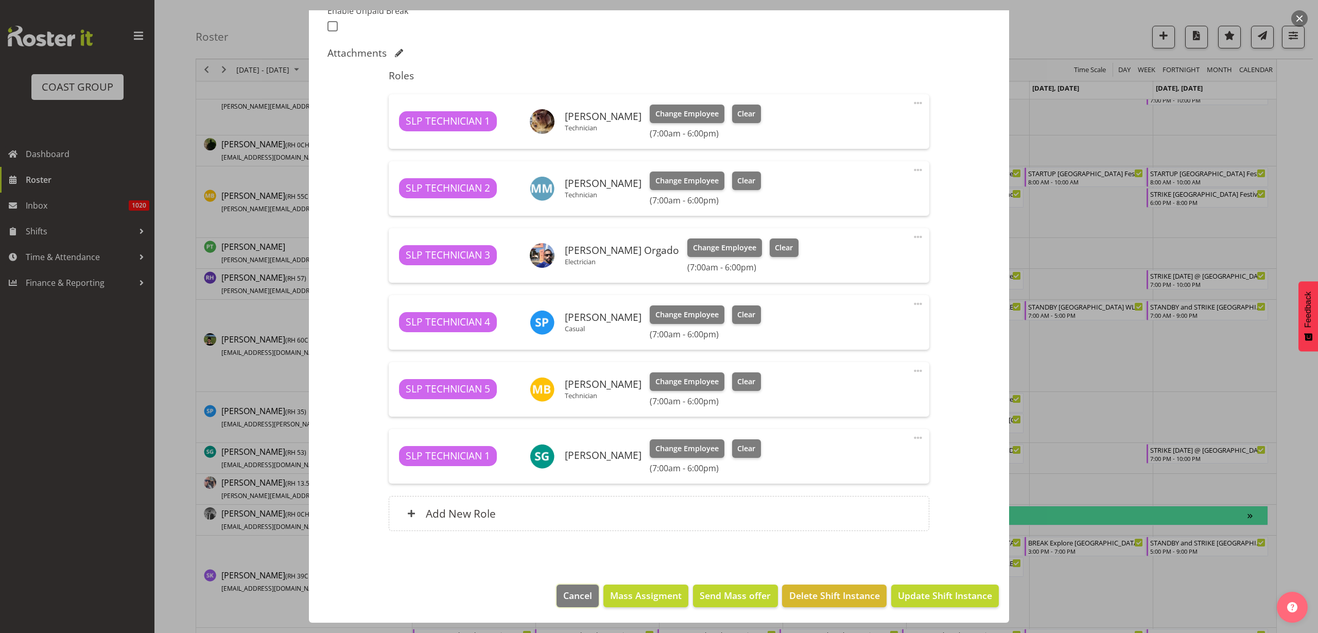
click at [563, 596] on span "Cancel" at bounding box center [577, 595] width 29 height 13
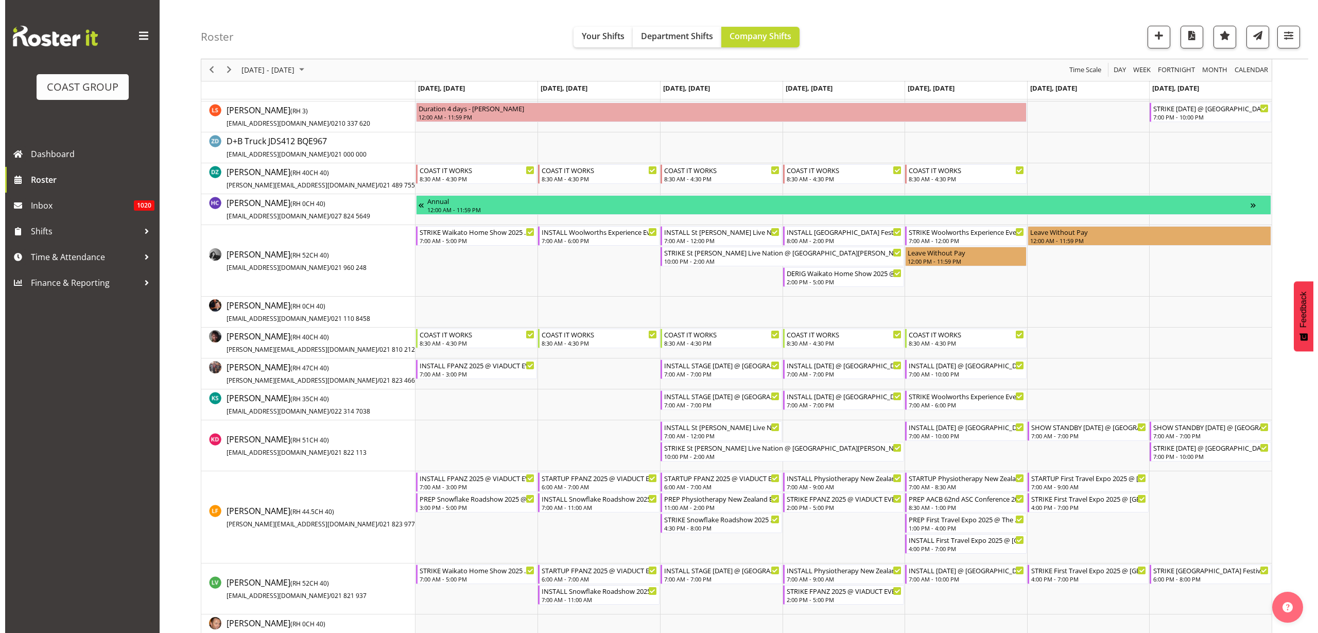
scroll to position [322, 0]
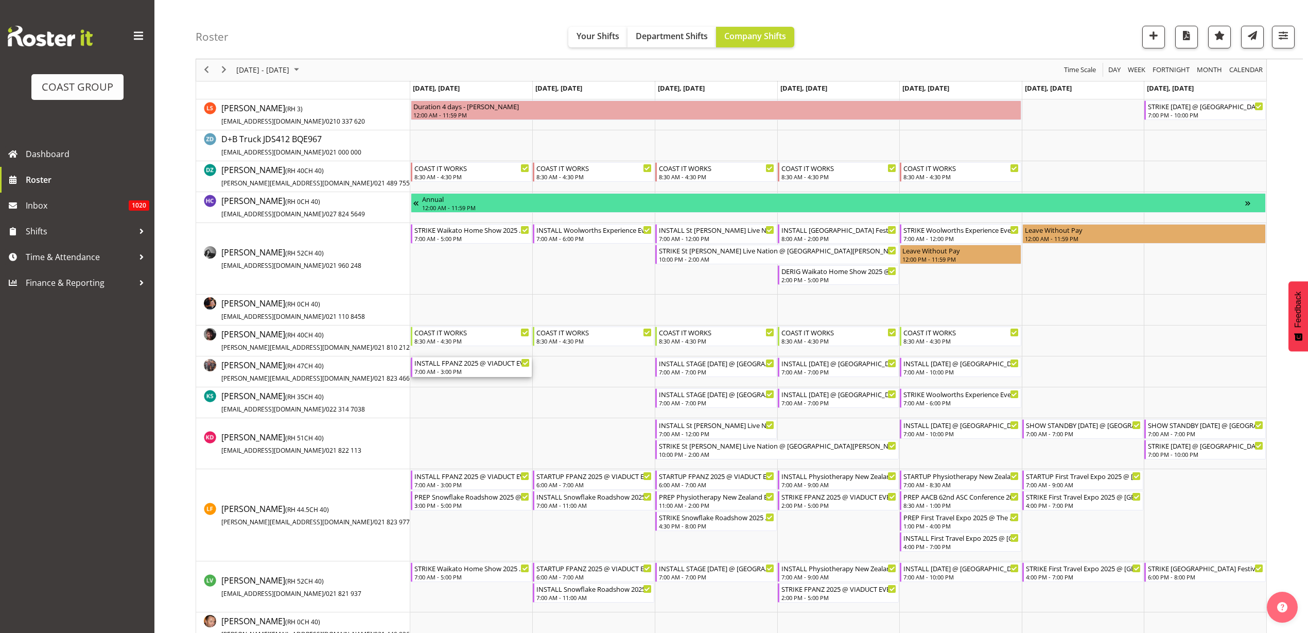
click at [453, 370] on div "7:00 AM - 3:00 PM" at bounding box center [472, 371] width 116 height 8
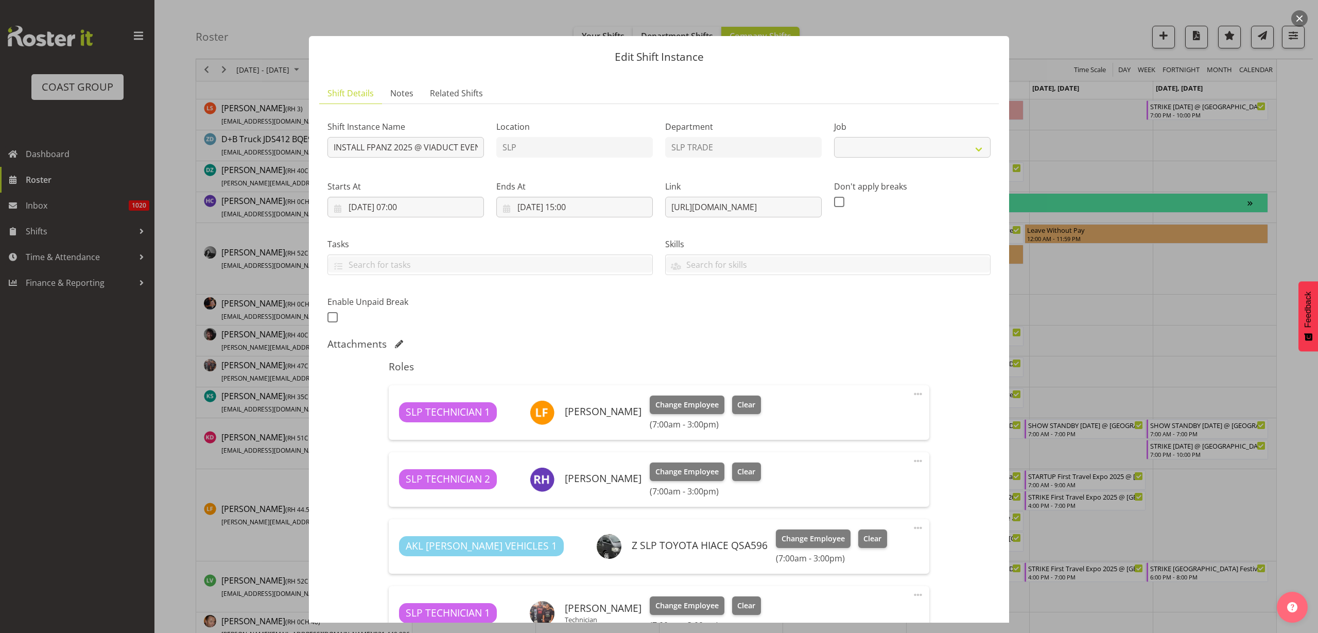
select select "9363"
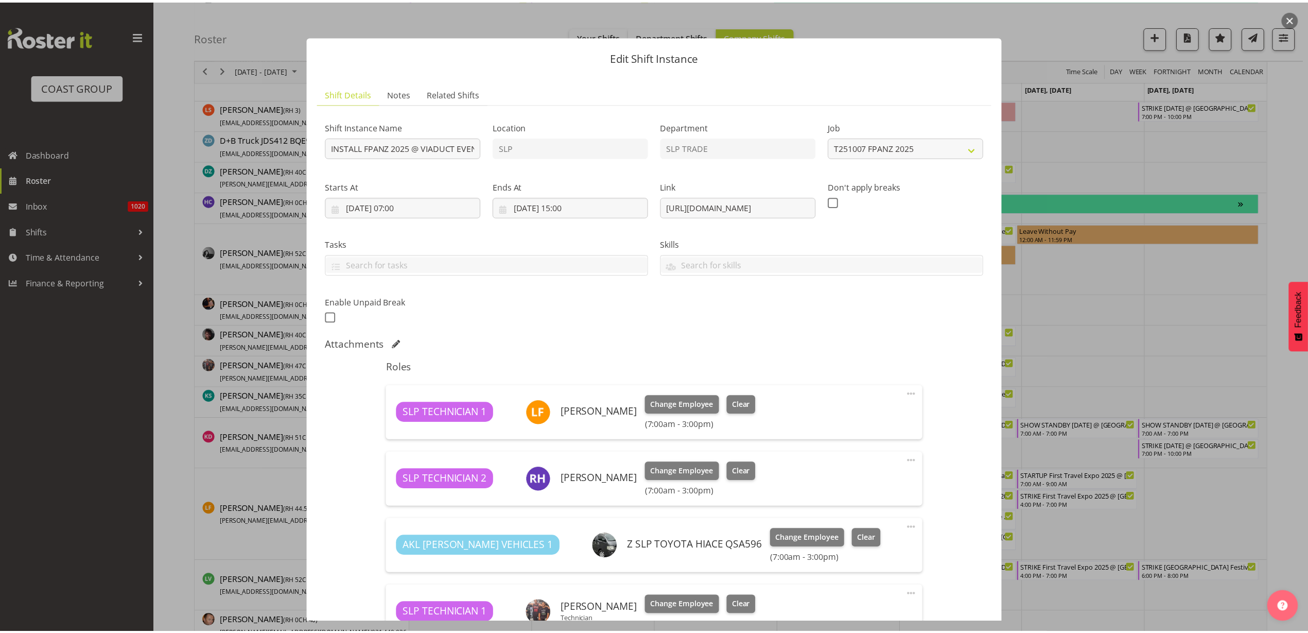
scroll to position [157, 0]
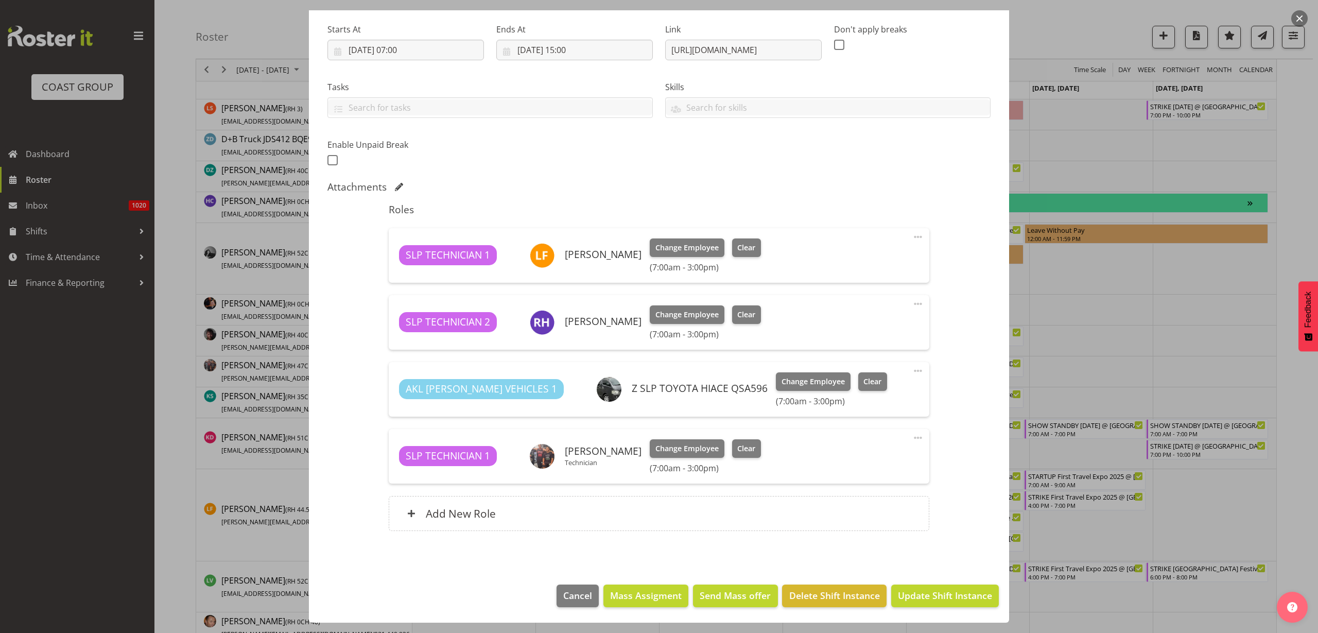
click at [473, 520] on div "Add New Role" at bounding box center [659, 513] width 540 height 35
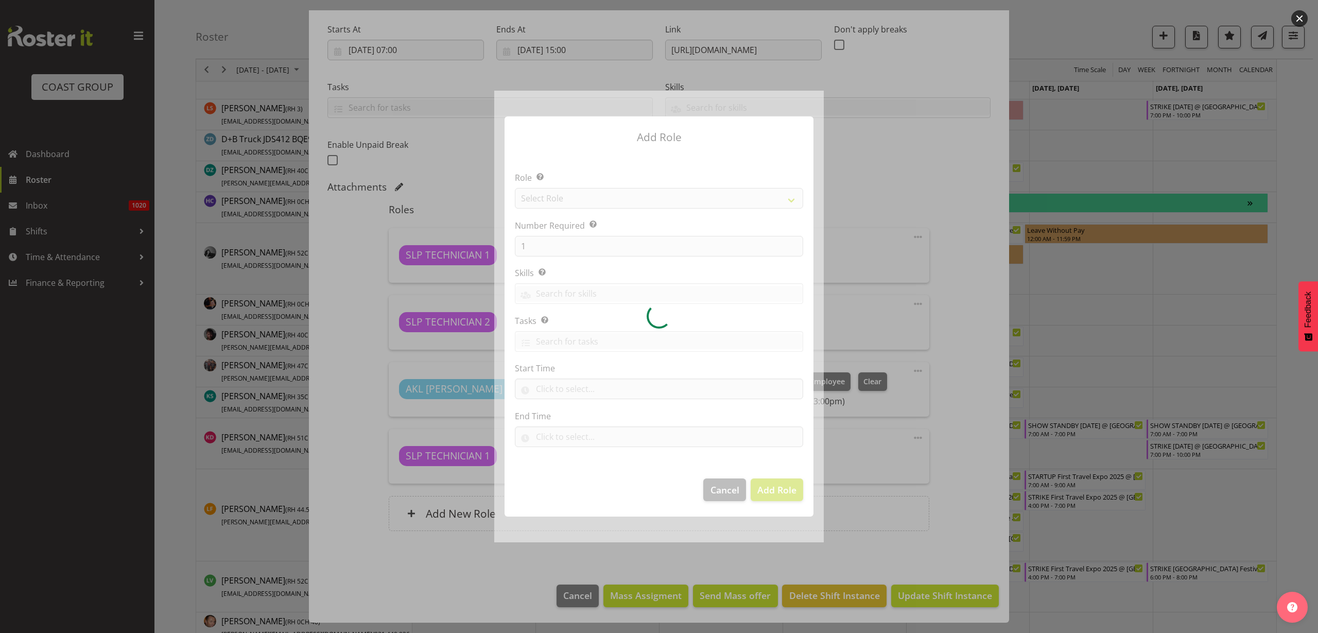
click at [580, 200] on div at bounding box center [659, 317] width 330 height 452
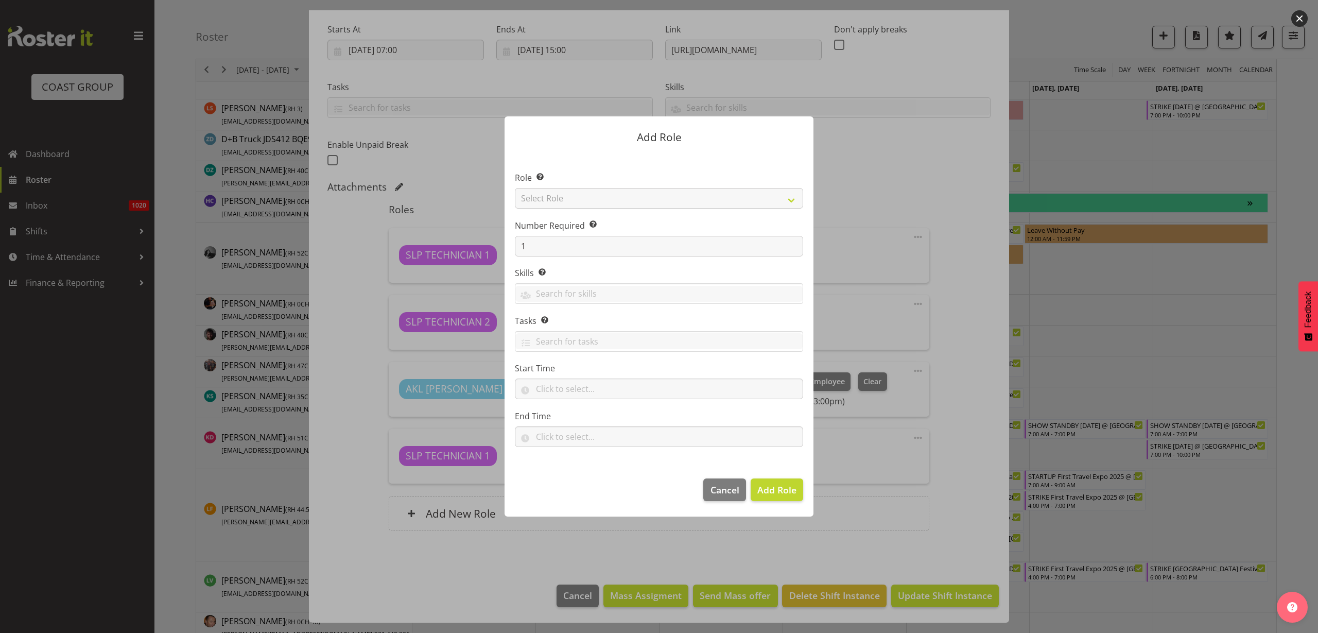
click at [581, 199] on div at bounding box center [659, 317] width 330 height 452
click at [581, 199] on select "Select Role ACCOUNT MANAGER ACCOUNT MANAGER DW ACCOUNTS [PERSON_NAME] VEHICLES …" at bounding box center [659, 198] width 288 height 21
select select "123"
click at [515, 188] on select "Select Role ACCOUNT MANAGER ACCOUNT MANAGER DW ACCOUNTS [PERSON_NAME] VEHICLES …" at bounding box center [659, 198] width 288 height 21
click at [518, 246] on input "1" at bounding box center [659, 246] width 288 height 21
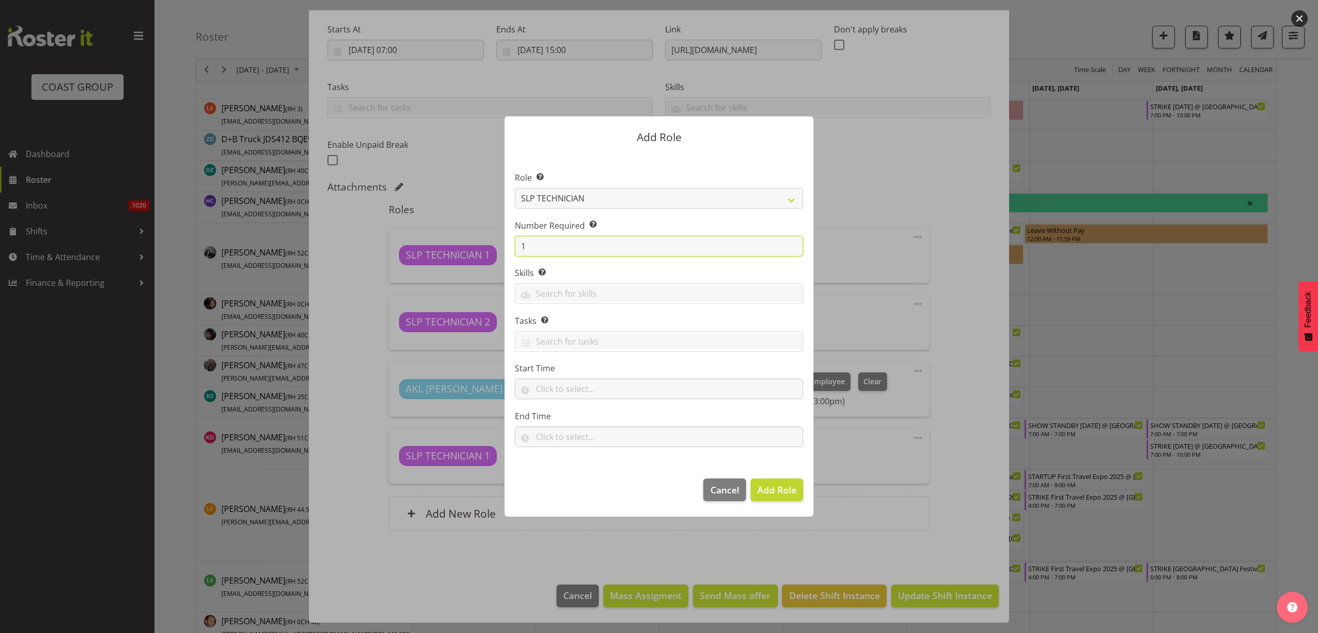
drag, startPoint x: 529, startPoint y: 249, endPoint x: 489, endPoint y: 249, distance: 40.7
click at [489, 249] on form "Add Role Role Select the role you wish to add to the shift. ACCOUNT MANAGER ACC…" at bounding box center [659, 317] width 494 height 452
type input "2"
click at [775, 493] on span "Add 2 Roles" at bounding box center [770, 489] width 51 height 12
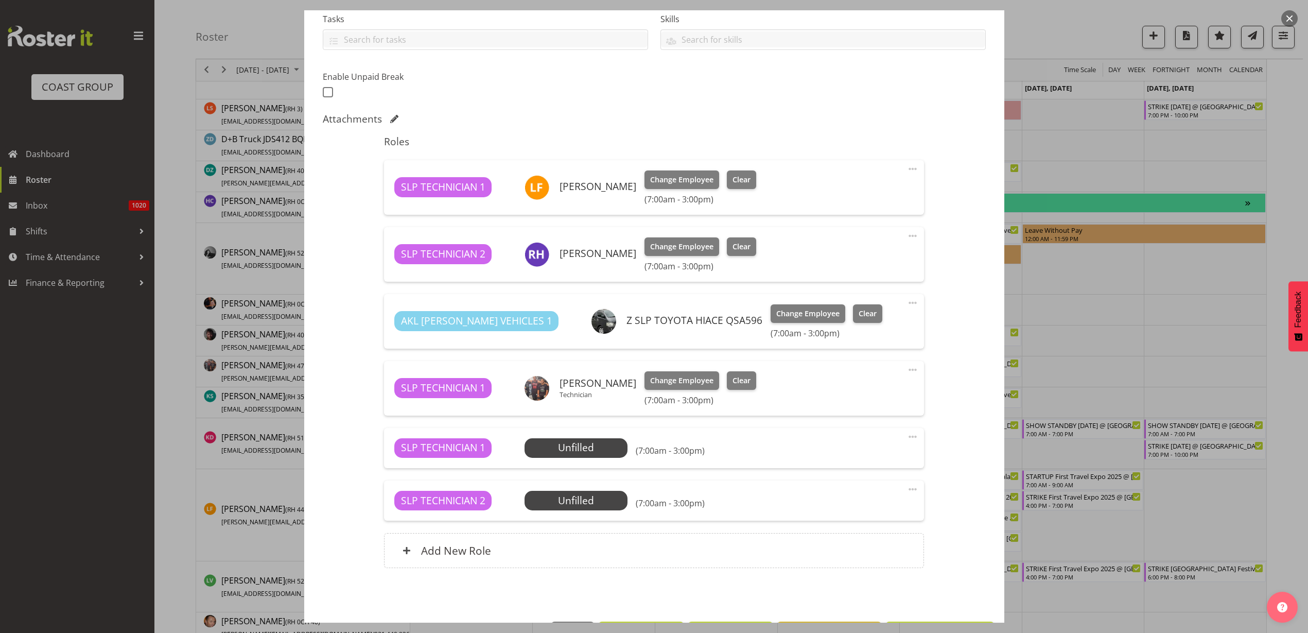
scroll to position [262, 0]
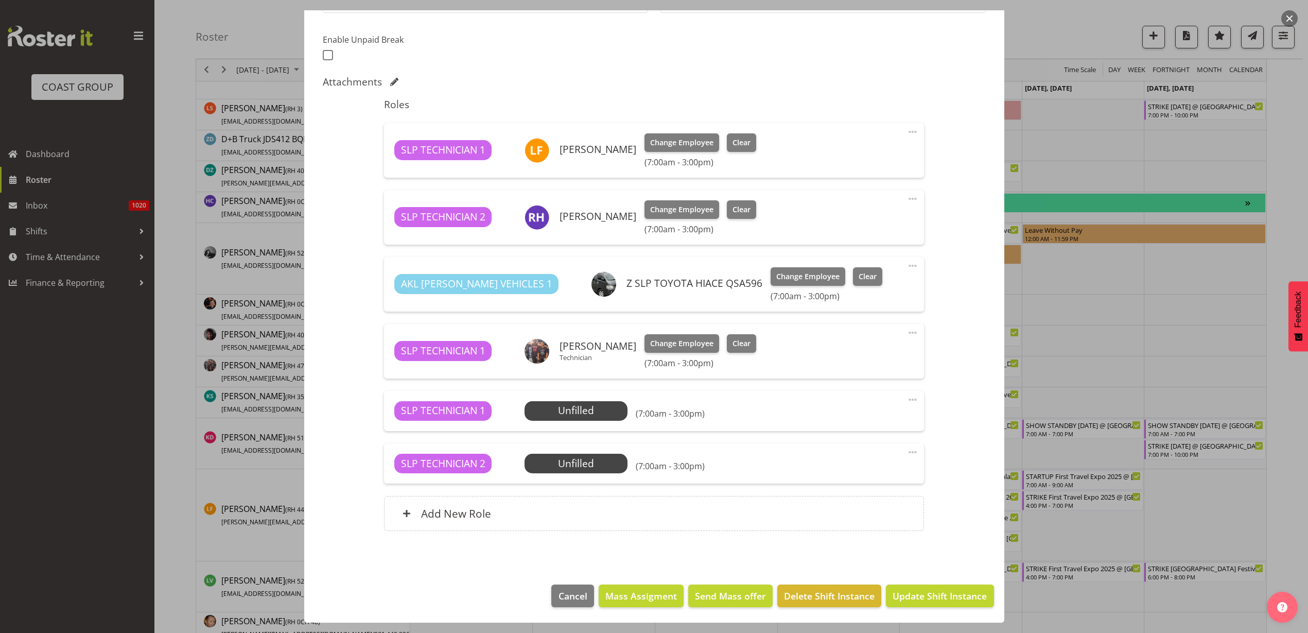
click at [0, 0] on span "Select Employee" at bounding box center [0, 0] width 0 height 0
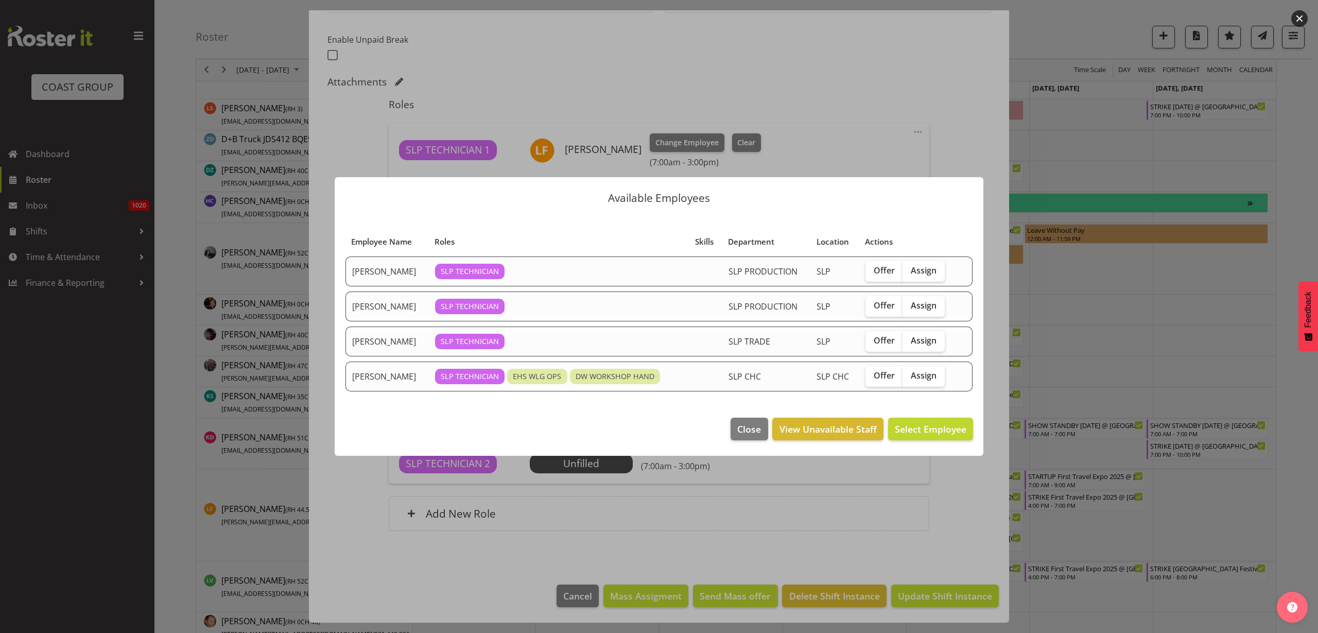
click at [926, 272] on span "Assign" at bounding box center [924, 270] width 26 height 10
click at [909, 272] on input "Assign" at bounding box center [906, 270] width 7 height 7
checkbox input "true"
click at [936, 425] on span "Assign [PERSON_NAME]" at bounding box center [914, 429] width 104 height 12
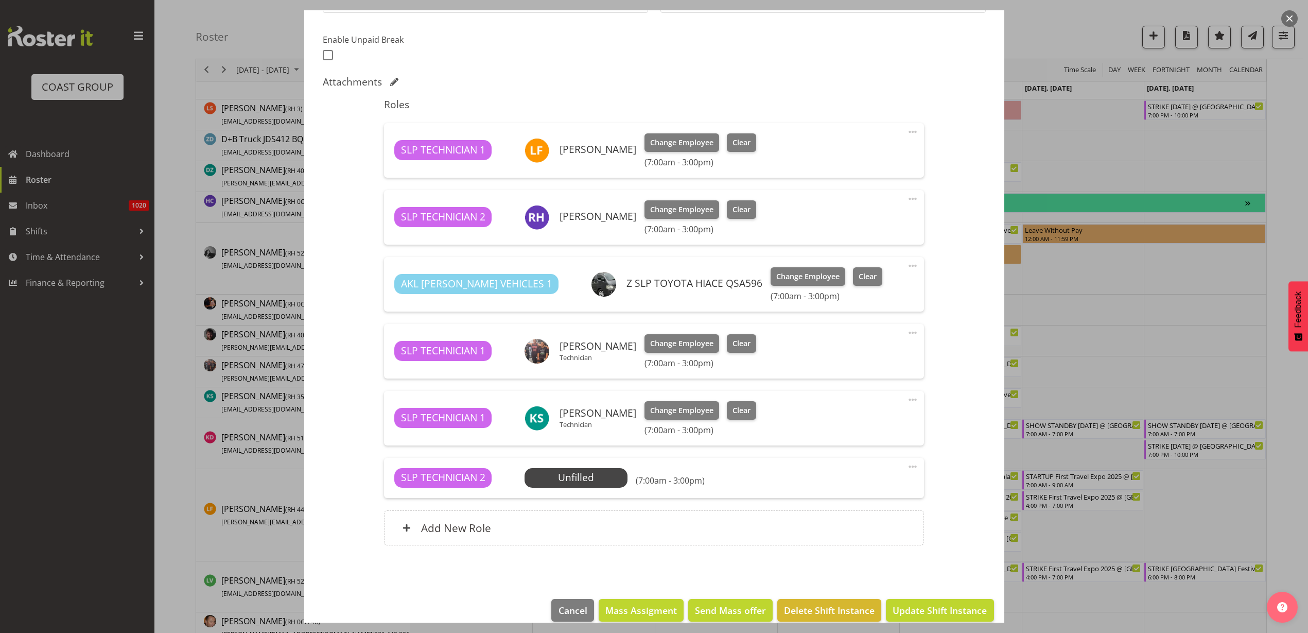
click at [907, 465] on span at bounding box center [913, 466] width 12 height 12
click at [844, 526] on link "Delete" at bounding box center [869, 526] width 99 height 19
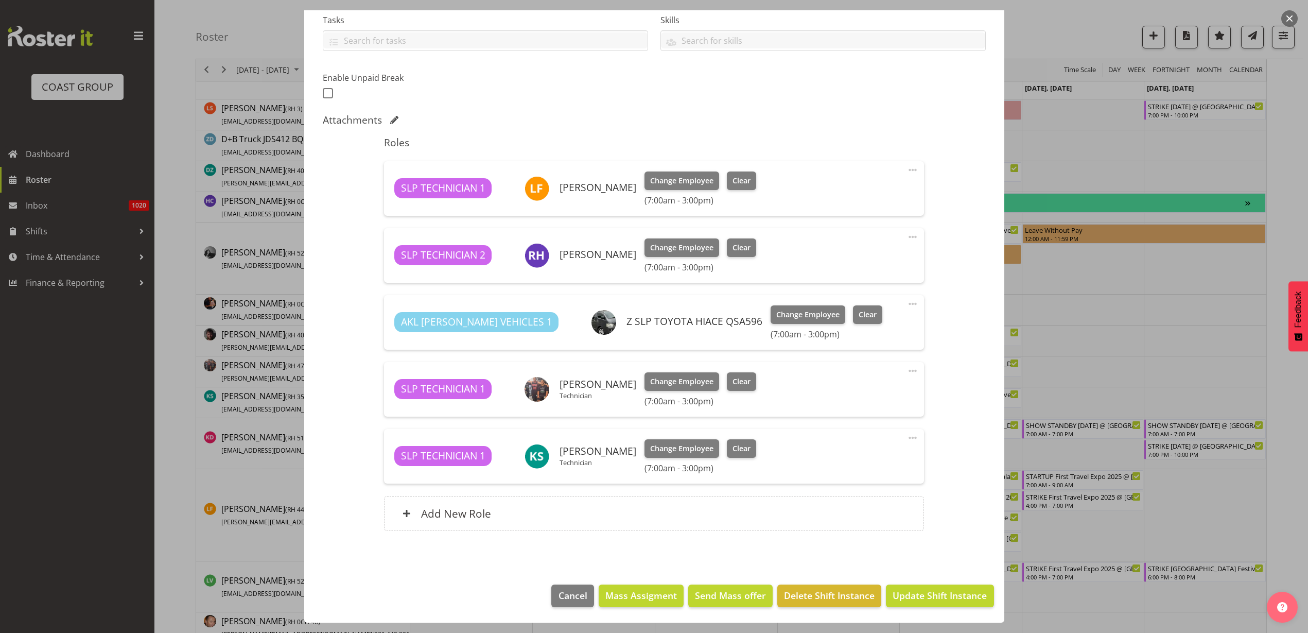
scroll to position [224, 0]
click at [946, 595] on span "Update Shift Instance" at bounding box center [940, 595] width 94 height 13
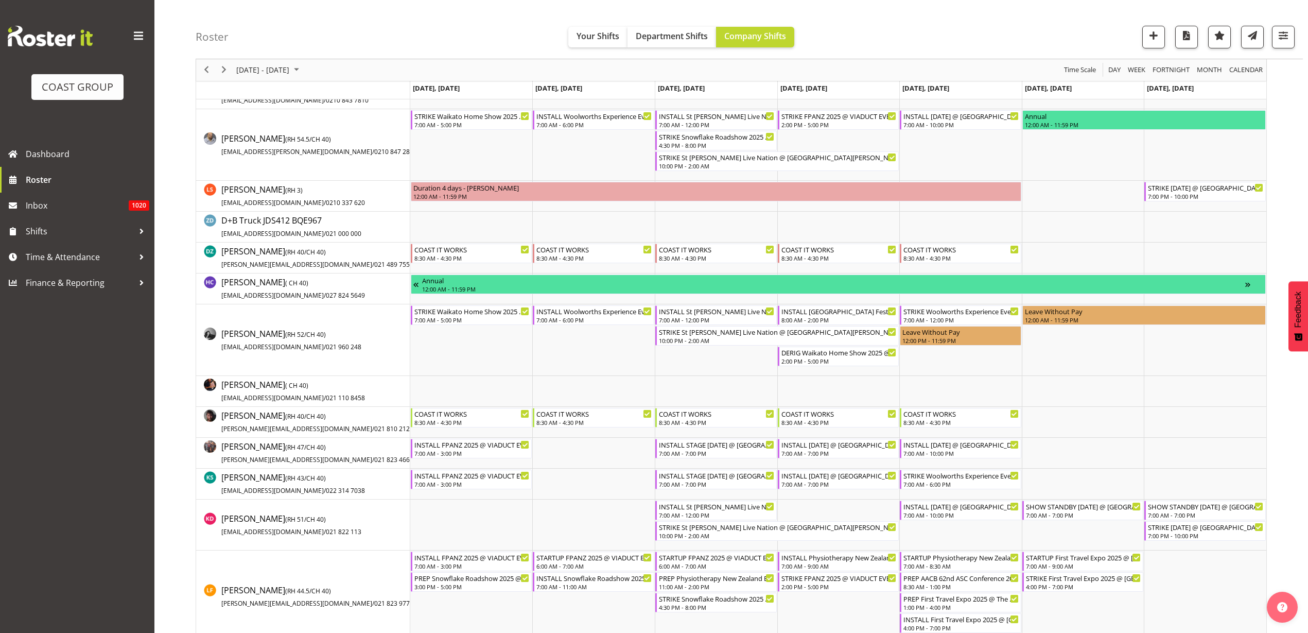
scroll to position [0, 0]
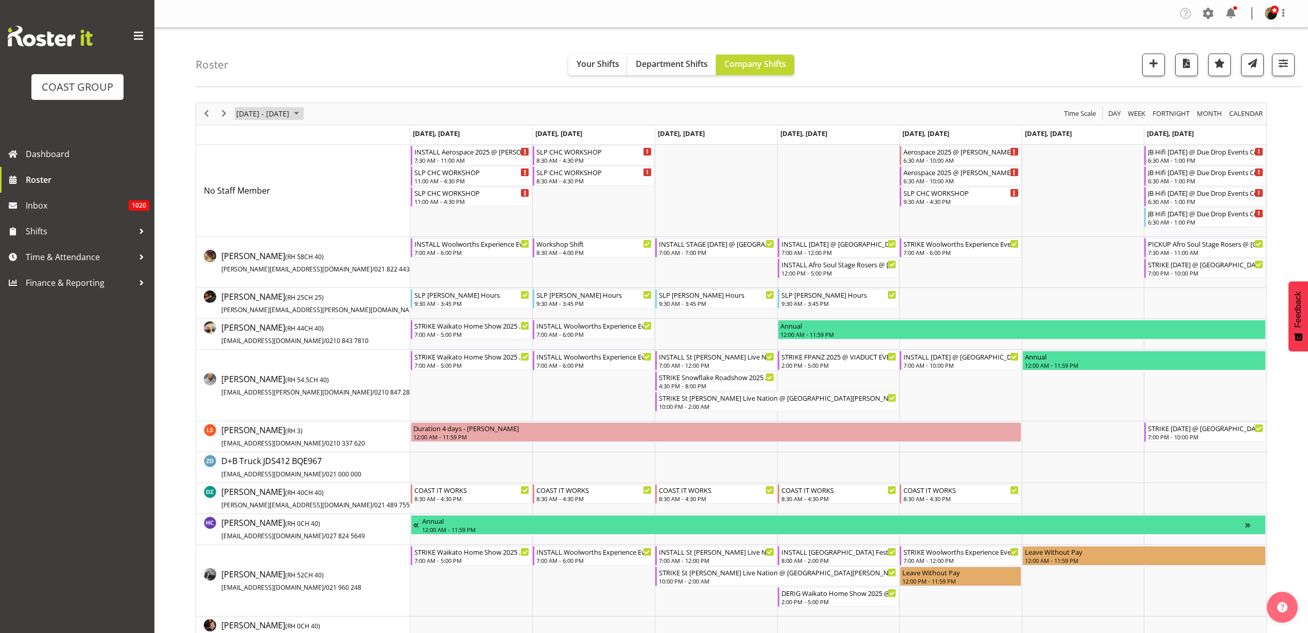
click at [261, 111] on span "[DATE] - [DATE]" at bounding box center [262, 113] width 55 height 13
click at [322, 136] on span "previous month" at bounding box center [326, 139] width 18 height 19
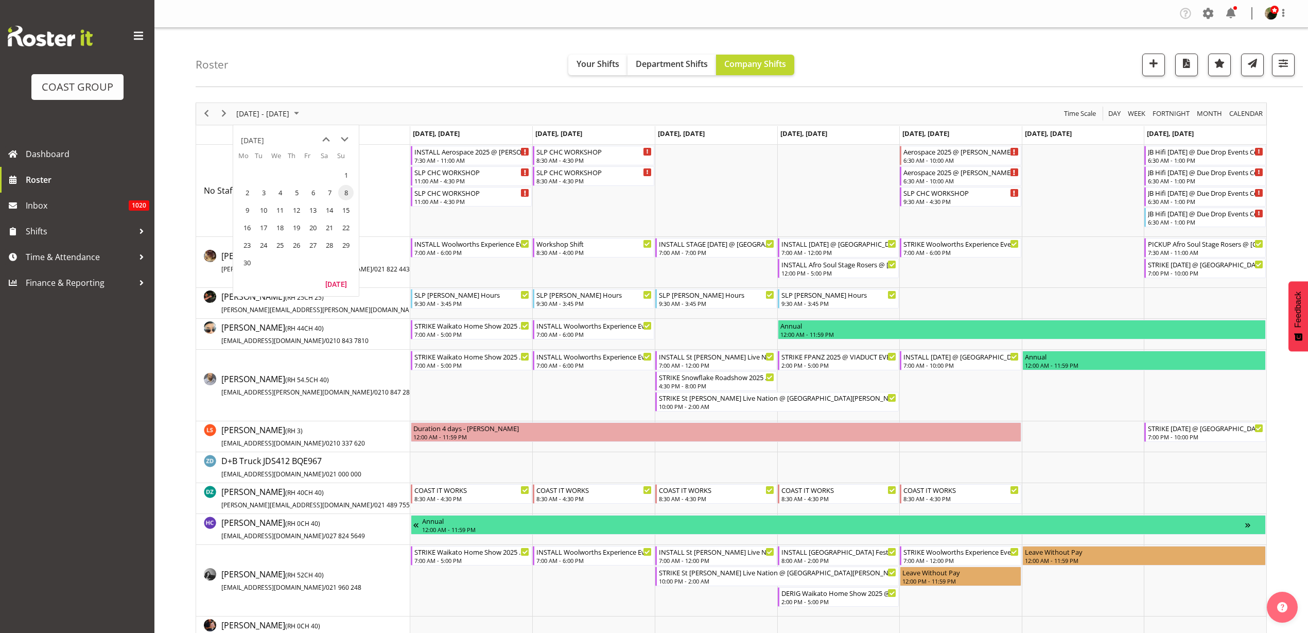
click at [315, 210] on span "13" at bounding box center [312, 209] width 15 height 15
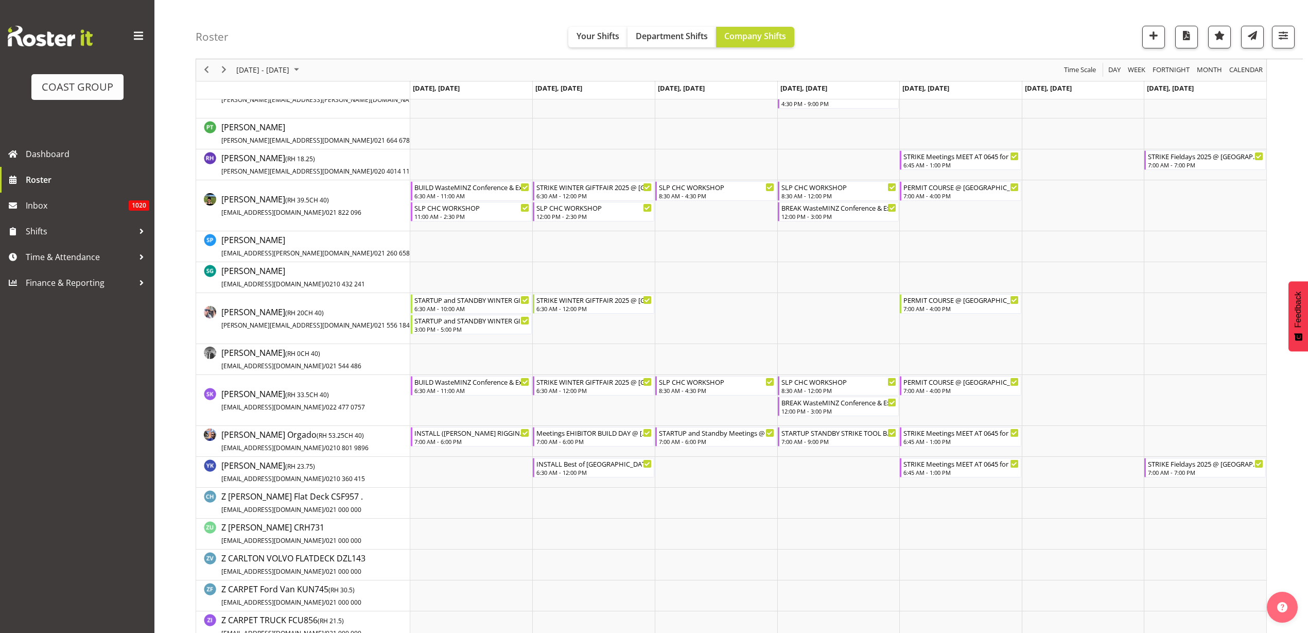
scroll to position [837, 0]
click at [36, 179] on span "Roster" at bounding box center [88, 179] width 124 height 15
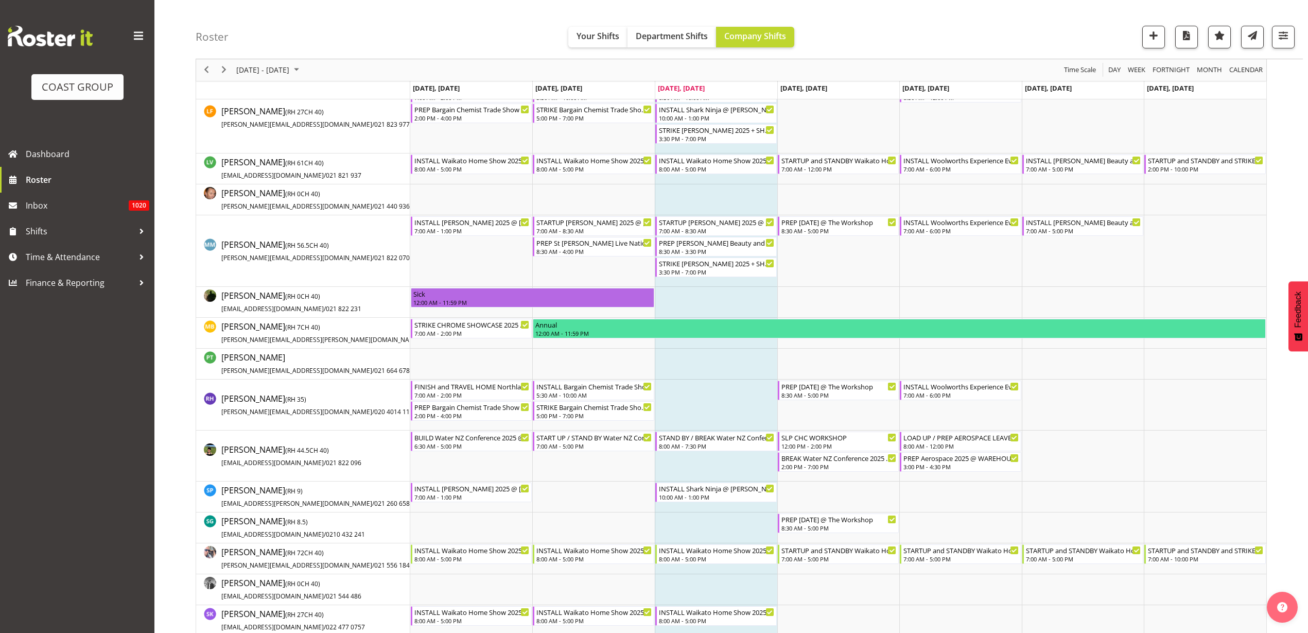
scroll to position [579, 0]
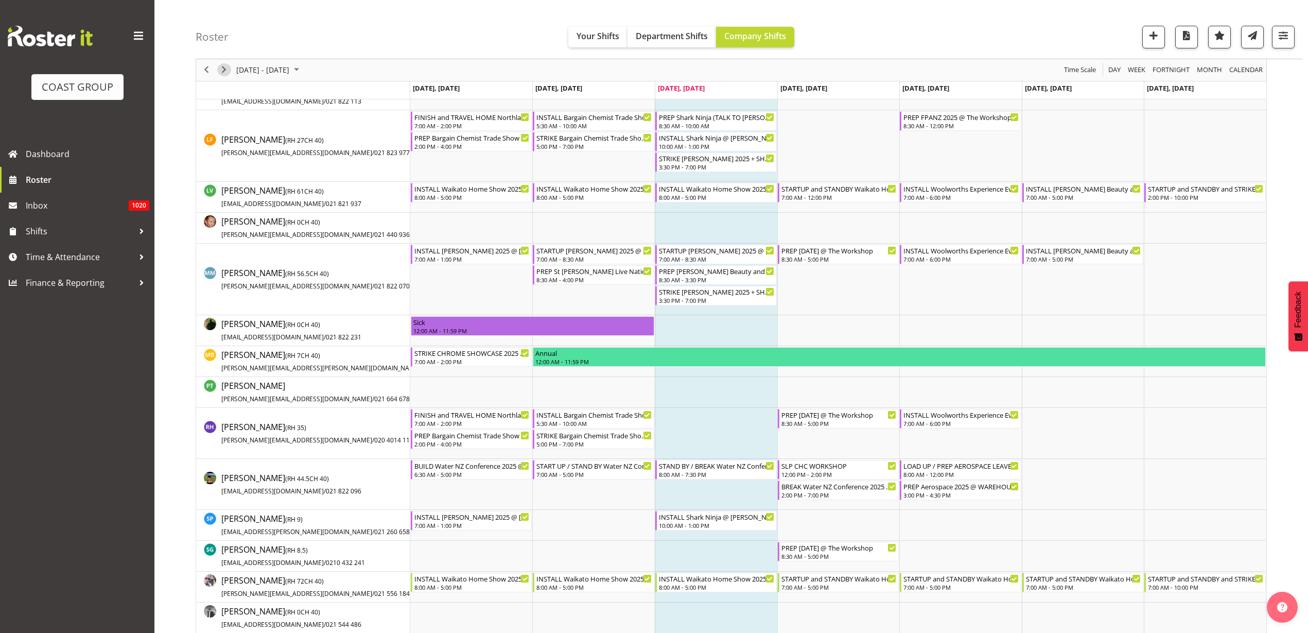
click at [223, 67] on span "Next" at bounding box center [224, 70] width 12 height 13
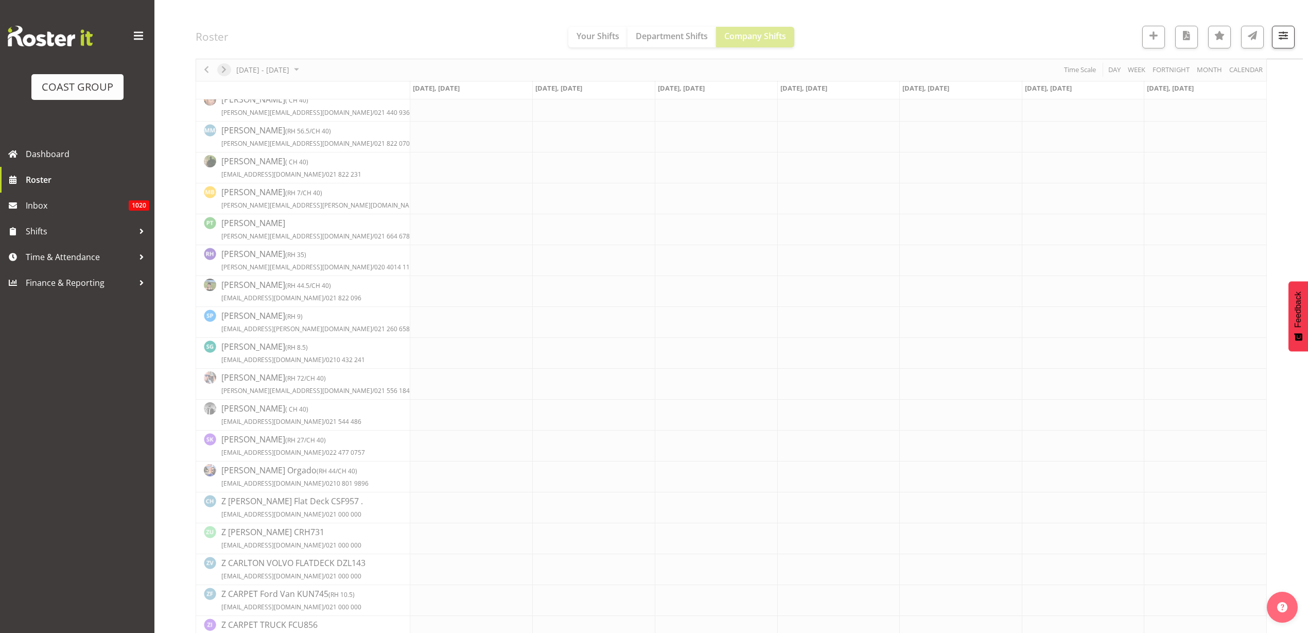
scroll to position [0, 0]
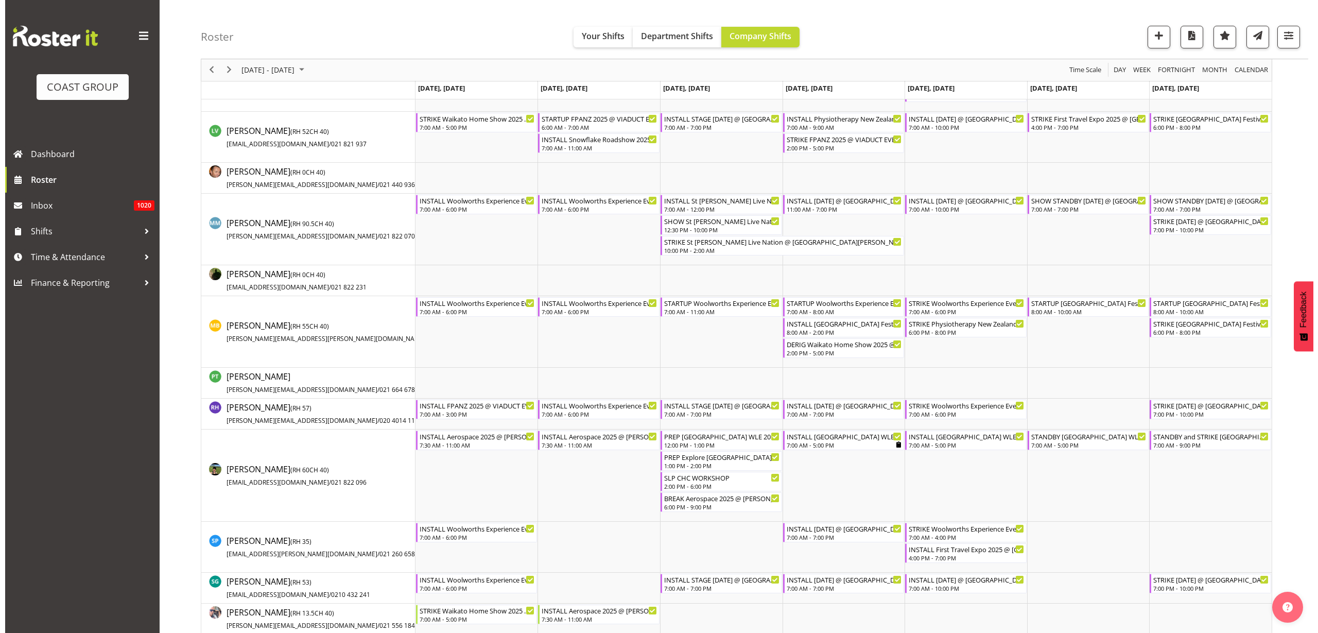
scroll to position [772, 0]
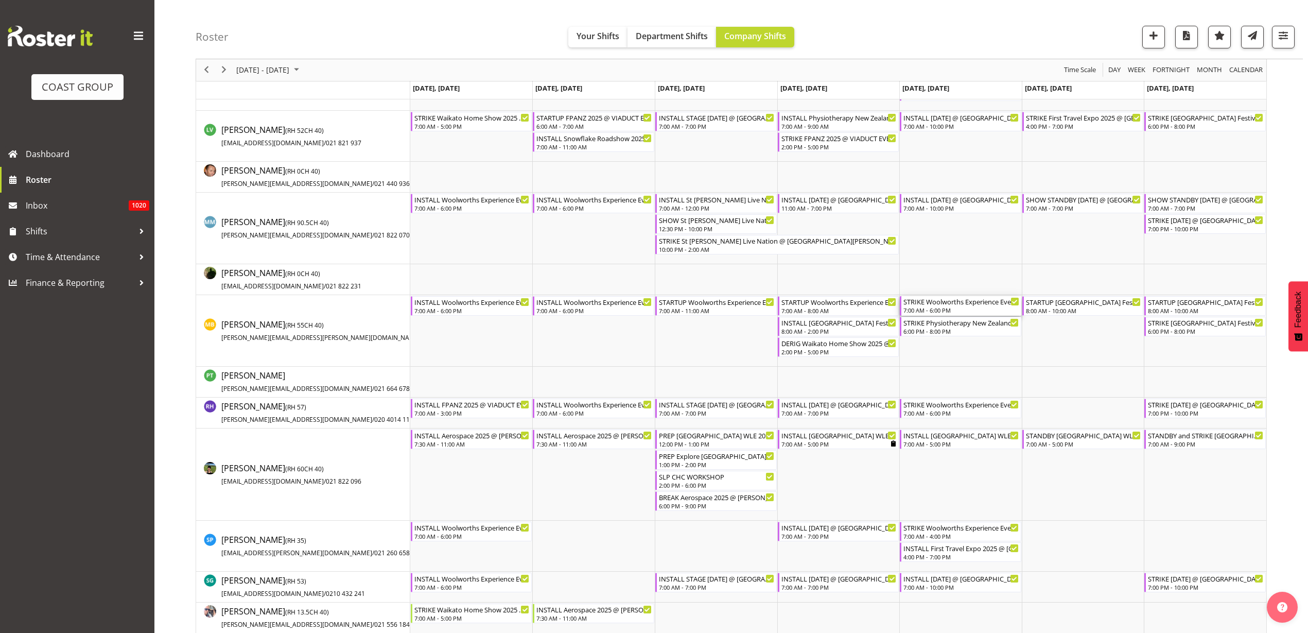
click at [937, 303] on div "STRIKE Woolworths Experience Event 2025 (HALLS 1 + 2 FIRST PLEASE)@ [GEOGRAPHIC…" at bounding box center [962, 301] width 116 height 10
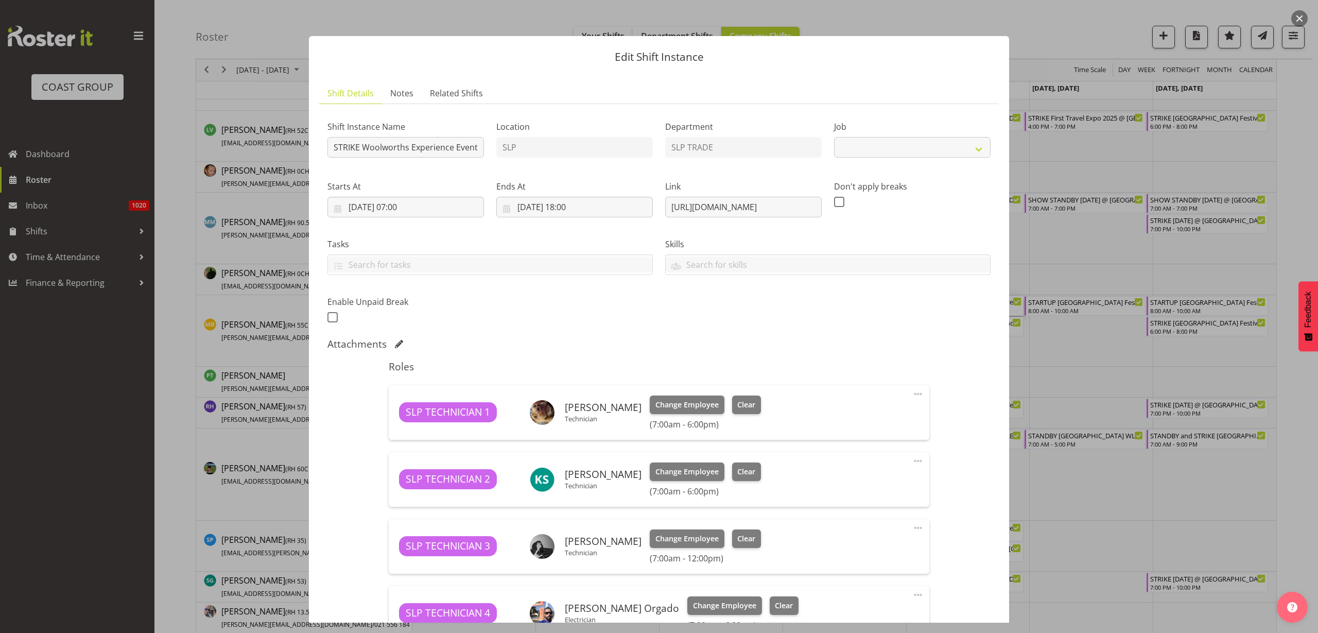
select select "10501"
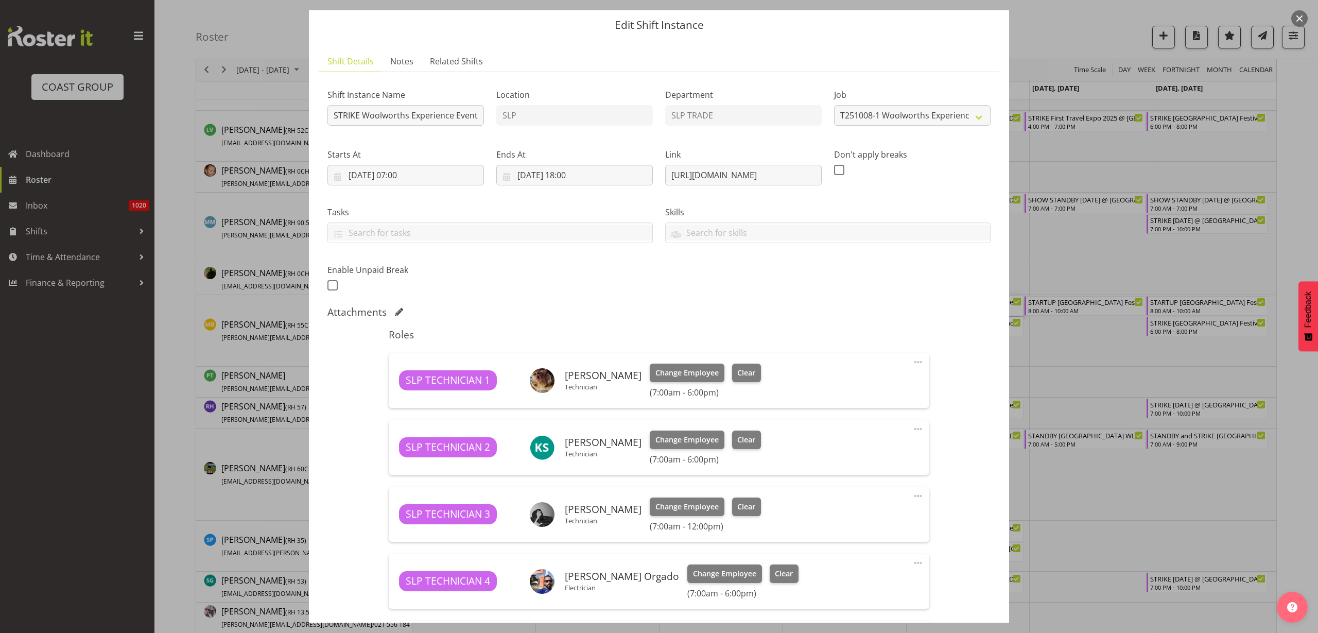
scroll to position [0, 0]
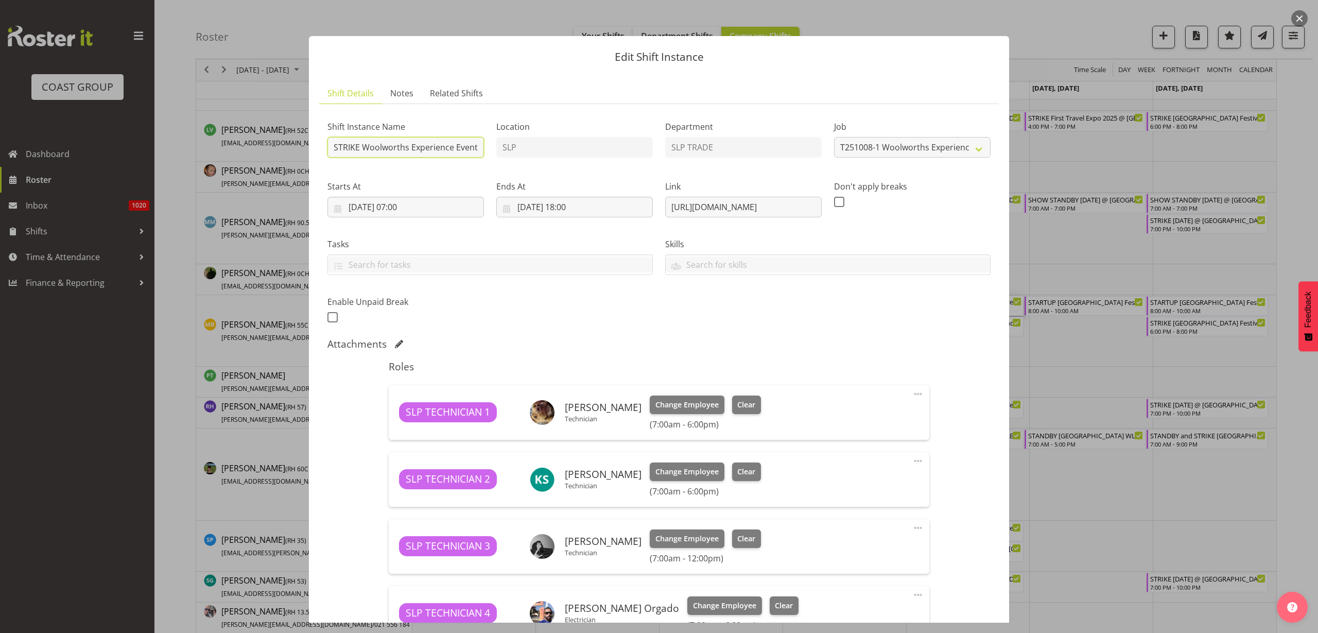
click at [363, 144] on input "STRIKE Woolworths Experience Event 2025 (HALLS 1 + 2 FIRST PLEASE)@ [GEOGRAPHIC…" at bounding box center [405, 147] width 157 height 21
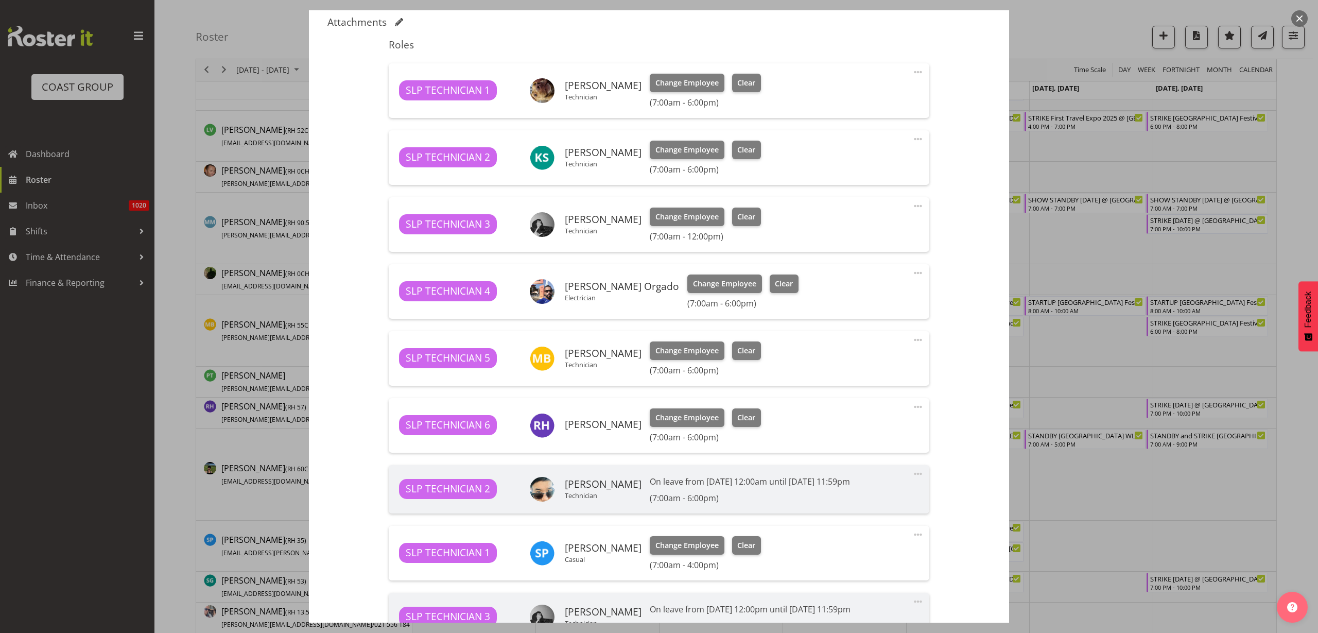
scroll to position [479, 0]
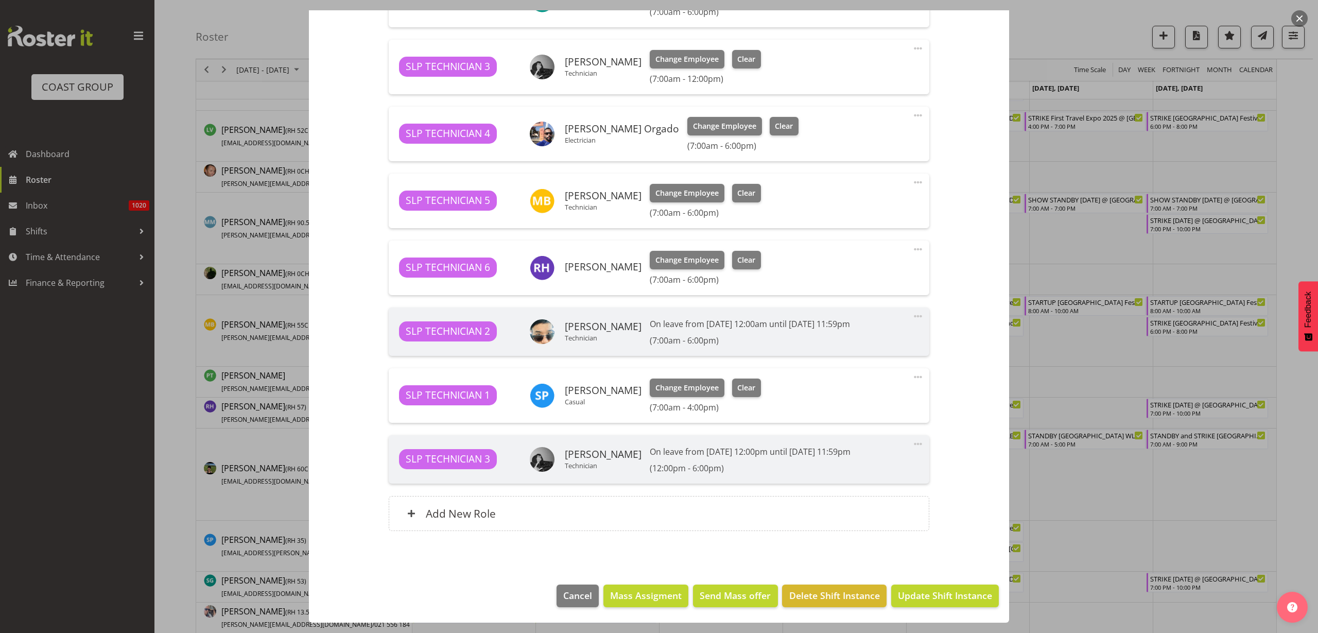
type input "STRIKE HALL 1 FIRST then HALL 2 Then the Rest Woolworths Experience Event 2025 …"
click at [955, 595] on span "Update Shift Instance" at bounding box center [945, 595] width 94 height 13
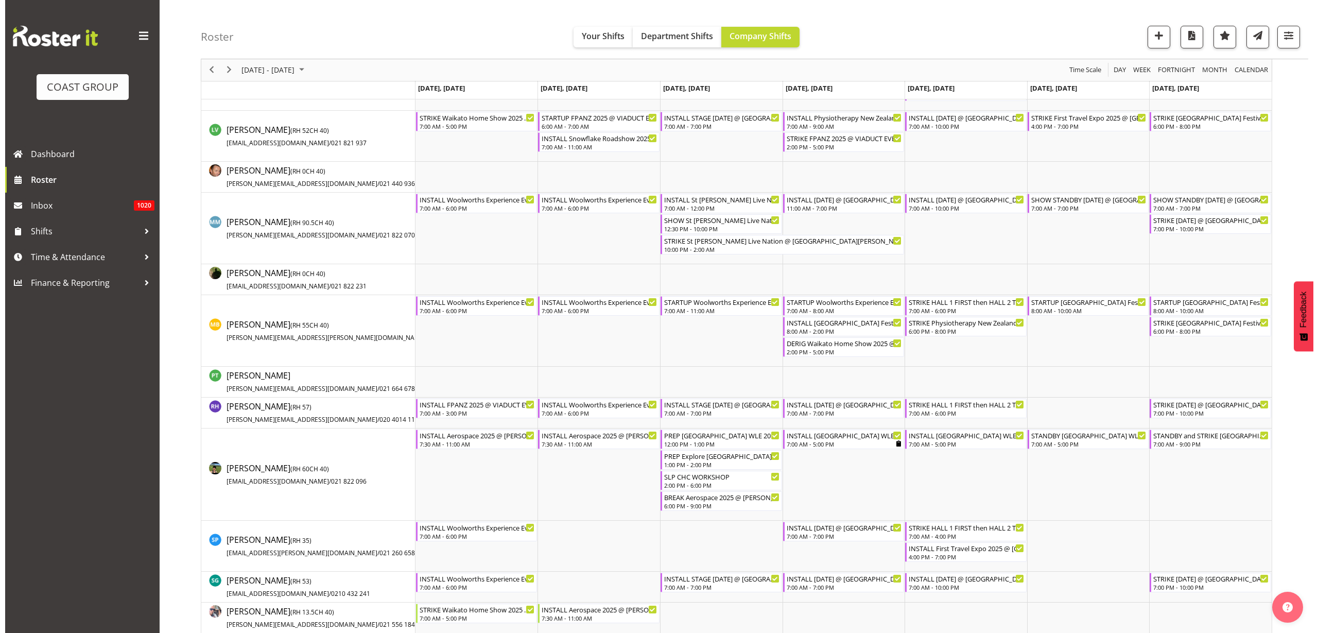
scroll to position [1077, 0]
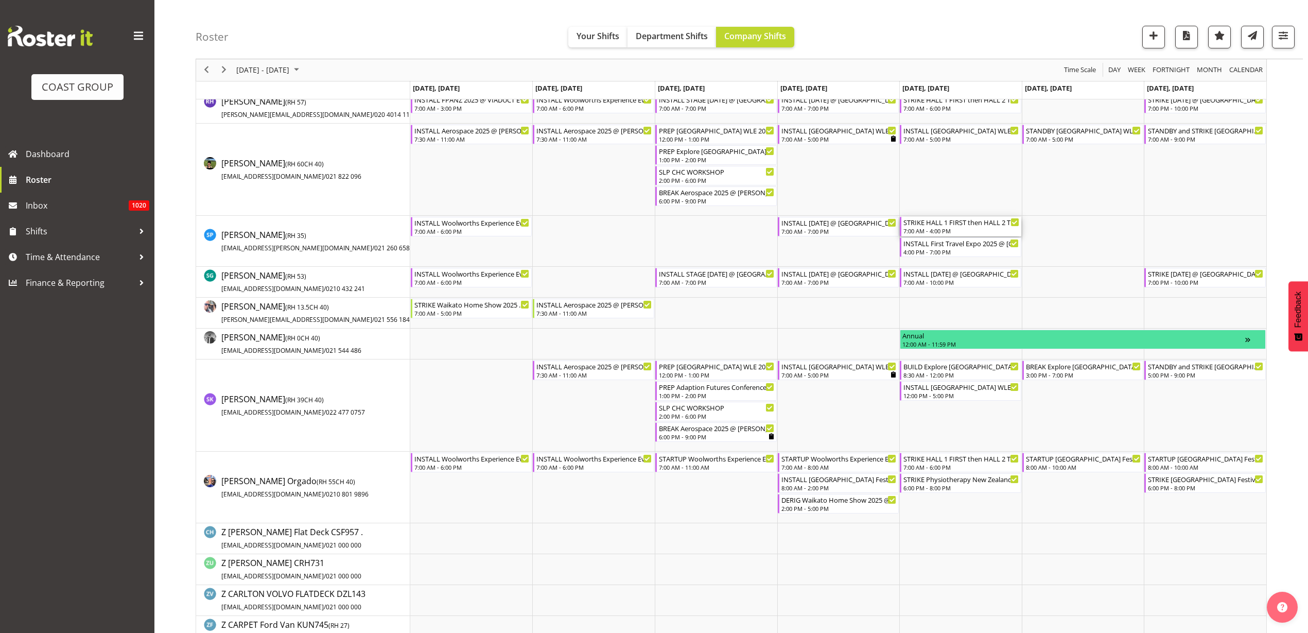
click at [957, 222] on div "STRIKE HALL 1 FIRST then HALL 2 Then the Rest Woolworths Experience Event 2025 …" at bounding box center [962, 222] width 116 height 10
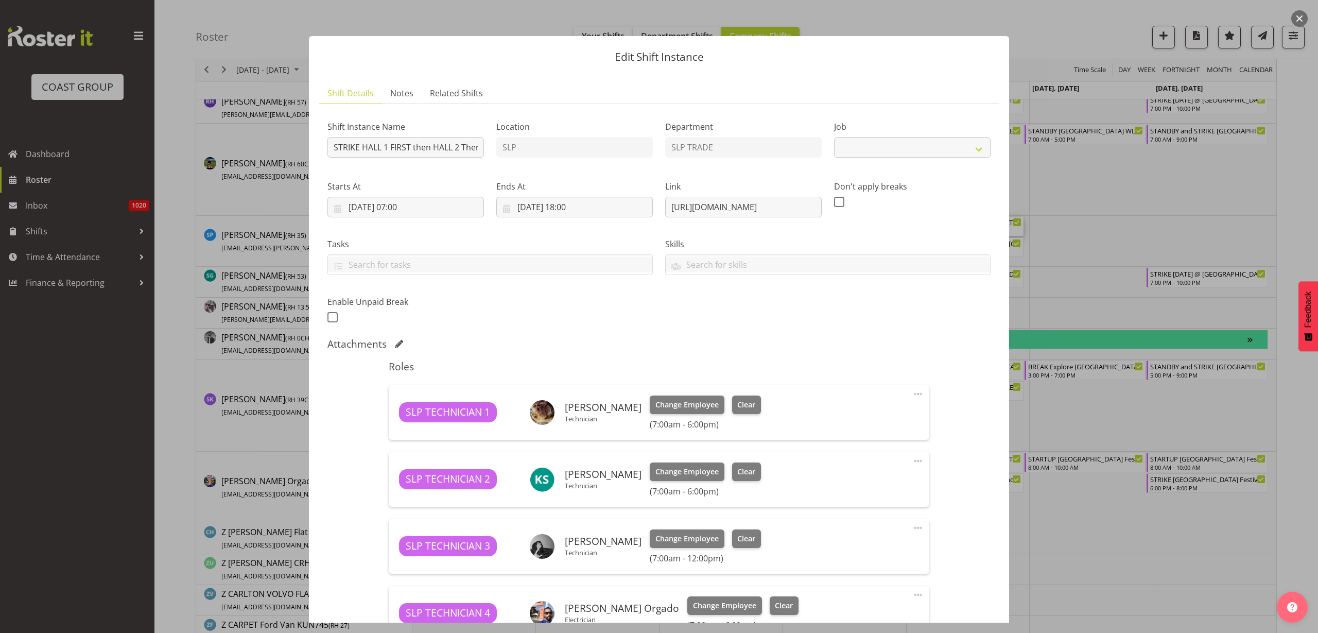
select select "10501"
click at [389, 148] on input "STRIKE HALL 1 FIRST then HALL 2 Then the Rest Woolworths Experience Event 2025 …" at bounding box center [405, 147] width 157 height 21
click at [460, 146] on input "STRIKE HALL 2 FIRST then HALL 2 Then the Rest Woolworths Experience Event 2025 …" at bounding box center [405, 147] width 157 height 21
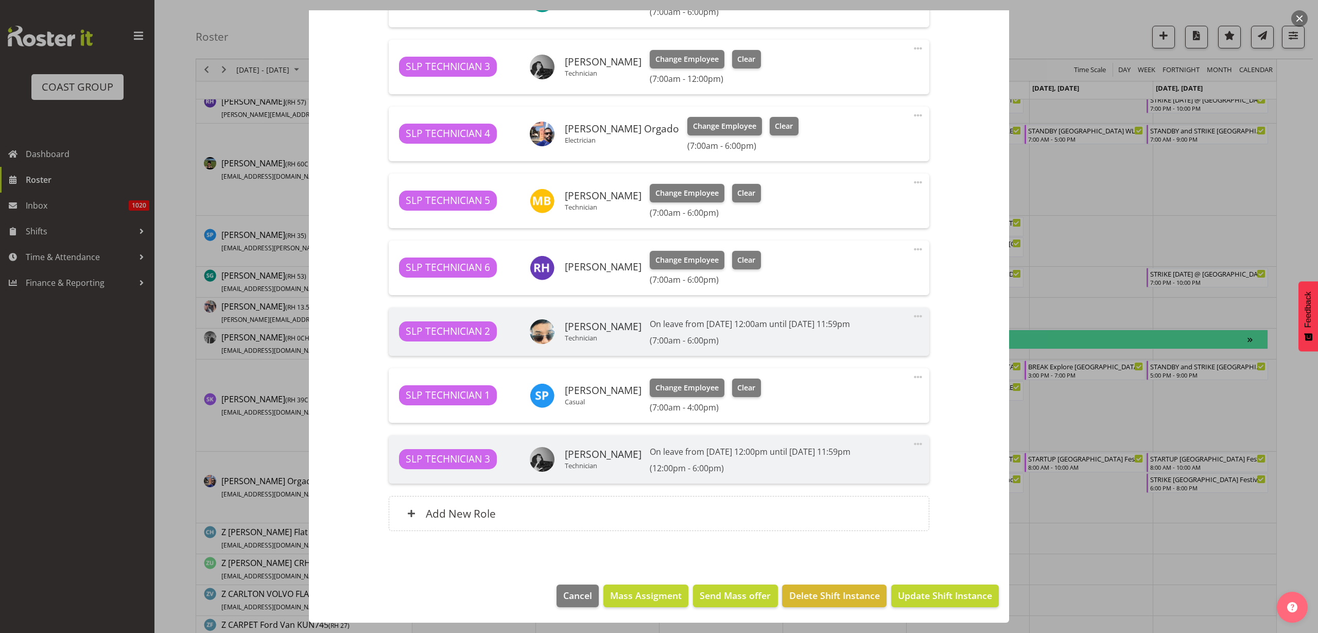
type input "STRIKE HALL 2 FIRST then HALL 1 Then the Rest Woolworths Experience Event 2025 …"
click at [938, 594] on span "Update Shift Instance" at bounding box center [945, 595] width 94 height 13
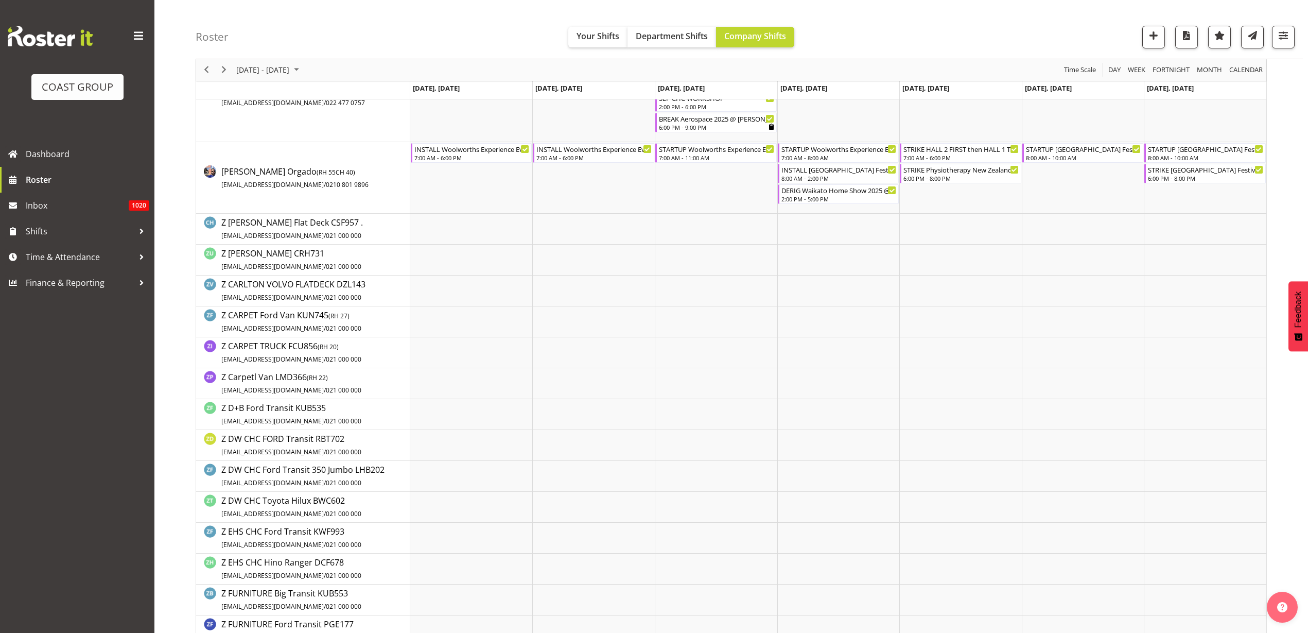
scroll to position [1091, 0]
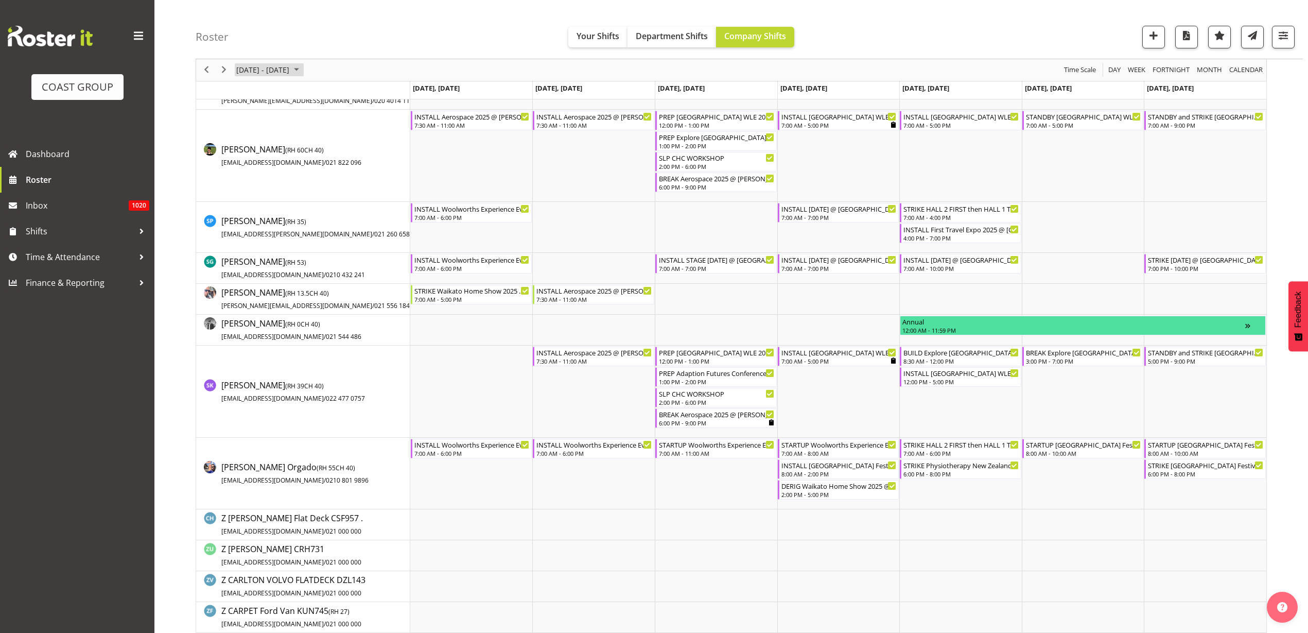
click at [280, 67] on span "October 06 - 12, 2025" at bounding box center [262, 70] width 55 height 13
click at [344, 94] on span "next month" at bounding box center [345, 96] width 18 height 19
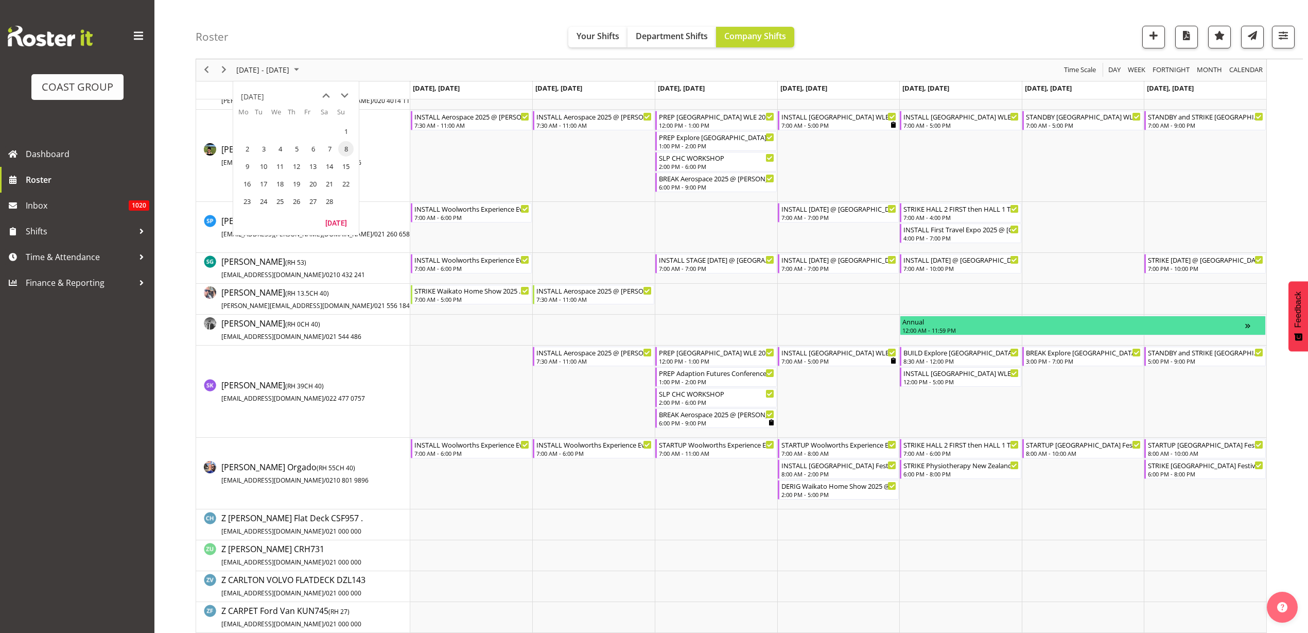
click at [247, 183] on span "16" at bounding box center [246, 183] width 15 height 15
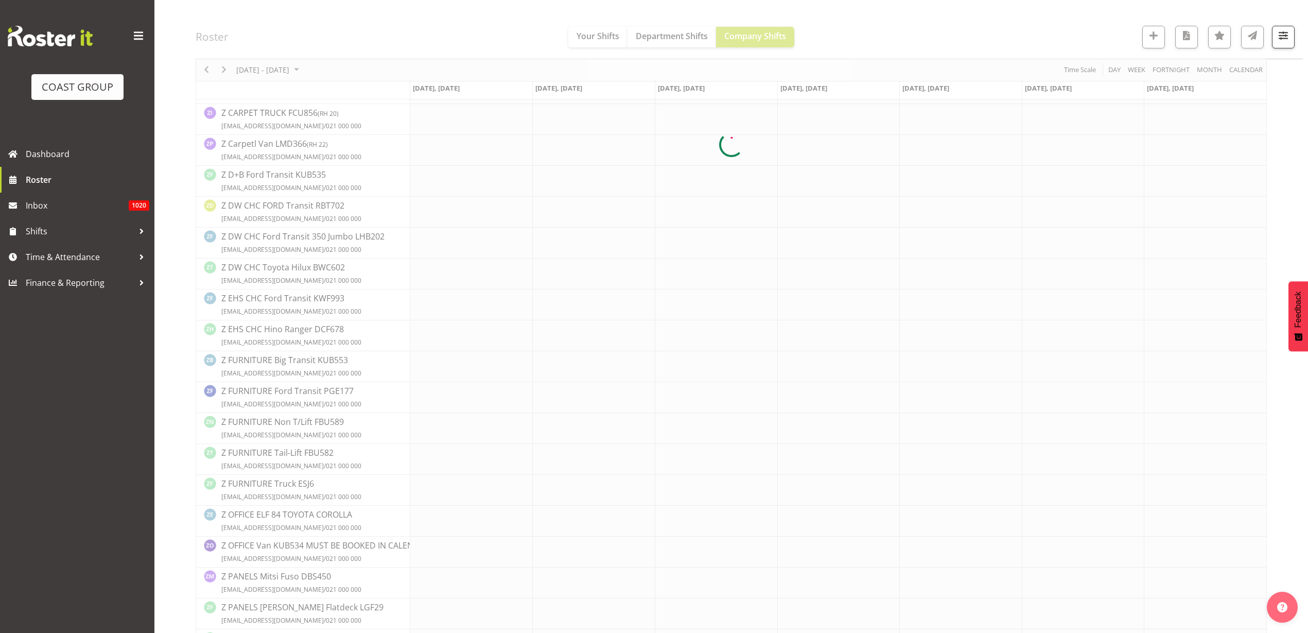
scroll to position [0, 0]
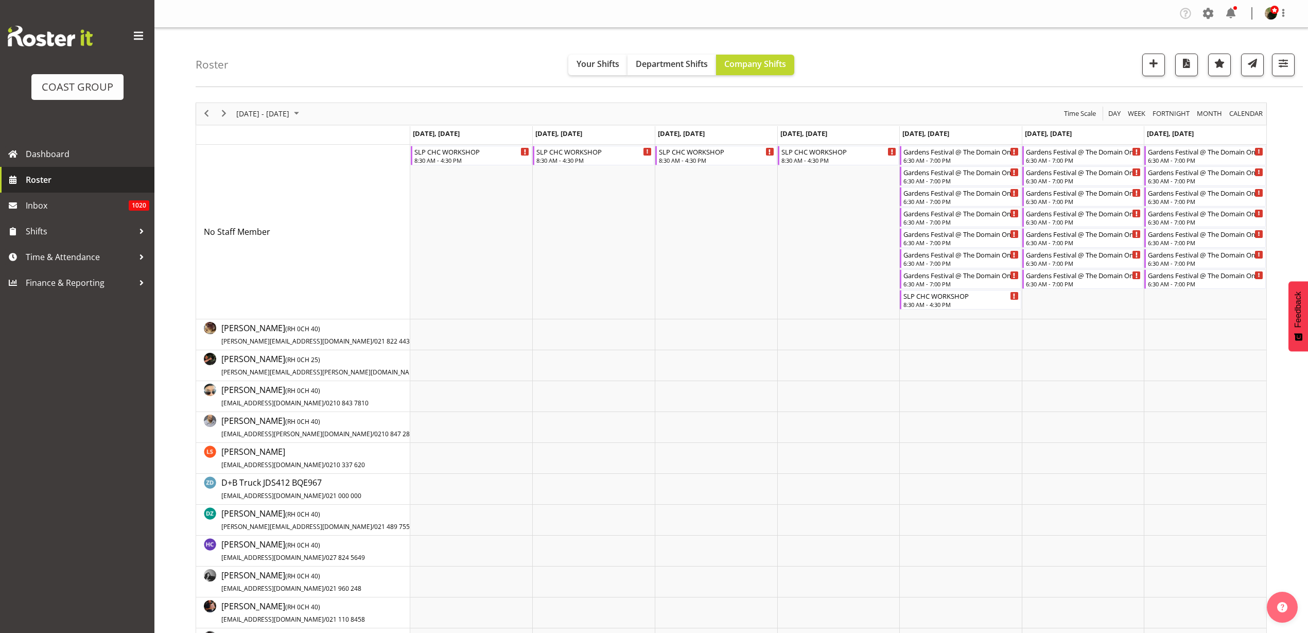
click at [34, 177] on span "Roster" at bounding box center [88, 179] width 124 height 15
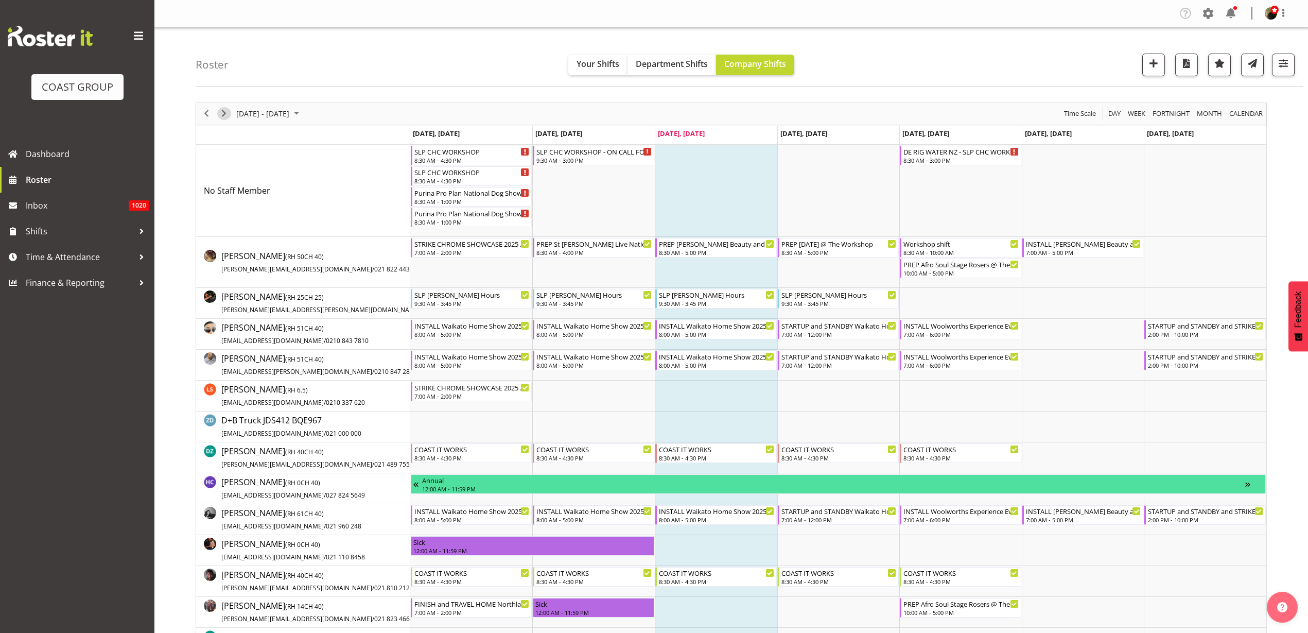
click at [223, 112] on span "Next" at bounding box center [224, 113] width 12 height 13
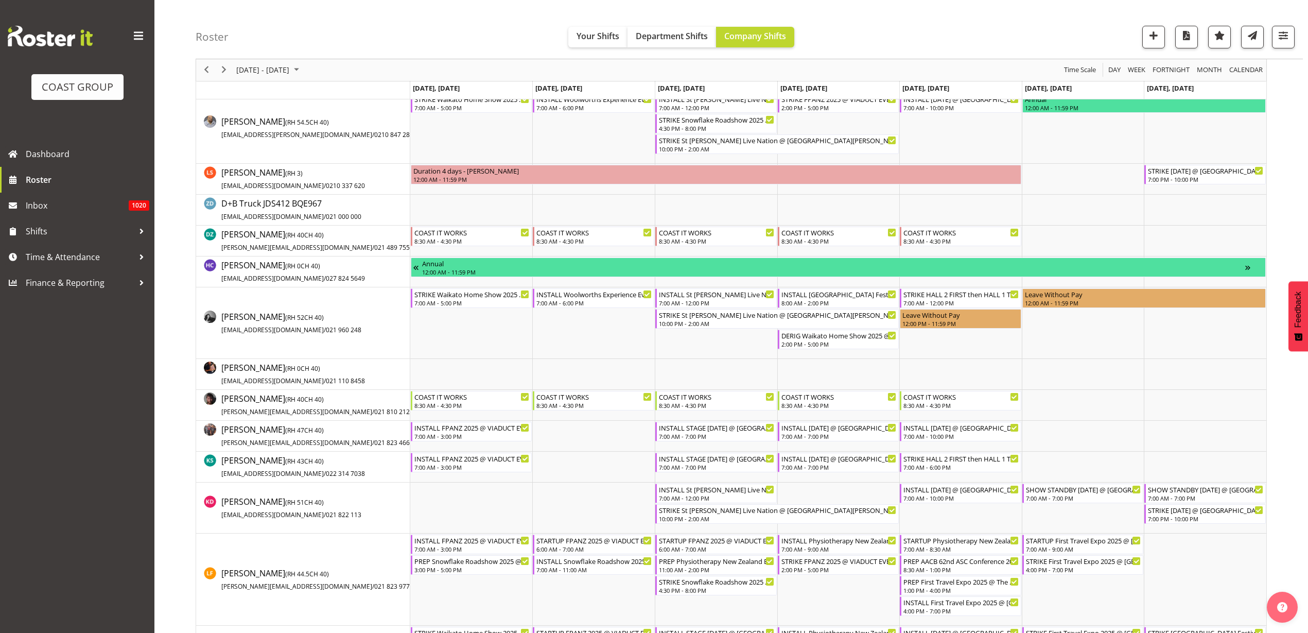
scroll to position [322, 0]
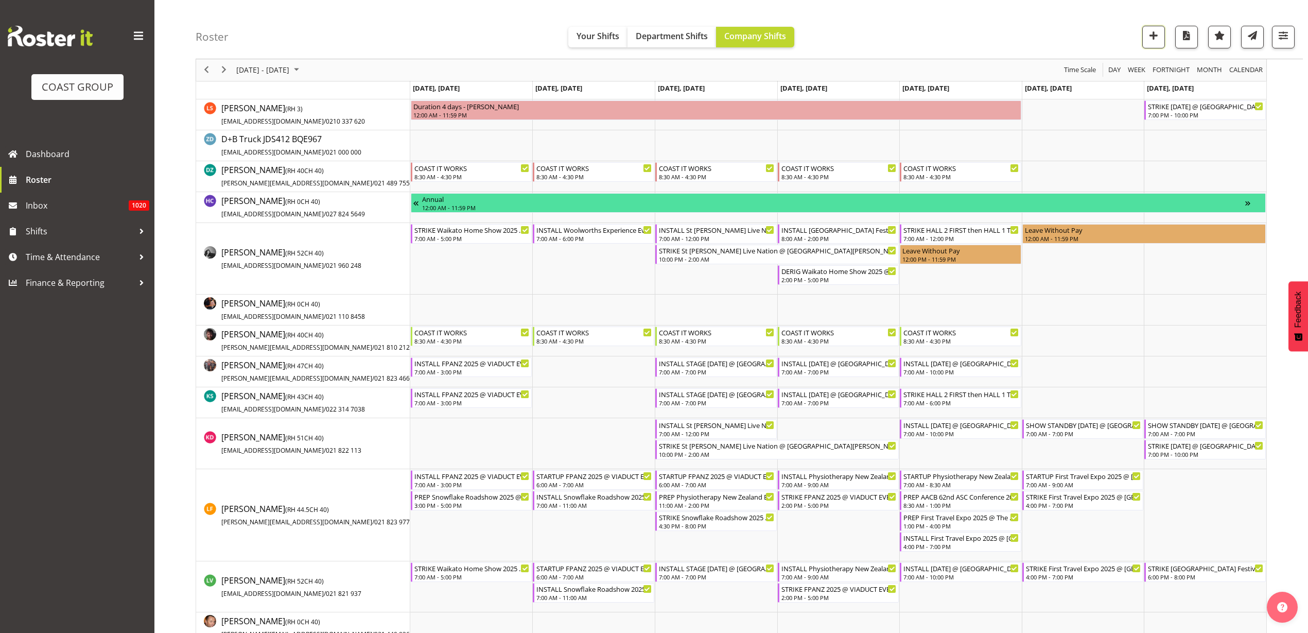
click at [1151, 36] on span "button" at bounding box center [1153, 35] width 13 height 13
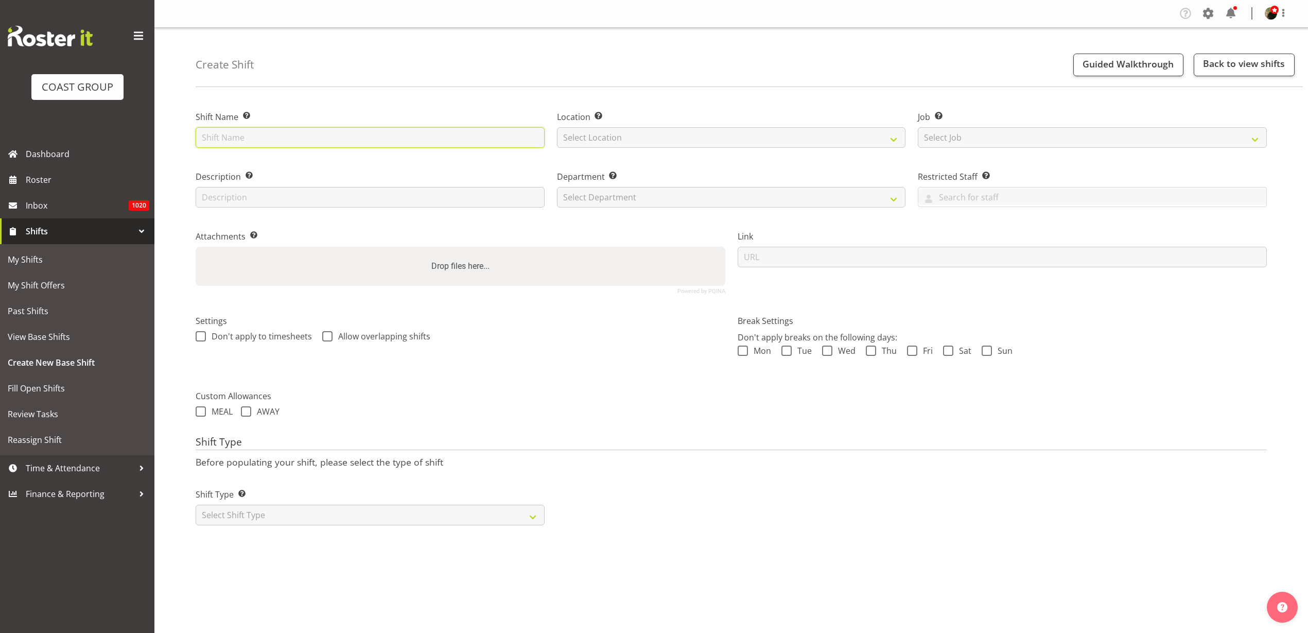
click at [341, 132] on input "text" at bounding box center [370, 137] width 349 height 21
click at [308, 140] on input "text" at bounding box center [370, 137] width 349 height 21
paste input "Capricorn Dinner & Expo 25"
type input "Capricorn Dinner & Expo 25 @ The Pullman On Site @ 0700"
select select "31"
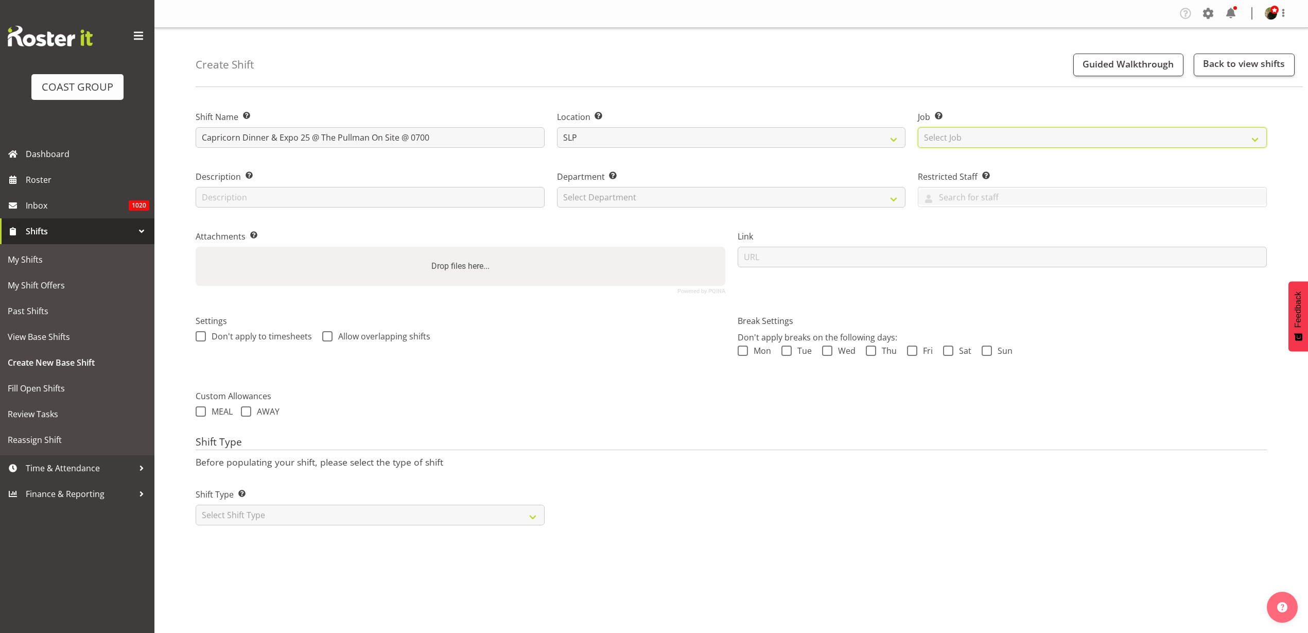
click at [994, 133] on select "Select Job Create new job 1 Carlton Events 1 [PERSON_NAME][GEOGRAPHIC_DATA] 1 […" at bounding box center [1092, 137] width 349 height 21
select select "0"
click at [918, 127] on select "Select Job Create new job 1 Carlton Events 1 [PERSON_NAME][GEOGRAPHIC_DATA] 1 […" at bounding box center [1092, 137] width 349 height 21
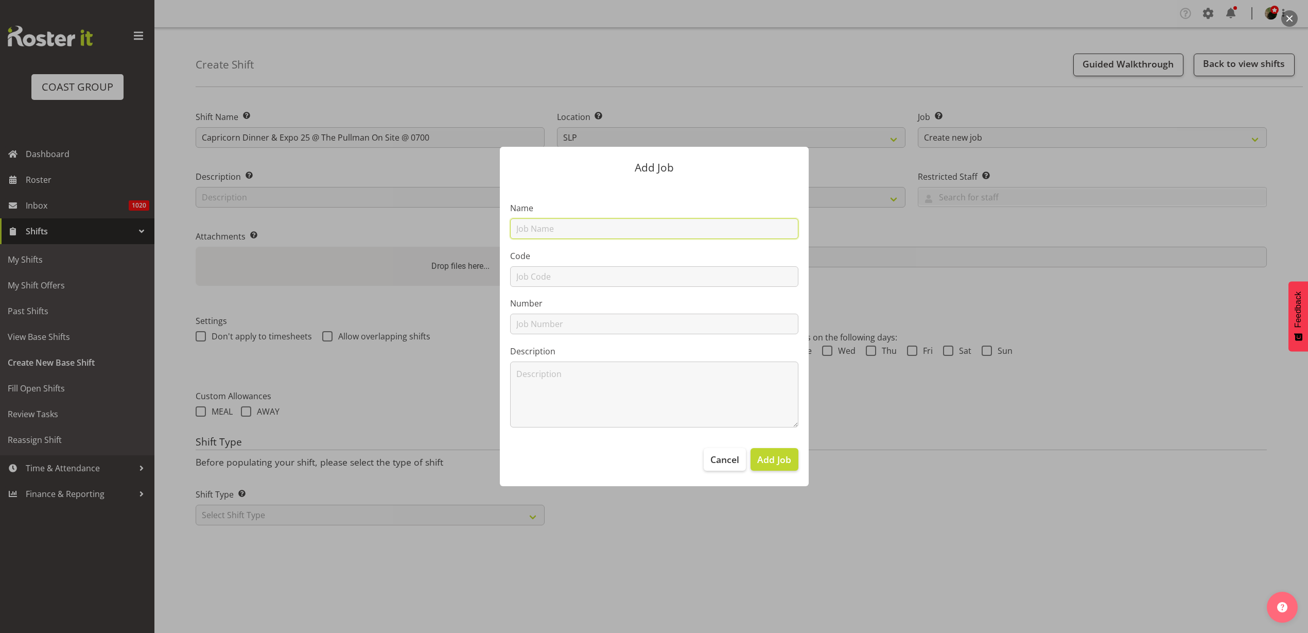
click at [589, 235] on input "text" at bounding box center [654, 228] width 288 height 21
paste input "Capricorn Dinner & Expo 25"
type input "T251011-8 Capricorn Dinner & Expo 25"
type input "T251011-8"
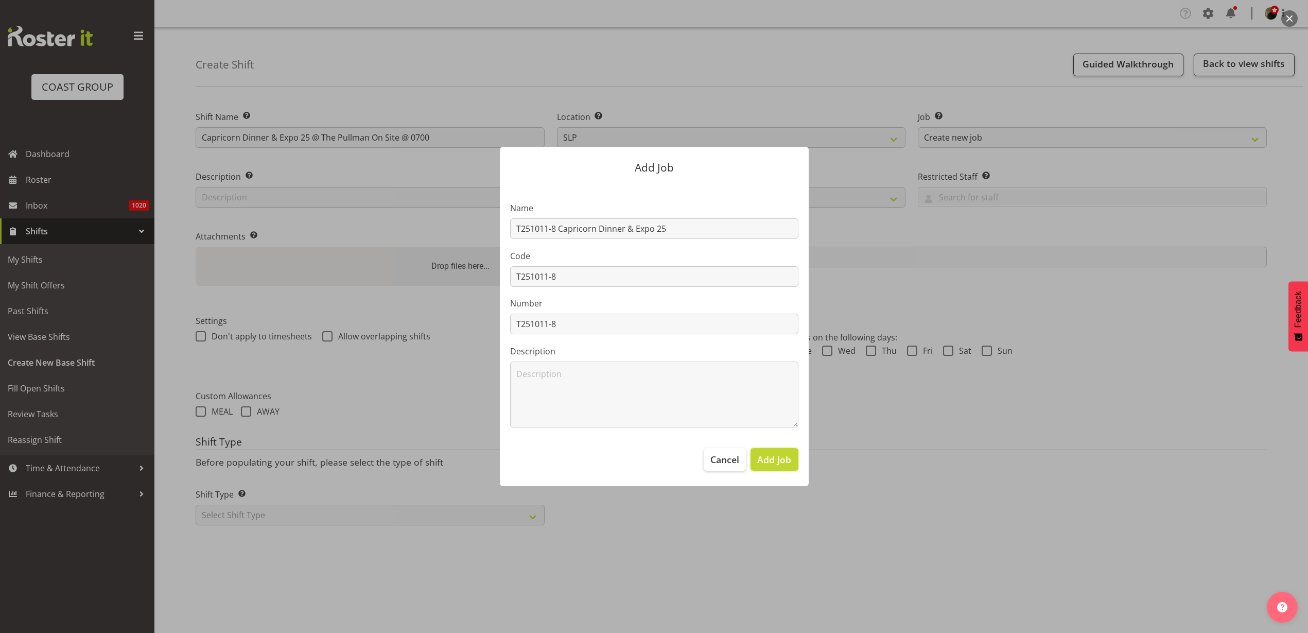
click at [776, 458] on span "Add Job" at bounding box center [774, 459] width 34 height 13
select select
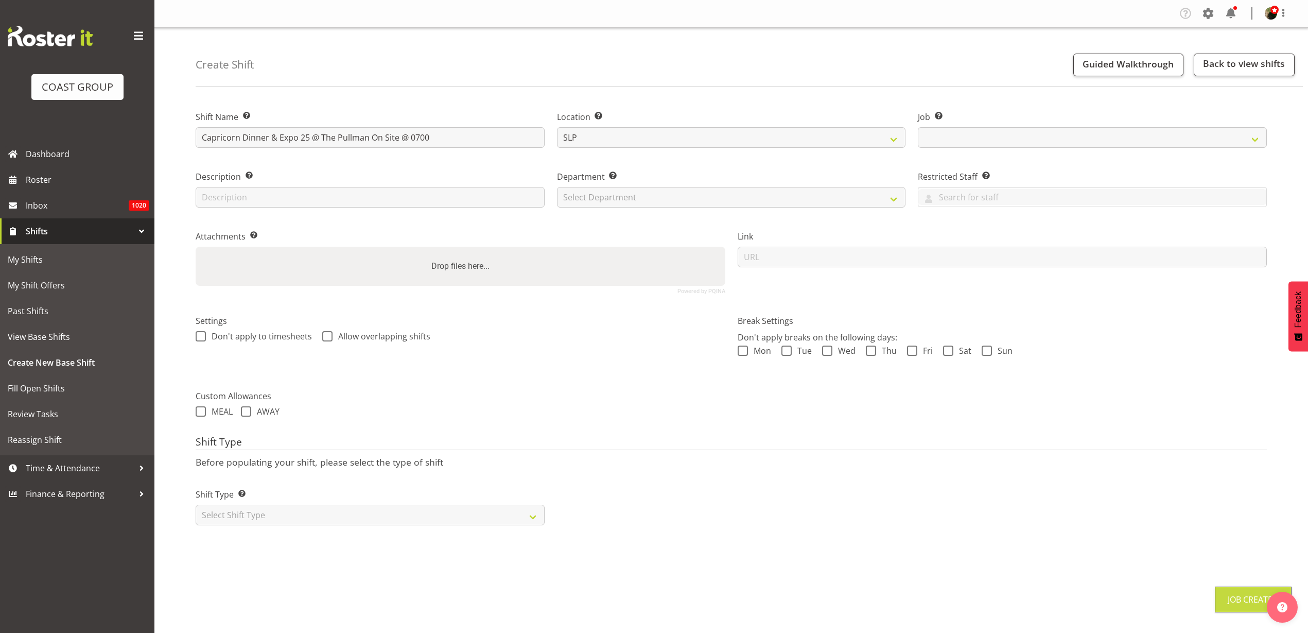
select select "10761"
click at [677, 198] on select "Select Department CARLTON EVENTS [PERSON_NAME][GEOGRAPHIC_DATA] [GEOGRAPHIC_DAT…" at bounding box center [731, 197] width 349 height 21
select select "23"
click at [557, 187] on select "Select Department CARLTON EVENTS [PERSON_NAME][GEOGRAPHIC_DATA] [GEOGRAPHIC_DAT…" at bounding box center [731, 197] width 349 height 21
click at [827, 255] on input "url" at bounding box center [1003, 257] width 530 height 21
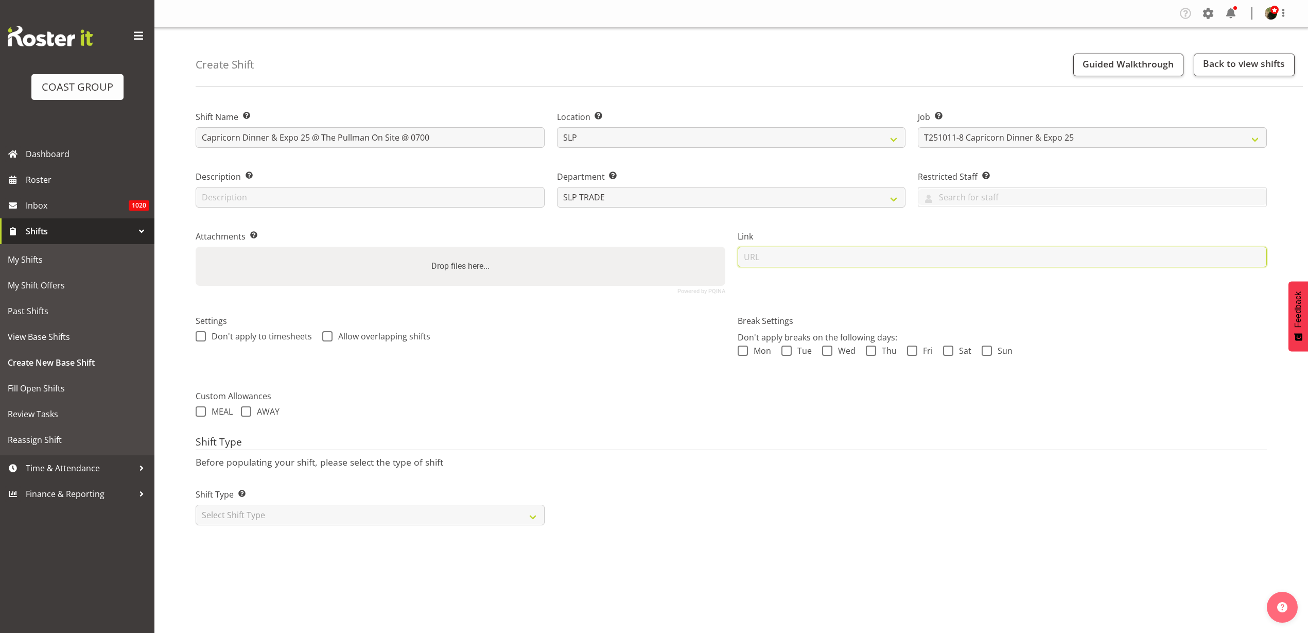
paste input "[URL][DOMAIN_NAME]"
type input "[URL][DOMAIN_NAME]"
click at [301, 513] on select "Select Shift Type One Off Shift Recurring Shift Rotating Shift" at bounding box center [370, 515] width 349 height 21
select select "recurring"
click at [196, 505] on select "Select Shift Type One Off Shift Recurring Shift Rotating Shift" at bounding box center [370, 515] width 349 height 21
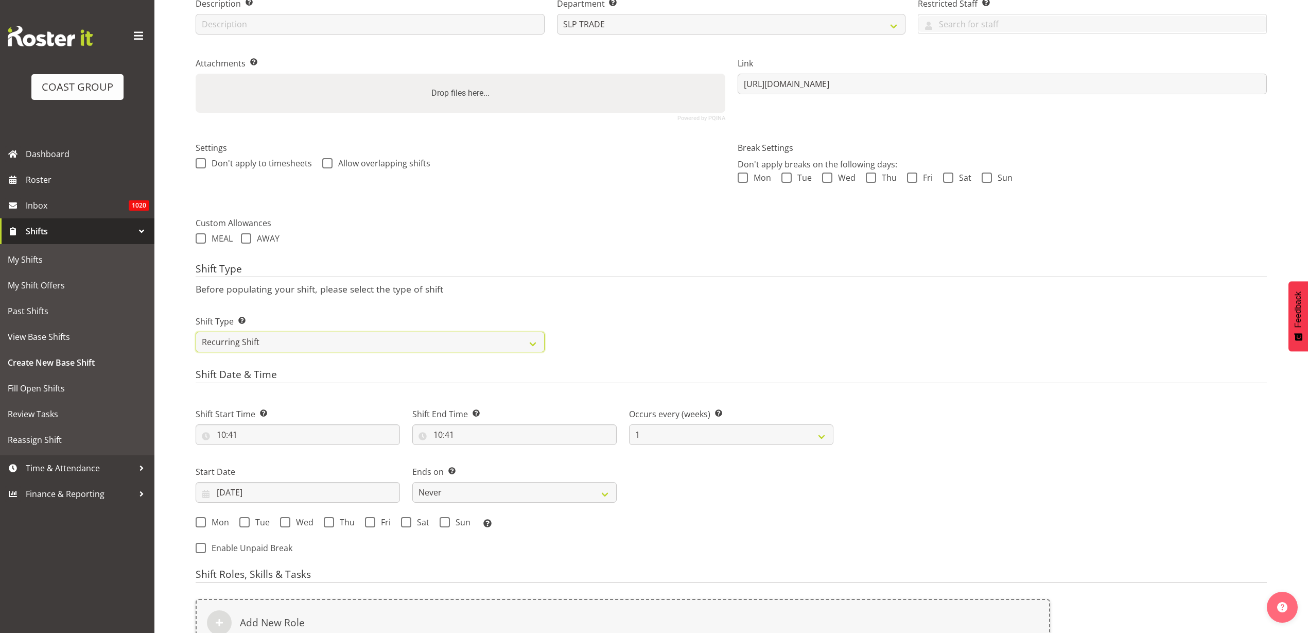
scroll to position [193, 0]
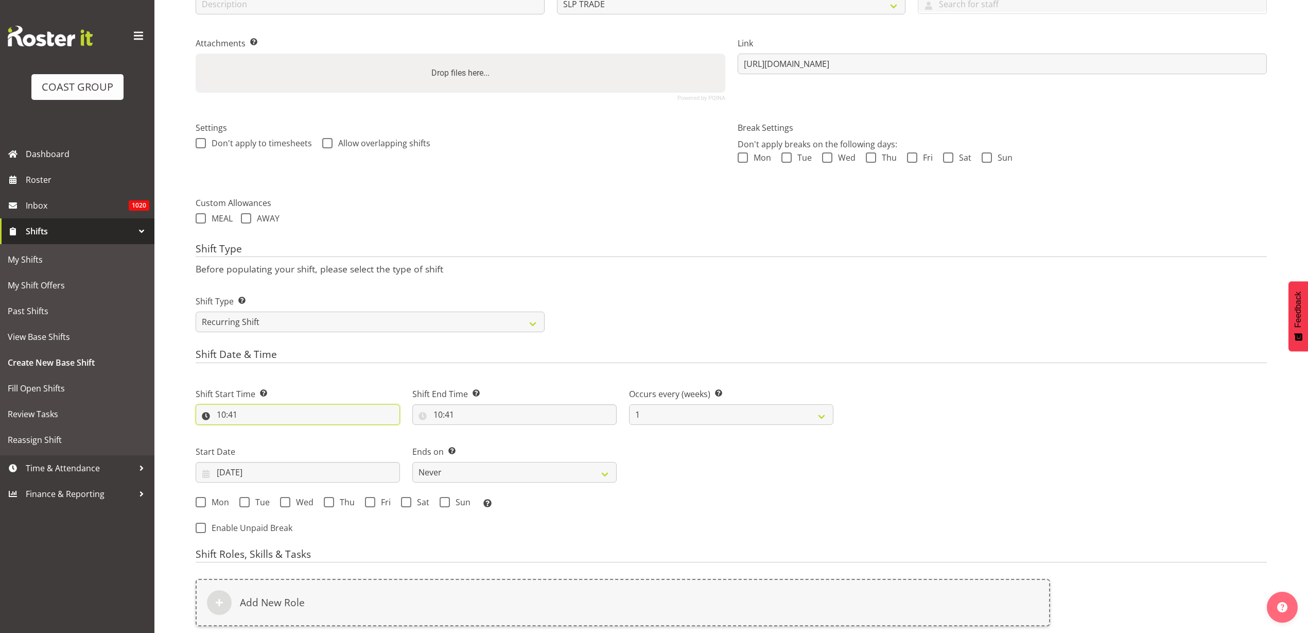
click at [244, 415] on input "10:41" at bounding box center [298, 414] width 204 height 21
select select "0"
type input "00:41"
select select "6"
type input "06:41"
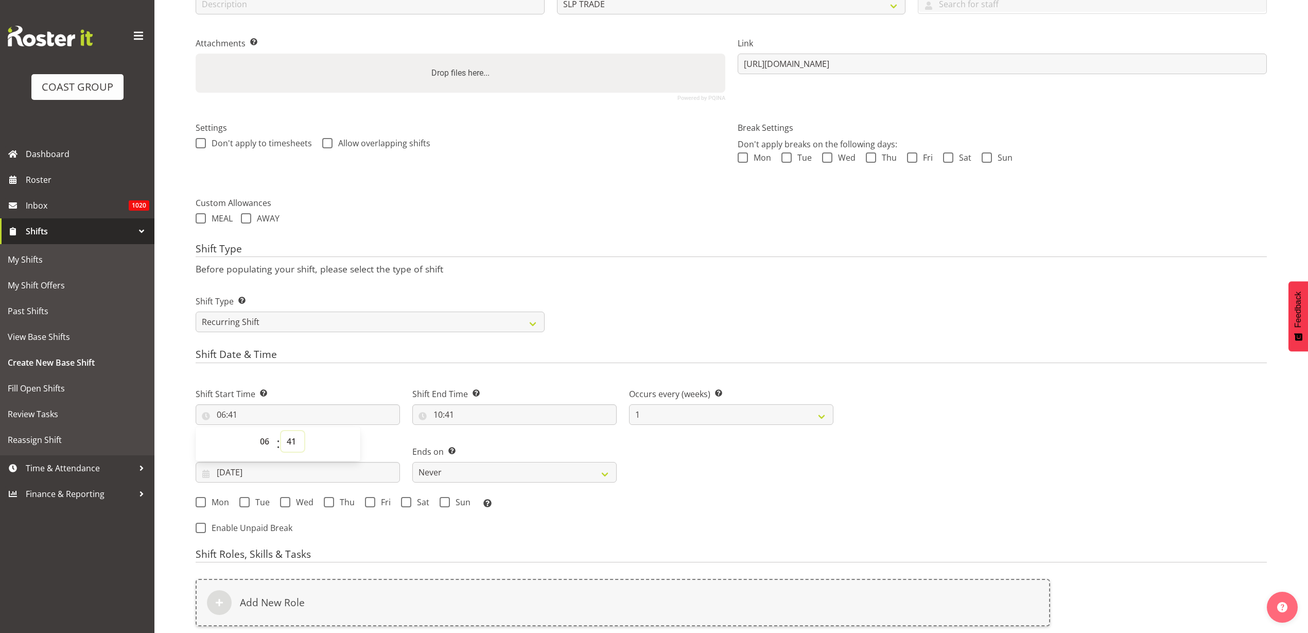
select select "30"
type input "06:30"
click at [513, 409] on input "10:41" at bounding box center [514, 414] width 204 height 21
select select "11"
type input "11:41"
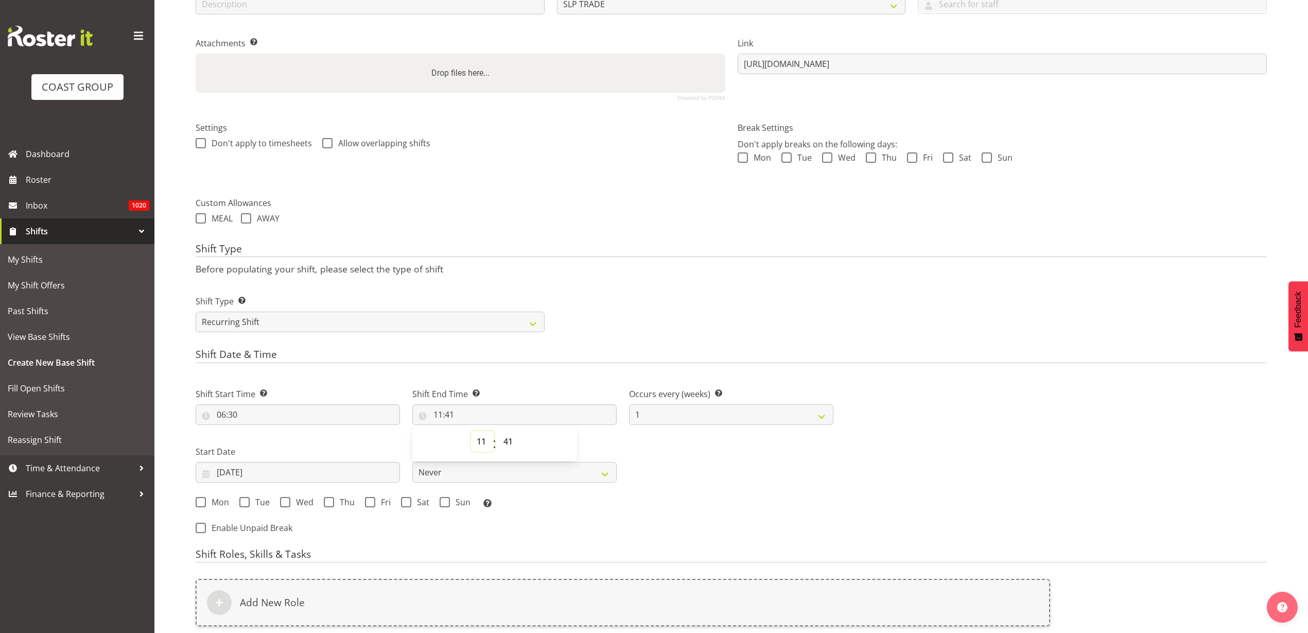
select select "12"
type input "12:41"
select select "0"
type input "12:00"
select select "13"
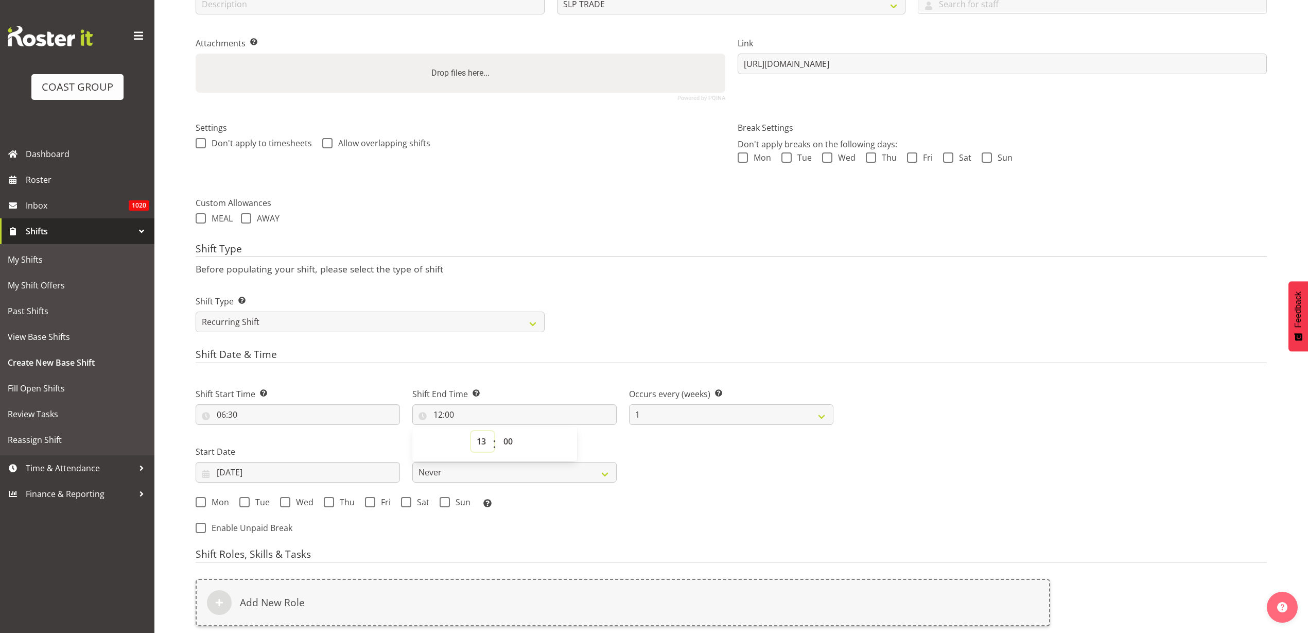
type input "13:00"
select select "14"
type input "14:00"
select select "15"
type input "15:00"
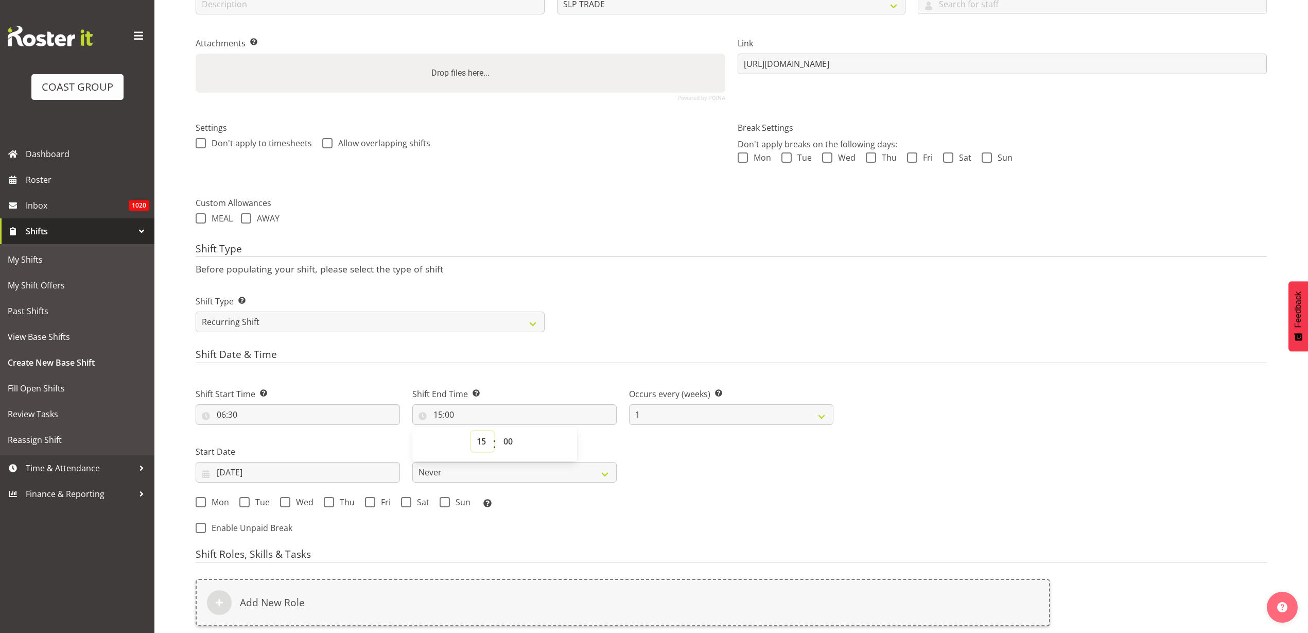
select select "16"
type input "16:00"
select select "17"
type input "17:00"
select select "18"
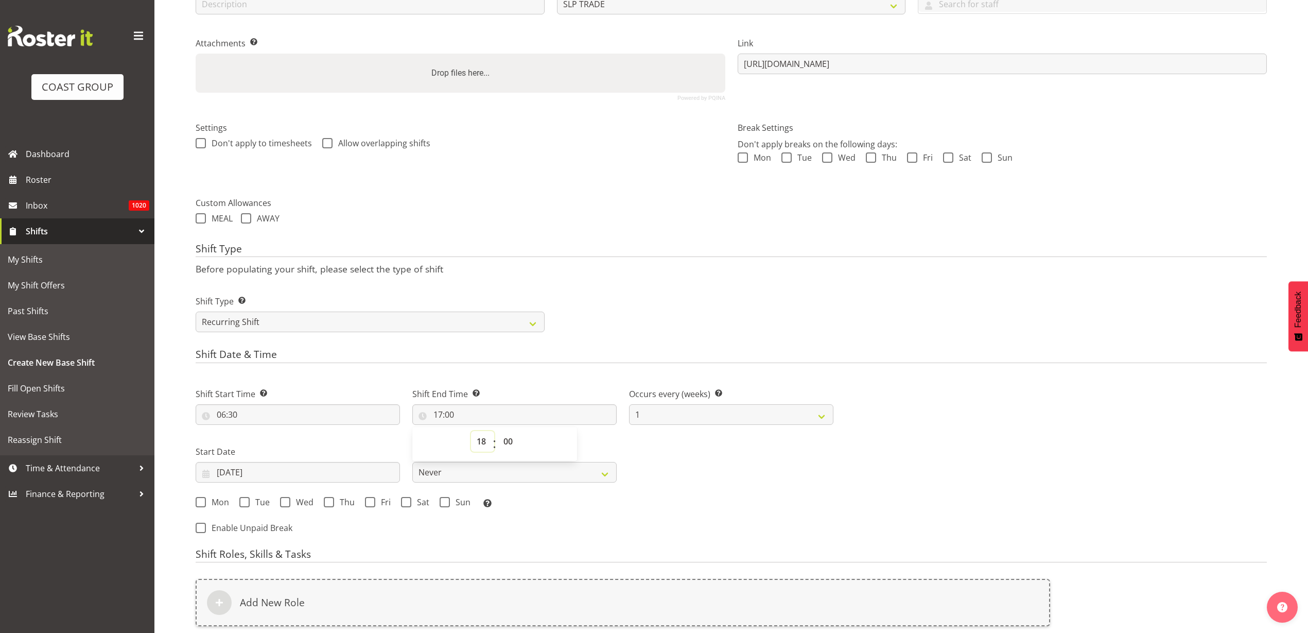
type input "18:00"
select select "19"
type input "19:00"
select select "10"
type input "10:00"
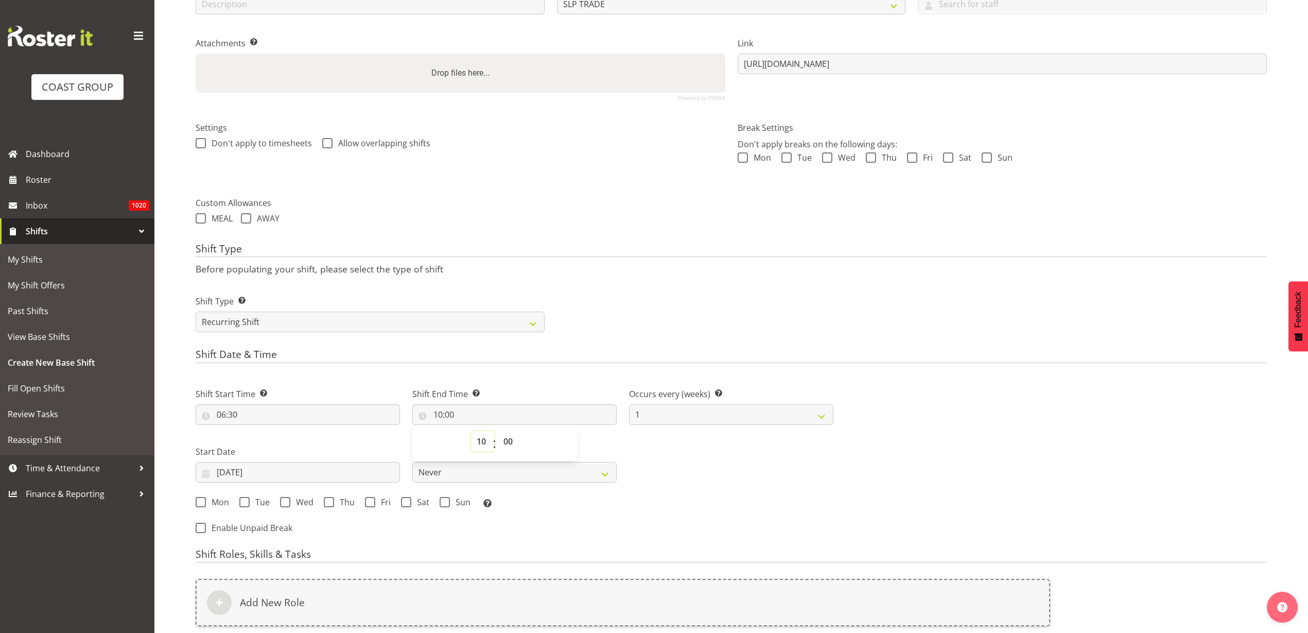
select select "11"
type input "11:00"
click at [264, 472] on input "[DATE]" at bounding box center [298, 472] width 204 height 21
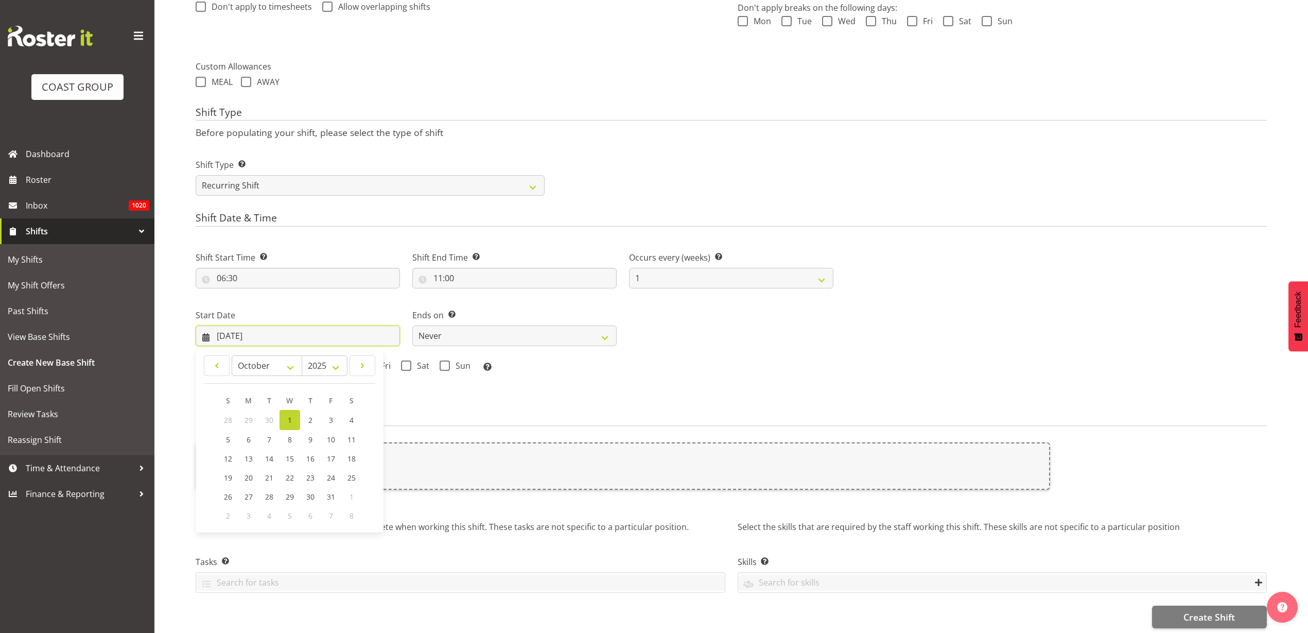
scroll to position [342, 0]
click at [310, 431] on span "9" at bounding box center [310, 436] width 4 height 10
type input "[DATE]"
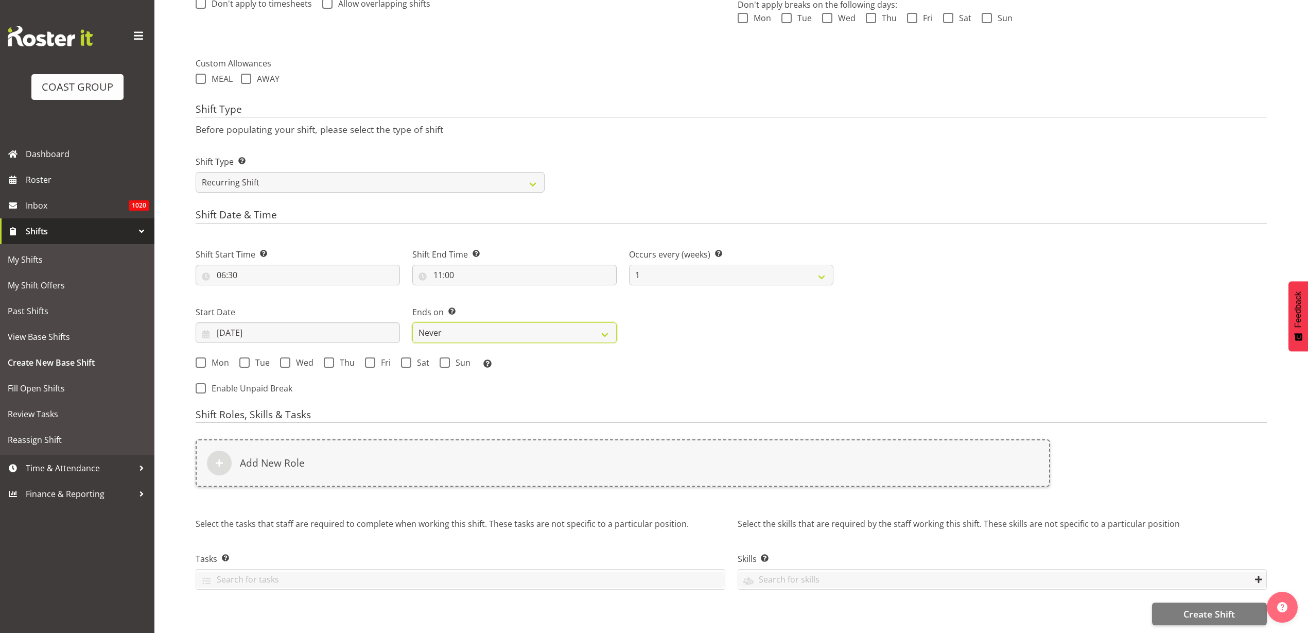
click at [465, 326] on select "Never On Date" at bounding box center [514, 332] width 204 height 21
select select "date"
click at [412, 322] on select "Never On Date" at bounding box center [514, 332] width 204 height 21
click at [677, 322] on input "[DATE]" at bounding box center [731, 332] width 204 height 21
click at [806, 427] on link "11" at bounding box center [801, 436] width 21 height 19
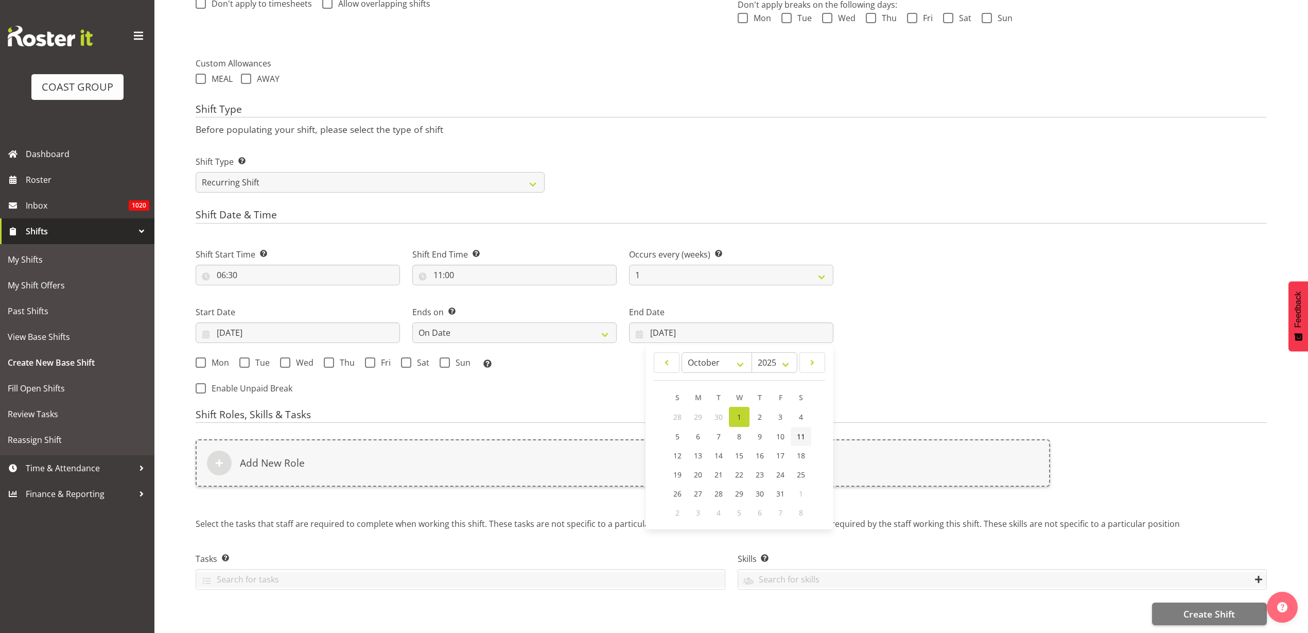
type input "[DATE]"
click at [212, 357] on span "Mon" at bounding box center [217, 362] width 23 height 10
click at [202, 359] on input "Mon" at bounding box center [199, 362] width 7 height 7
checkbox input "true"
click at [259, 357] on span "Tue" at bounding box center [260, 362] width 20 height 10
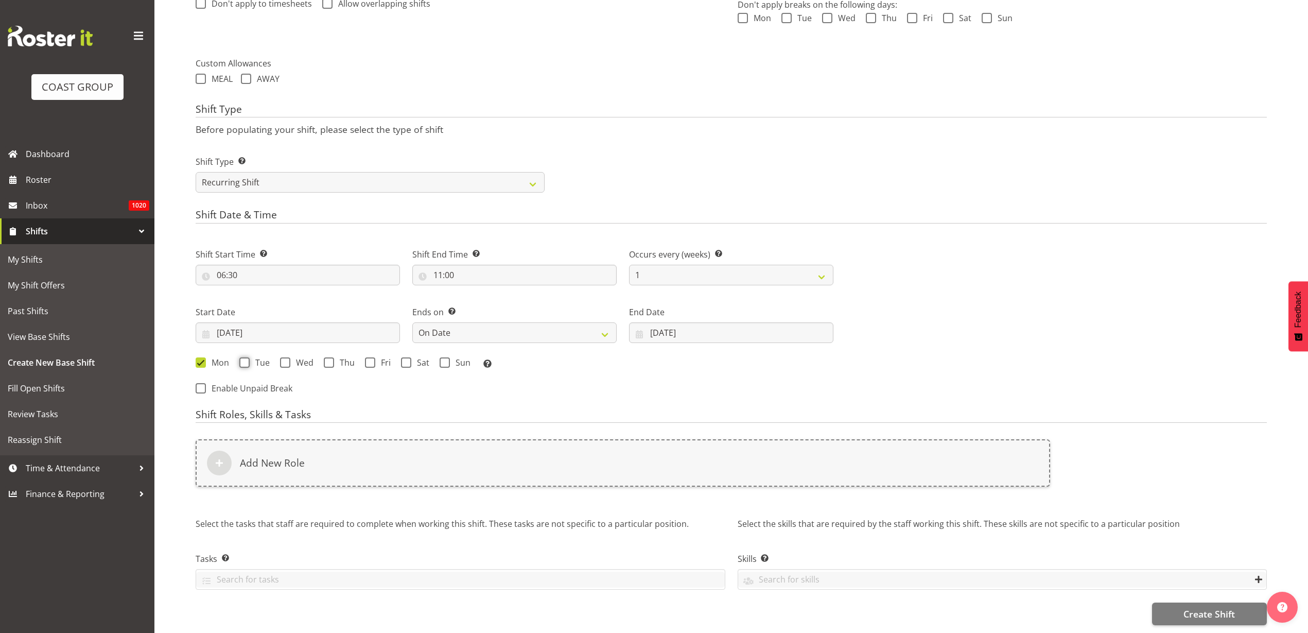
click at [246, 359] on input "Tue" at bounding box center [242, 362] width 7 height 7
checkbox input "true"
click at [296, 357] on span "Wed" at bounding box center [301, 362] width 23 height 10
click at [287, 359] on input "Wed" at bounding box center [283, 362] width 7 height 7
checkbox input "true"
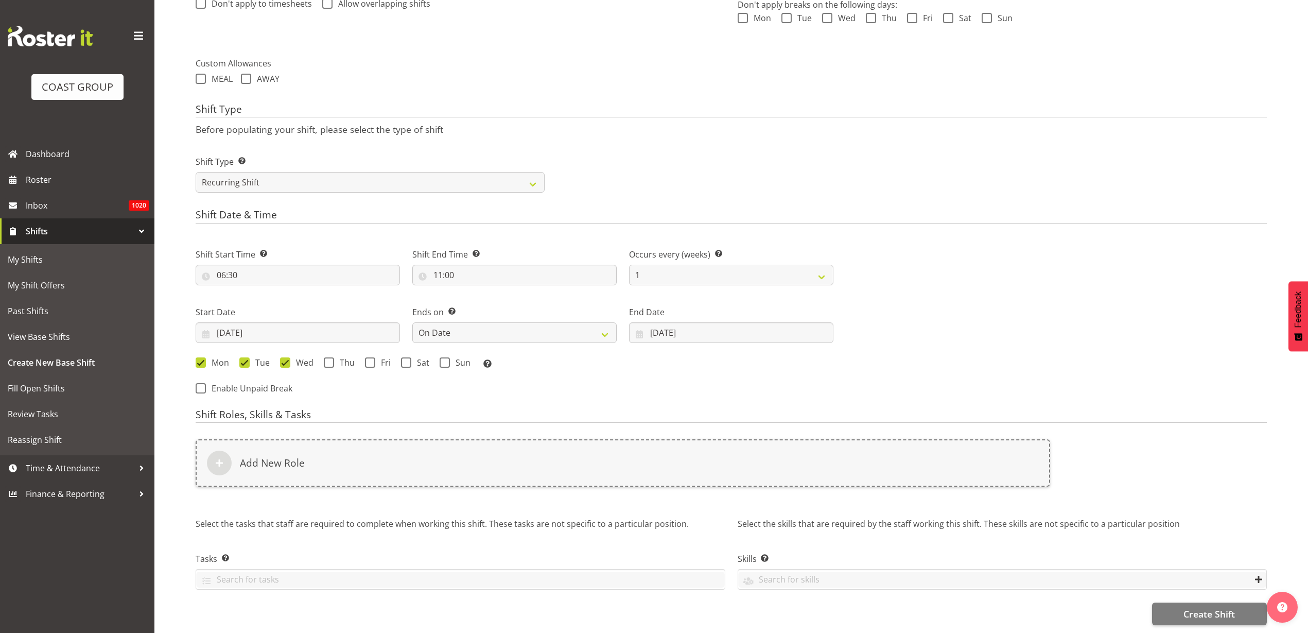
drag, startPoint x: 335, startPoint y: 350, endPoint x: 352, endPoint y: 351, distance: 17.5
click at [336, 357] on span "Thu" at bounding box center [344, 362] width 21 height 10
click at [331, 359] on input "Thu" at bounding box center [327, 362] width 7 height 7
checkbox input "true"
click at [378, 357] on span "Fri" at bounding box center [382, 362] width 15 height 10
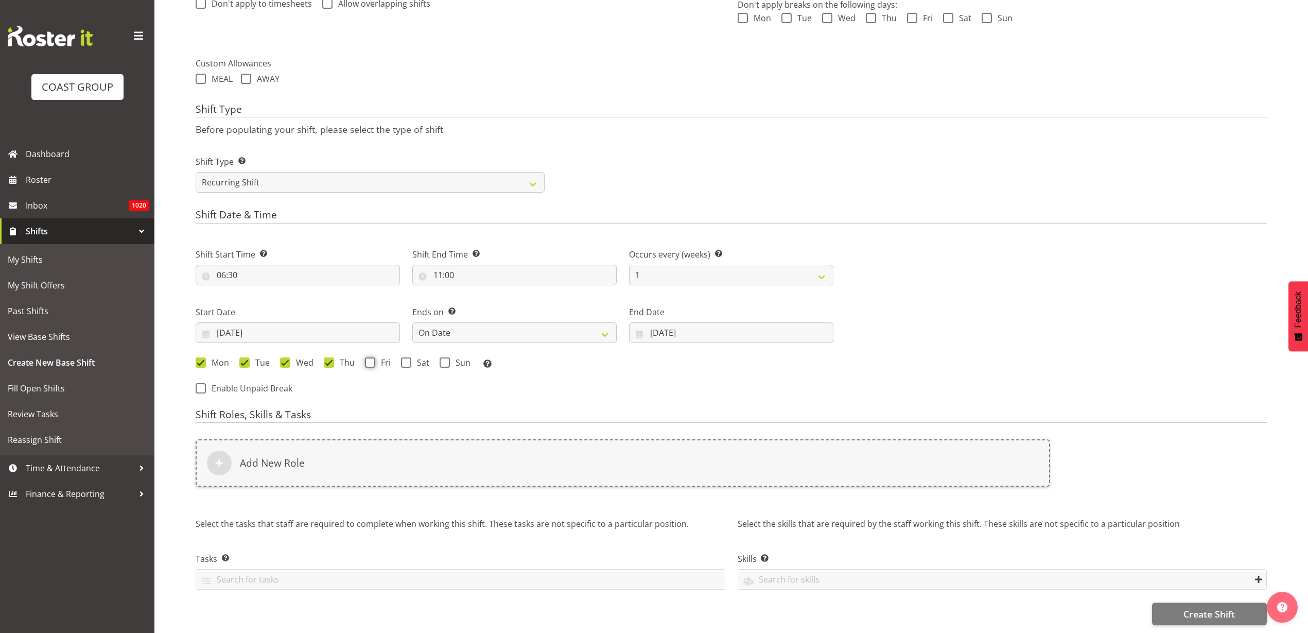
click at [372, 359] on input "Fri" at bounding box center [368, 362] width 7 height 7
checkbox input "true"
click at [405, 357] on span at bounding box center [406, 362] width 10 height 10
click at [405, 359] on input "Sat" at bounding box center [404, 362] width 7 height 7
checkbox input "true"
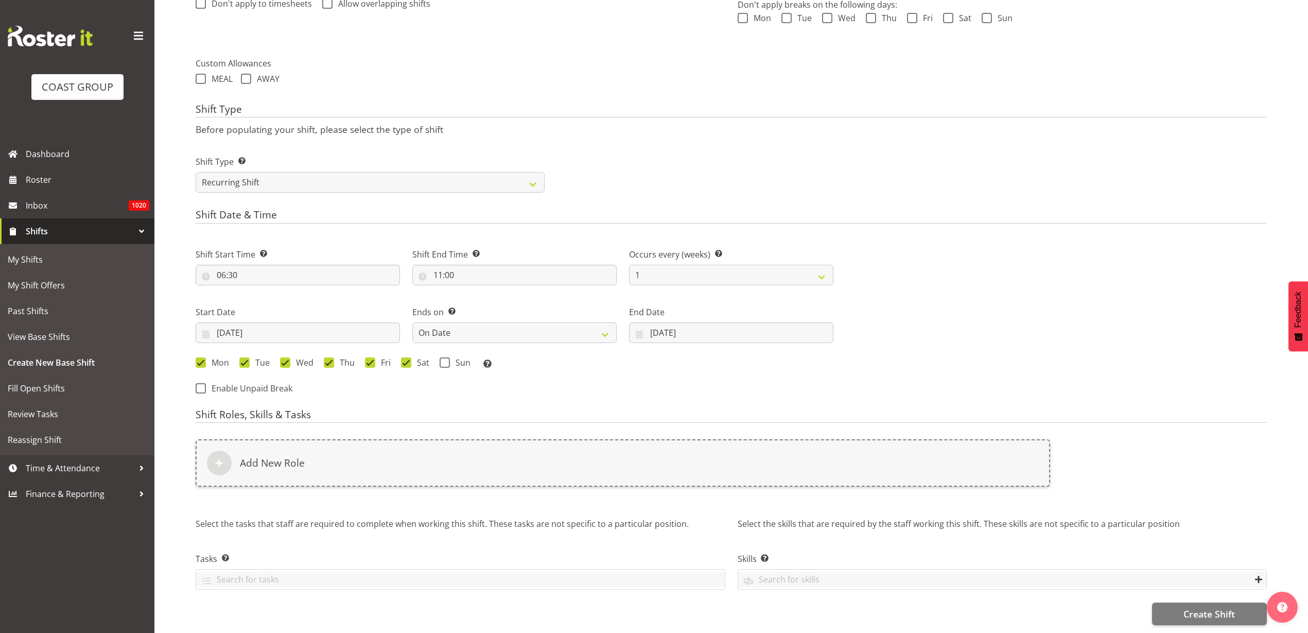
click at [445, 357] on span at bounding box center [445, 362] width 10 height 10
click at [445, 359] on input "Sun" at bounding box center [443, 362] width 7 height 7
checkbox input "true"
click at [378, 469] on div "Add New Role" at bounding box center [623, 462] width 855 height 47
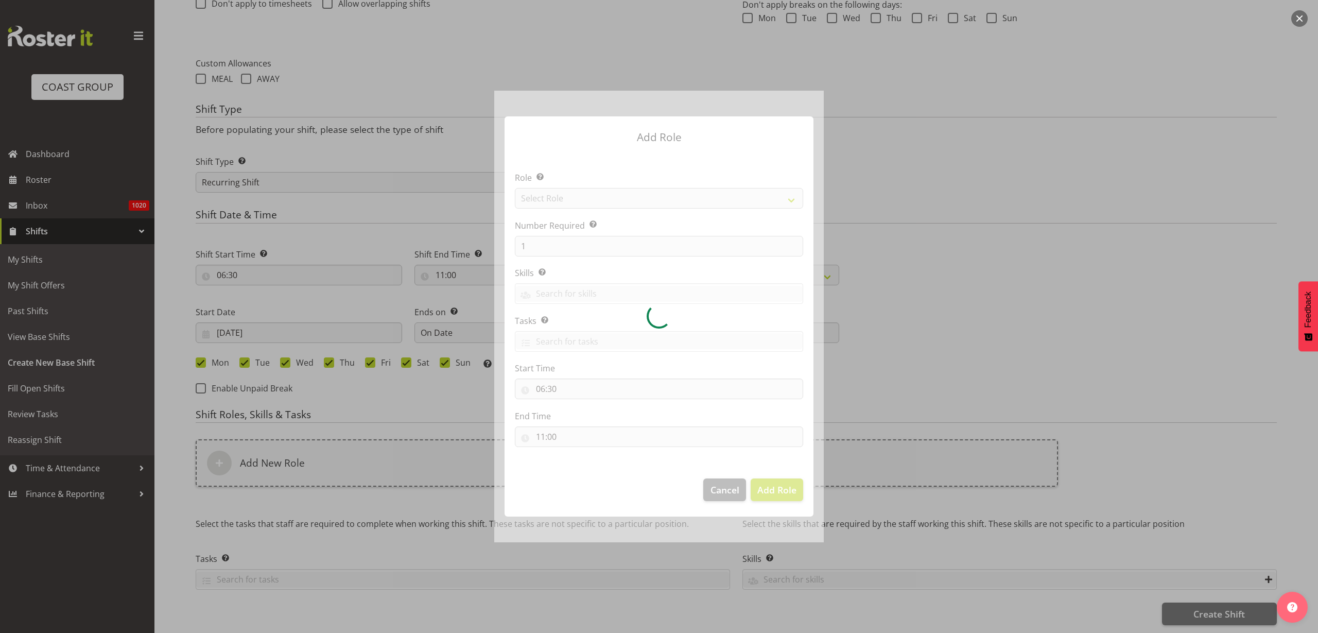
click at [652, 200] on div at bounding box center [659, 317] width 330 height 452
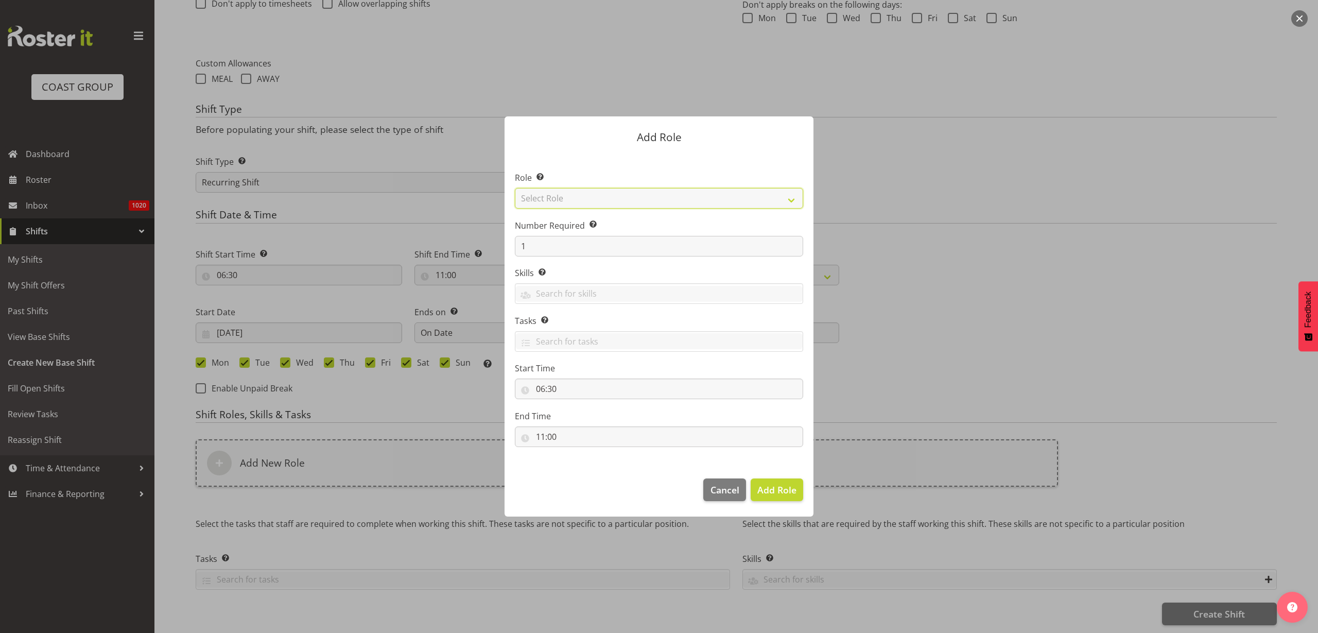
click at [652, 200] on select "Select Role ACCOUNT MANAGER ACCOUNT MANAGER DW ACCOUNTS [PERSON_NAME] VEHICLES …" at bounding box center [659, 198] width 288 height 21
select select "123"
click at [515, 188] on select "Select Role ACCOUNT MANAGER ACCOUNT MANAGER DW ACCOUNTS [PERSON_NAME] VEHICLES …" at bounding box center [659, 198] width 288 height 21
drag, startPoint x: 539, startPoint y: 247, endPoint x: 463, endPoint y: 232, distance: 77.8
click at [468, 233] on form "Add Role Role Select the role you wish to add to the shift. ACCOUNT MANAGER ACC…" at bounding box center [659, 317] width 494 height 452
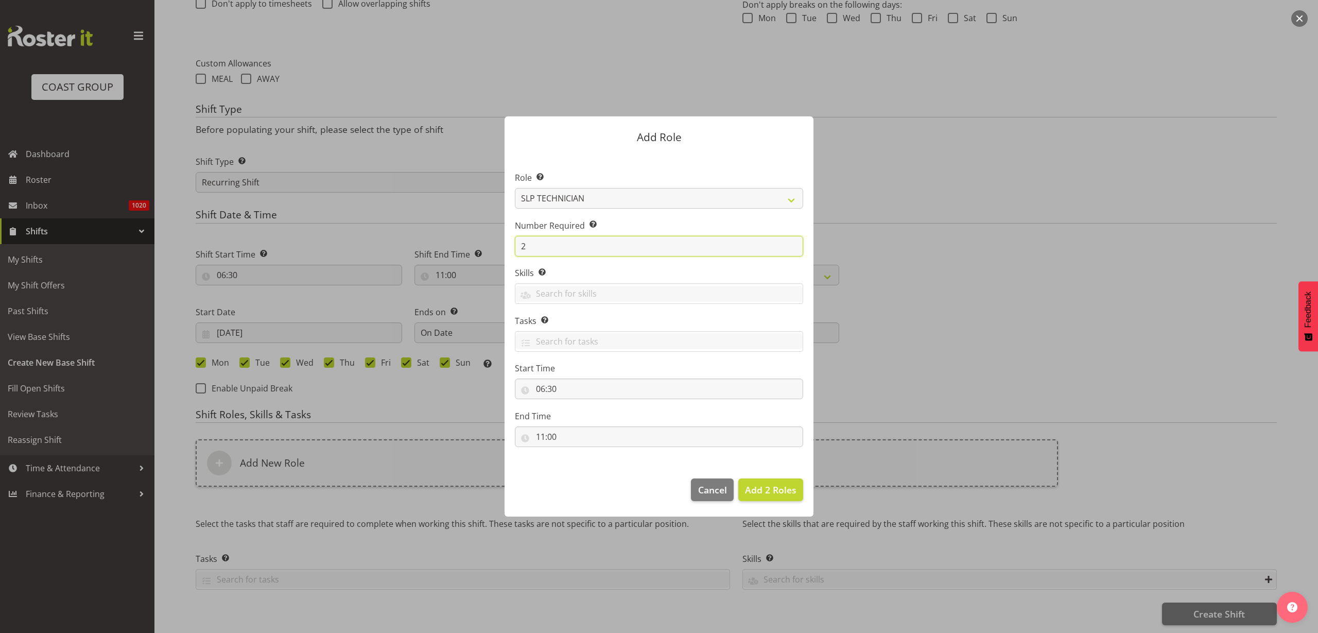
type input "2"
click at [781, 487] on span "Add 2 Roles" at bounding box center [770, 489] width 51 height 12
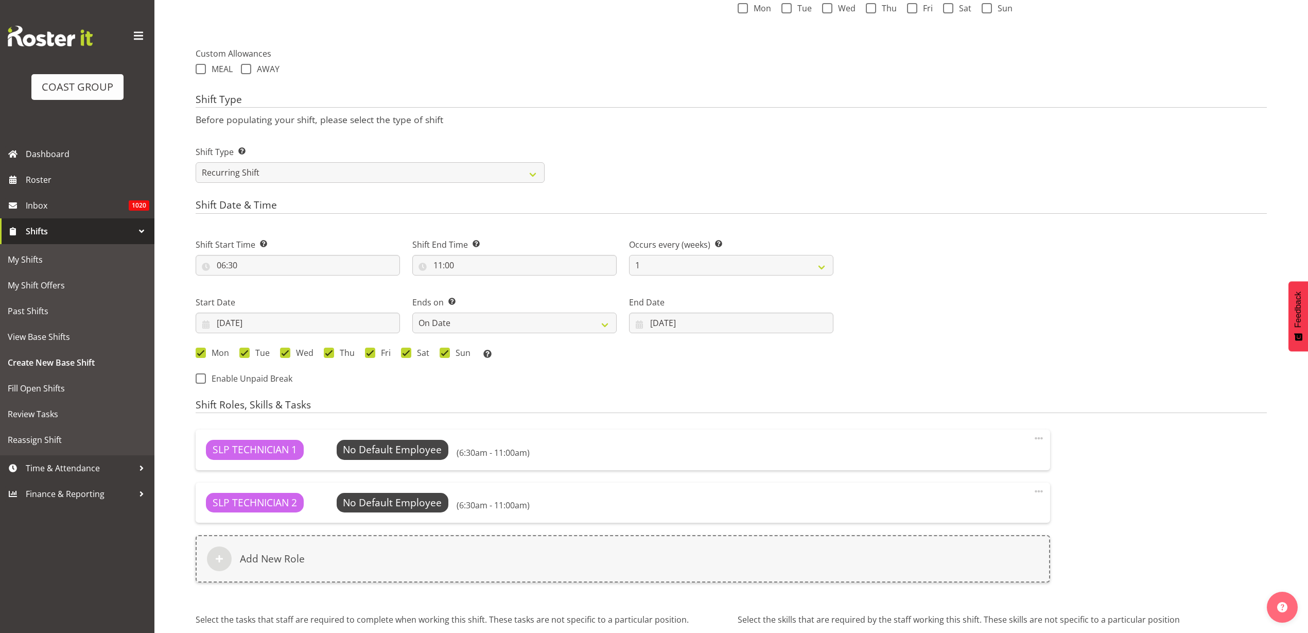
click at [323, 578] on div "Add New Role" at bounding box center [623, 558] width 855 height 47
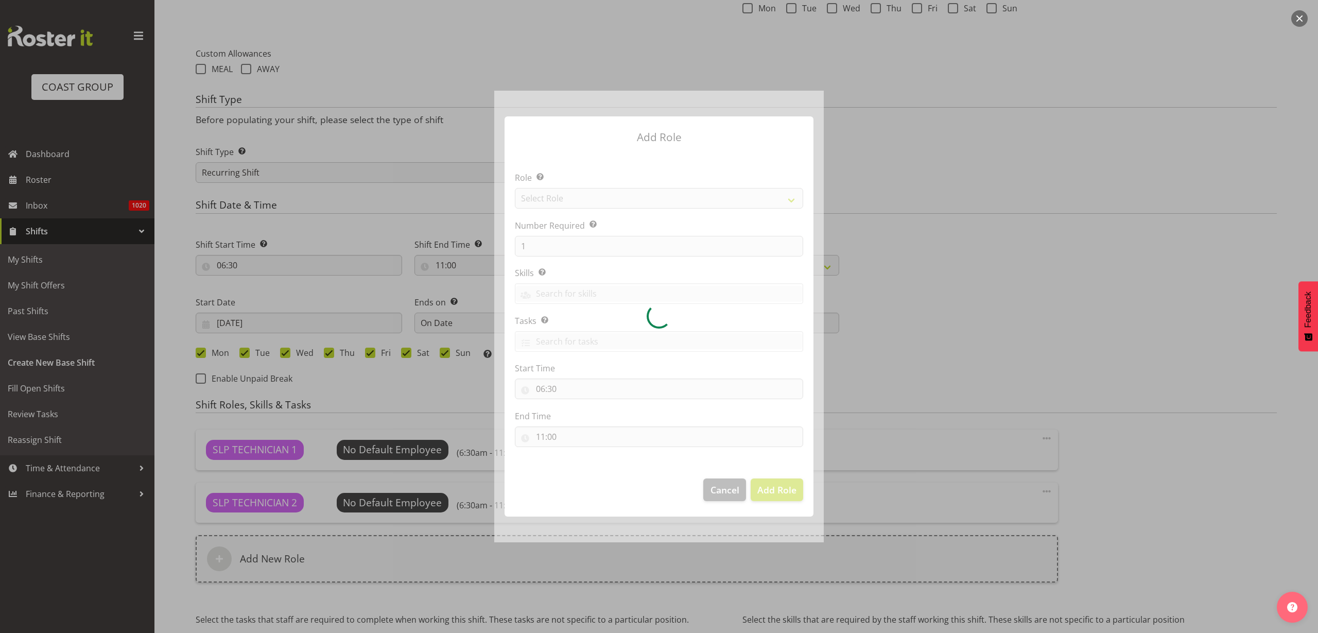
click at [615, 195] on div at bounding box center [659, 317] width 330 height 452
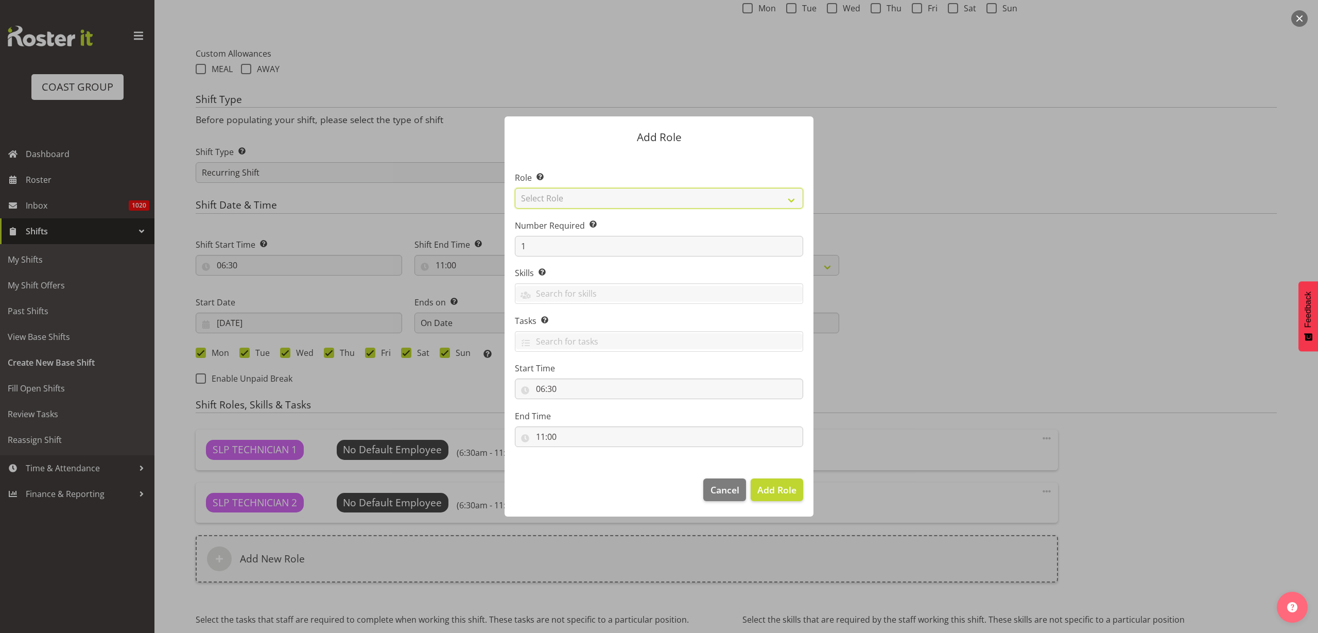
click at [618, 195] on select "Select Role ACCOUNT MANAGER ACCOUNT MANAGER DW ACCOUNTS [PERSON_NAME] VEHICLES …" at bounding box center [659, 198] width 288 height 21
select select "81"
click at [515, 188] on select "Select Role ACCOUNT MANAGER ACCOUNT MANAGER DW ACCOUNTS [PERSON_NAME] VEHICLES …" at bounding box center [659, 198] width 288 height 21
click at [771, 491] on span "Add Role" at bounding box center [776, 489] width 39 height 12
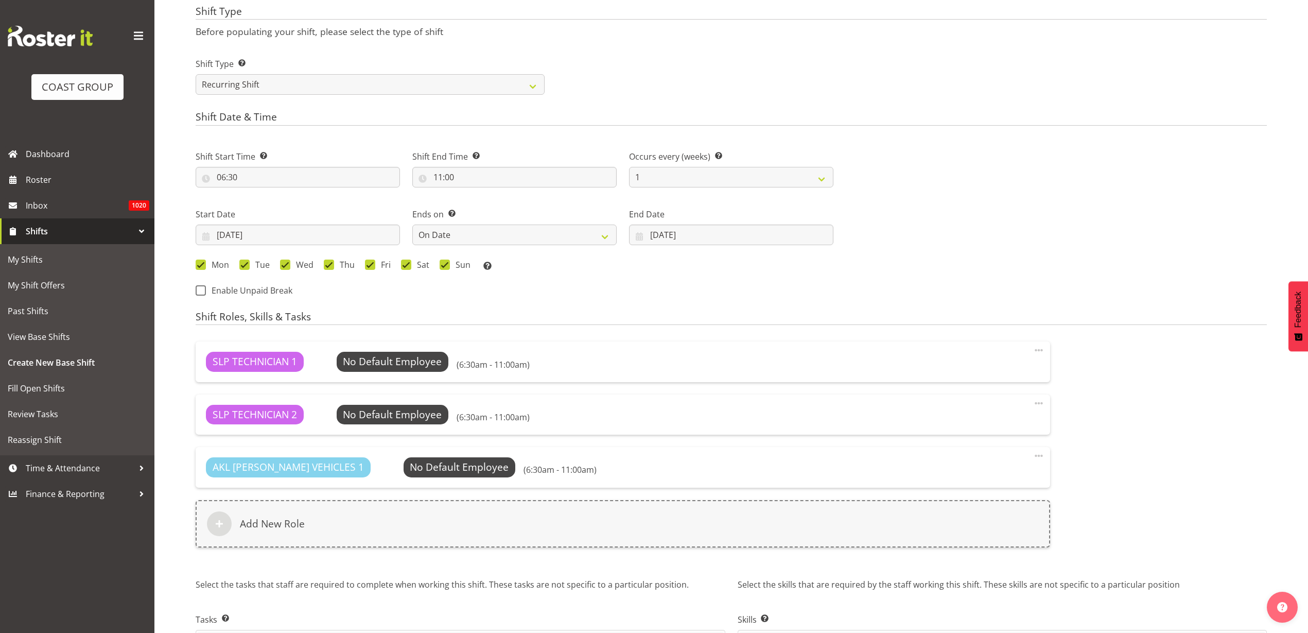
scroll to position [500, 0]
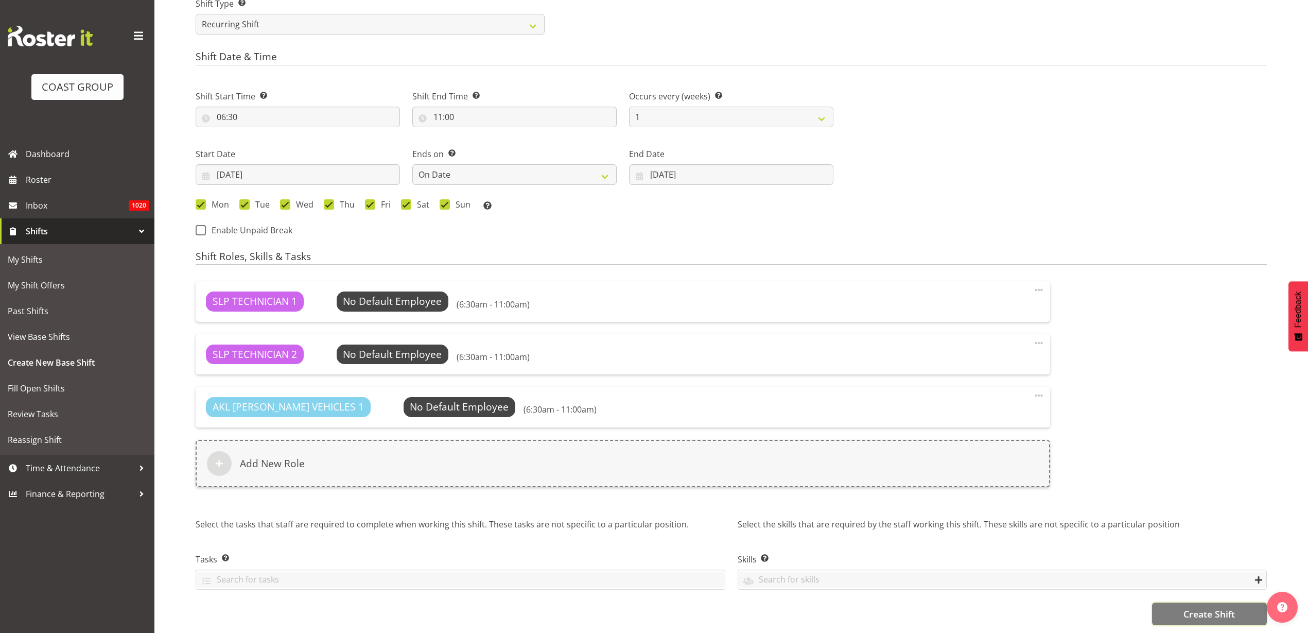
click at [1233, 607] on span "Create Shift" at bounding box center [1209, 613] width 51 height 13
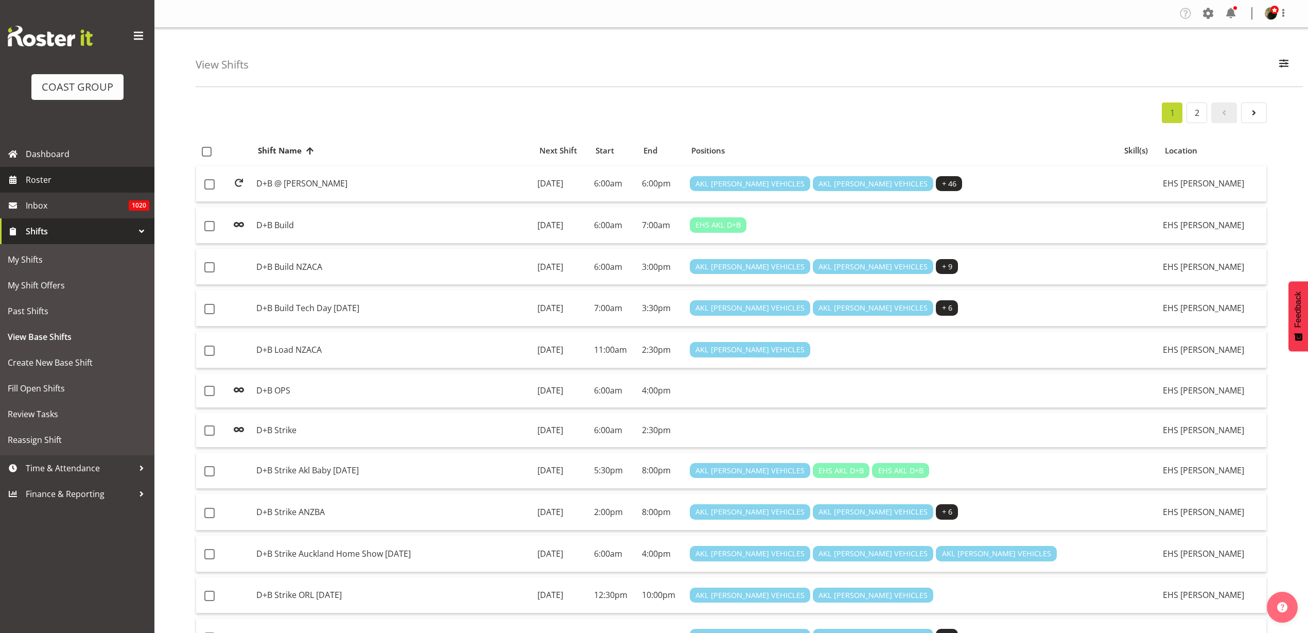
click at [51, 178] on span "Roster" at bounding box center [88, 179] width 124 height 15
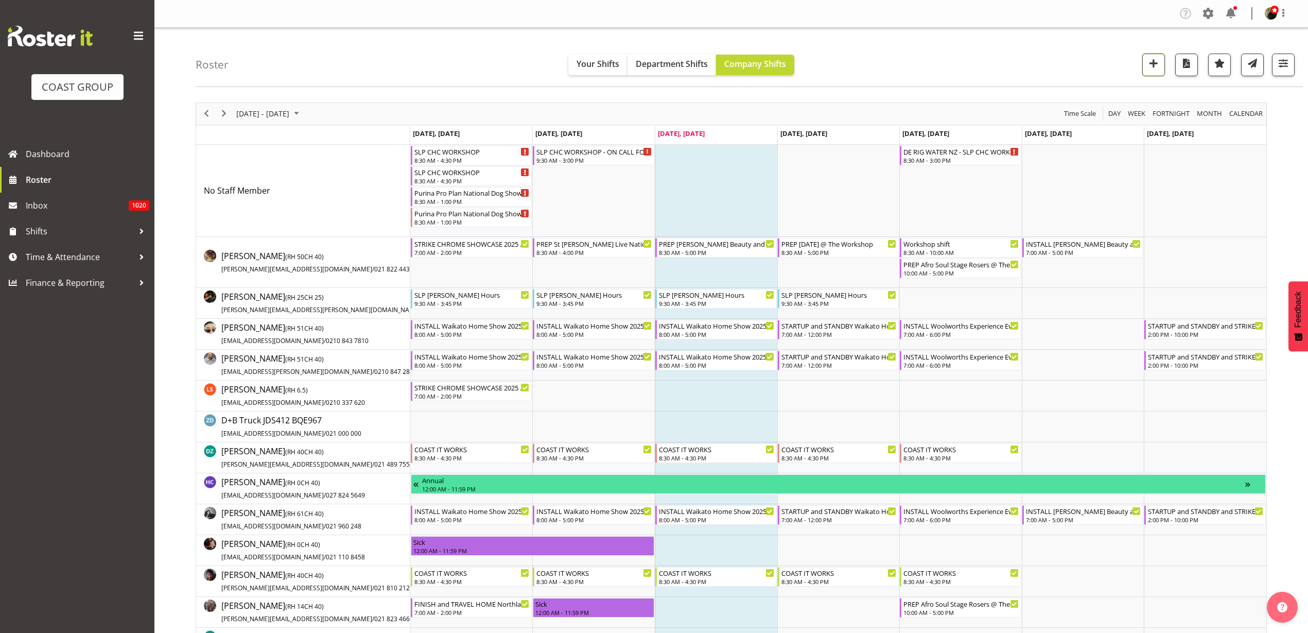
click at [1158, 57] on span "button" at bounding box center [1153, 63] width 13 height 13
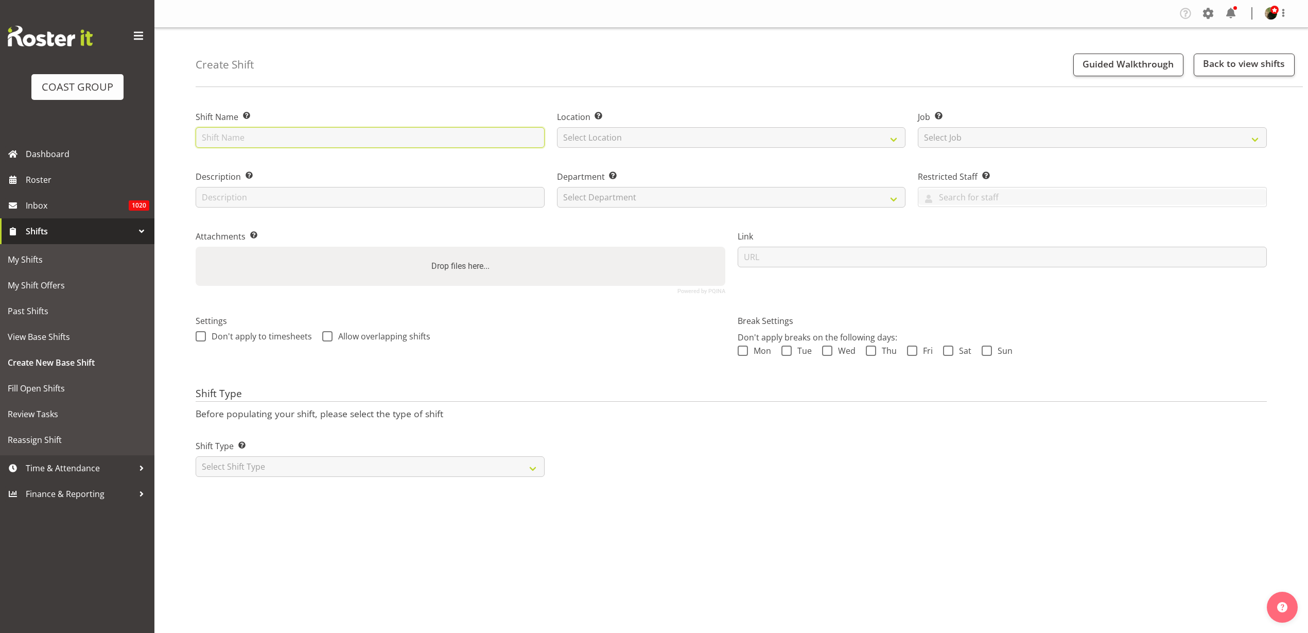
click at [279, 132] on input "text" at bounding box center [370, 137] width 349 height 21
paste input "https://drive.google.com/drive/folders/1qOBdKYzFAkMt5QNn8o0WtKqLlROeItvj?usp=dr…"
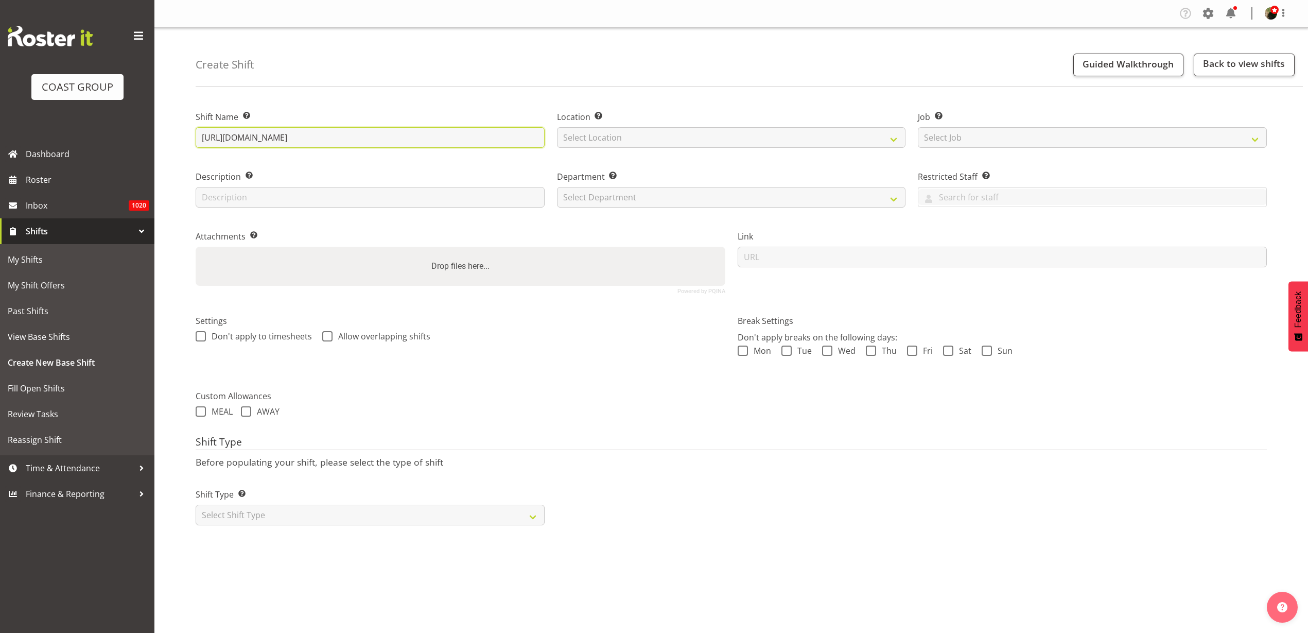
type input "https://drive.google.com/drive/folders/1qOBdKYzFAkMt5QNn8o0WtKqLlROeItvj?usp=dr…"
click at [960, 259] on input "url" at bounding box center [1003, 257] width 530 height 21
paste input "https://drive.google.com/drive/folders/1qOBdKYzFAkMt5QNn8o0WtKqLlROeItvj?usp=dr…"
type input "https://drive.google.com/drive/folders/1qOBdKYzFAkMt5QNn8o0WtKqLlROeItvj?usp=dr…"
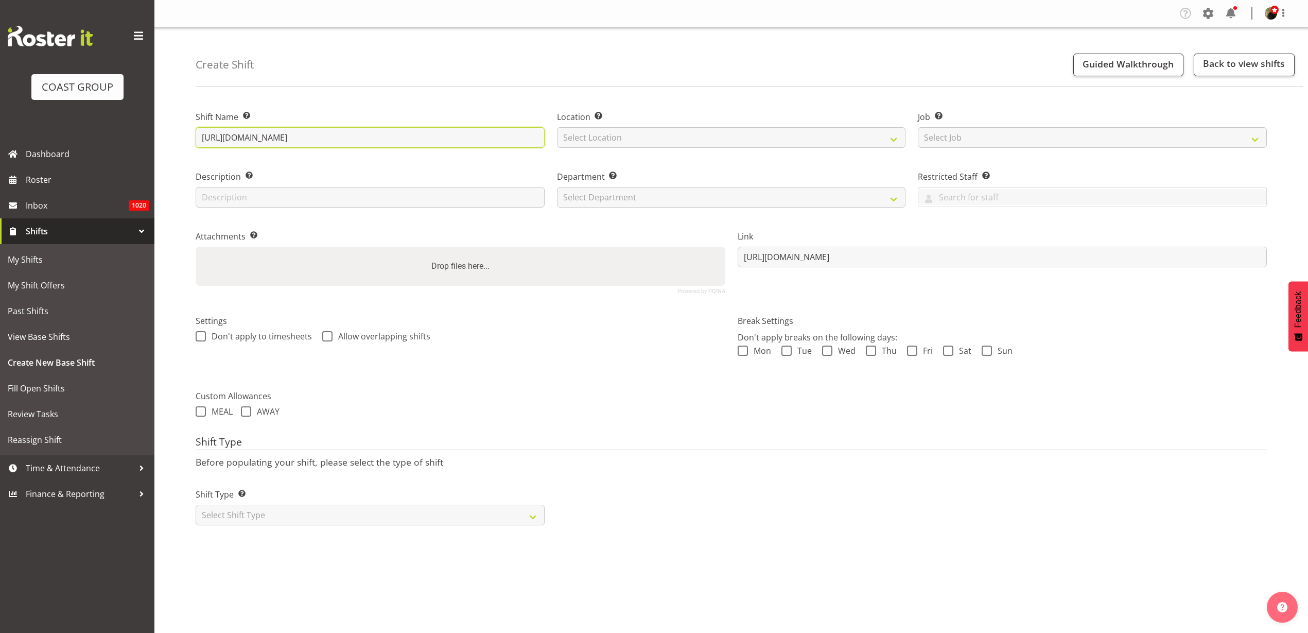
click at [456, 131] on input "[URL][DOMAIN_NAME]" at bounding box center [370, 137] width 349 height 21
drag, startPoint x: 410, startPoint y: 136, endPoint x: 30, endPoint y: 109, distance: 381.0
click at [31, 109] on div "COAST GROUP Dashboard Roster Inbox 1020 Shifts My Shifts My Shift Offers Past S…" at bounding box center [654, 316] width 1308 height 633
type input "k"
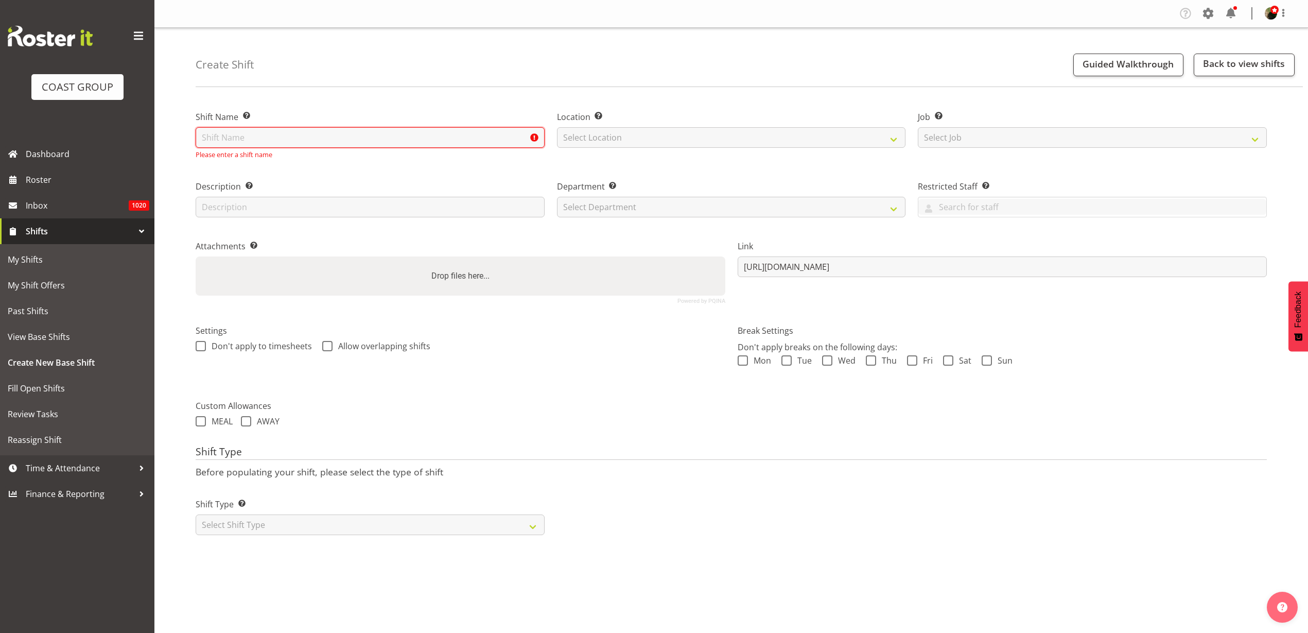
paste input "BIESSE, WIRI"
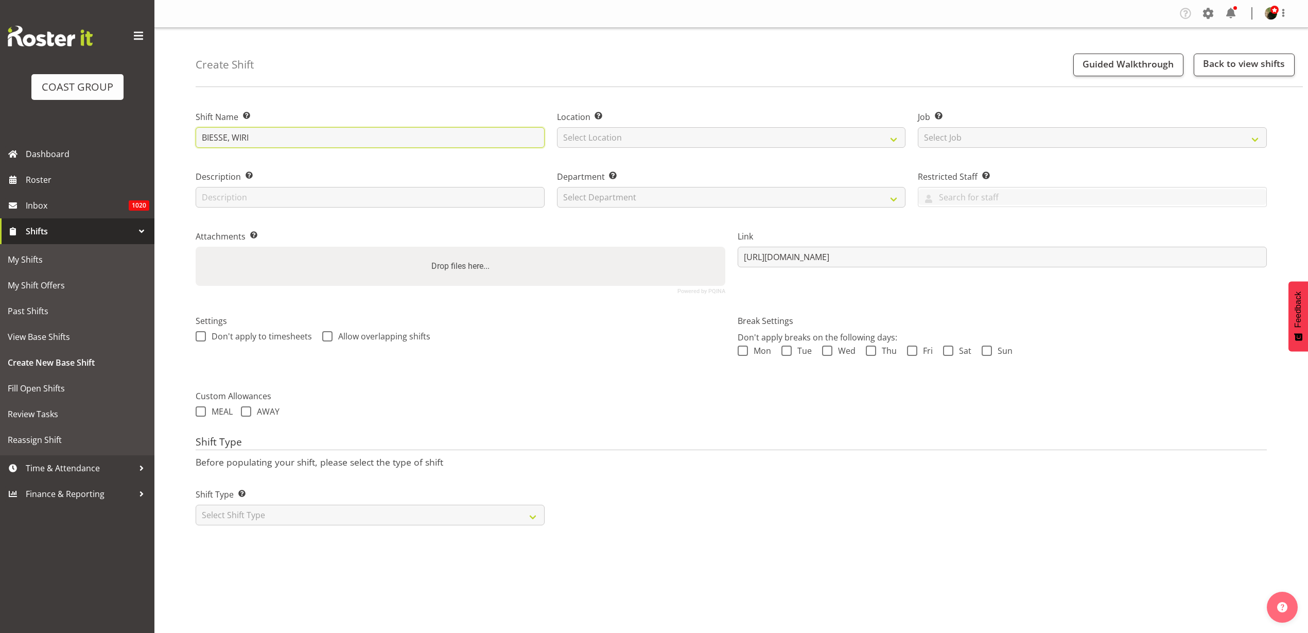
click at [300, 137] on input "BIESSE, WIRI" at bounding box center [370, 137] width 349 height 21
paste input "Biesse Auckland, 13B Vogler Drive, Wir"
click at [436, 134] on input "BIESSE, WIRI @ Biesse Auckland, 13B Vogler Drive, Wi" at bounding box center [370, 137] width 349 height 21
type input "BIESSE, WIRI @ [GEOGRAPHIC_DATA], [STREET_ADDRESS][PERSON_NAME] On Site @ 0900"
select select "31"
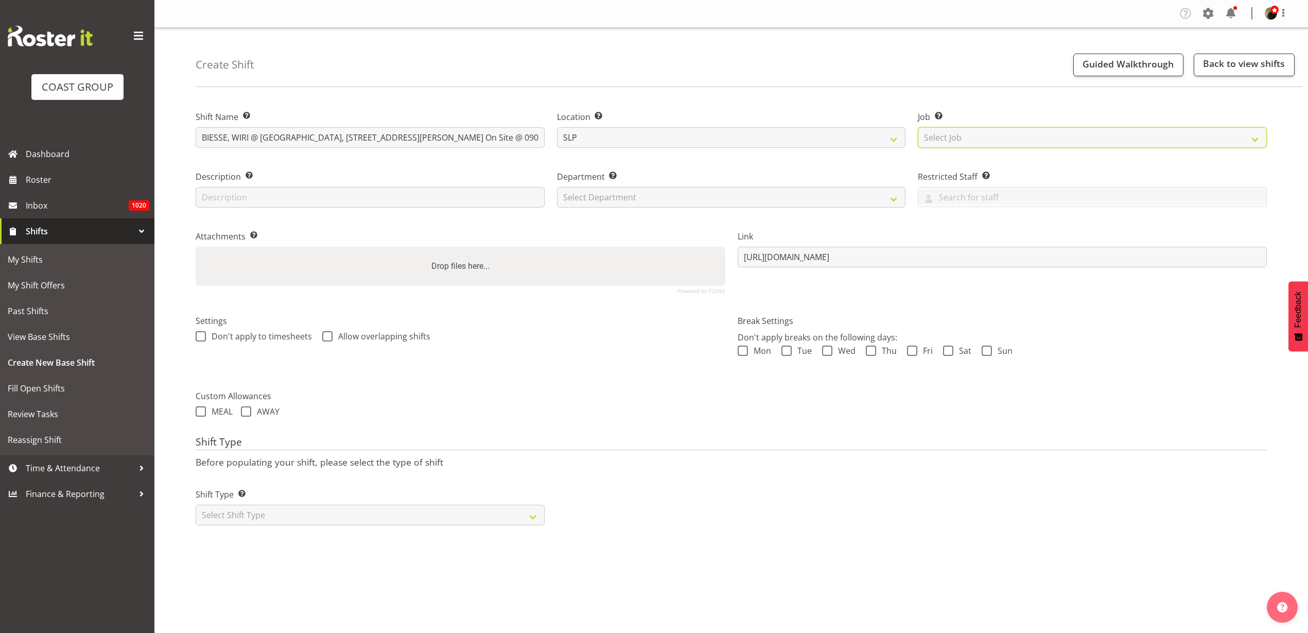
click at [979, 139] on select "Select Job Create new job 1 Carlton Events 1 Carlton Hamilton 1 Carlton Welling…" at bounding box center [1092, 137] width 349 height 21
select select "0"
click at [918, 127] on select "Select Job Create new job 1 Carlton Events 1 Carlton Hamilton 1 Carlton Welling…" at bounding box center [1092, 137] width 349 height 21
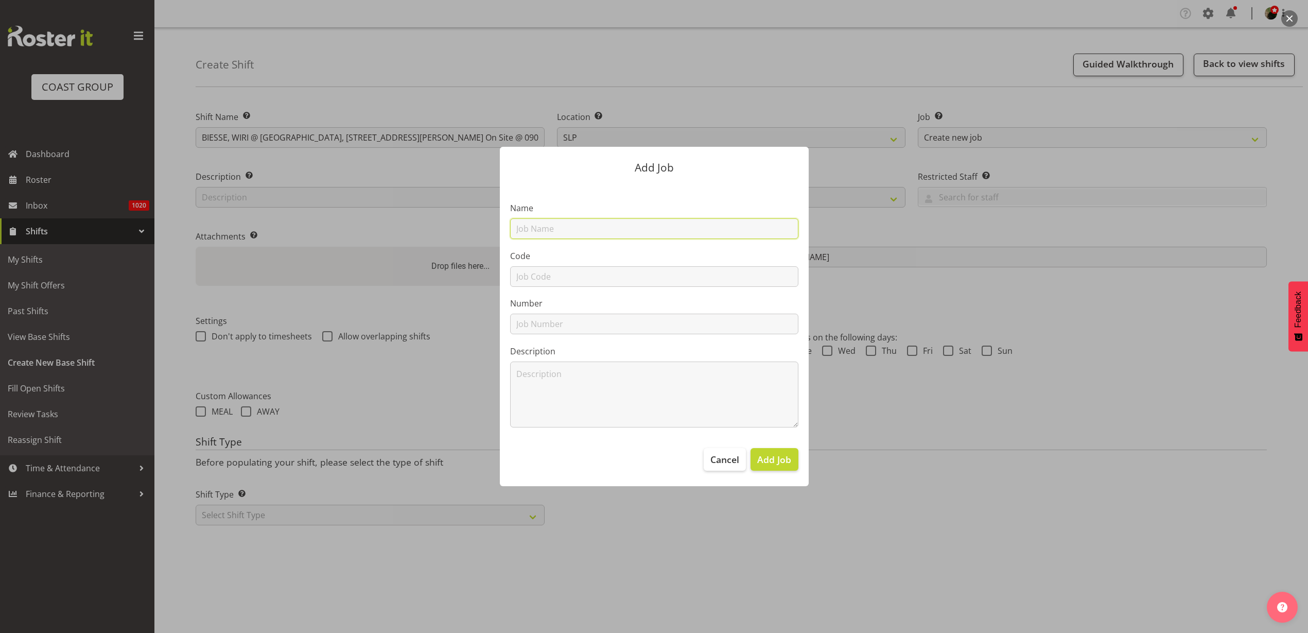
click at [658, 232] on input "text" at bounding box center [654, 228] width 288 height 21
paste input "BIESSE, WIRI"
type input "T251019 BIESSE, WIRI"
click at [560, 275] on input "text" at bounding box center [654, 276] width 288 height 21
type input "T251019"
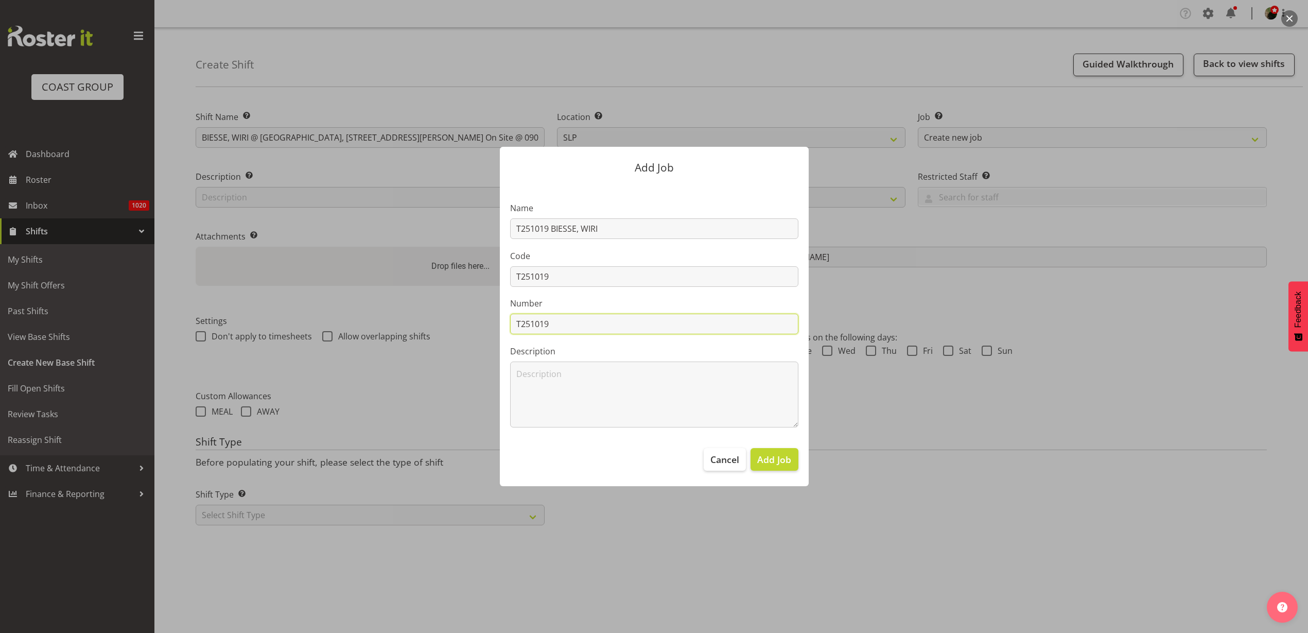
type input "T251019"
click at [786, 458] on span "Add Job" at bounding box center [774, 459] width 34 height 13
select select
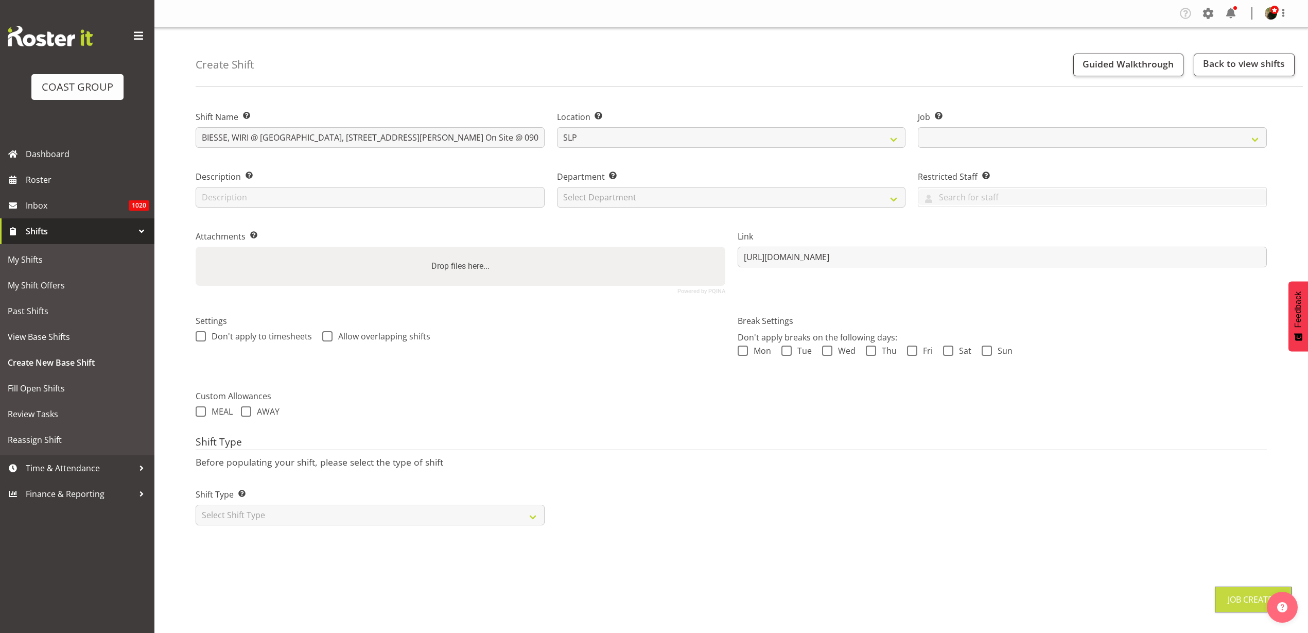
select select "10762"
click at [666, 196] on select "Select Department CARLTON EVENTS Carlton Hamilton Carlton Wellington DW AKL DW …" at bounding box center [731, 197] width 349 height 21
select select "23"
click at [557, 187] on select "Select Department CARLTON EVENTS Carlton Hamilton Carlton Wellington DW AKL DW …" at bounding box center [731, 197] width 349 height 21
click at [297, 519] on select "Select Shift Type One Off Shift Recurring Shift Rotating Shift" at bounding box center [370, 515] width 349 height 21
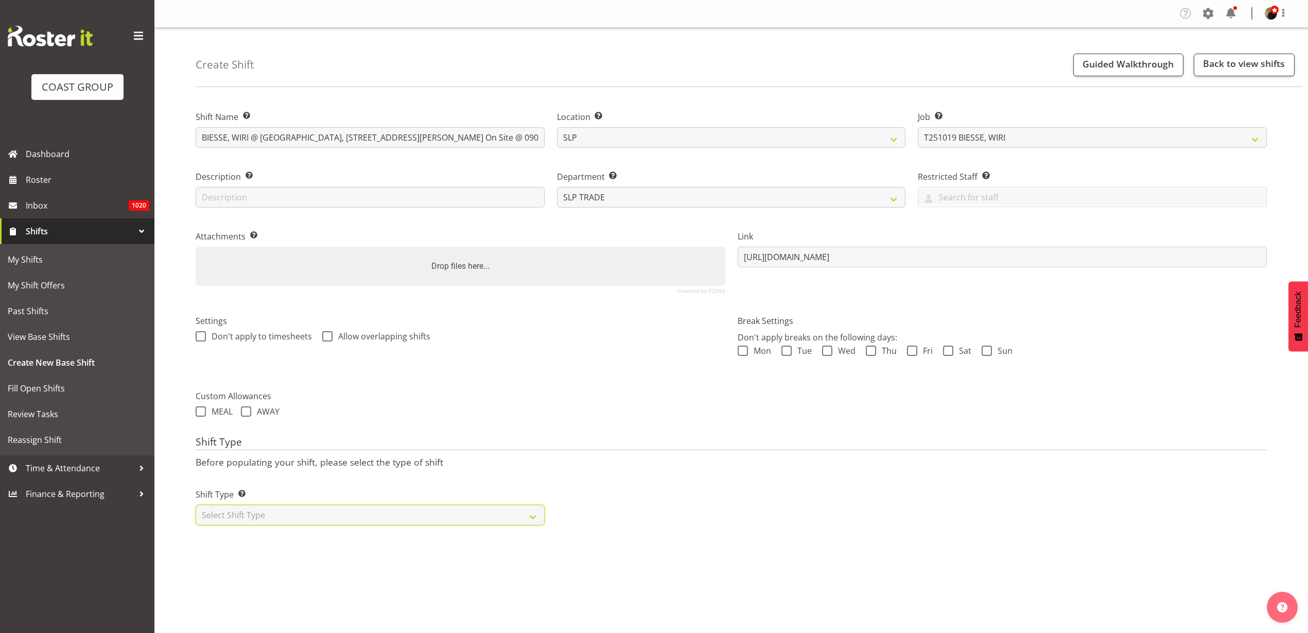
select select "recurring"
click at [196, 505] on select "Select Shift Type One Off Shift Recurring Shift Rotating Shift" at bounding box center [370, 515] width 349 height 21
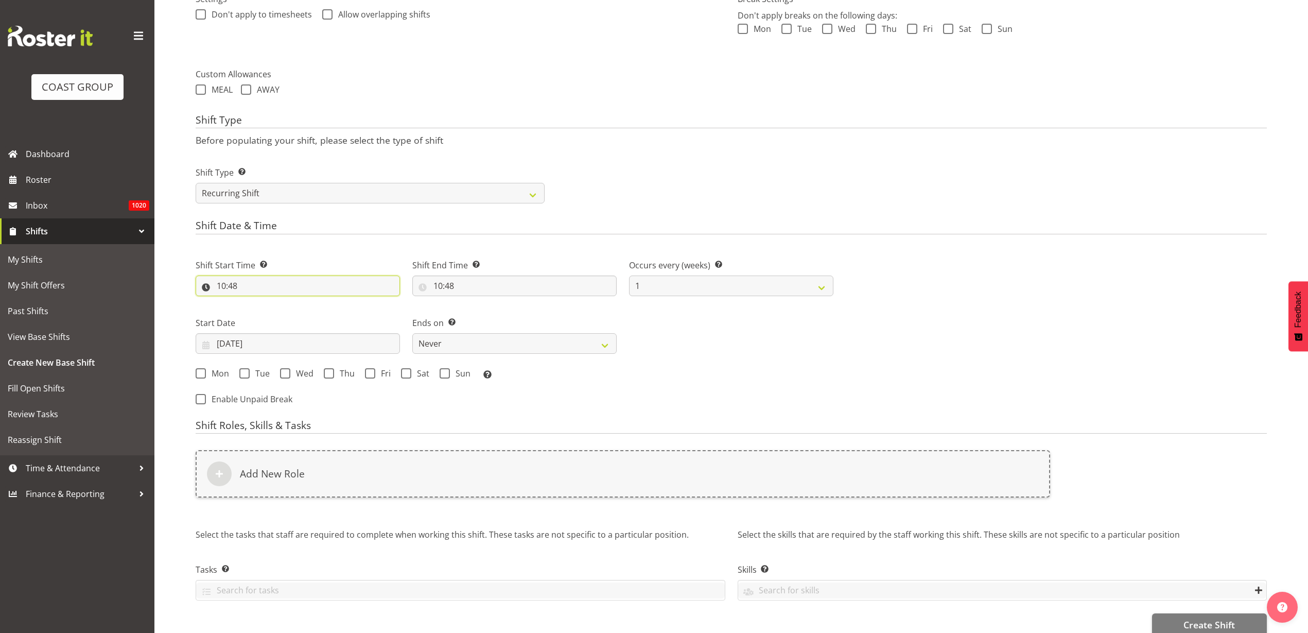
click at [256, 288] on input "10:48" at bounding box center [298, 285] width 204 height 21
select select "0"
type input "00:48"
select select "7"
type input "07:48"
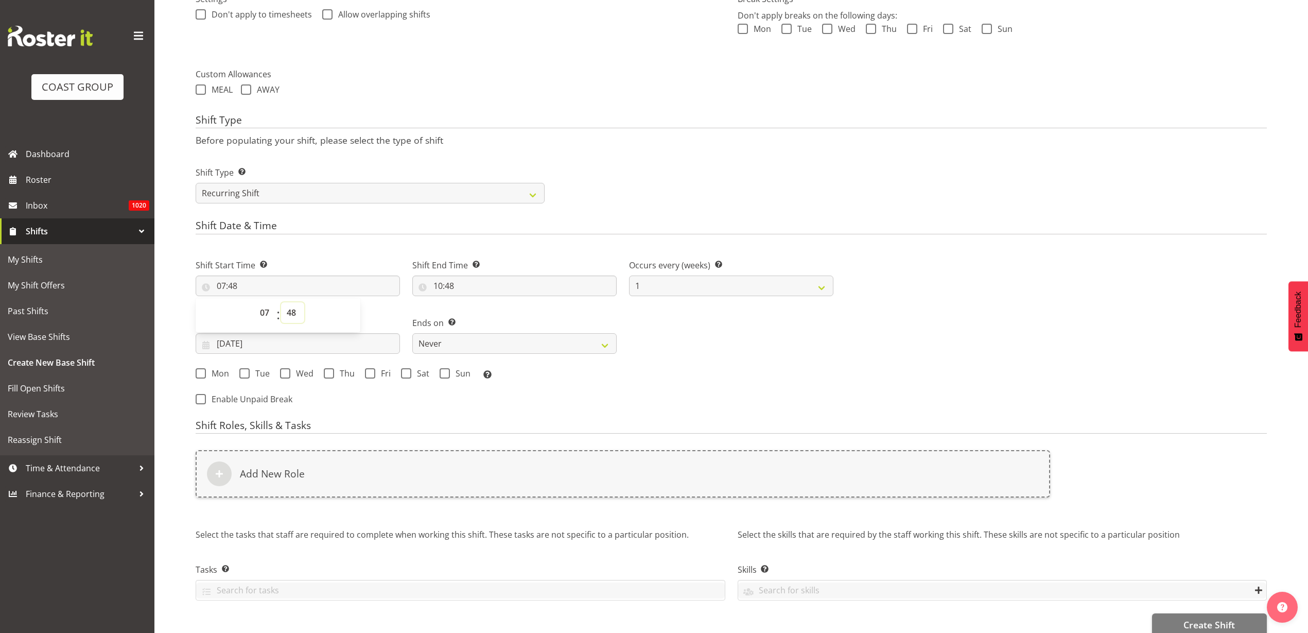
select select "0"
type input "07:00"
click at [476, 285] on input "10:48" at bounding box center [514, 285] width 204 height 21
click at [485, 312] on select "00 01 02 03 04 05 06 07 08 09 10 11 12 13 14 15 16 17 18 19 20 21 22 23" at bounding box center [482, 312] width 23 height 21
select select "11"
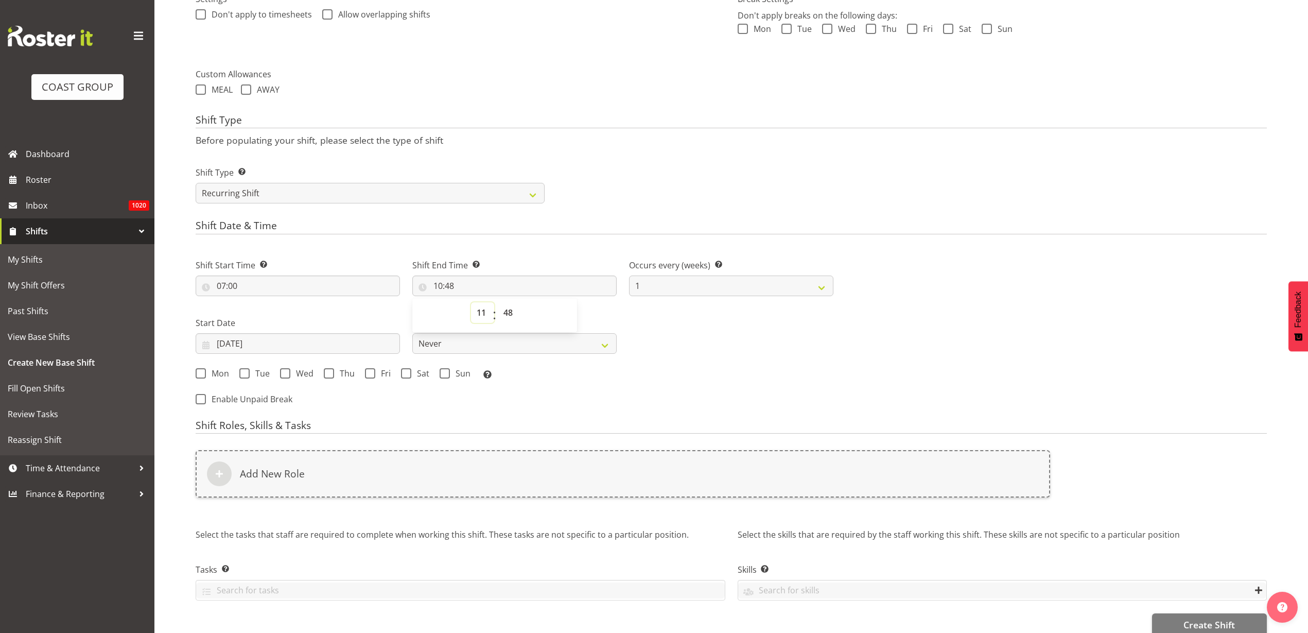
click at [471, 302] on select "00 01 02 03 04 05 06 07 08 09 10 11 12 13 14 15 16 17 18 19 20 21 22 23" at bounding box center [482, 312] width 23 height 21
type input "11:48"
click at [482, 316] on select "00 01 02 03 04 05 06 07 08 09 10 11 12 13 14 15 16 17 18 19 20 21 22 23" at bounding box center [482, 312] width 23 height 21
click at [471, 302] on select "00 01 02 03 04 05 06 07 08 09 10 11 12 13 14 15 16 17 18 19 20 21 22 23" at bounding box center [482, 312] width 23 height 21
select select "0"
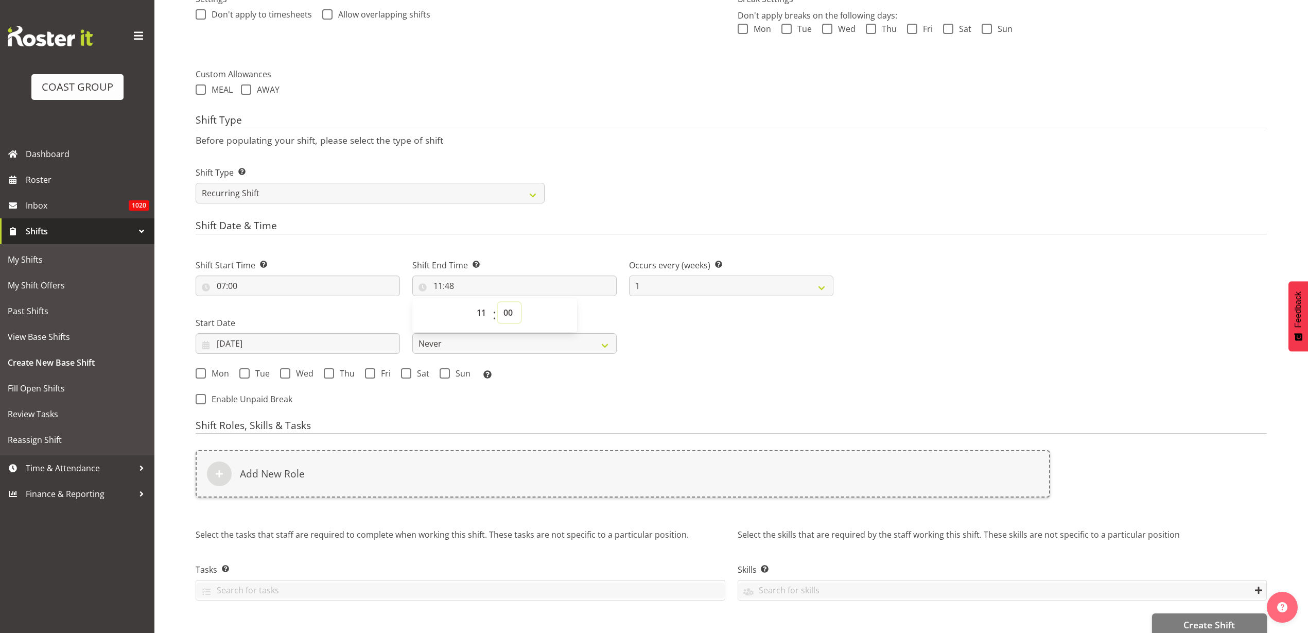
type input "11:00"
click at [249, 343] on input "01/10/2025" at bounding box center [298, 343] width 204 height 21
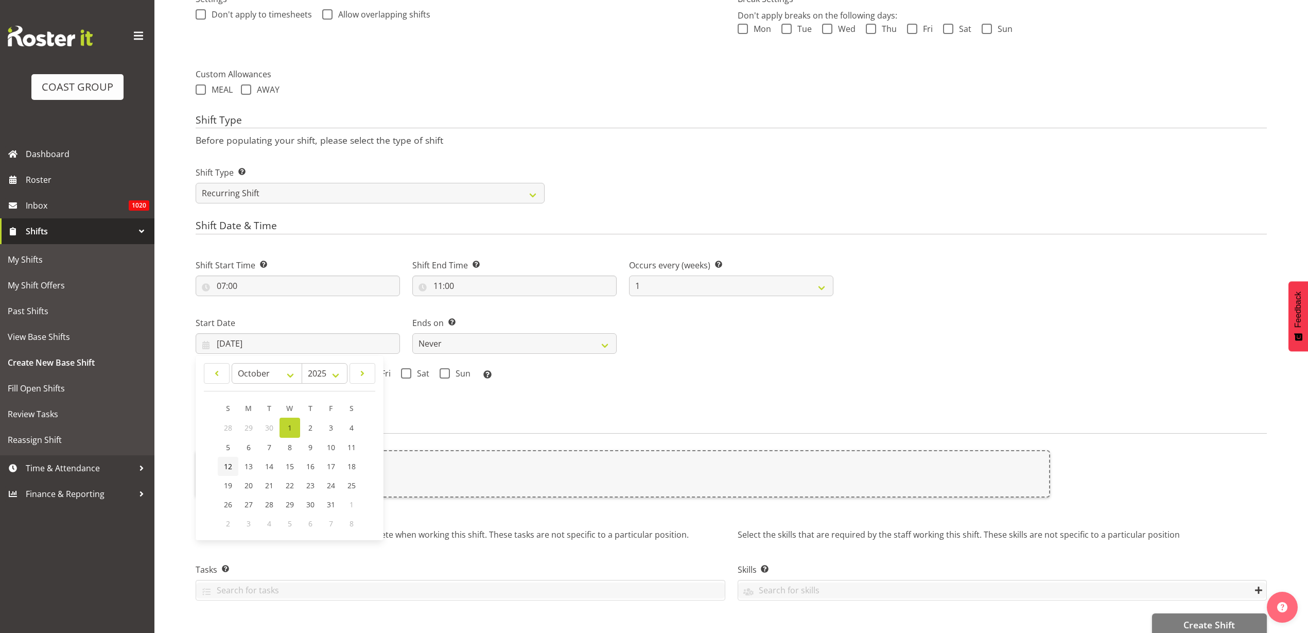
click at [227, 466] on span "12" at bounding box center [228, 466] width 8 height 10
type input "12/10/2025"
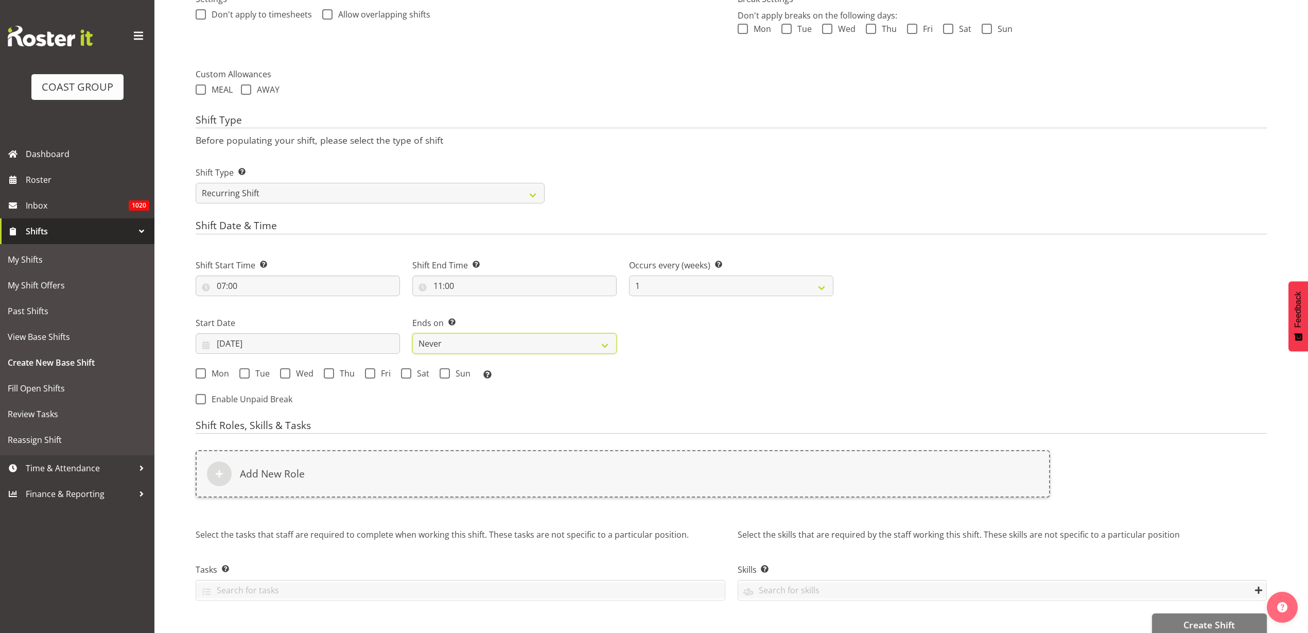
click at [451, 344] on select "Never On Date" at bounding box center [514, 343] width 204 height 21
select select "date"
click at [412, 333] on select "Never On Date" at bounding box center [514, 343] width 204 height 21
select select "9"
select select "2025"
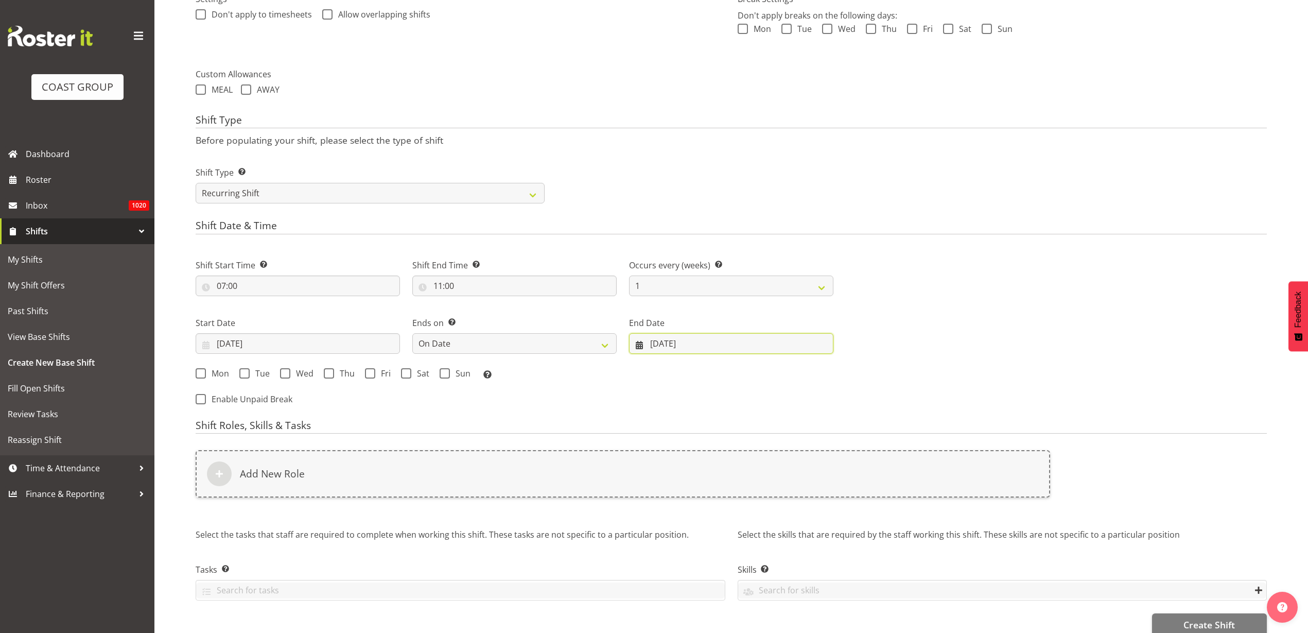
click at [671, 343] on input "01/10/2025" at bounding box center [731, 343] width 204 height 21
click at [720, 464] on span "14" at bounding box center [719, 466] width 8 height 10
type input "14/10/2025"
click at [209, 375] on span "Mon" at bounding box center [217, 373] width 23 height 10
click at [202, 375] on input "Mon" at bounding box center [199, 373] width 7 height 7
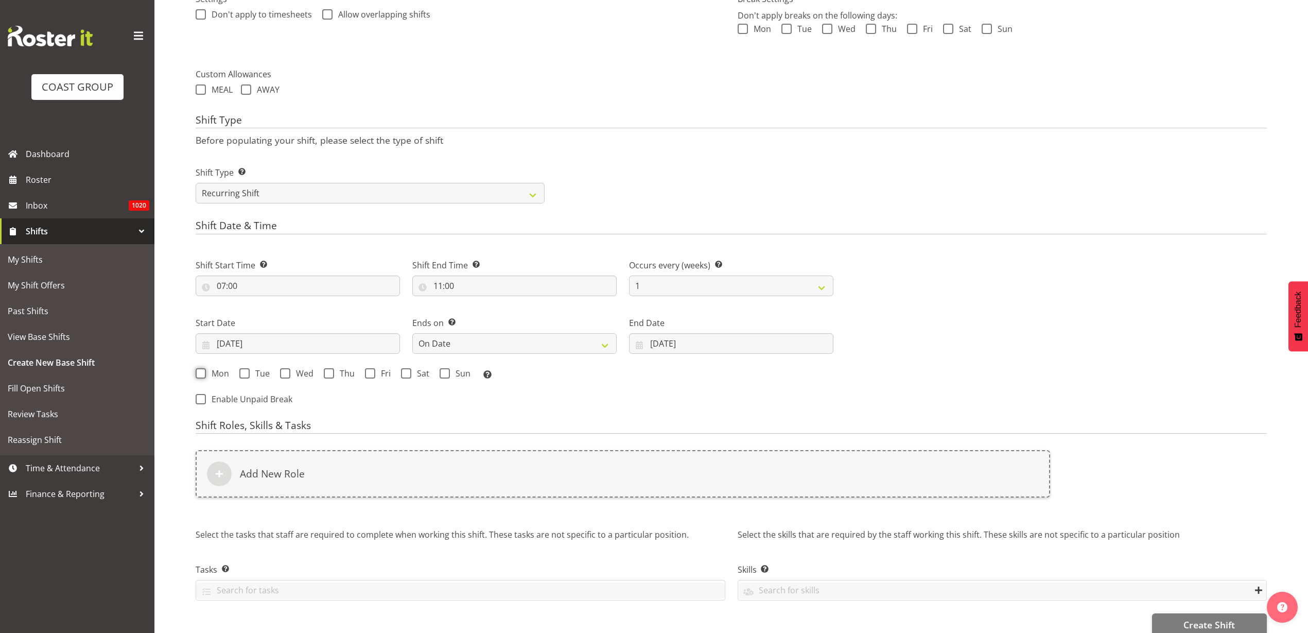
checkbox input "true"
click at [248, 373] on span at bounding box center [244, 373] width 10 height 10
click at [246, 373] on input "Tue" at bounding box center [242, 373] width 7 height 7
checkbox input "true"
click at [295, 372] on span "Wed" at bounding box center [301, 373] width 23 height 10
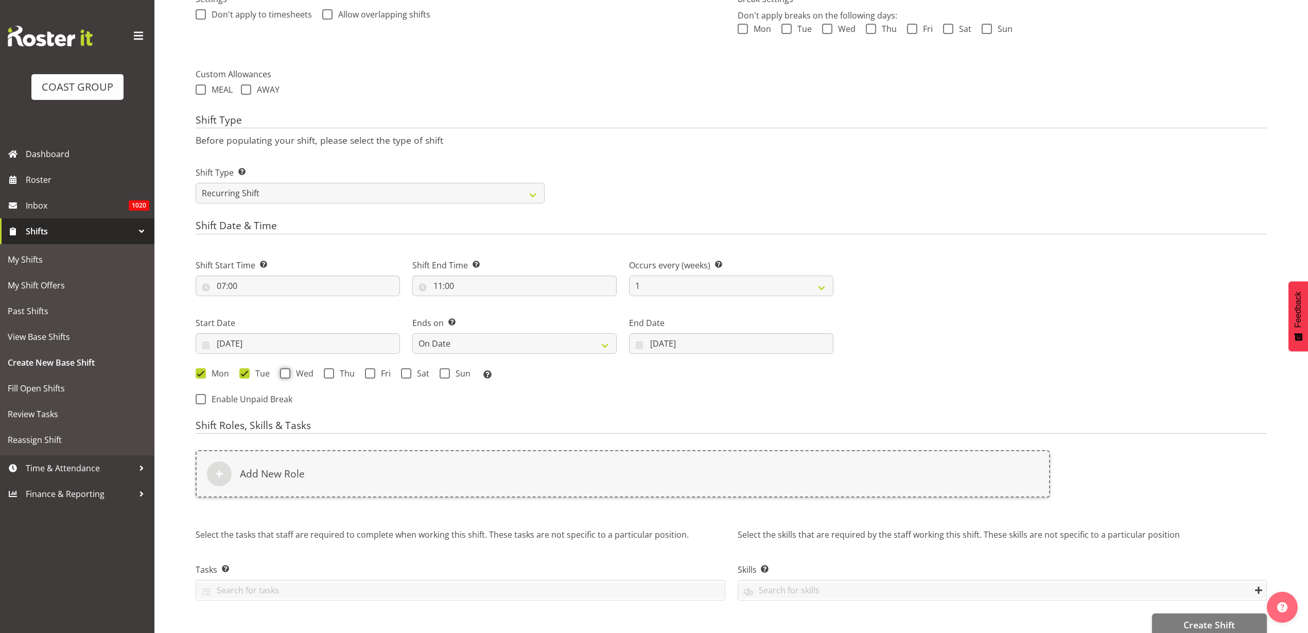
click at [287, 372] on input "Wed" at bounding box center [283, 373] width 7 height 7
checkbox input "true"
click at [345, 373] on span "Thu" at bounding box center [344, 373] width 21 height 10
click at [331, 373] on input "Thu" at bounding box center [327, 373] width 7 height 7
checkbox input "true"
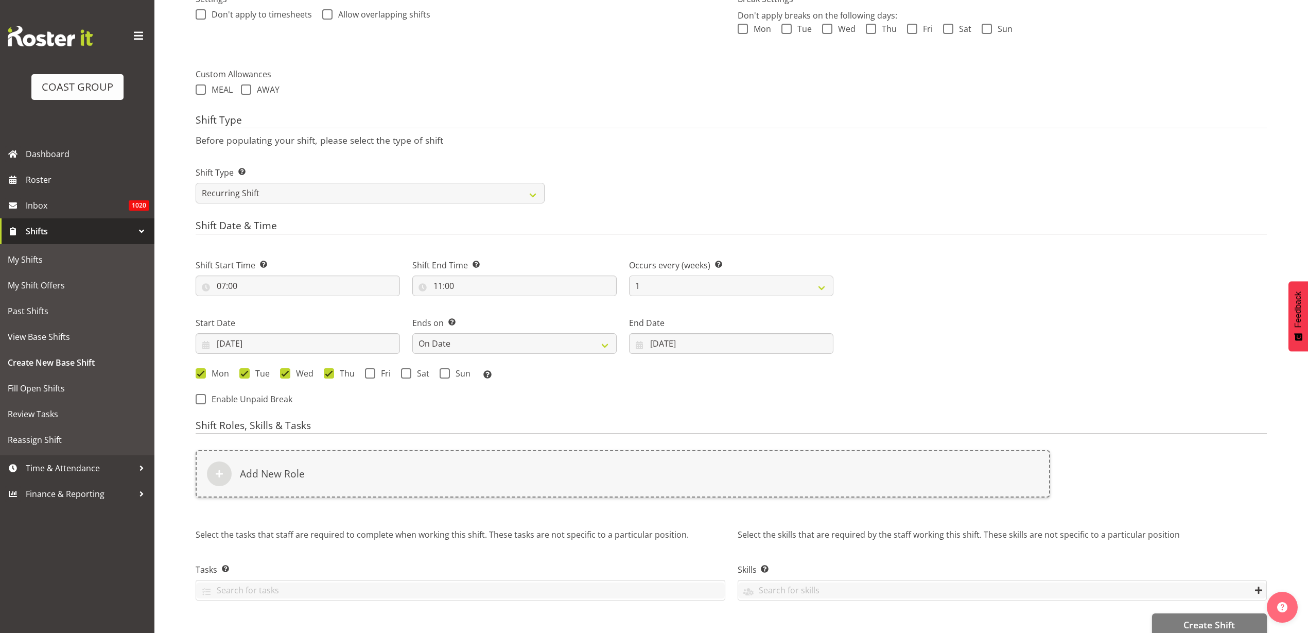
click at [379, 372] on span "Fri" at bounding box center [382, 373] width 15 height 10
click at [372, 372] on input "Fri" at bounding box center [368, 373] width 7 height 7
checkbox input "true"
click at [411, 371] on span "Sat" at bounding box center [420, 373] width 18 height 10
click at [408, 371] on input "Sat" at bounding box center [404, 373] width 7 height 7
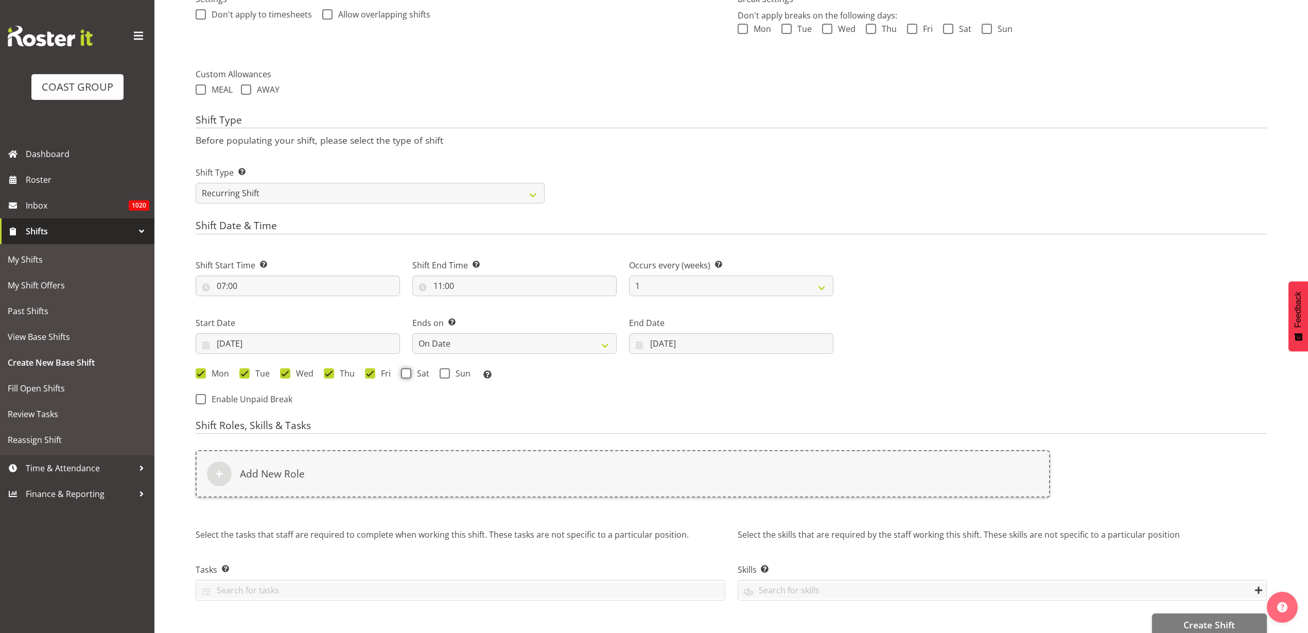
checkbox input "true"
click at [450, 372] on span "Sun" at bounding box center [460, 373] width 21 height 10
click at [446, 372] on input "Sun" at bounding box center [443, 373] width 7 height 7
checkbox input "true"
click at [345, 478] on div "Add New Role" at bounding box center [623, 473] width 855 height 47
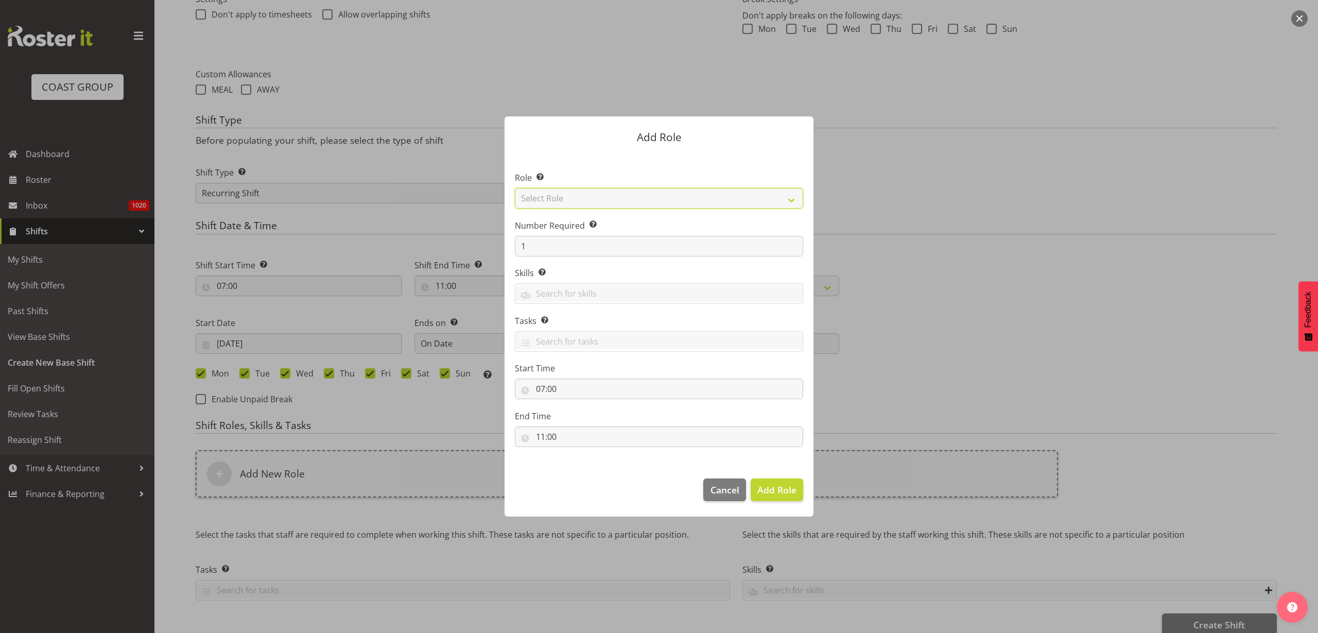
click at [583, 197] on select "Select Role ACCOUNT MANAGER ACCOUNT MANAGER DW ACCOUNTS AKL DIANNA VEHICLES AKL…" at bounding box center [659, 198] width 288 height 21
select select "123"
click at [515, 188] on select "Select Role ACCOUNT MANAGER ACCOUNT MANAGER DW ACCOUNTS AKL DIANNA VEHICLES AKL…" at bounding box center [659, 198] width 288 height 21
click at [697, 242] on input "1" at bounding box center [659, 246] width 288 height 21
type input "2"
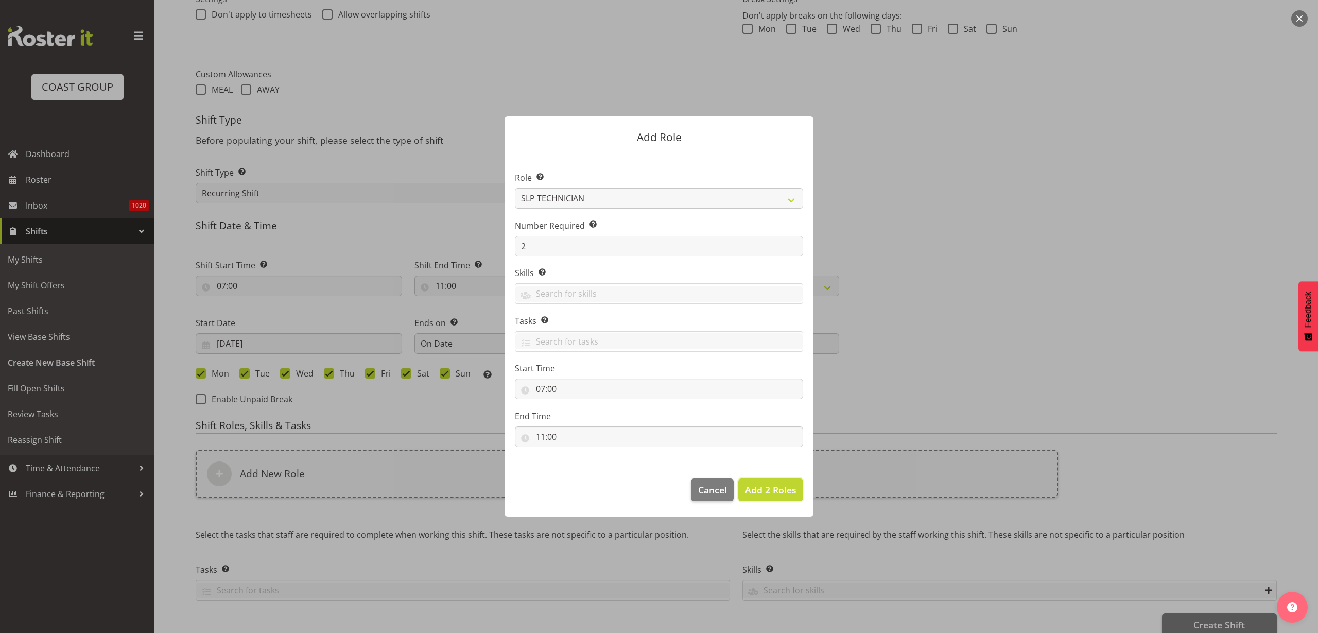
click at [778, 489] on span "Add 2 Roles" at bounding box center [770, 489] width 51 height 12
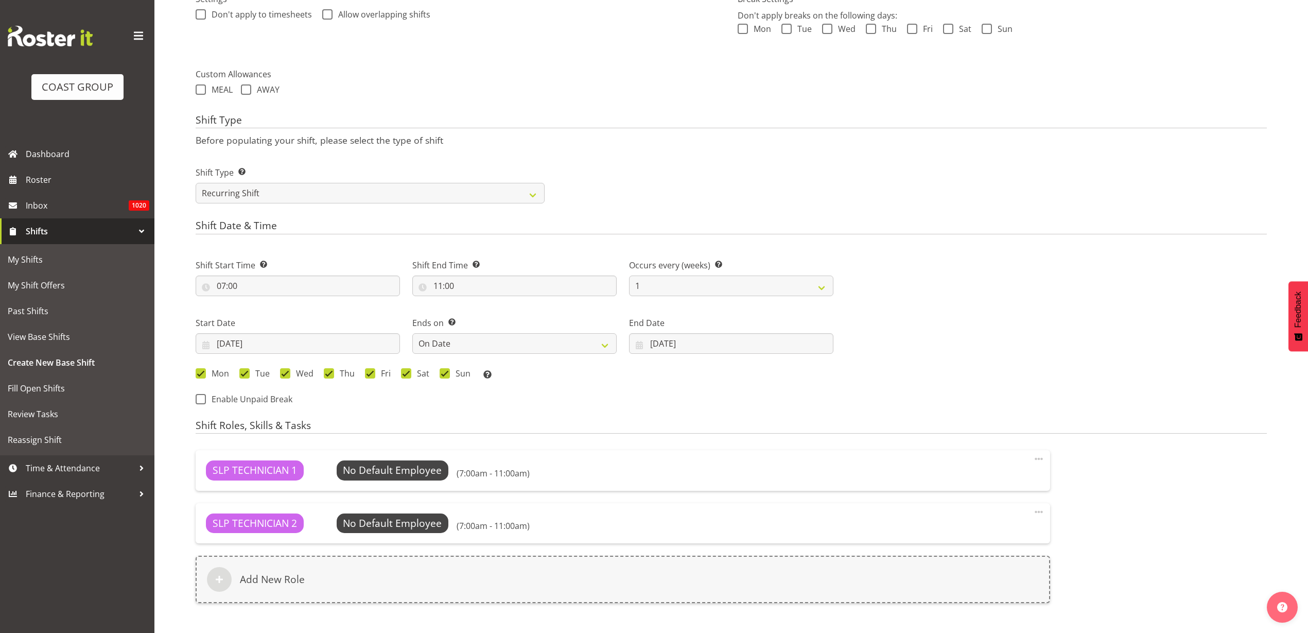
click at [347, 583] on div "Add New Role" at bounding box center [623, 579] width 855 height 47
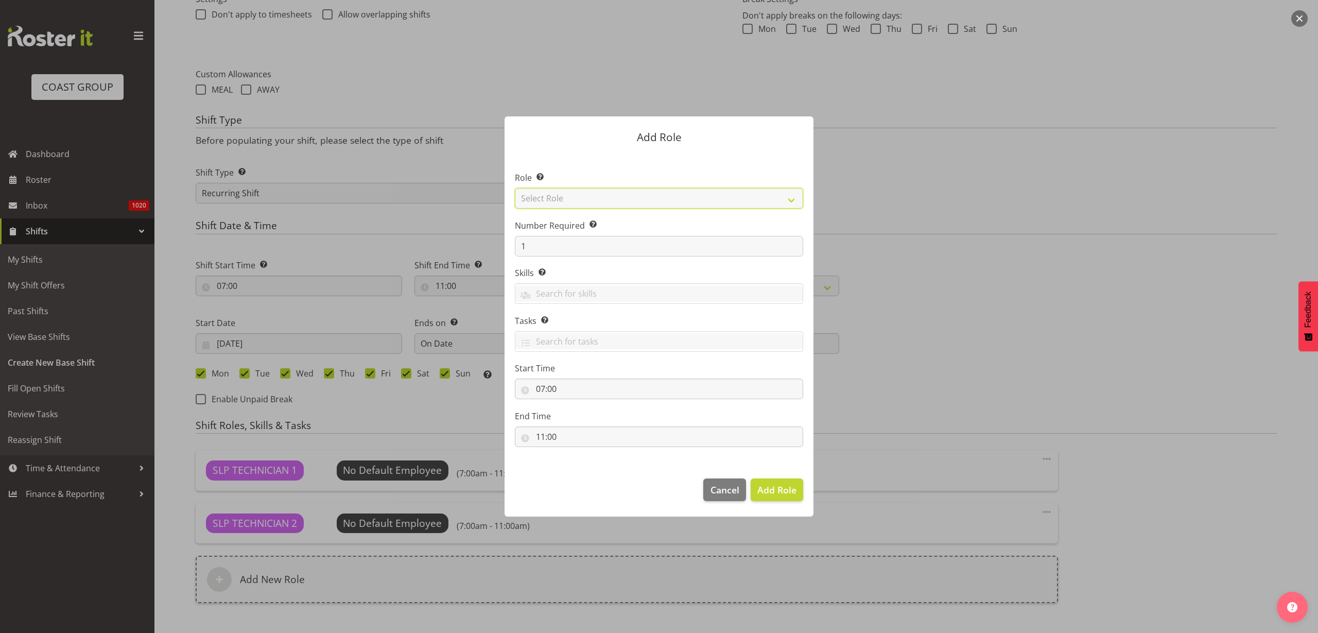
click at [659, 197] on select "Select Role ACCOUNT MANAGER ACCOUNT MANAGER DW ACCOUNTS AKL DIANNA VEHICLES AKL…" at bounding box center [659, 198] width 288 height 21
select select "81"
click at [515, 188] on select "Select Role ACCOUNT MANAGER ACCOUNT MANAGER DW ACCOUNTS AKL DIANNA VEHICLES AKL…" at bounding box center [659, 198] width 288 height 21
click at [773, 489] on span "Add Role" at bounding box center [776, 489] width 39 height 12
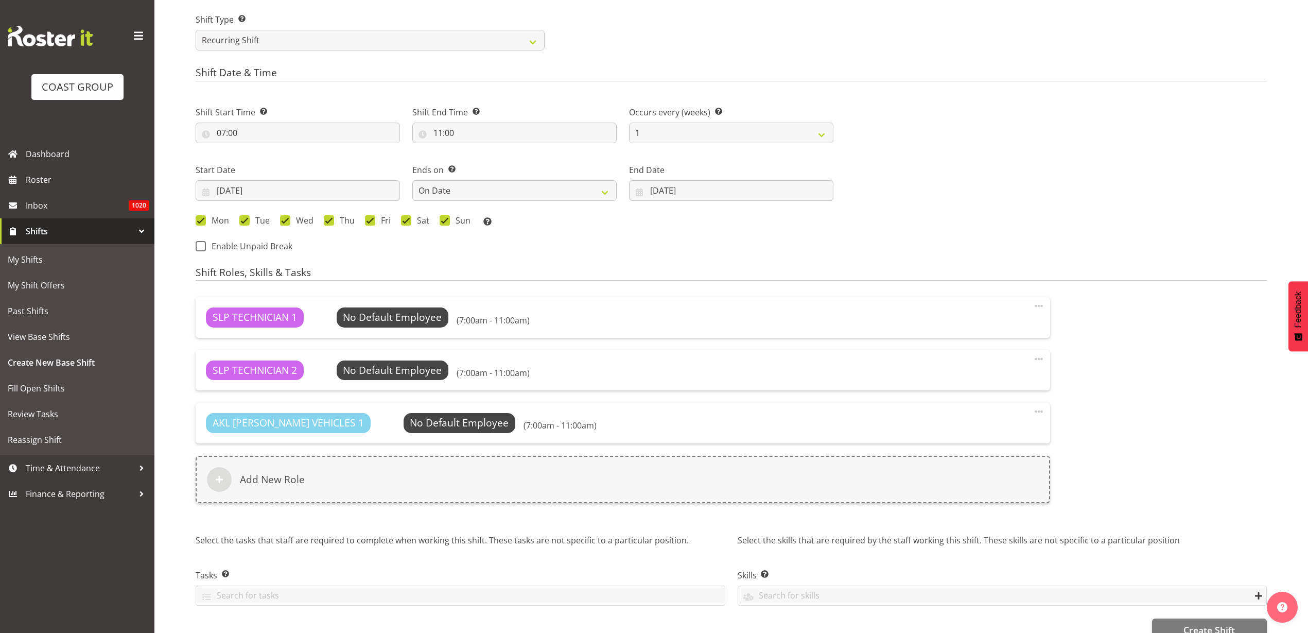
scroll to position [500, 0]
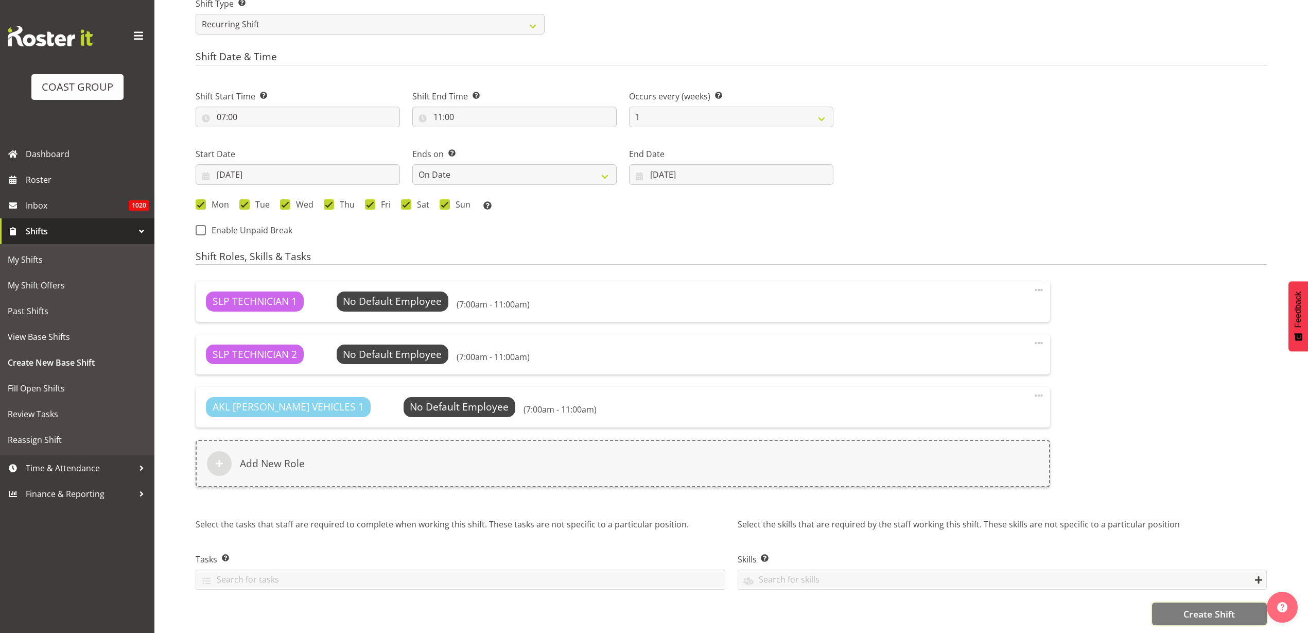
click at [1222, 607] on span "Create Shift" at bounding box center [1209, 613] width 51 height 13
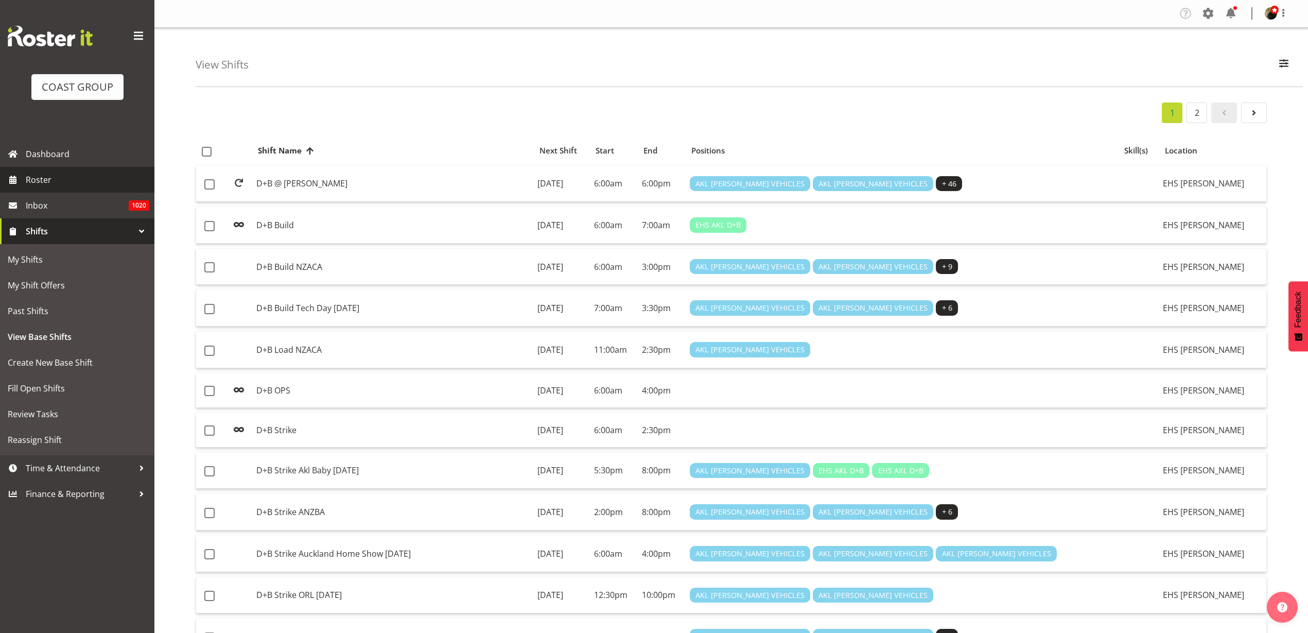
click at [53, 179] on span "Roster" at bounding box center [88, 179] width 124 height 15
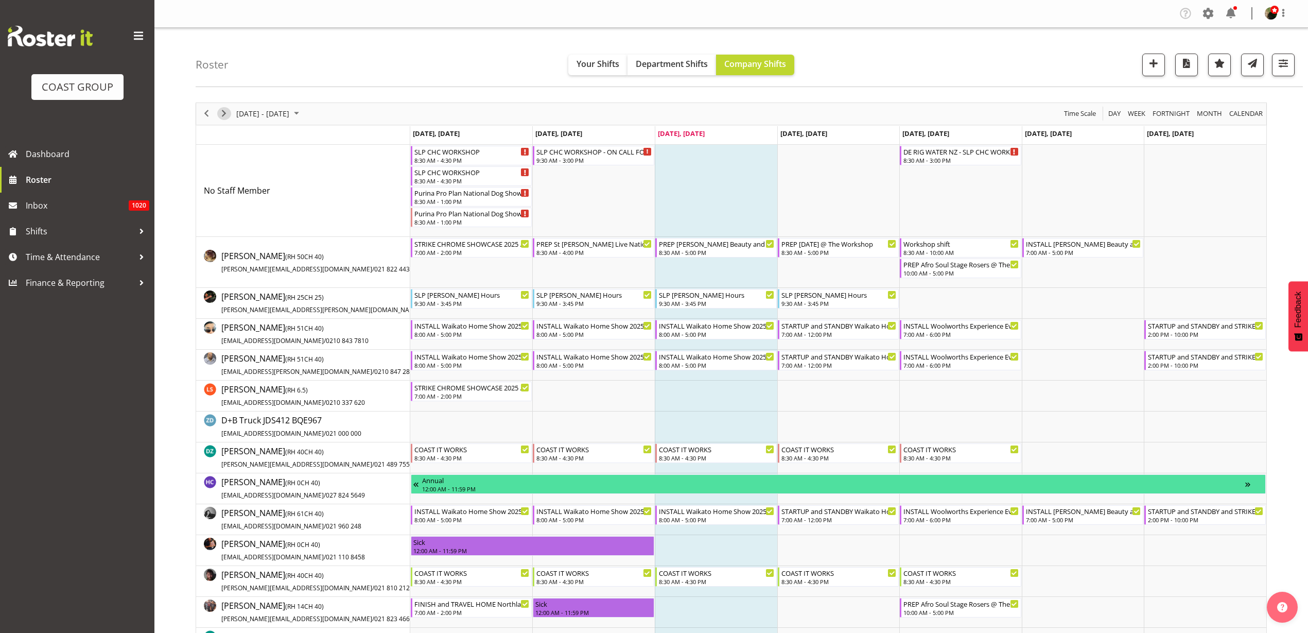
click at [226, 113] on span "Next" at bounding box center [224, 113] width 12 height 13
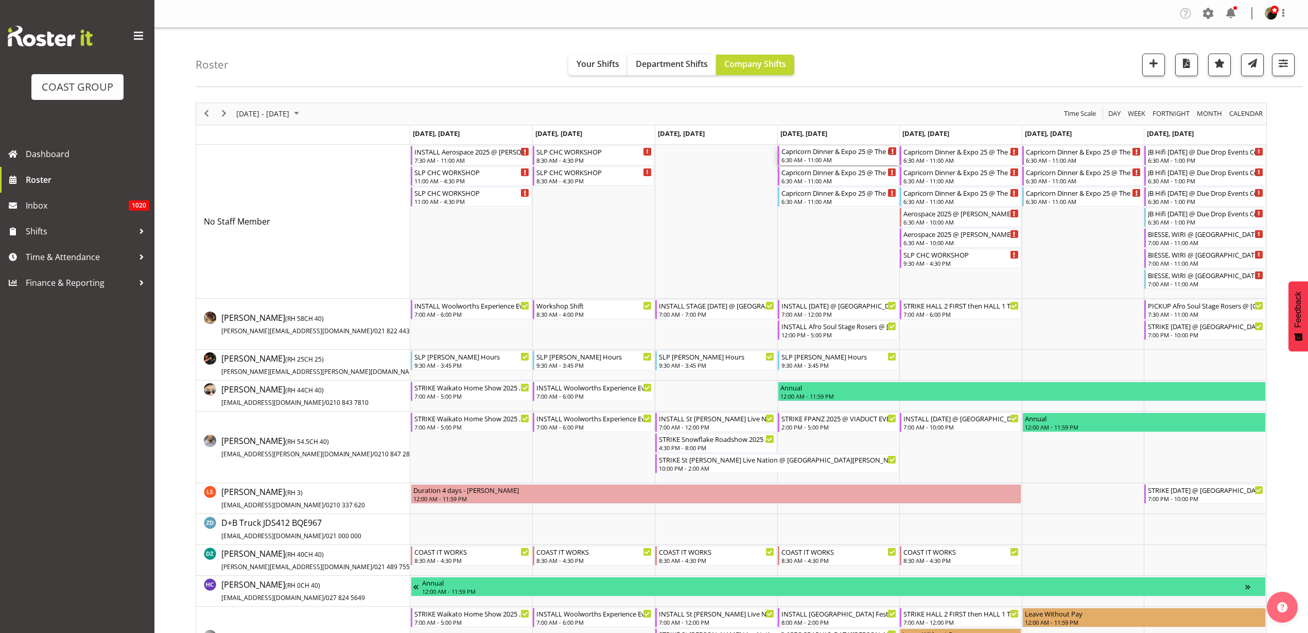
click at [831, 158] on div "6:30 AM - 11:00 AM" at bounding box center [840, 159] width 116 height 8
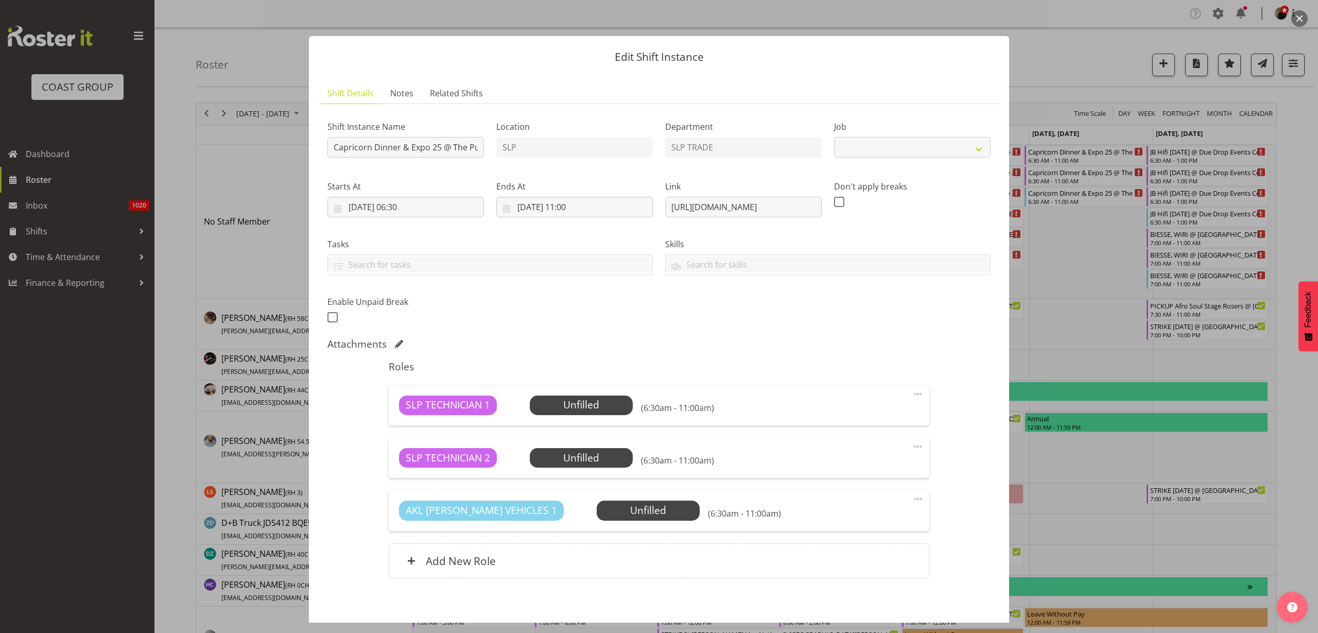
select select "10761"
click at [334, 144] on input "Capricorn Dinner & Expo 25 @ The Pullman On Site @ 0700" at bounding box center [405, 147] width 157 height 21
type input "PREP Capricorn Dinner & Expo 25 @ The Workshop"
click at [539, 203] on input "[DATE] 11:00" at bounding box center [574, 207] width 157 height 21
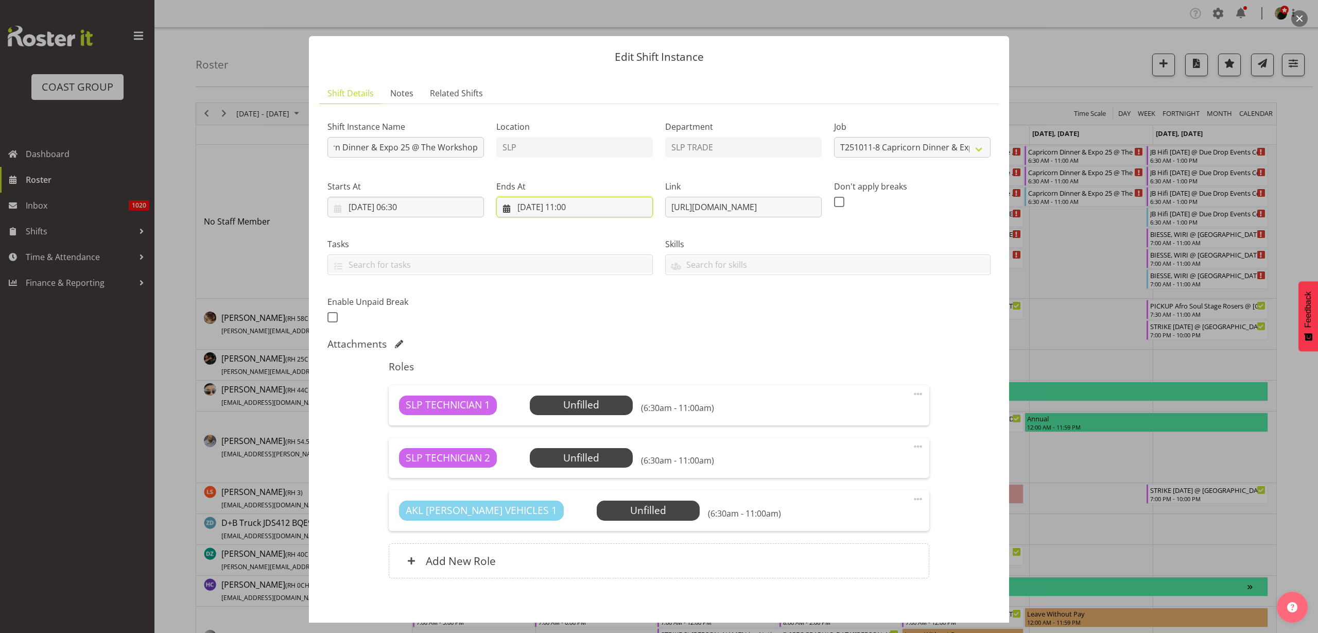
scroll to position [0, 0]
click at [625, 313] on span "10" at bounding box center [628, 311] width 8 height 10
type input "[DATE] 11:00"
click at [385, 208] on input "[DATE] 06:30" at bounding box center [405, 207] width 157 height 21
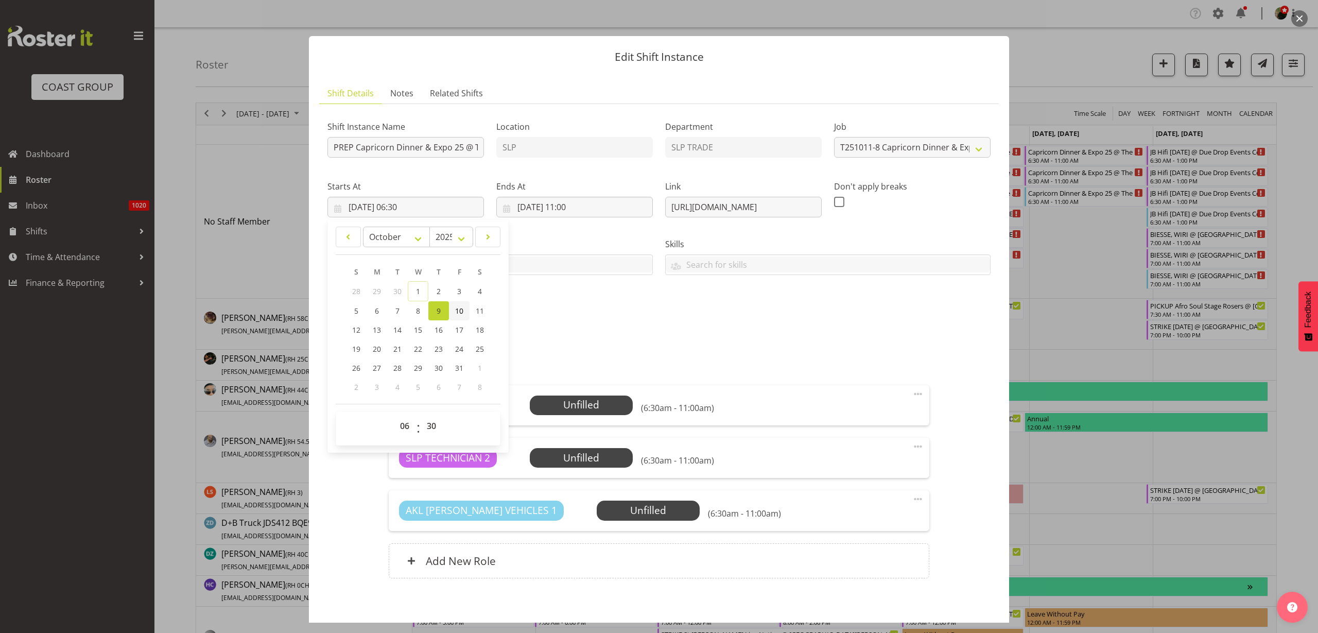
click at [460, 313] on span "10" at bounding box center [459, 311] width 8 height 10
type input "[DATE] 06:30"
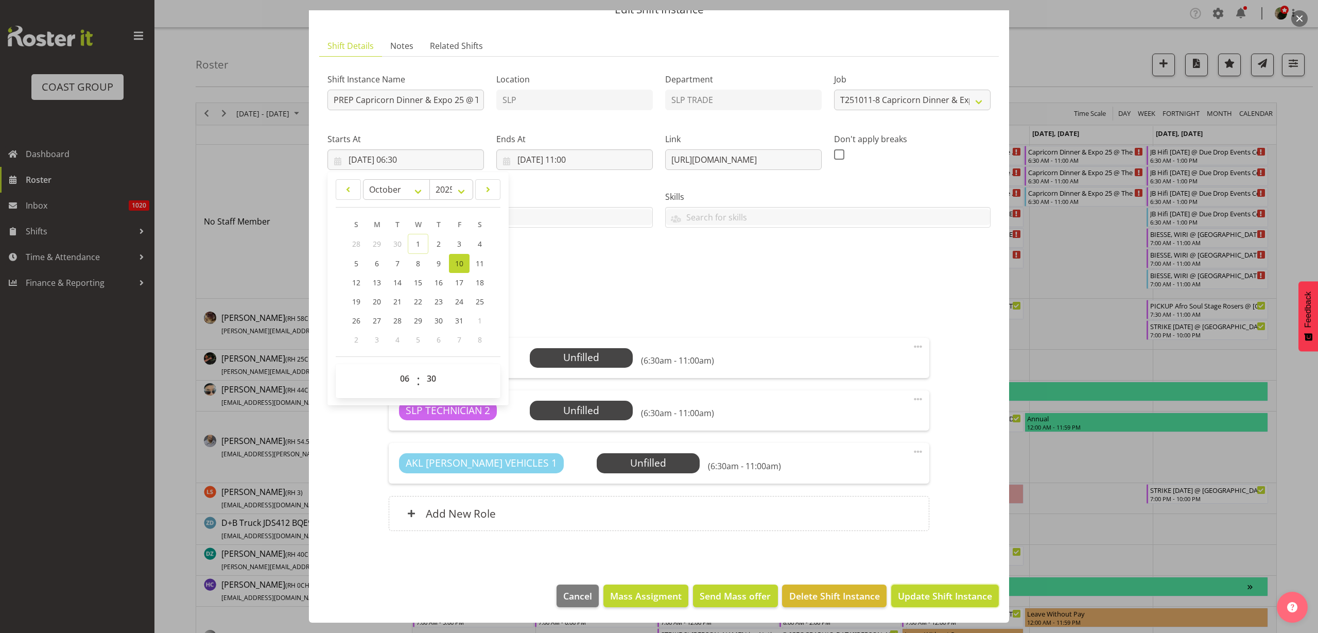
click at [948, 592] on span "Update Shift Instance" at bounding box center [945, 595] width 94 height 13
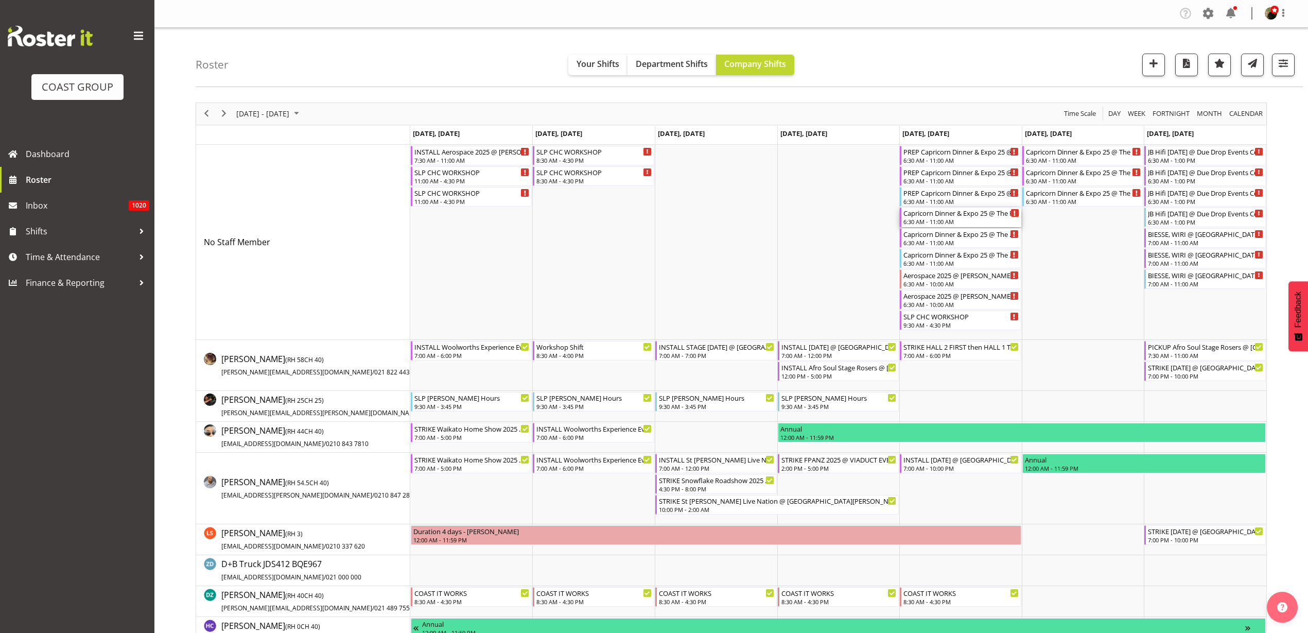
click at [954, 220] on div "6:30 AM - 11:00 AM" at bounding box center [962, 221] width 116 height 8
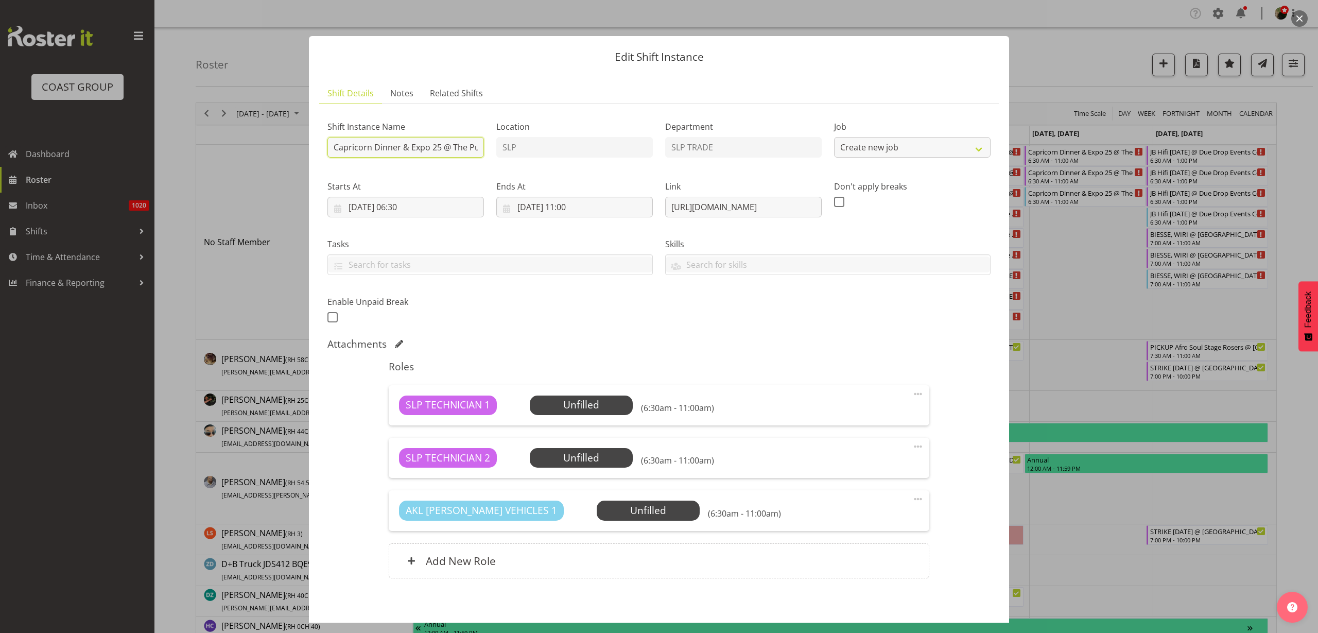
select select "10761"
click at [332, 150] on input "Capricorn Dinner & Expo 25 @ The Pullman On Site @ 0700" at bounding box center [405, 147] width 157 height 21
type input "INSTALL Capricorn Dinner & Expo 25 @ The Pullman On Site @ 0700"
click at [399, 205] on input "[DATE] 06:30" at bounding box center [405, 207] width 157 height 21
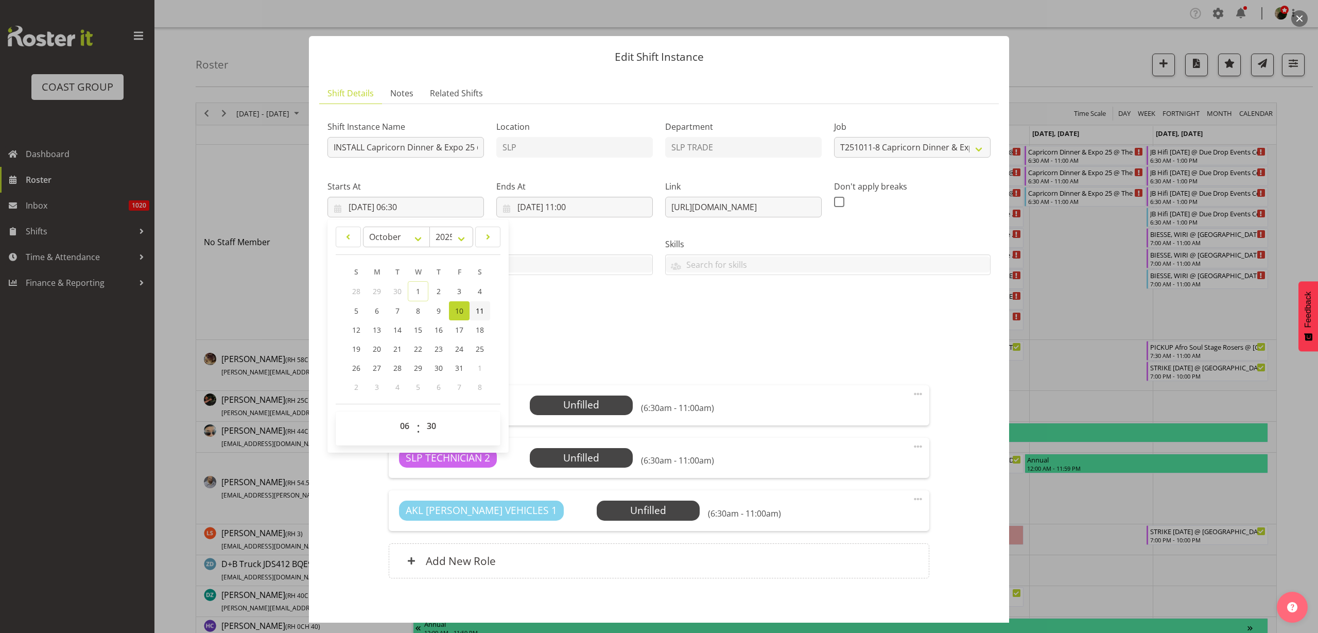
click at [478, 309] on span "11" at bounding box center [480, 311] width 8 height 10
type input "[DATE] 06:30"
click at [546, 209] on input "[DATE] 11:00" at bounding box center [574, 207] width 157 height 21
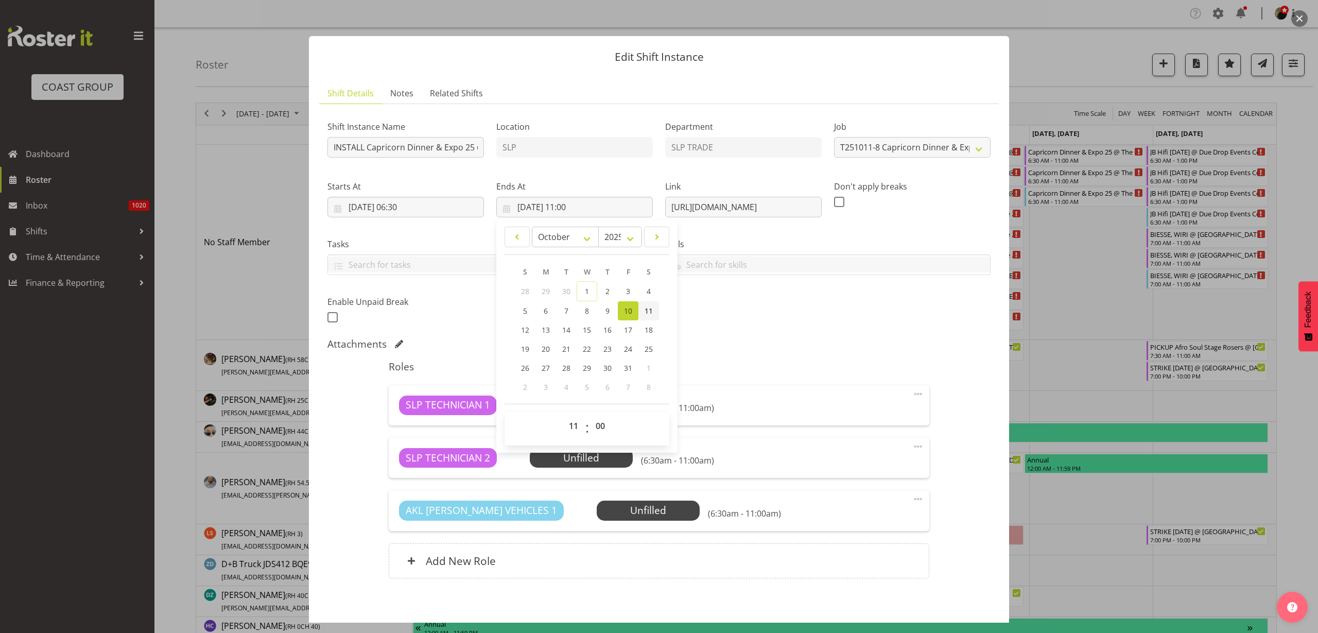
click at [645, 309] on span "11" at bounding box center [649, 311] width 8 height 10
type input "[DATE] 11:00"
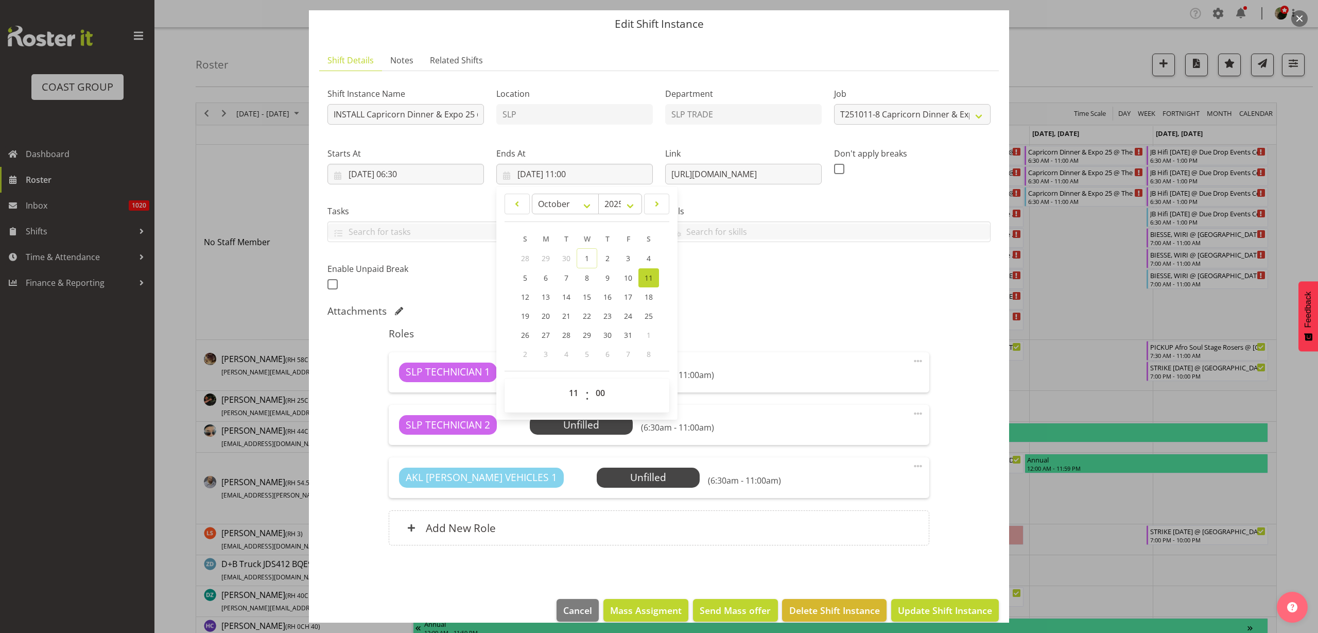
scroll to position [47, 0]
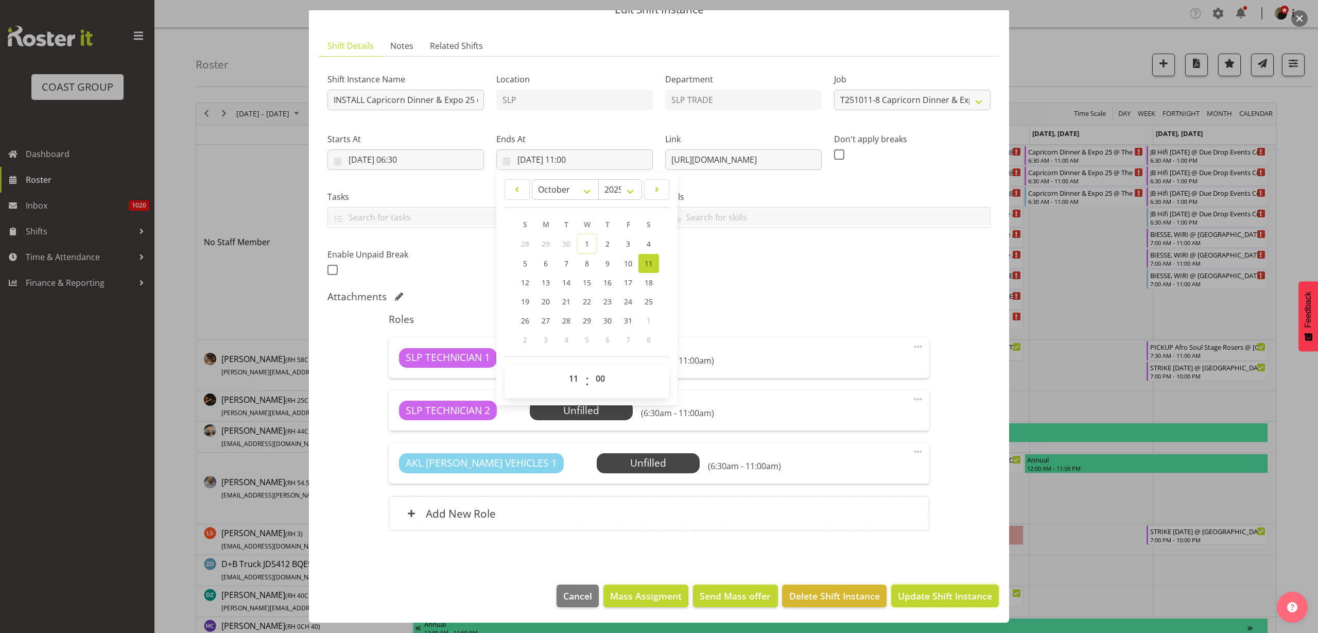
click at [940, 598] on span "Update Shift Instance" at bounding box center [945, 595] width 94 height 13
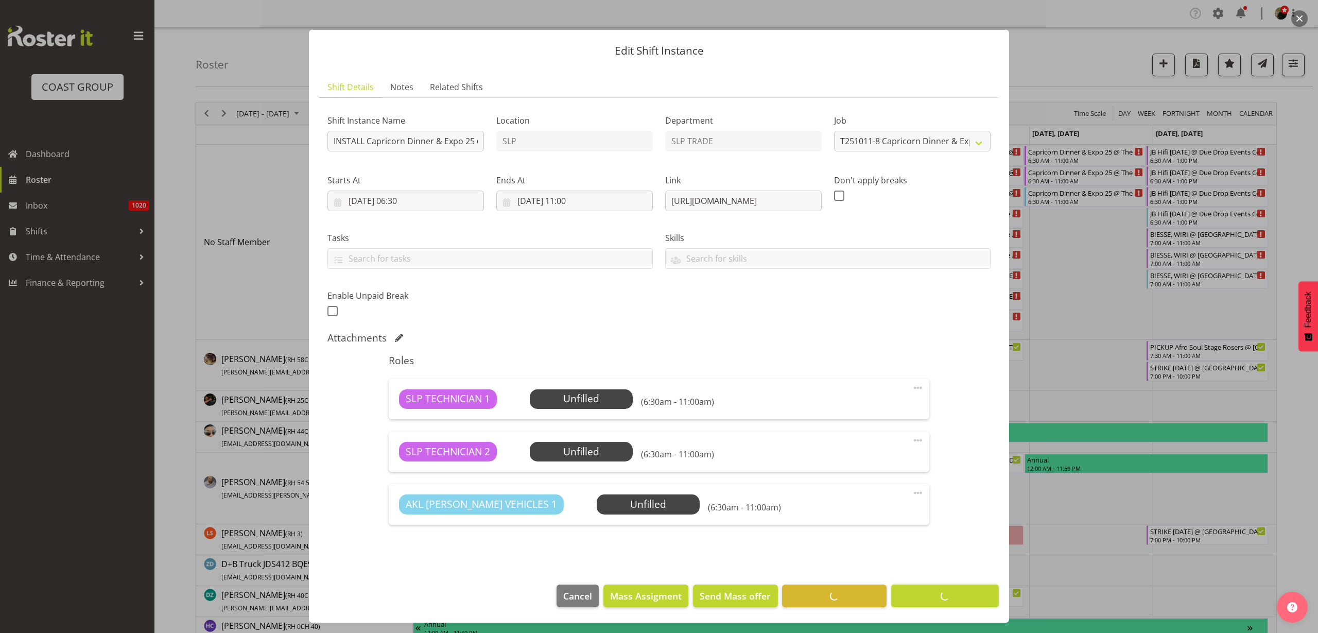
scroll to position [6, 0]
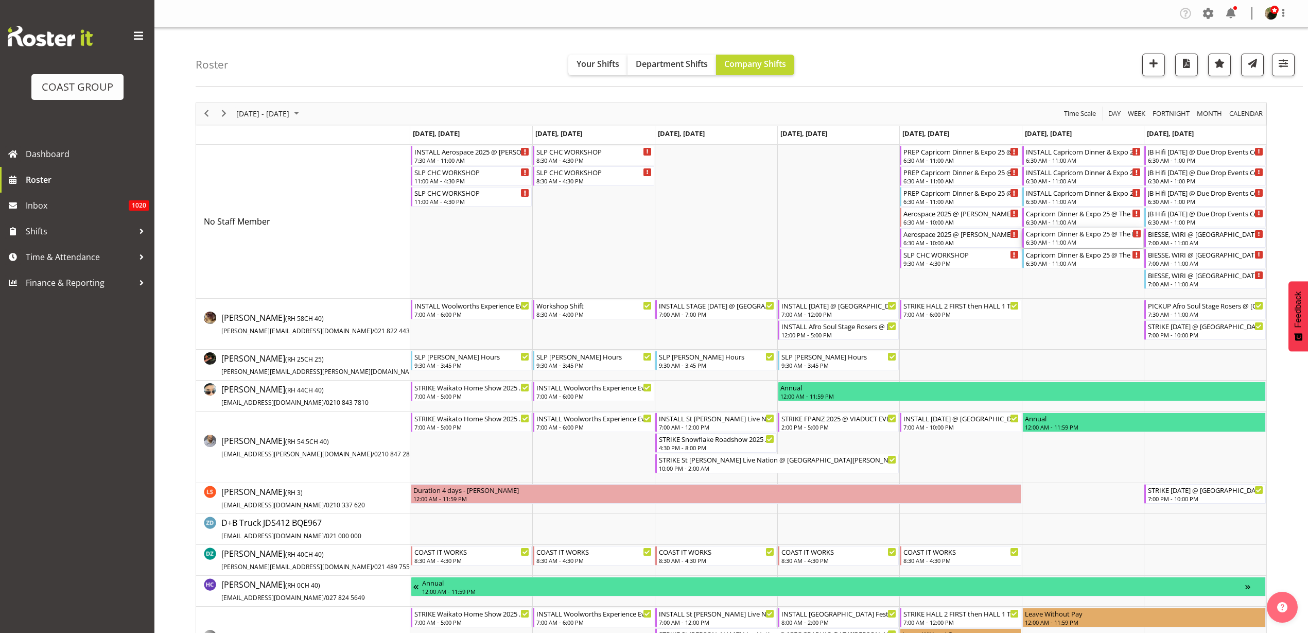
click at [1068, 236] on div "Capricorn Dinner & Expo 25 @ The Pullman On Site @ 0700" at bounding box center [1084, 233] width 116 height 10
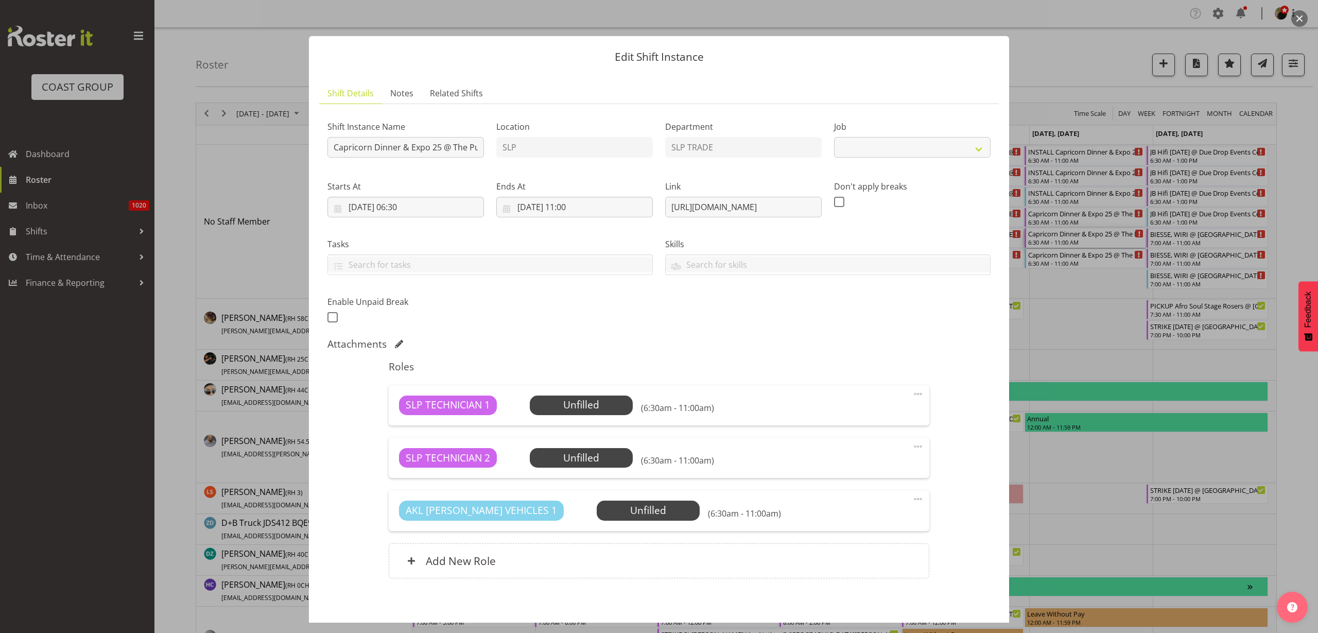
select select "10761"
click at [332, 148] on input "Capricorn Dinner & Expo 25 @ The Pullman On Site @ 0700" at bounding box center [405, 147] width 157 height 21
type input "STRIKE Capricorn Dinner & Expo 25 @ The Pullman On Site @ 1800"
click at [393, 210] on input "[DATE] 06:30" at bounding box center [405, 207] width 157 height 21
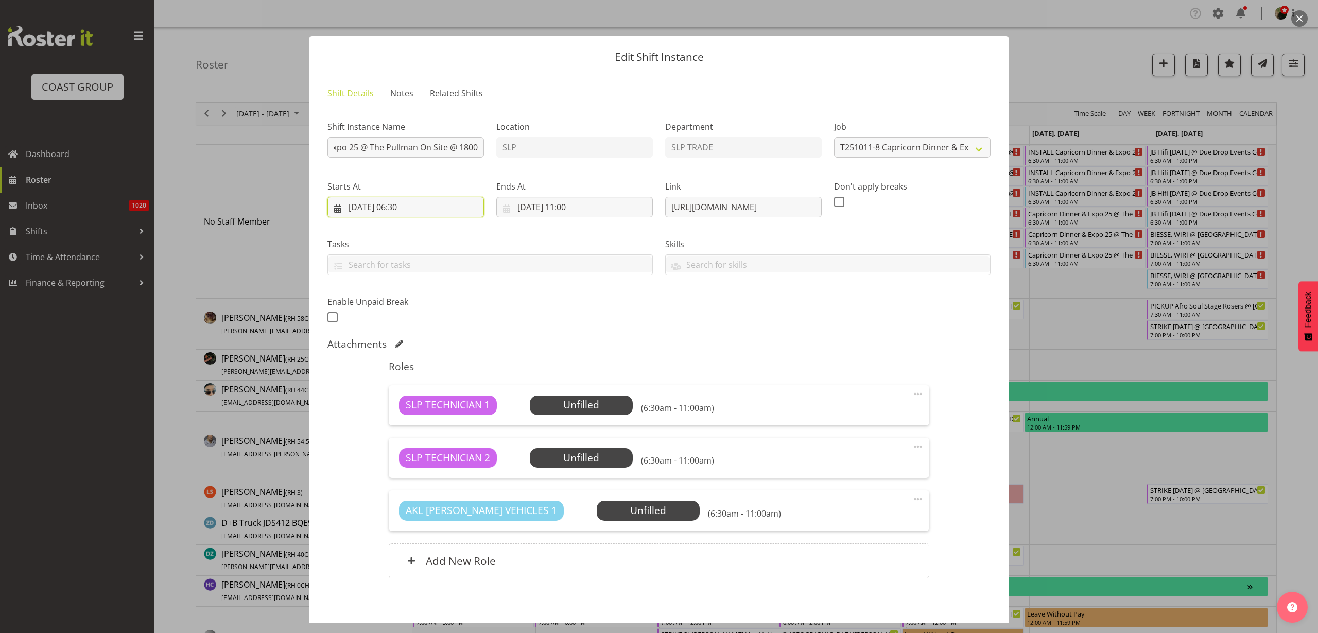
scroll to position [0, 0]
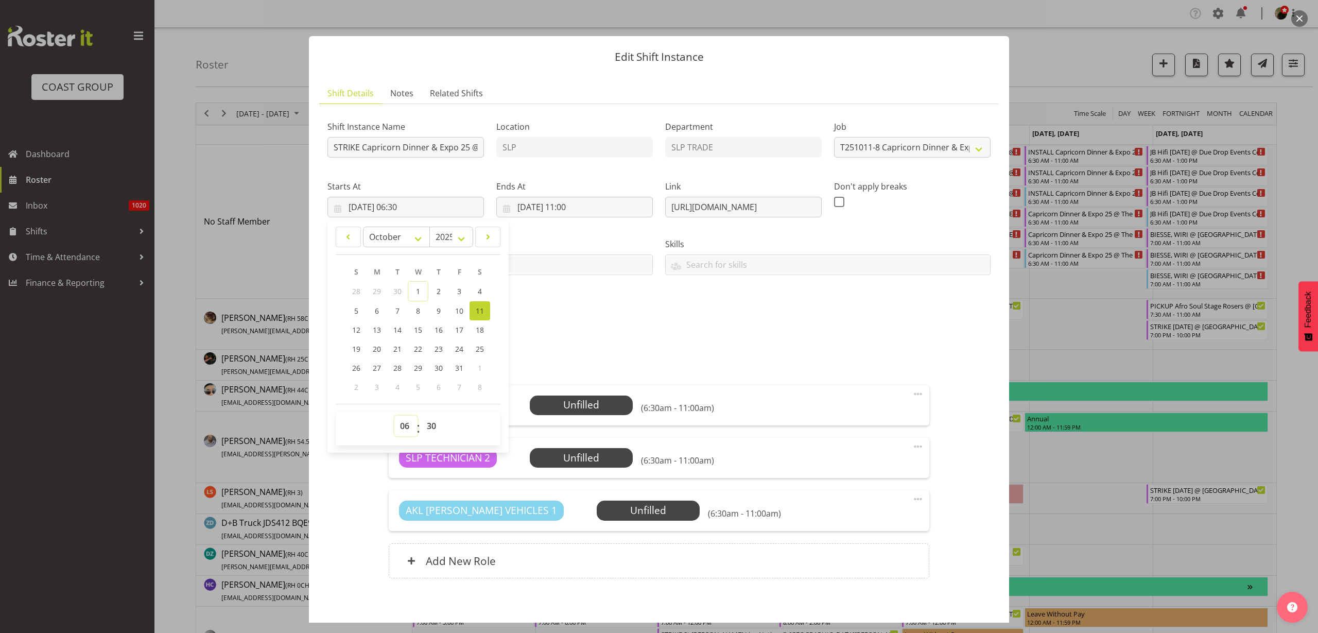
click at [404, 424] on select "00 01 02 03 04 05 06 07 08 09 10 11 12 13 14 15 16 17 18 19 20 21 22 23" at bounding box center [405, 426] width 23 height 21
select select "17"
click at [394, 416] on select "00 01 02 03 04 05 06 07 08 09 10 11 12 13 14 15 16 17 18 19 20 21 22 23" at bounding box center [405, 426] width 23 height 21
type input "[DATE] 17:30"
click at [588, 208] on input "[DATE] 11:00" at bounding box center [574, 207] width 157 height 21
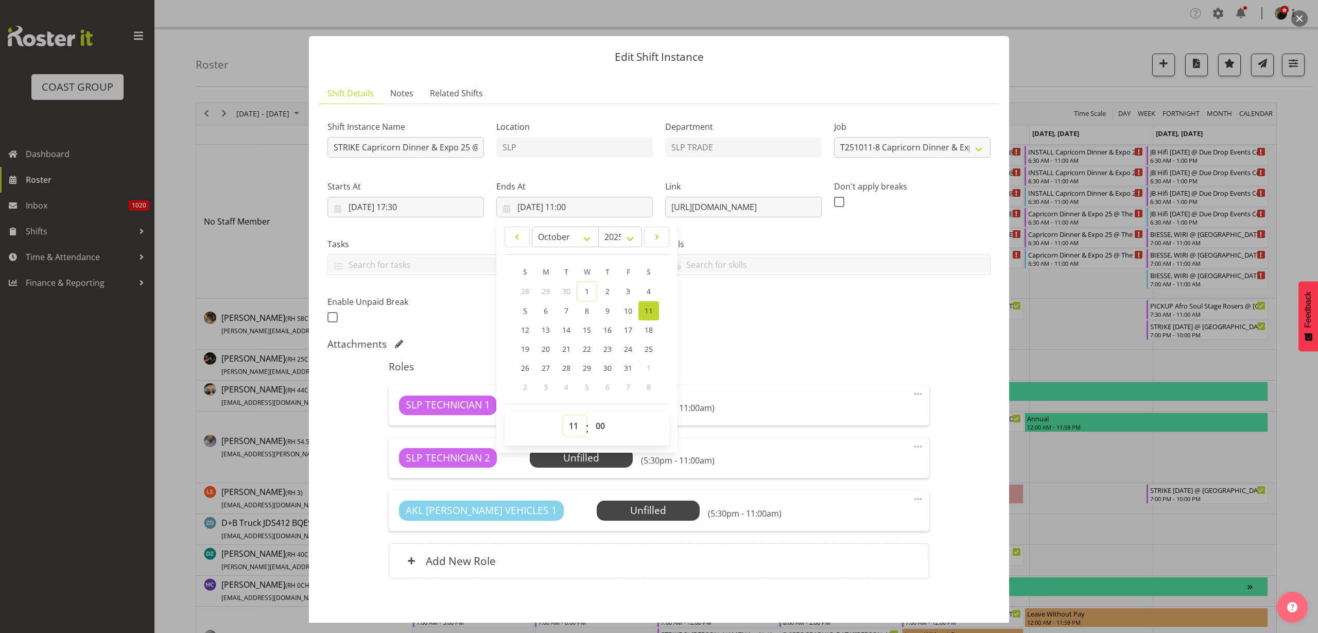
click at [573, 426] on select "00 01 02 03 04 05 06 07 08 09 10 11 12 13 14 15 16 17 18 19 20 21 22 23" at bounding box center [574, 426] width 23 height 21
select select "20"
click at [563, 416] on select "00 01 02 03 04 05 06 07 08 09 10 11 12 13 14 15 16 17 18 19 20 21 22 23" at bounding box center [574, 426] width 23 height 21
type input "[DATE] 20:00"
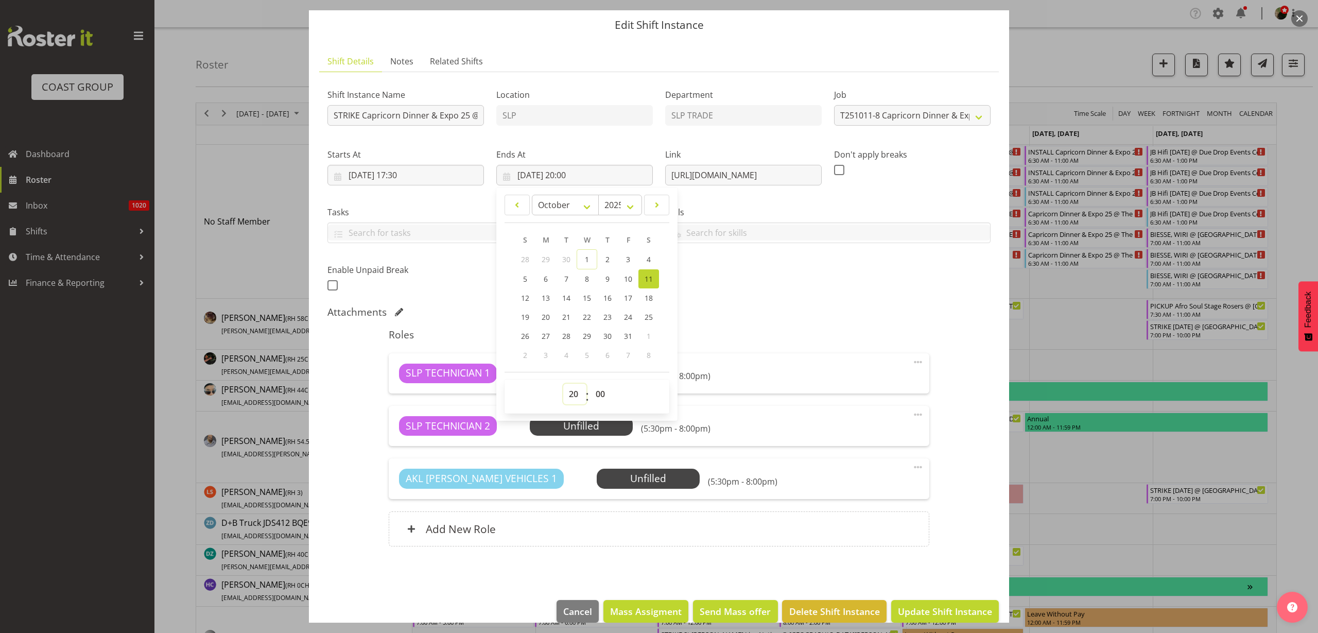
scroll to position [47, 0]
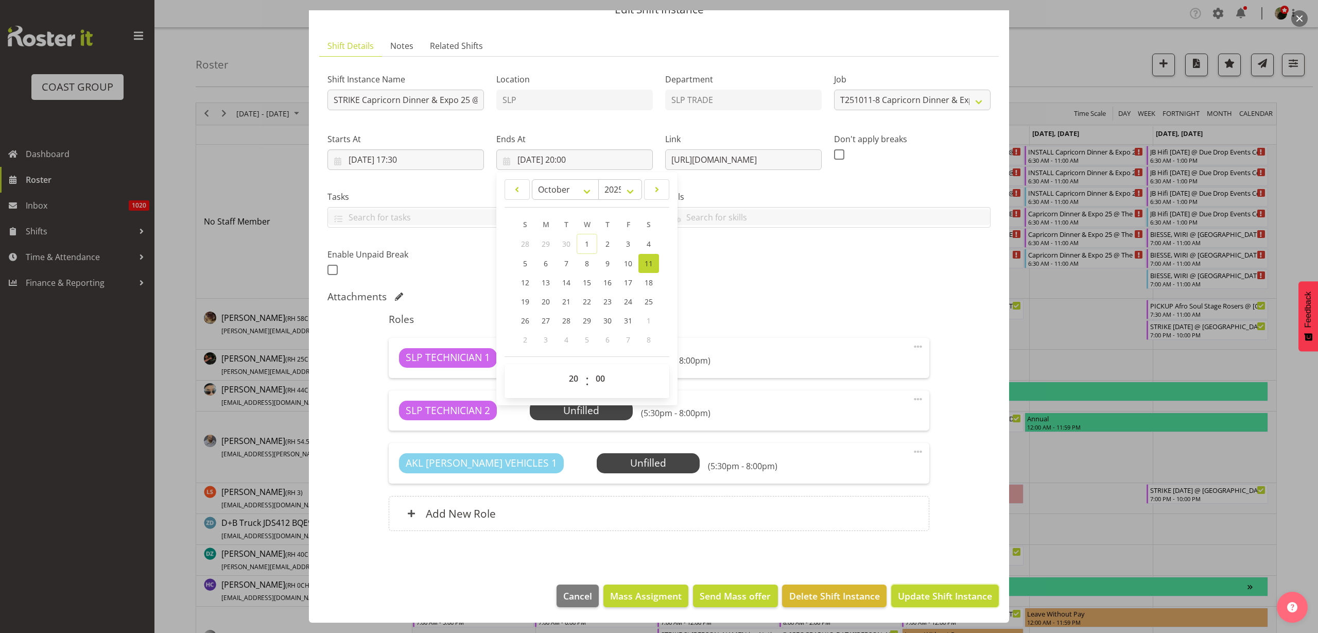
click at [943, 593] on span "Update Shift Instance" at bounding box center [945, 595] width 94 height 13
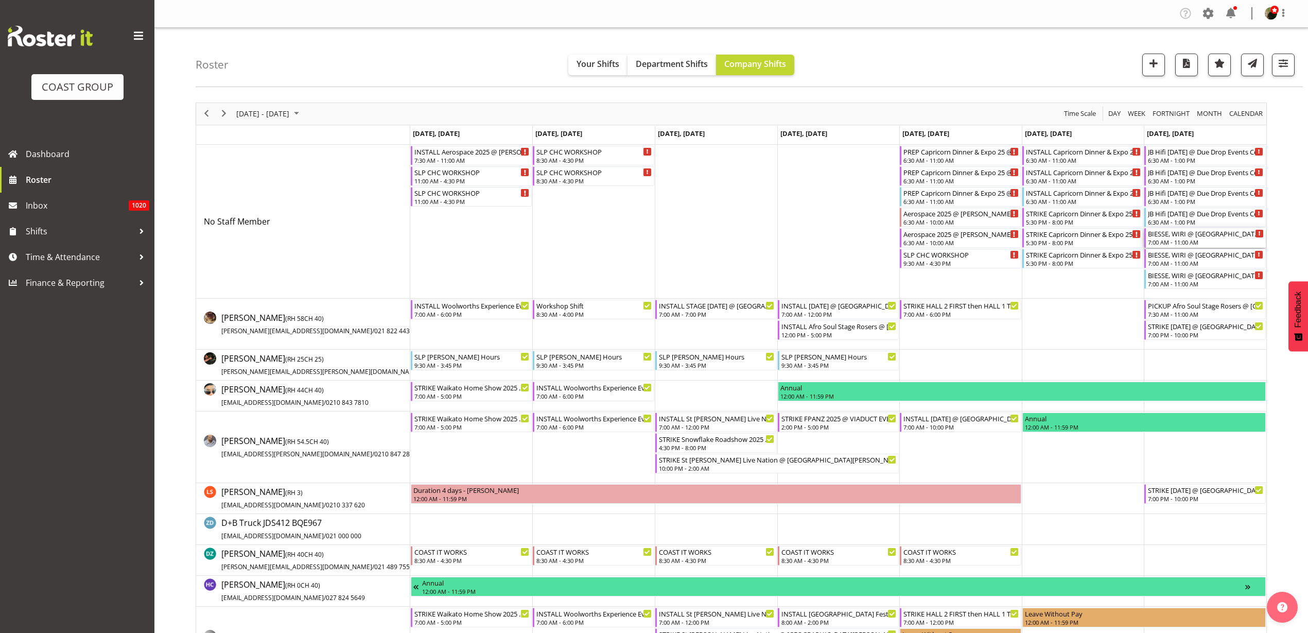
click at [1200, 242] on div "7:00 AM - 11:00 AM" at bounding box center [1206, 242] width 116 height 8
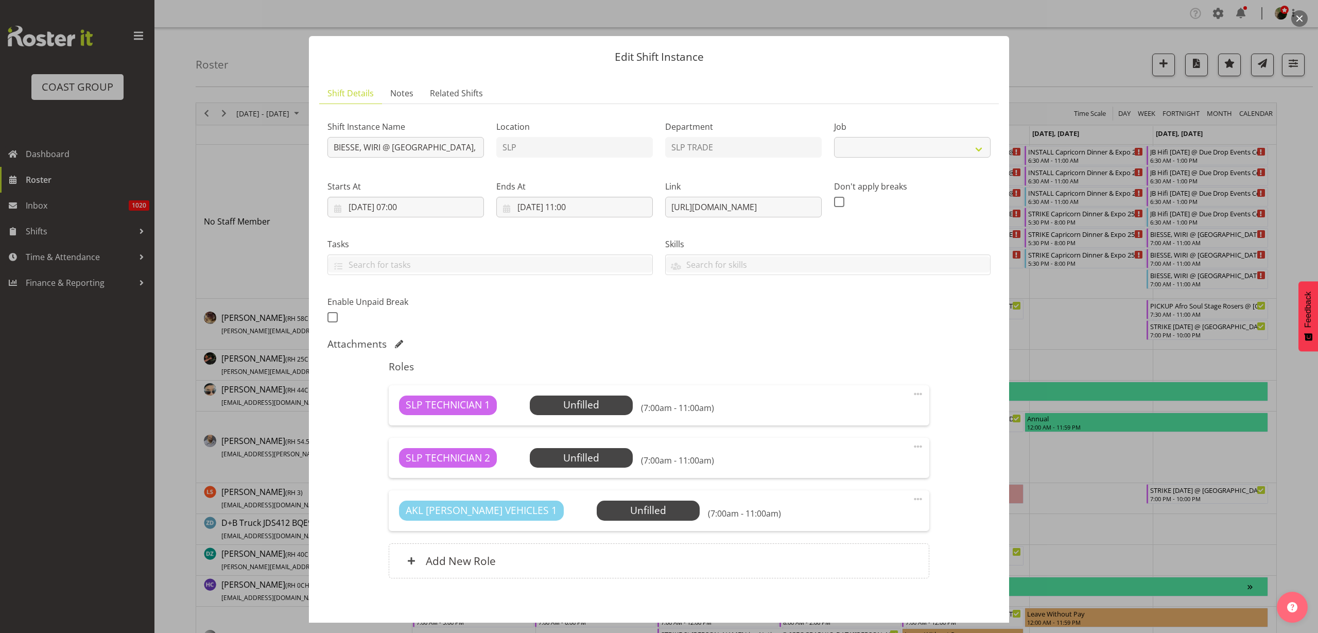
select select "10762"
drag, startPoint x: 666, startPoint y: 205, endPoint x: 982, endPoint y: 209, distance: 316.2
click at [982, 209] on div "Shift Instance Name BIESSE, WIRI @ [GEOGRAPHIC_DATA][PERSON_NAME] On Site @ 090…" at bounding box center [659, 219] width 676 height 226
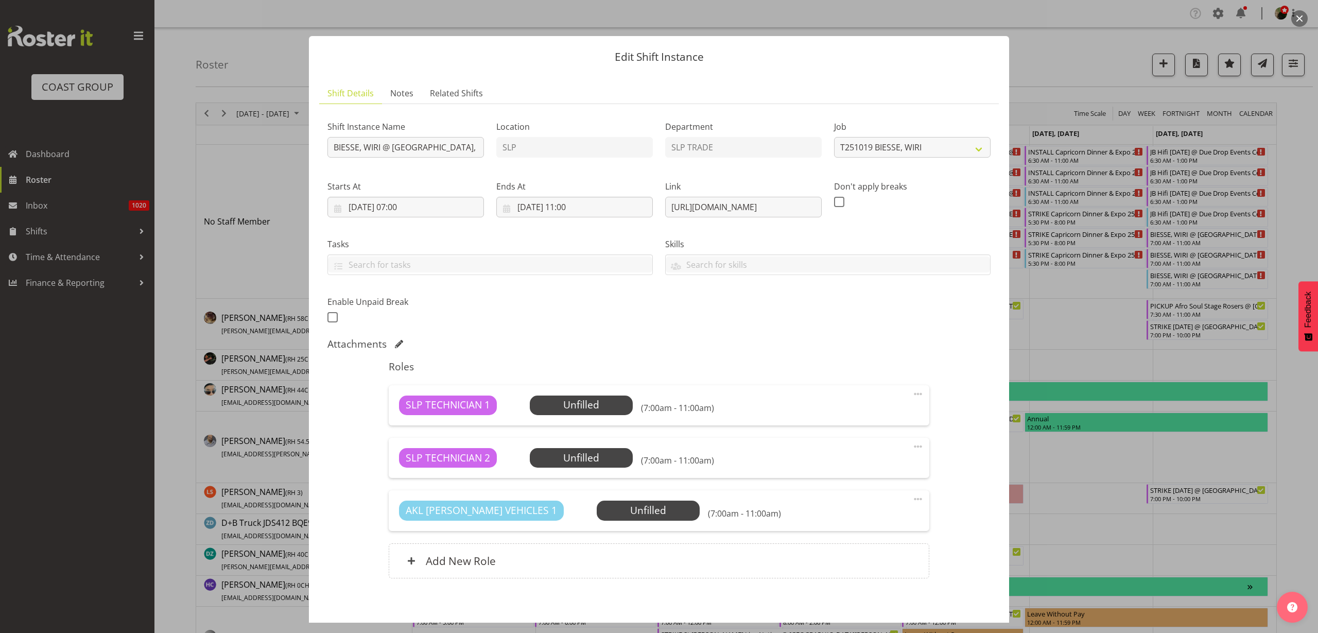
click at [1302, 18] on button "button" at bounding box center [1299, 18] width 16 height 16
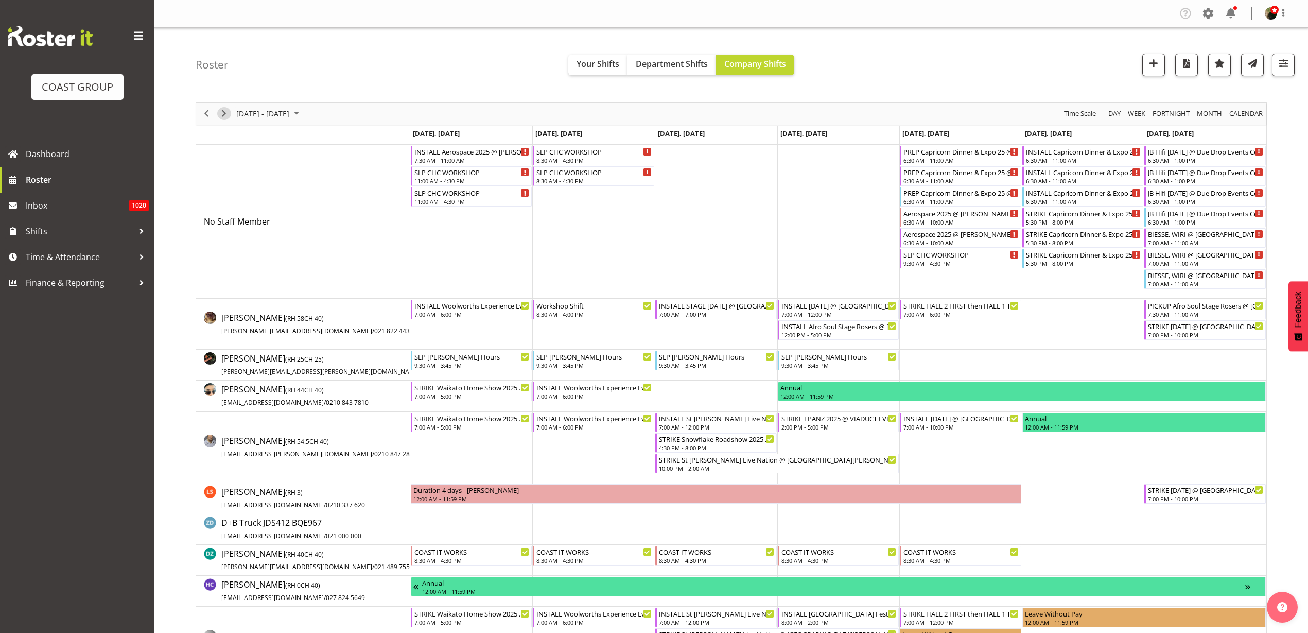
click at [227, 111] on span "Next" at bounding box center [224, 113] width 12 height 13
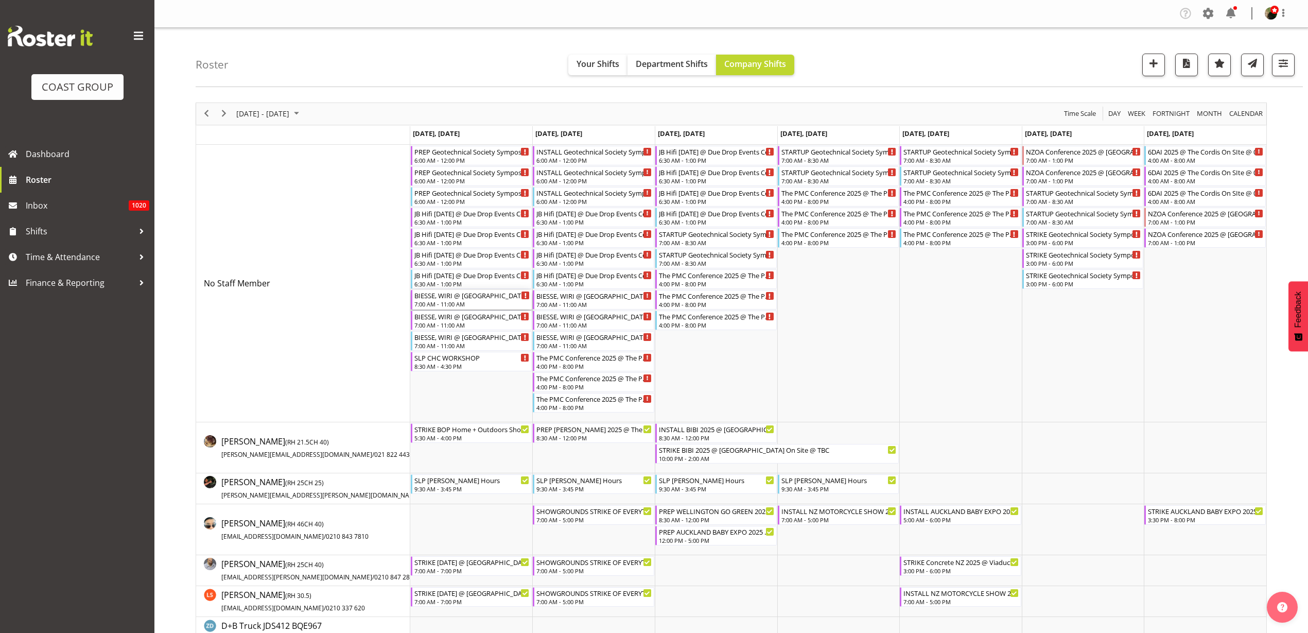
click at [443, 297] on div "BIESSE, WIRI @ [GEOGRAPHIC_DATA], [STREET_ADDRESS][PERSON_NAME] On Site @ 0900" at bounding box center [472, 295] width 116 height 10
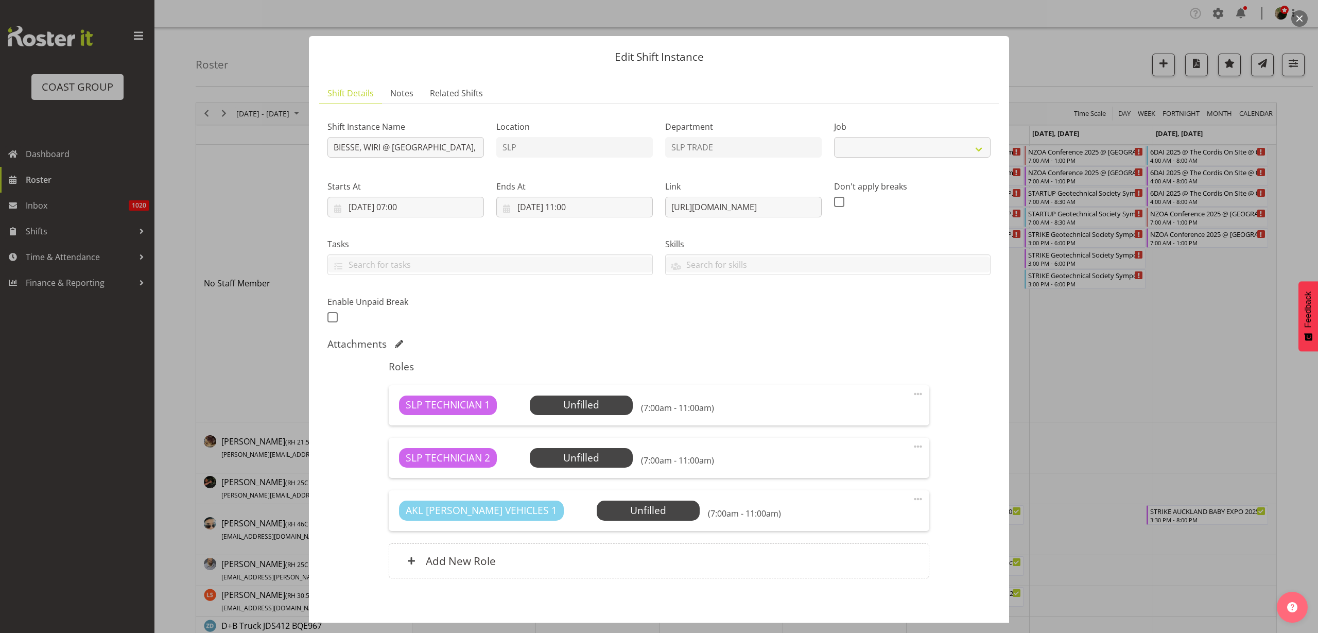
select select "10762"
click at [331, 146] on input "BIESSE, WIRI @ [GEOGRAPHIC_DATA], [STREET_ADDRESS][PERSON_NAME] On Site @ 0900" at bounding box center [405, 147] width 157 height 21
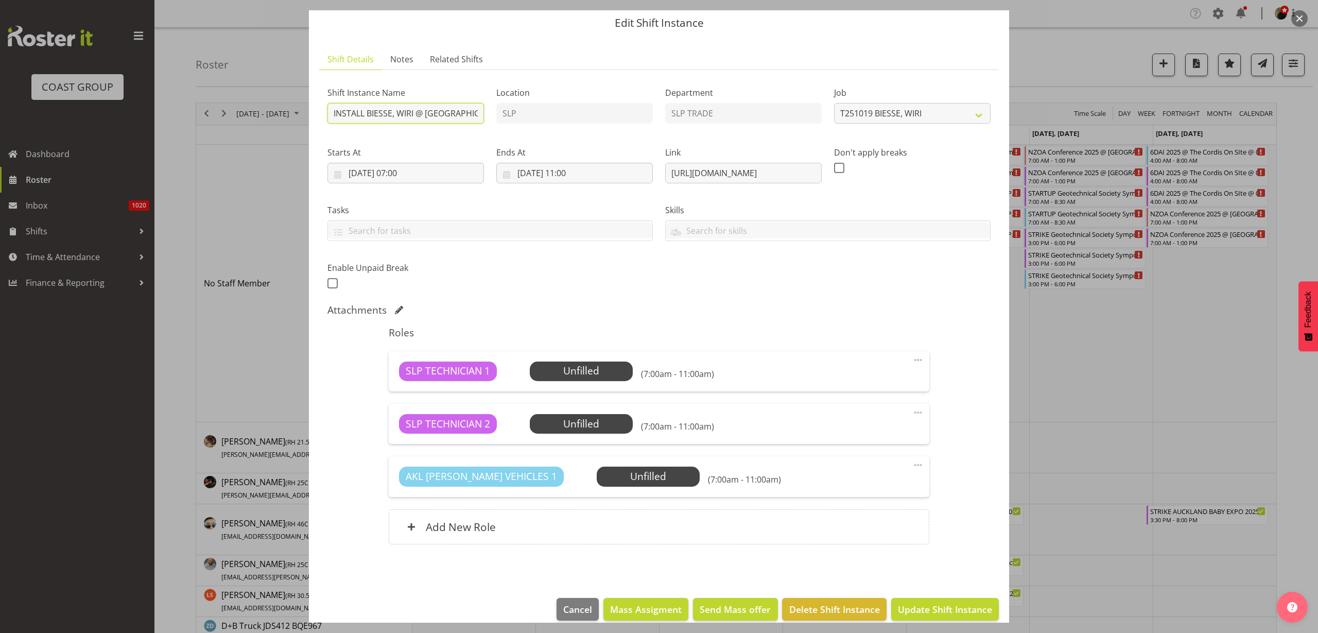
scroll to position [47, 0]
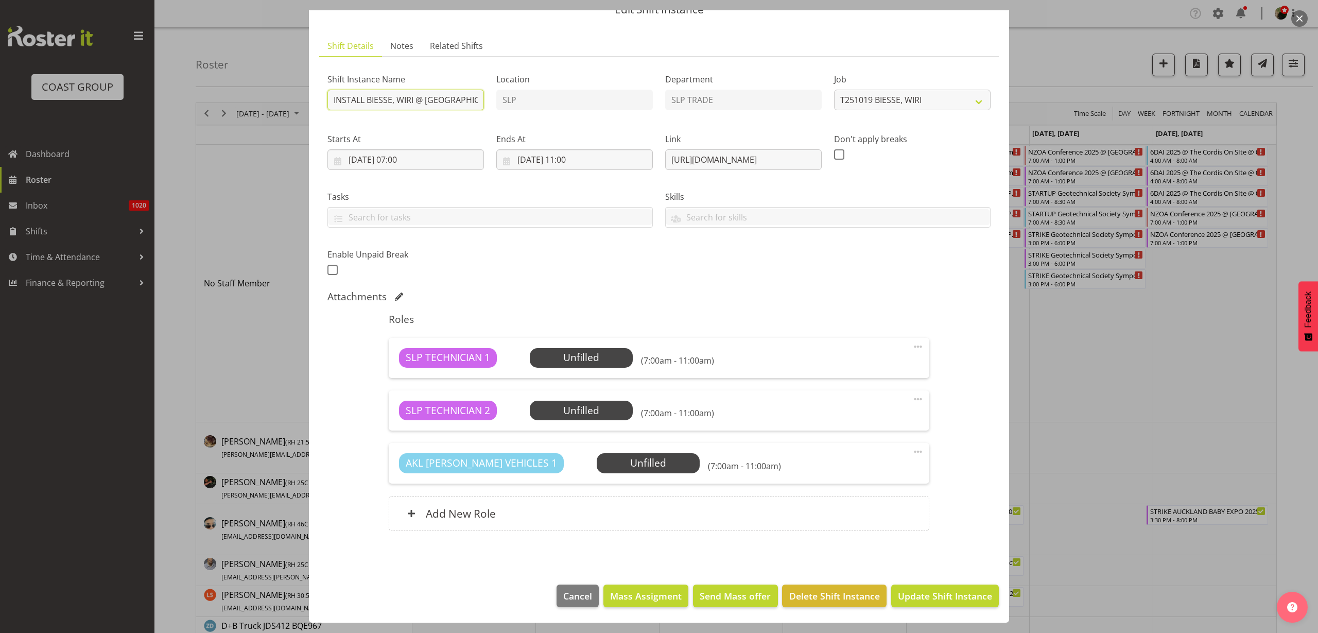
type input "INSTALL BIESSE, WIRI @ [GEOGRAPHIC_DATA], [STREET_ADDRESS][PERSON_NAME] On Site…"
click at [950, 599] on span "Update Shift Instance" at bounding box center [945, 595] width 94 height 13
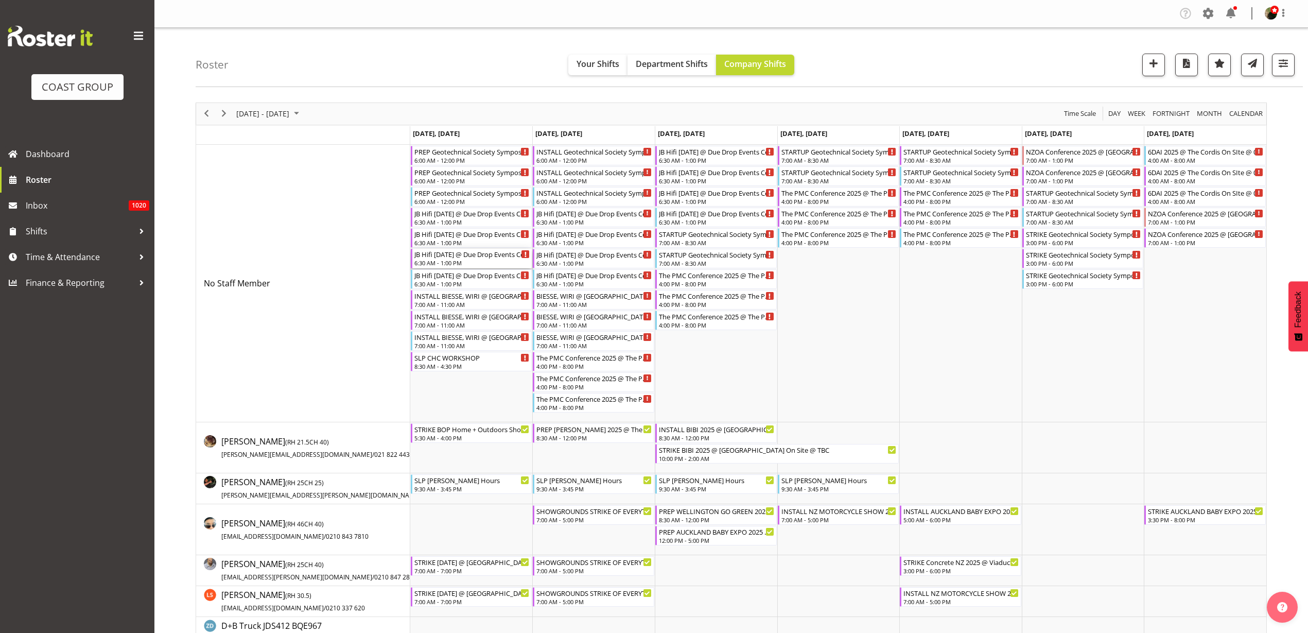
click at [474, 259] on div "6:30 AM - 1:00 PM" at bounding box center [472, 262] width 116 height 8
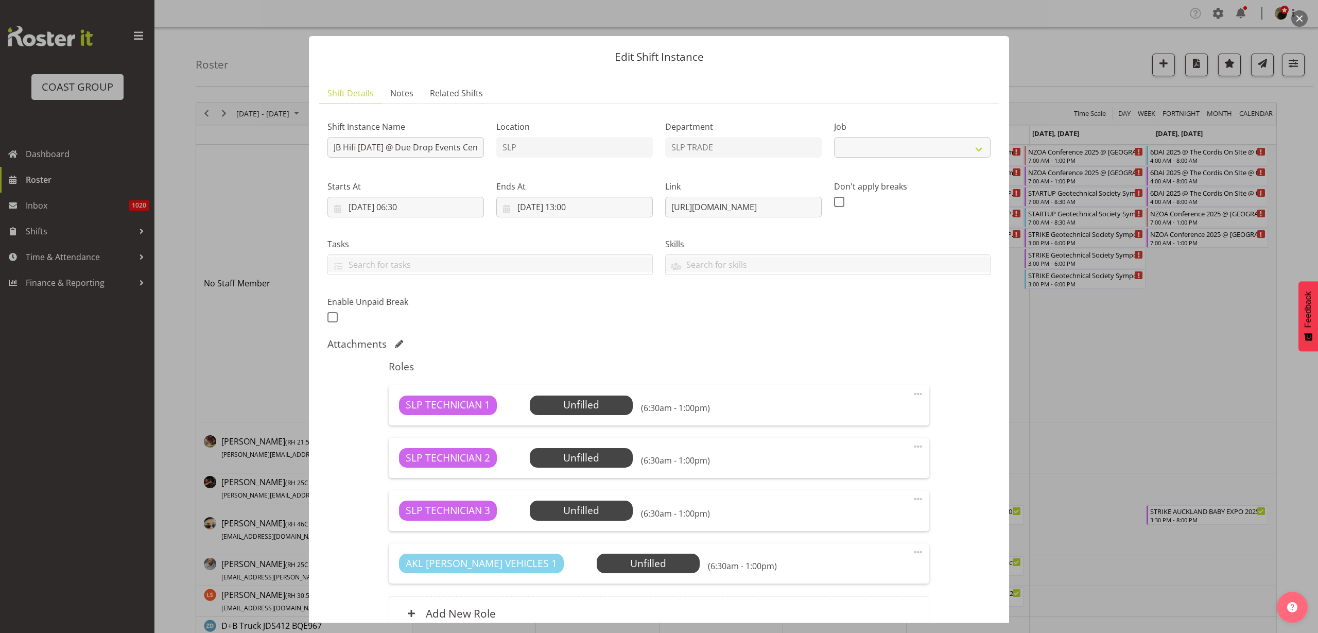
select select "10758"
drag, startPoint x: 663, startPoint y: 206, endPoint x: 1244, endPoint y: 191, distance: 581.5
click at [1244, 191] on div "Edit Shift Instance Shift Details Notes Related Shifts Shift Instance Name [PER…" at bounding box center [659, 316] width 1318 height 633
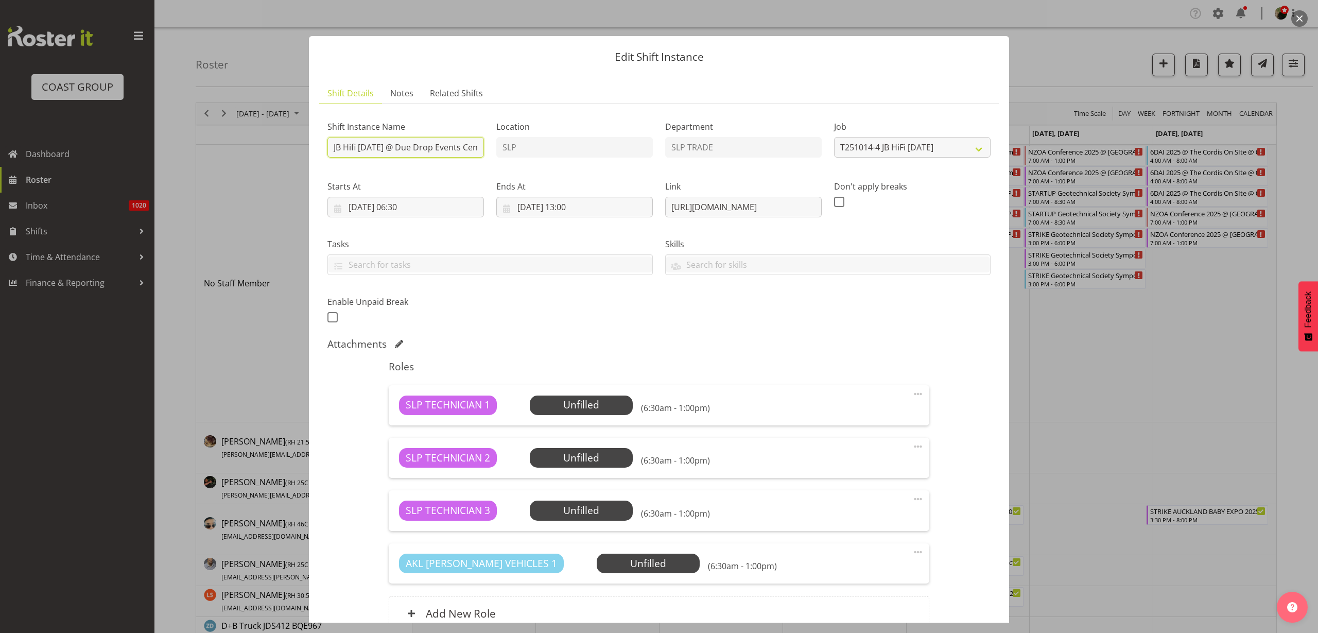
click at [332, 146] on input "JB Hifi [DATE] @ Due Drop Events Centre On Site @ 0700" at bounding box center [405, 147] width 157 height 21
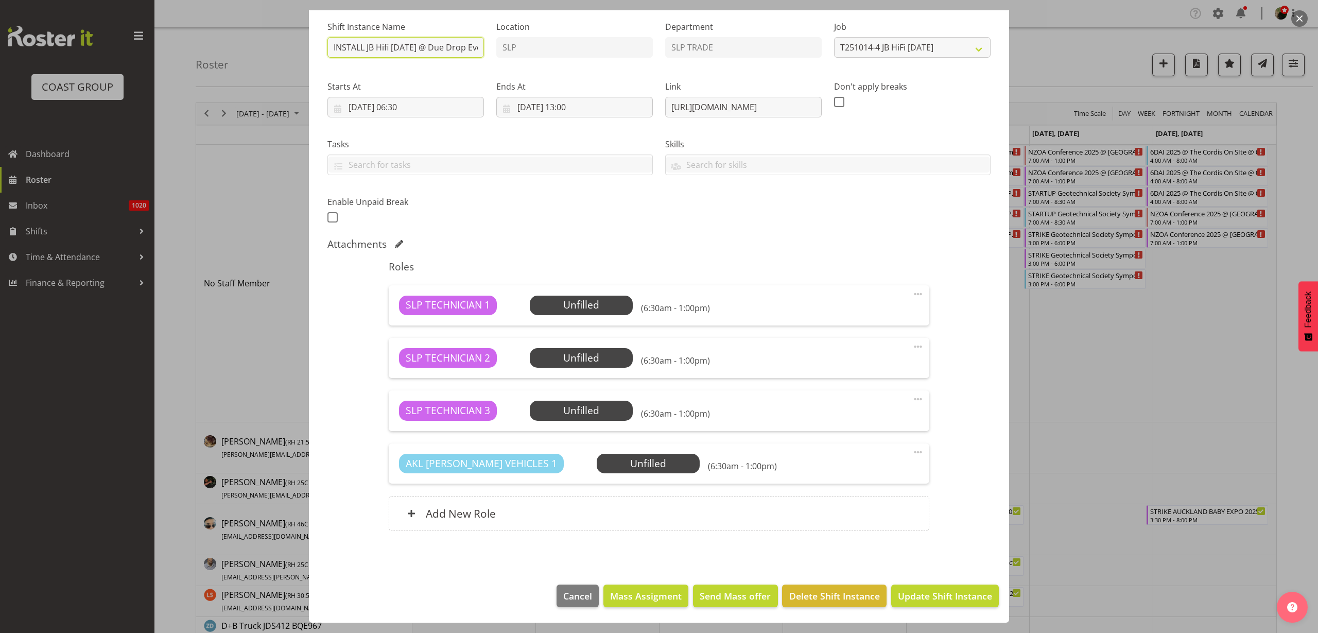
type input "INSTALL JB Hifi [DATE] @ Due Drop Events Centre On Site @ 0700"
click at [948, 600] on span "Update Shift Instance" at bounding box center [945, 595] width 94 height 13
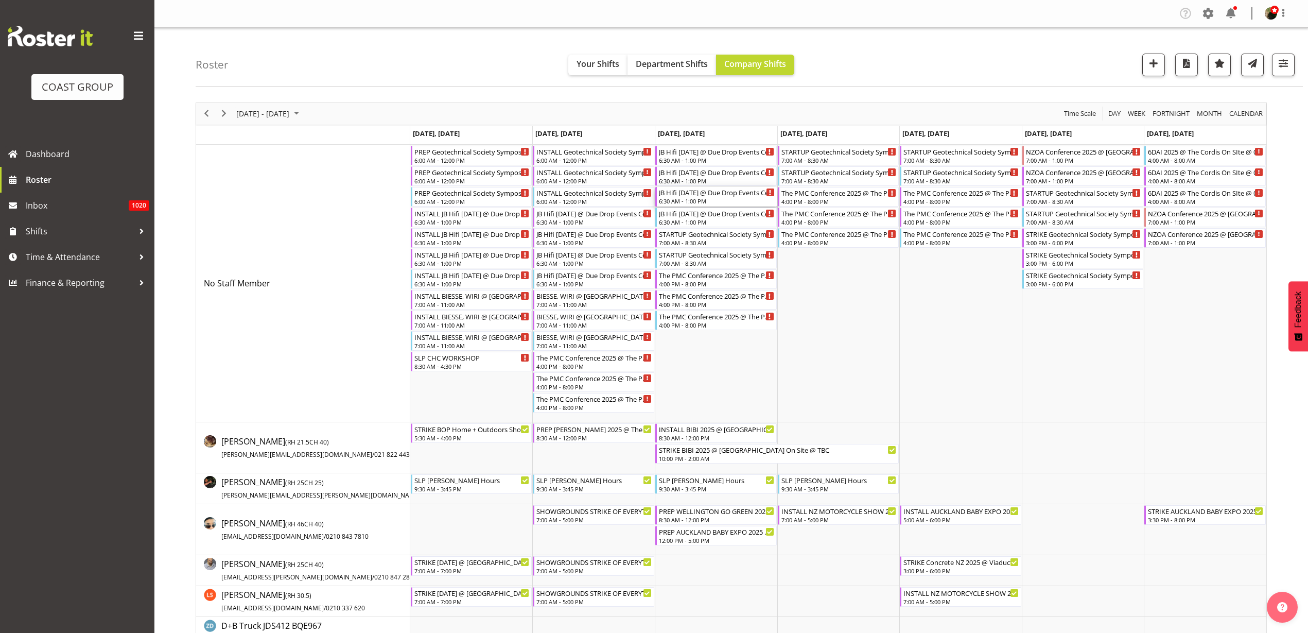
click at [707, 194] on div "JB Hifi [DATE] @ Due Drop Events Centre On Site @ 0700" at bounding box center [717, 192] width 116 height 10
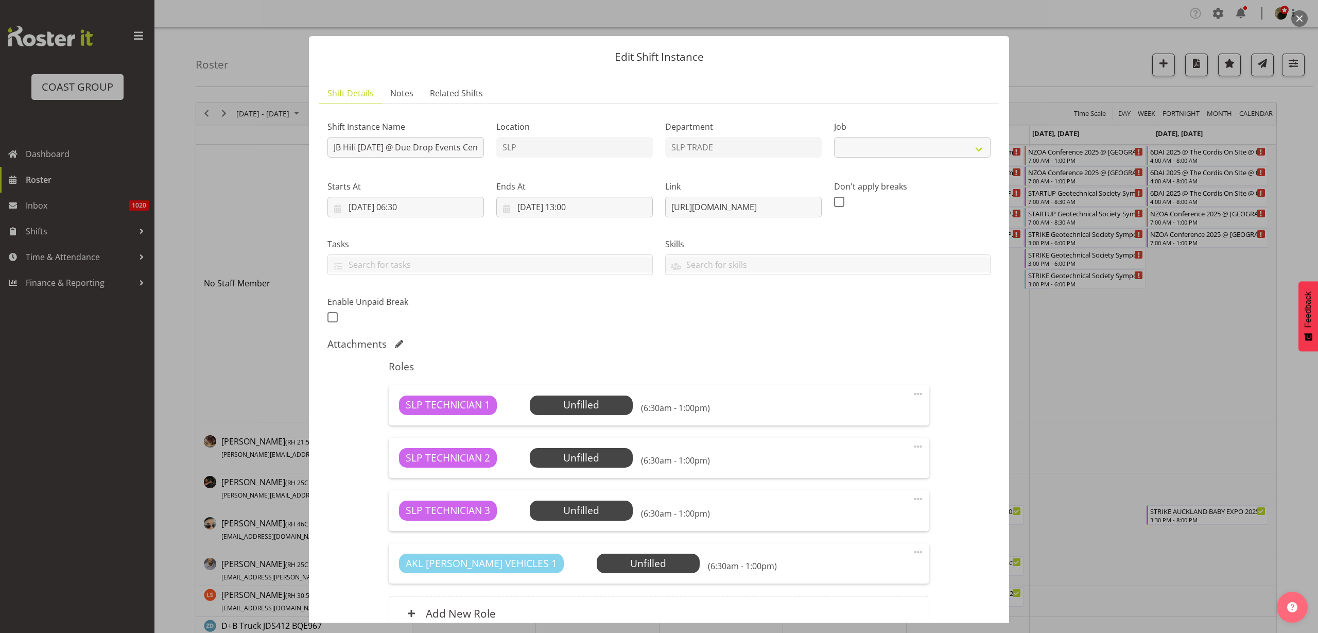
select select "10758"
click at [330, 145] on input "JB Hifi [DATE] @ Due Drop Events Centre On Site @ 0700" at bounding box center [405, 147] width 157 height 21
click at [457, 147] on input "STRIKE JB Hifi [DATE] @ Due Drop Events Centre On Site @ 0700" at bounding box center [405, 147] width 157 height 21
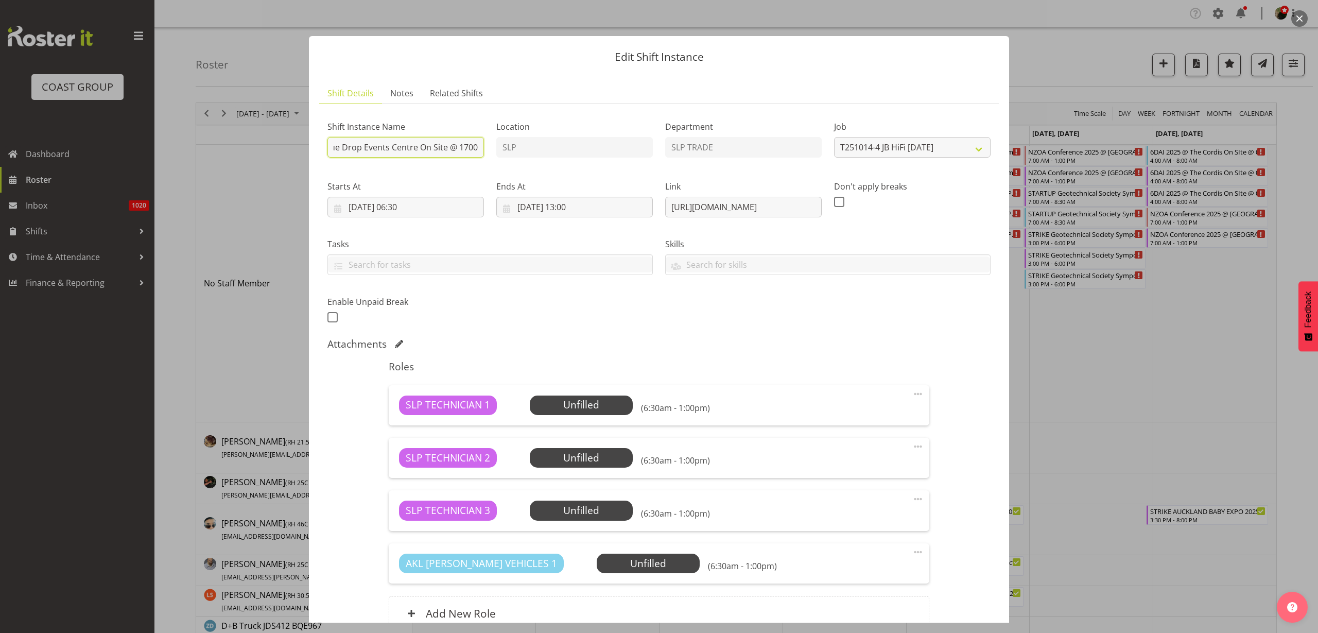
type input "STRIKE JB Hifi [DATE] @ Due Drop Events Centre On Site @ 1700"
click at [410, 206] on input "[DATE] 06:30" at bounding box center [405, 207] width 157 height 21
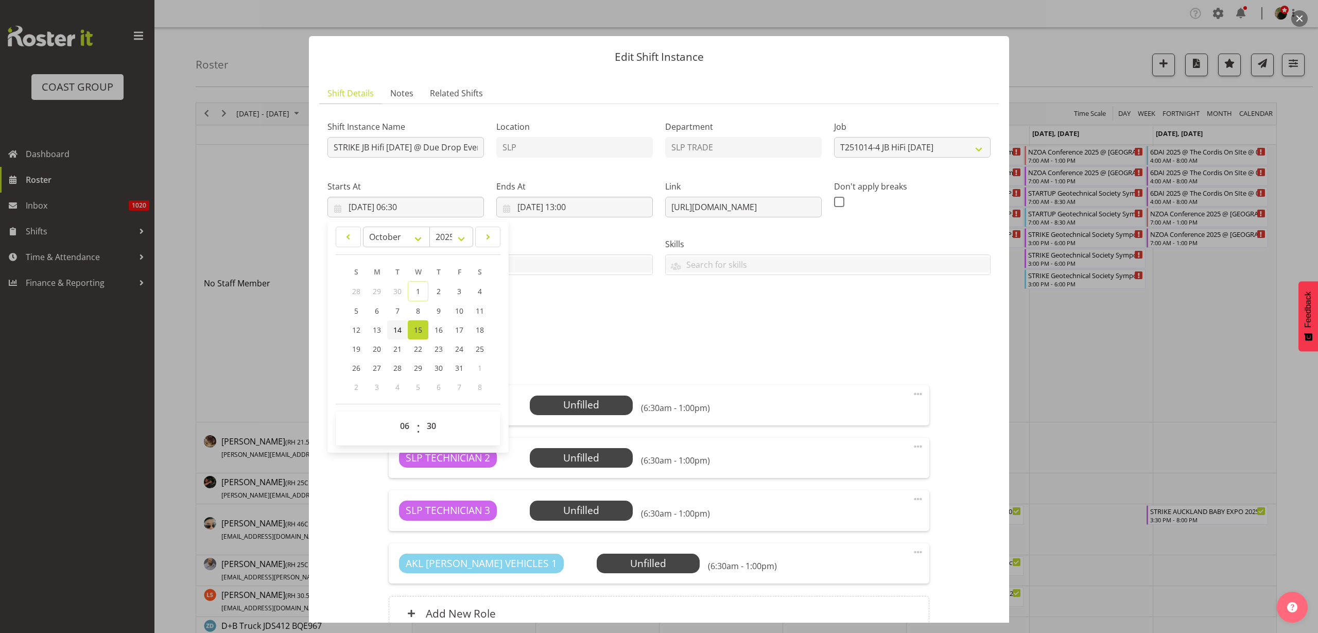
drag, startPoint x: 399, startPoint y: 326, endPoint x: 400, endPoint y: 342, distance: 16.5
click at [399, 326] on span "14" at bounding box center [397, 330] width 8 height 10
type input "[DATE] 06:30"
click at [405, 428] on select "00 01 02 03 04 05 06 07 08 09 10 11 12 13 14 15 16 17 18 19 20 21 22 23" at bounding box center [405, 426] width 23 height 21
select select "16"
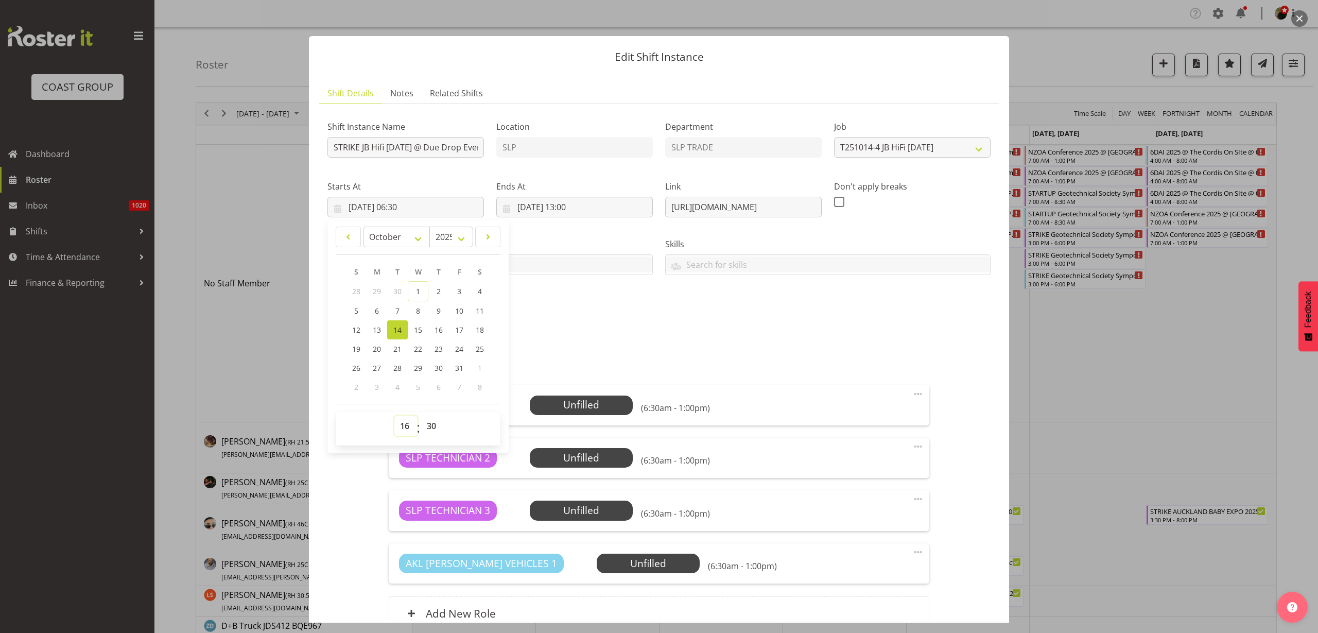
click at [394, 416] on select "00 01 02 03 04 05 06 07 08 09 10 11 12 13 14 15 16 17 18 19 20 21 22 23" at bounding box center [405, 426] width 23 height 21
type input "[DATE] 16:30"
click at [573, 209] on input "[DATE] 13:00" at bounding box center [574, 207] width 157 height 21
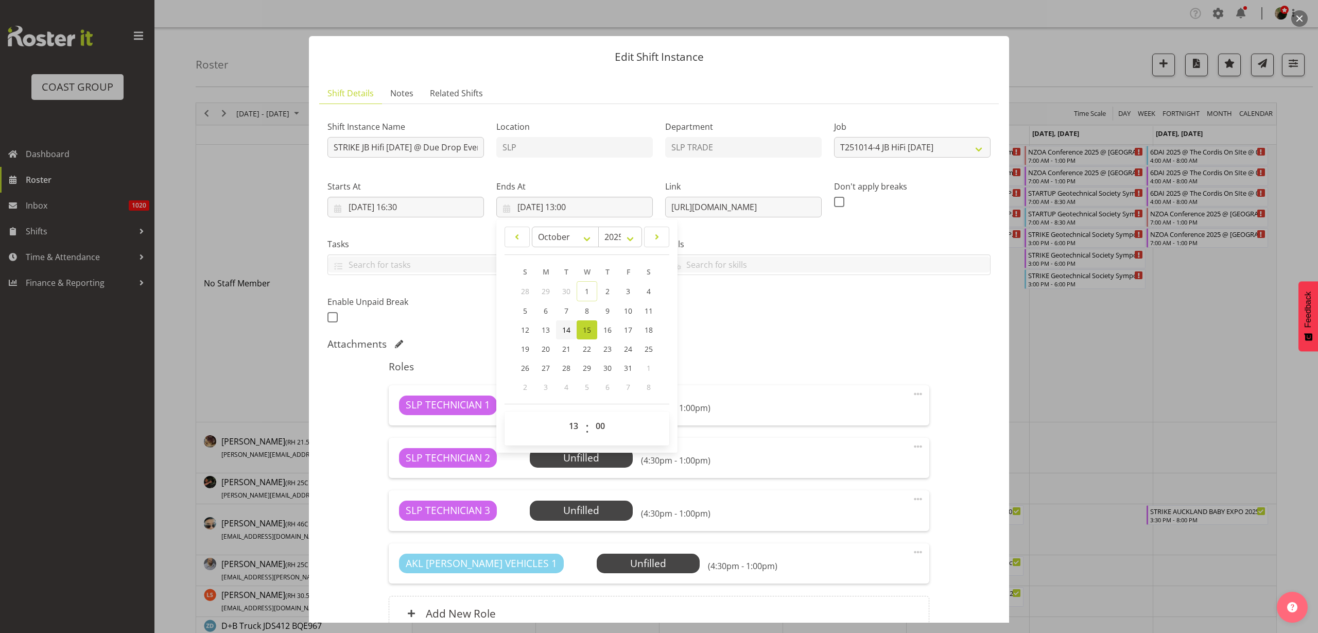
click at [564, 330] on span "14" at bounding box center [566, 330] width 8 height 10
type input "[DATE] 13:00"
click at [572, 426] on select "00 01 02 03 04 05 06 07 08 09 10 11 12 13 14 15 16 17 18 19 20 21 22 23" at bounding box center [574, 426] width 23 height 21
select select "20"
click at [563, 416] on select "00 01 02 03 04 05 06 07 08 09 10 11 12 13 14 15 16 17 18 19 20 21 22 23" at bounding box center [574, 426] width 23 height 21
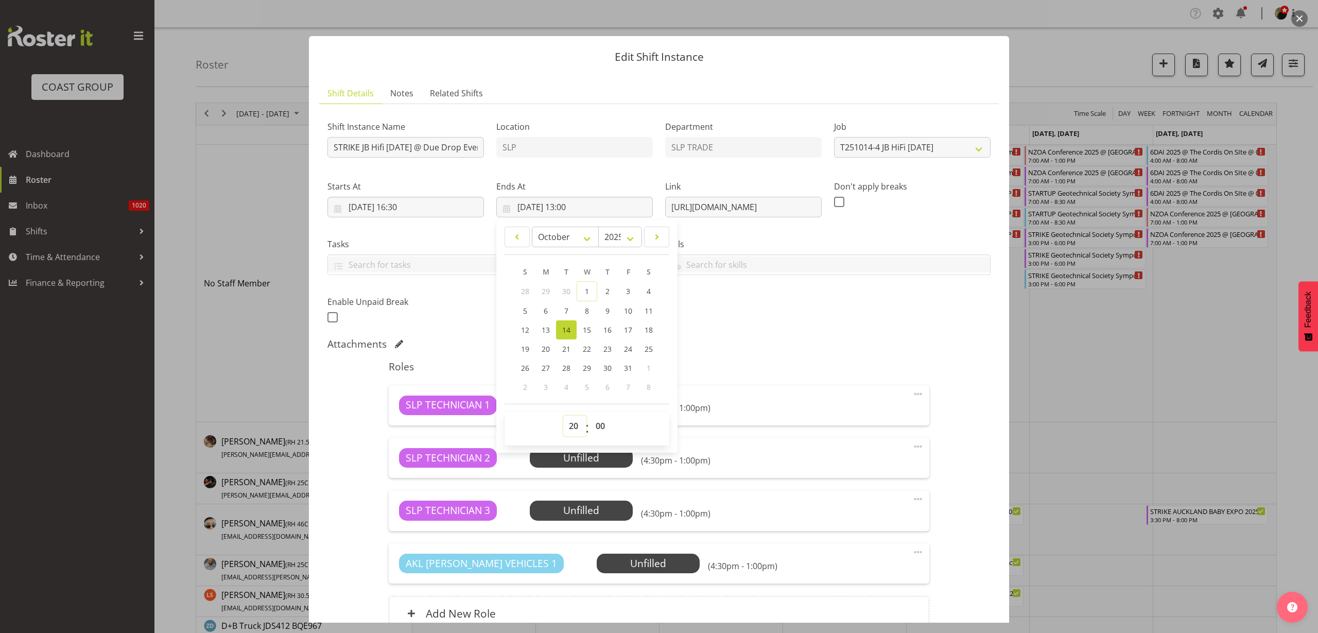
type input "[DATE] 20:00"
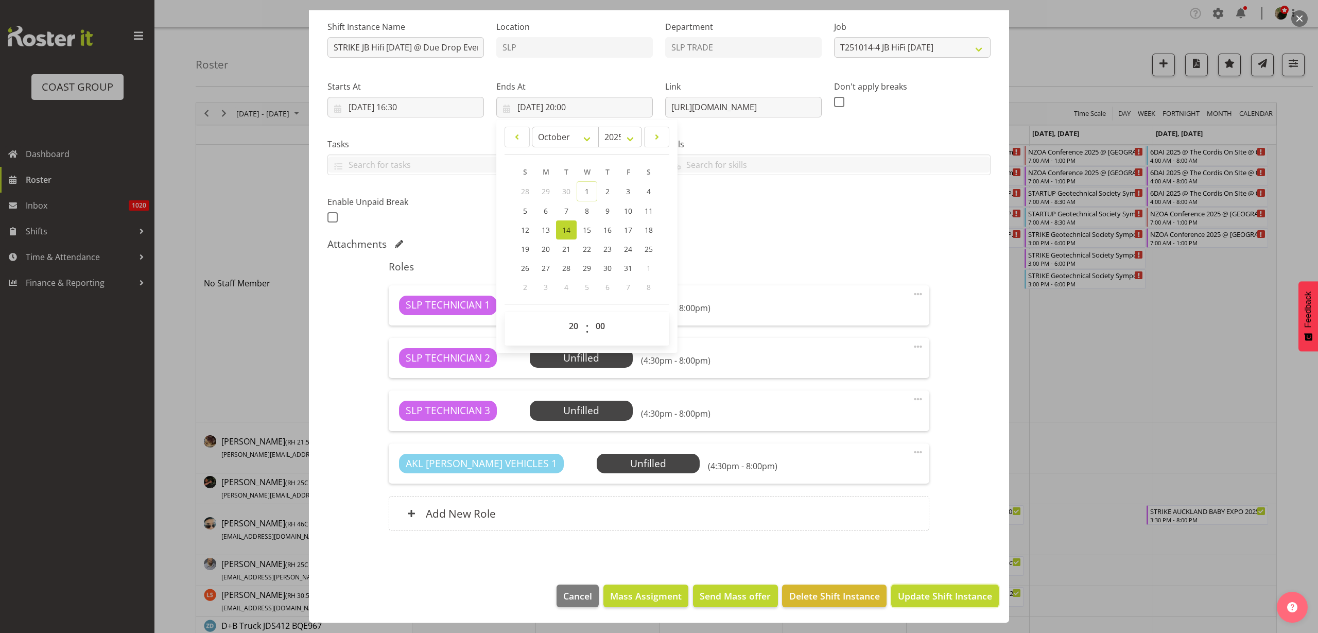
click at [943, 598] on span "Update Shift Instance" at bounding box center [945, 595] width 94 height 13
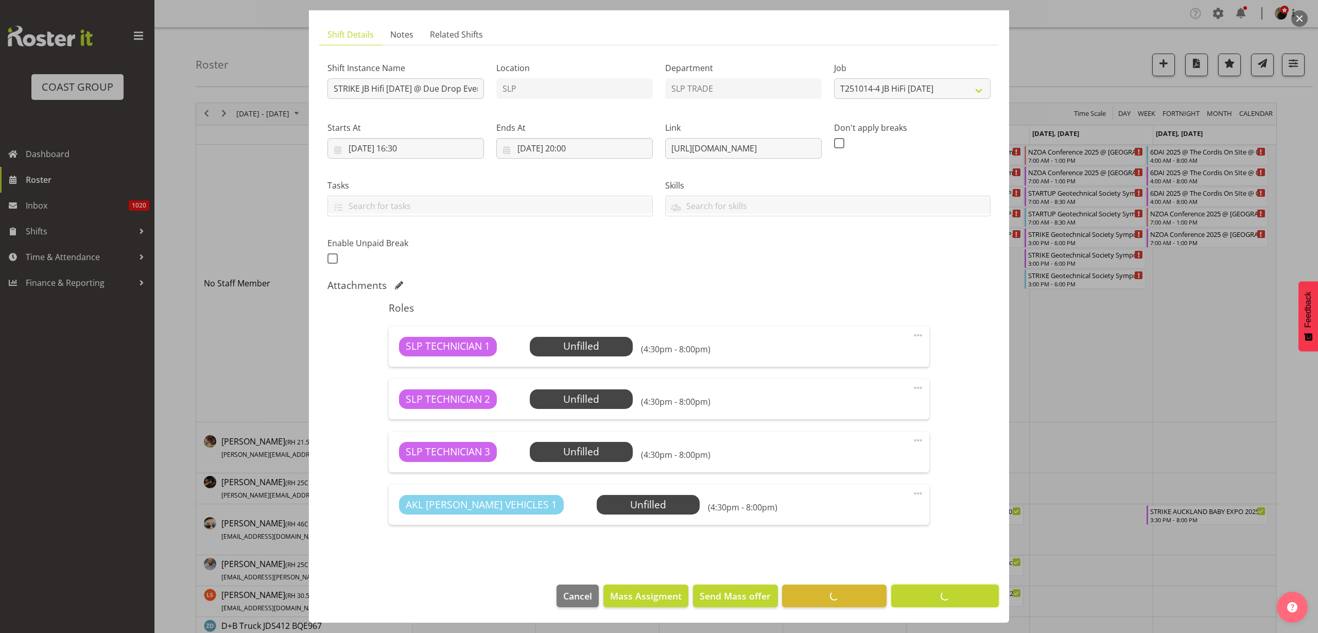
scroll to position [59, 0]
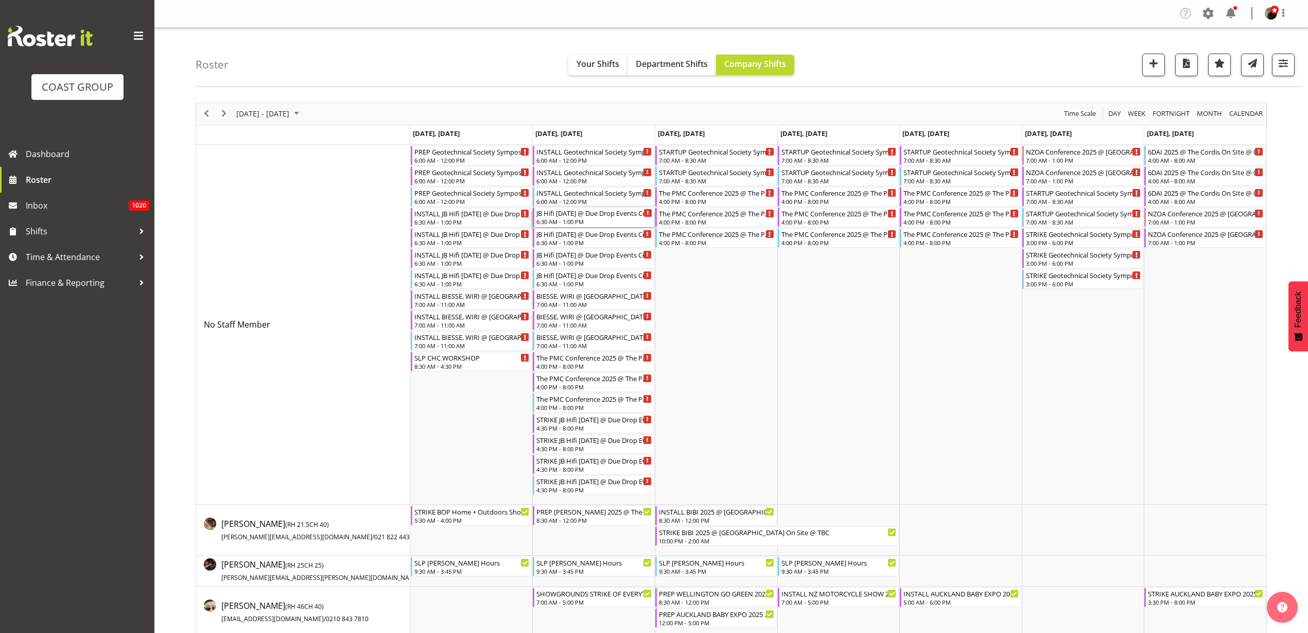
click at [578, 217] on div "JB Hifi [DATE] @ Due Drop Events Centre On Site @ 0700" at bounding box center [595, 212] width 116 height 10
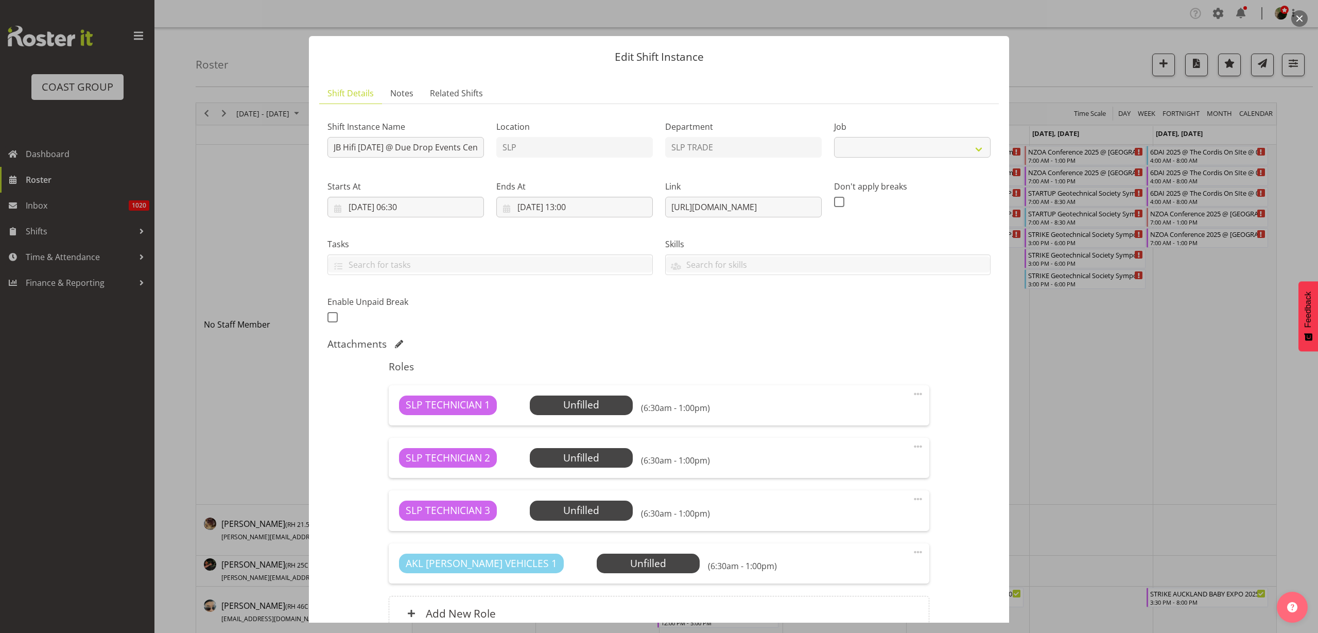
select select "10758"
click at [330, 146] on input "JB Hifi [DATE] @ Due Drop Events Centre On Site @ 0700" at bounding box center [405, 147] width 157 height 21
type input "STARTUP JB Hifi [DATE] @ Due Drop Events Centre On Site @ 0700"
click at [417, 207] on input "[DATE] 06:30" at bounding box center [405, 207] width 157 height 21
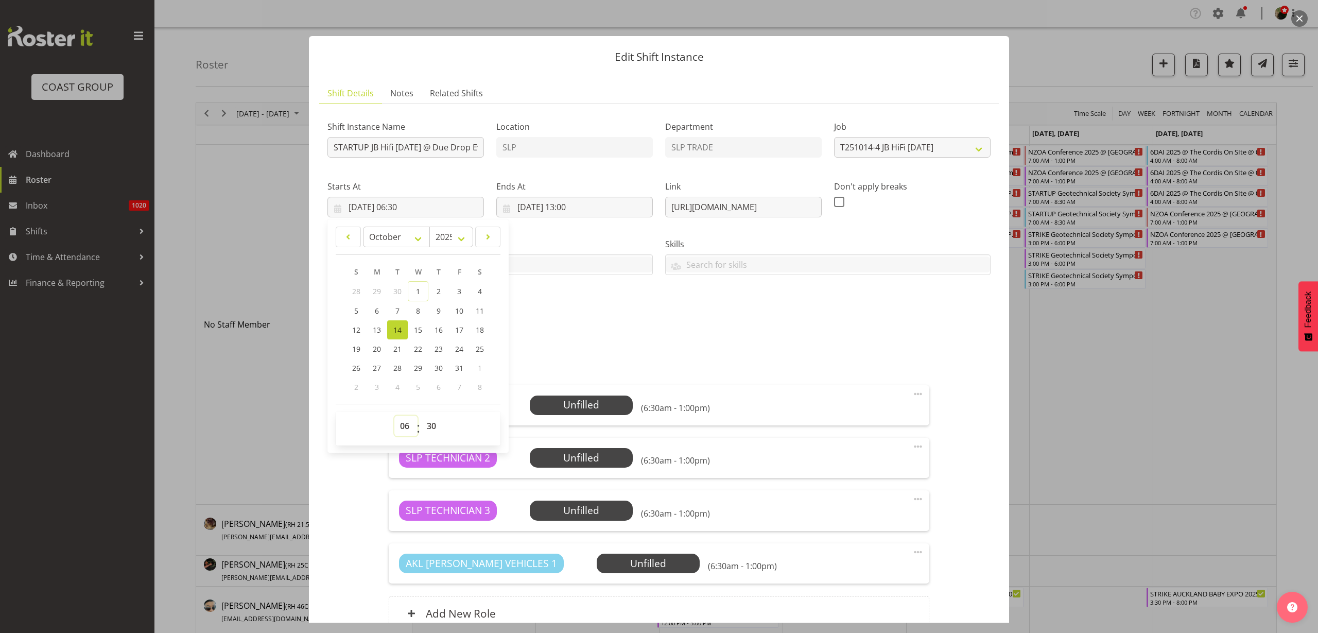
click at [406, 423] on select "00 01 02 03 04 05 06 07 08 09 10 11 12 13 14 15 16 17 18 19 20 21 22 23" at bounding box center [405, 426] width 23 height 21
select select "7"
click at [394, 416] on select "00 01 02 03 04 05 06 07 08 09 10 11 12 13 14 15 16 17 18 19 20 21 22 23" at bounding box center [405, 426] width 23 height 21
type input "[DATE] 07:30"
select select "0"
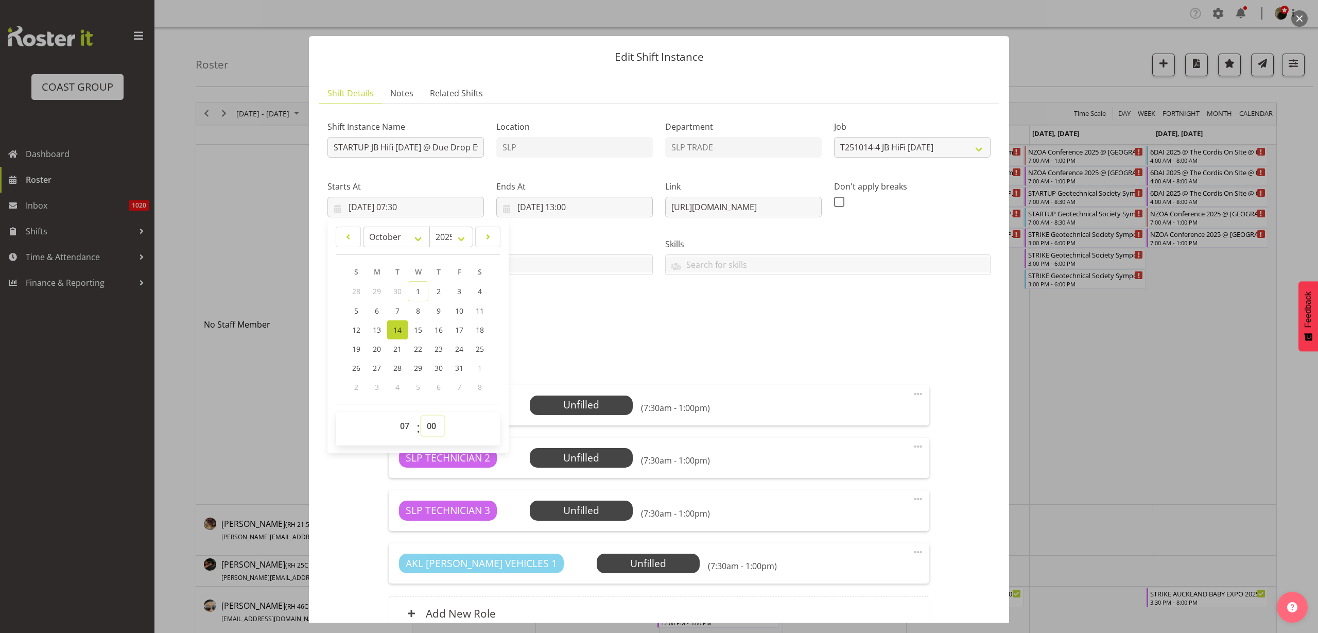
type input "[DATE] 07:00"
click at [577, 207] on input "[DATE] 13:00" at bounding box center [574, 207] width 157 height 21
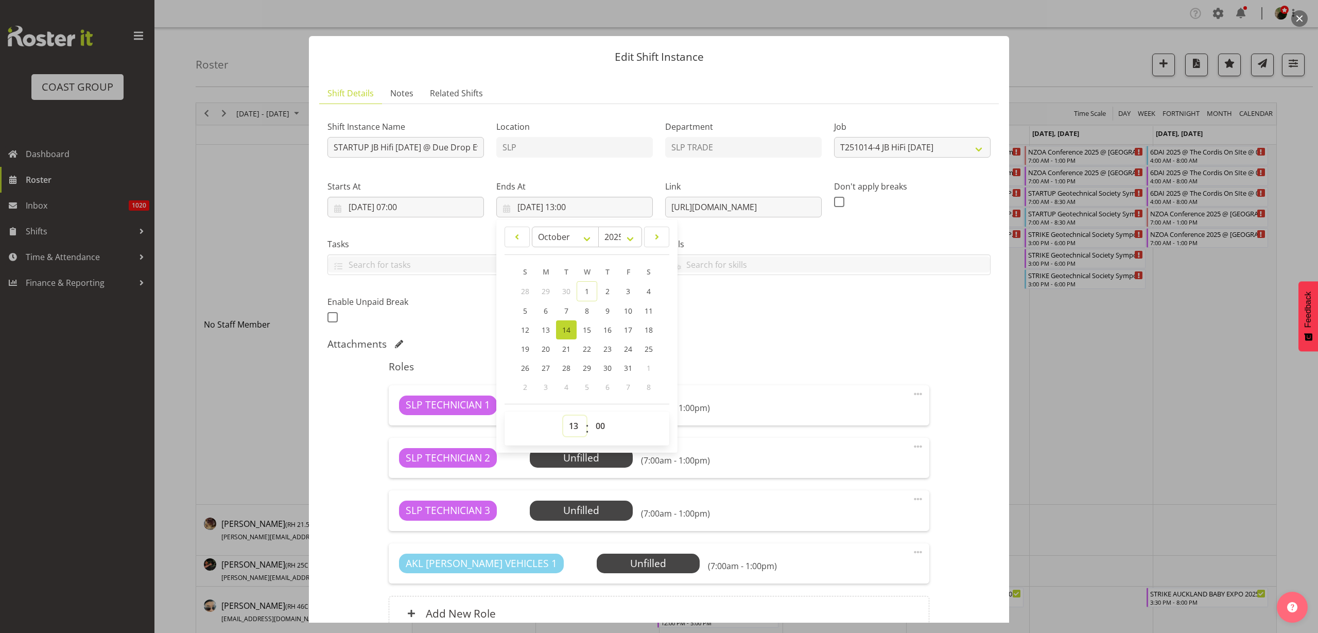
click at [569, 426] on select "00 01 02 03 04 05 06 07 08 09 10 11 12 13 14 15 16 17 18 19 20 21 22 23" at bounding box center [574, 426] width 23 height 21
select select "9"
click at [563, 416] on select "00 01 02 03 04 05 06 07 08 09 10 11 12 13 14 15 16 17 18 19 20 21 22 23" at bounding box center [574, 426] width 23 height 21
type input "[DATE] 09:00"
click at [912, 499] on span at bounding box center [918, 499] width 12 height 12
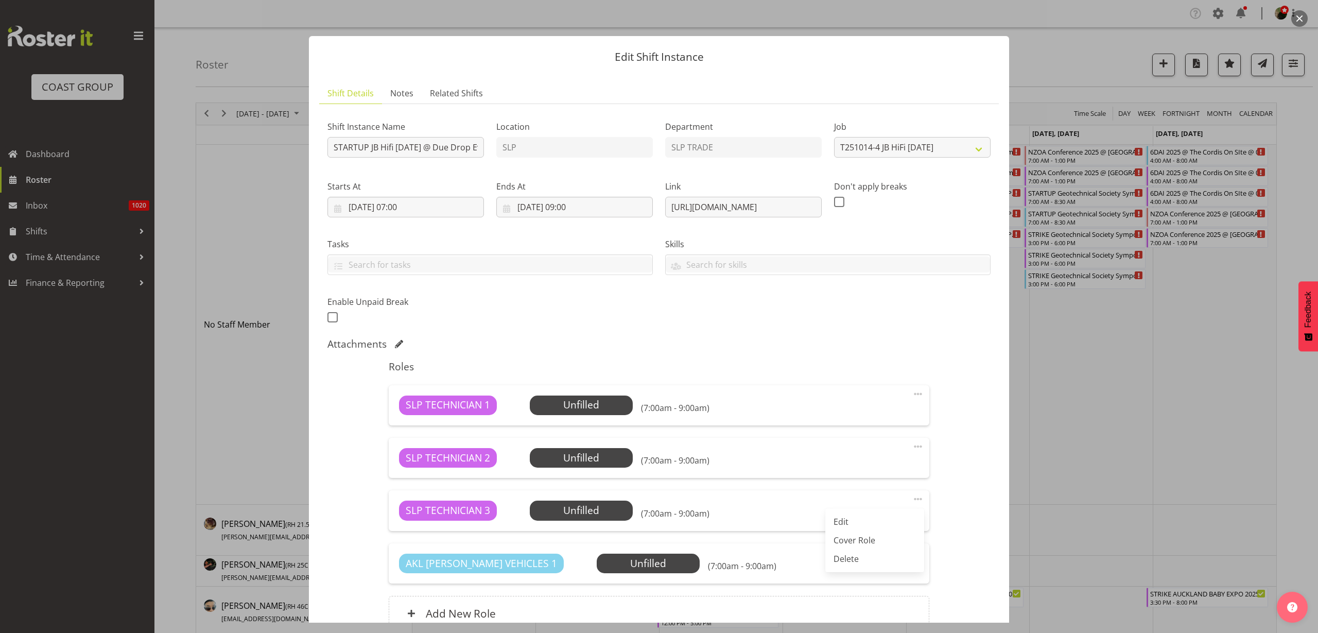
click at [865, 559] on link "Delete" at bounding box center [874, 558] width 99 height 19
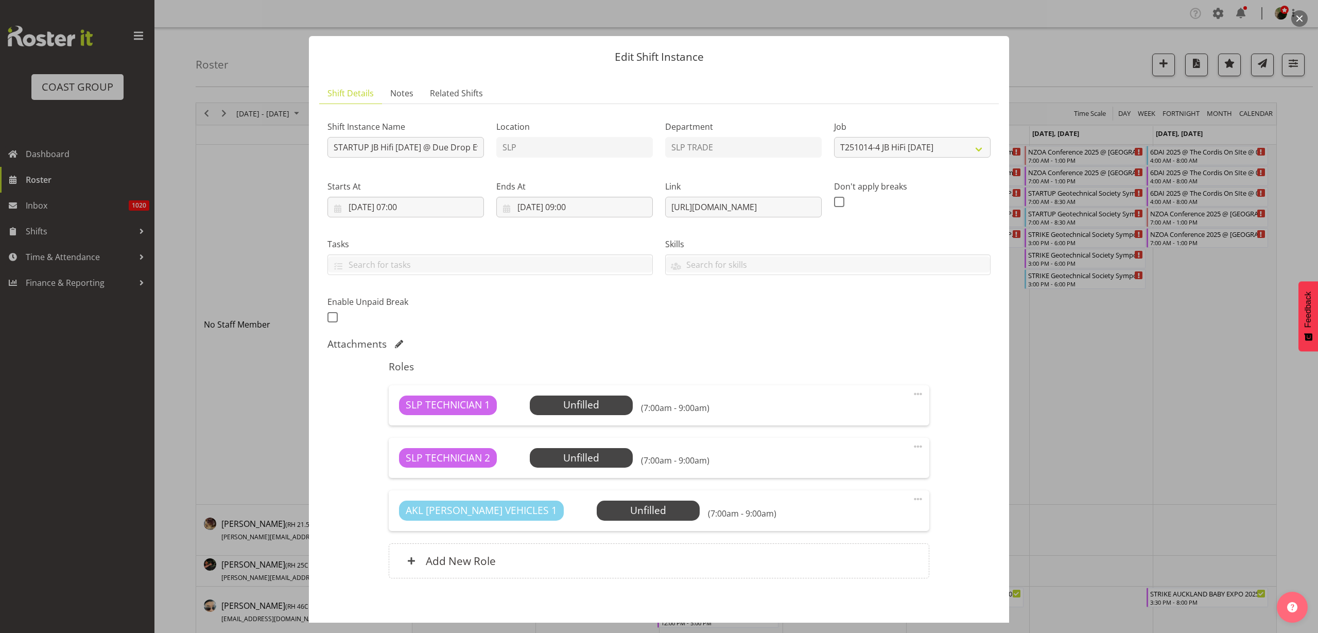
click at [912, 445] on span at bounding box center [918, 446] width 12 height 12
click at [857, 511] on link "Delete" at bounding box center [874, 506] width 99 height 19
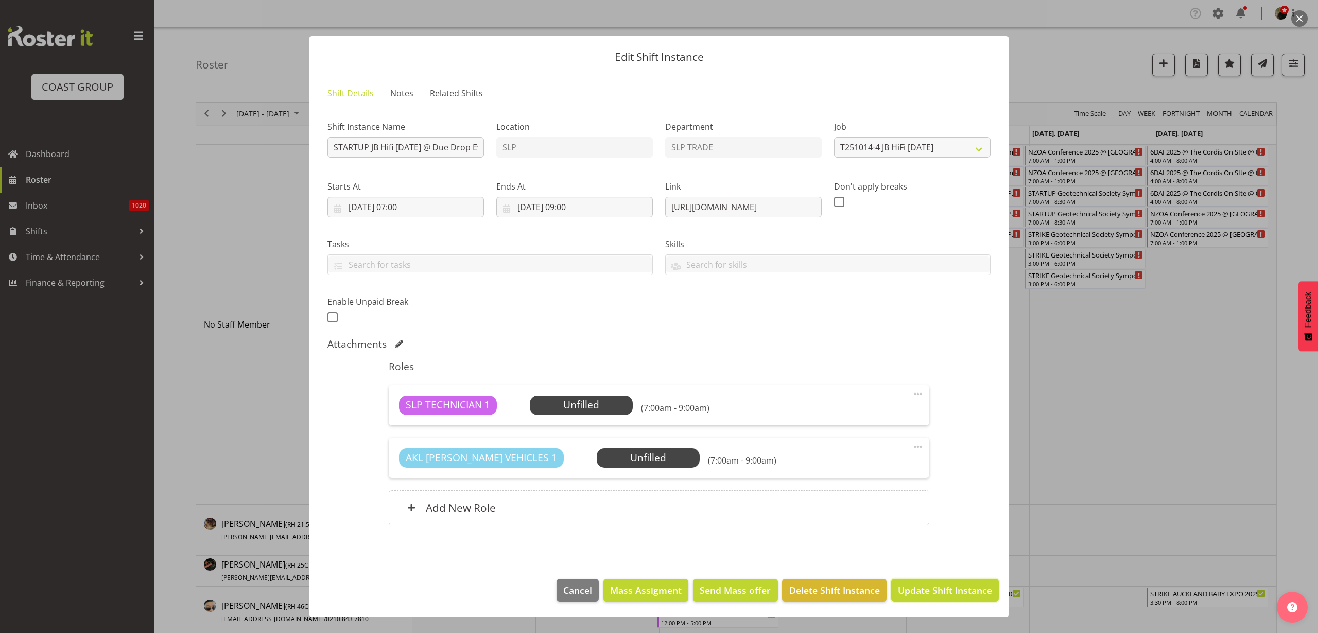
click at [975, 592] on span "Update Shift Instance" at bounding box center [945, 589] width 94 height 13
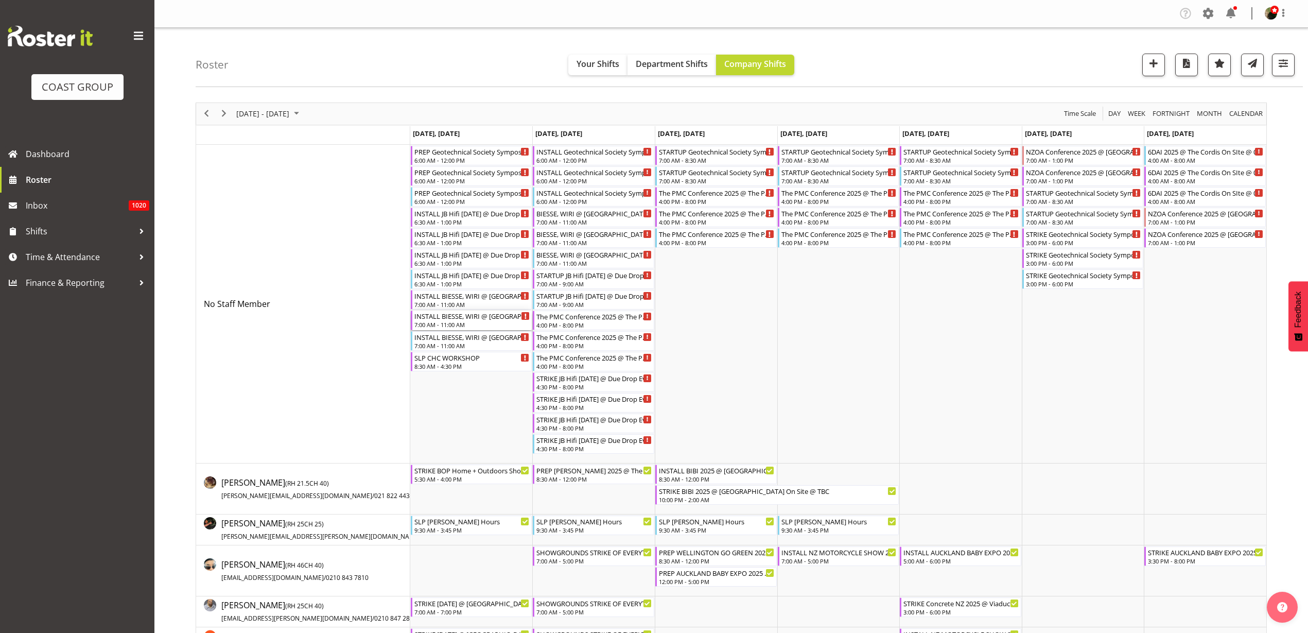
click at [437, 321] on div "7:00 AM - 11:00 AM" at bounding box center [472, 324] width 116 height 8
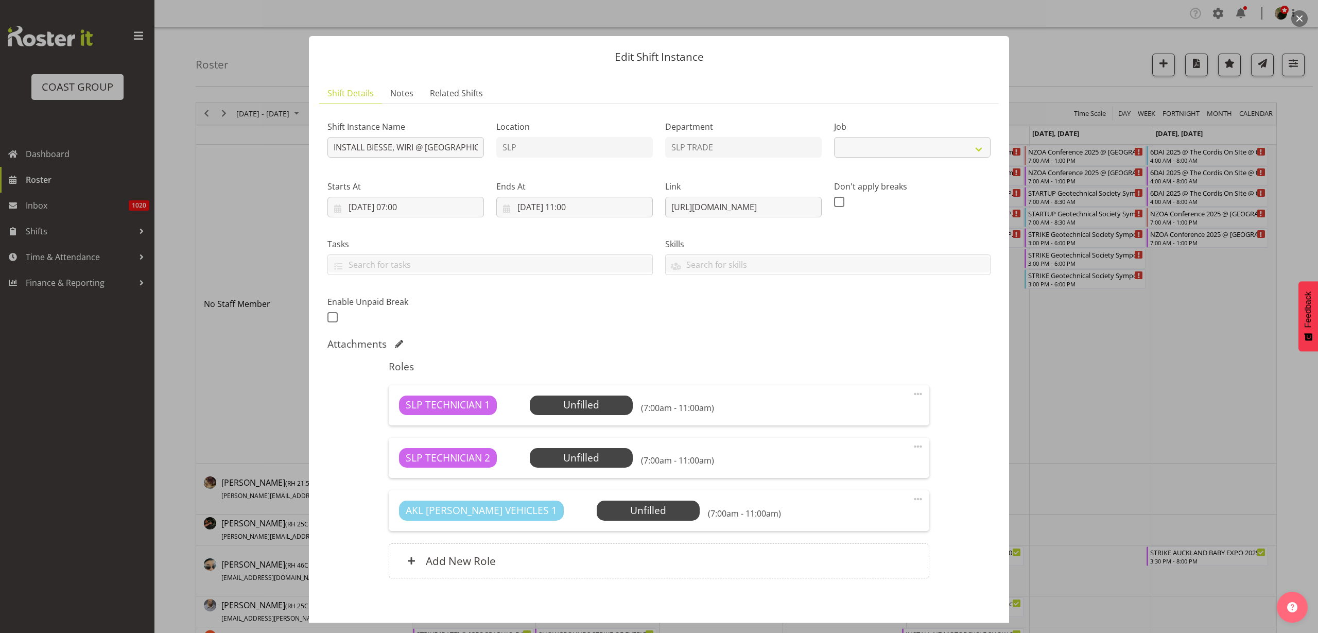
select select "10762"
drag, startPoint x: 663, startPoint y: 207, endPoint x: 1126, endPoint y: 206, distance: 462.9
click at [1133, 205] on div "Edit Shift Instance Shift Details Notes Related Shifts Shift Instance Name INST…" at bounding box center [659, 316] width 1318 height 633
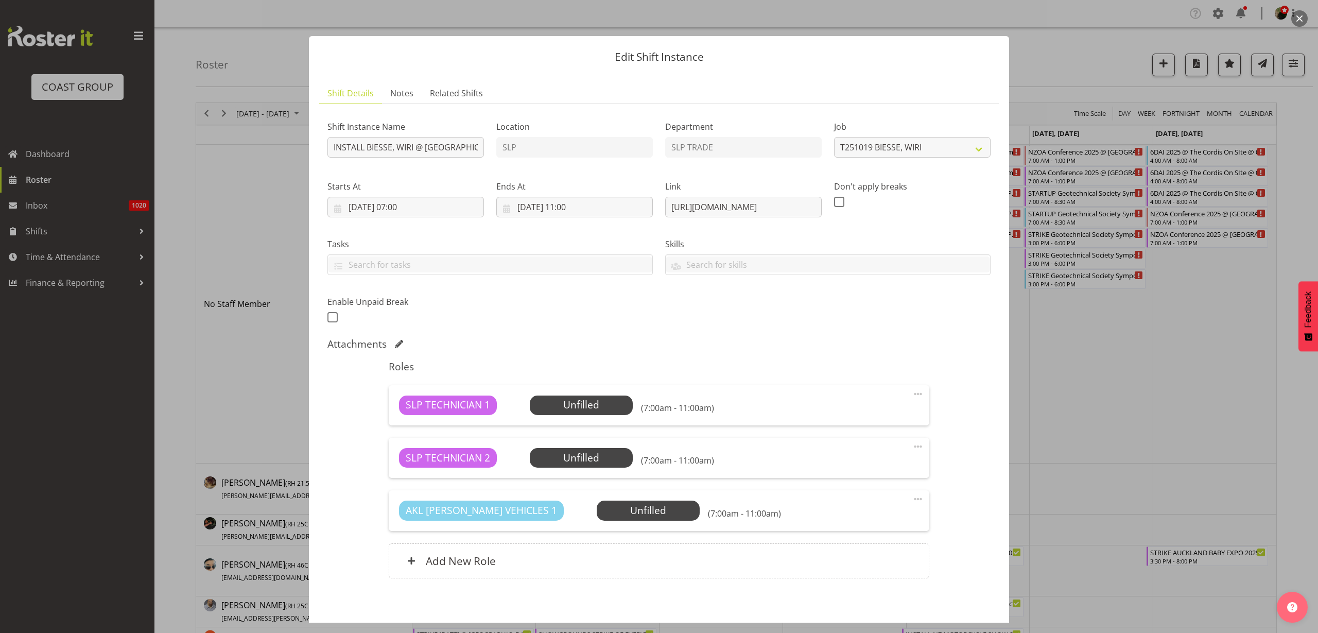
click at [1302, 18] on button "button" at bounding box center [1299, 18] width 16 height 16
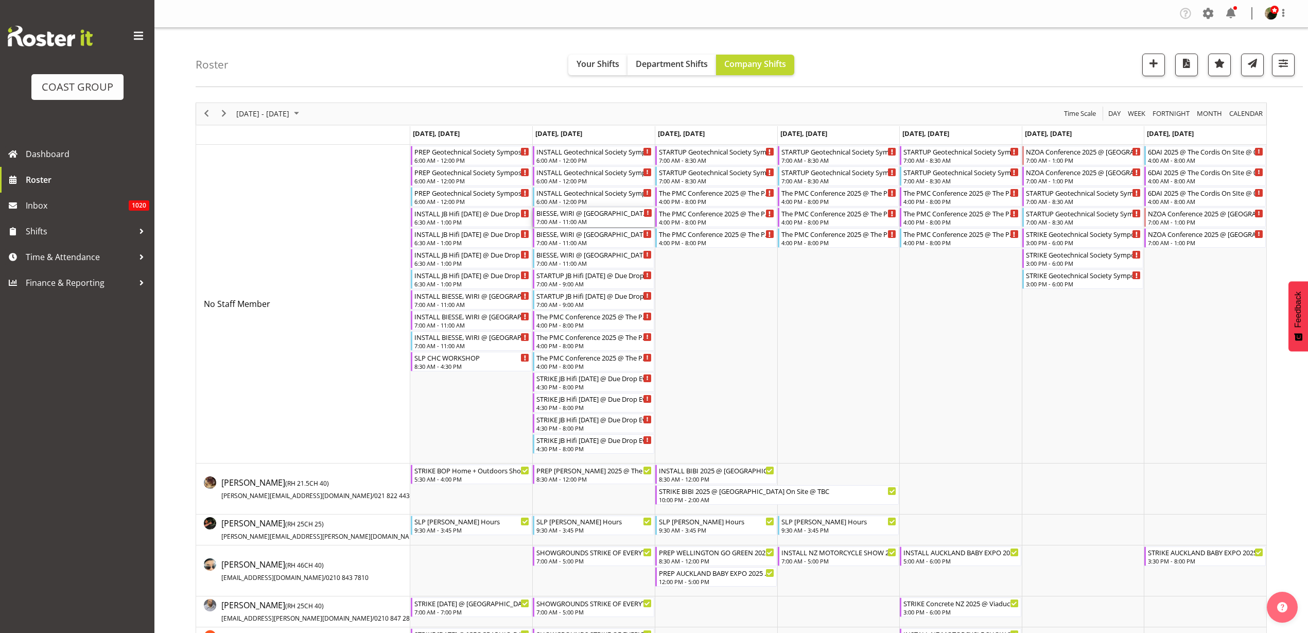
click at [584, 217] on div "BIESSE, WIRI @ [GEOGRAPHIC_DATA], [STREET_ADDRESS][PERSON_NAME] On Site @ 0900 …" at bounding box center [595, 217] width 116 height 20
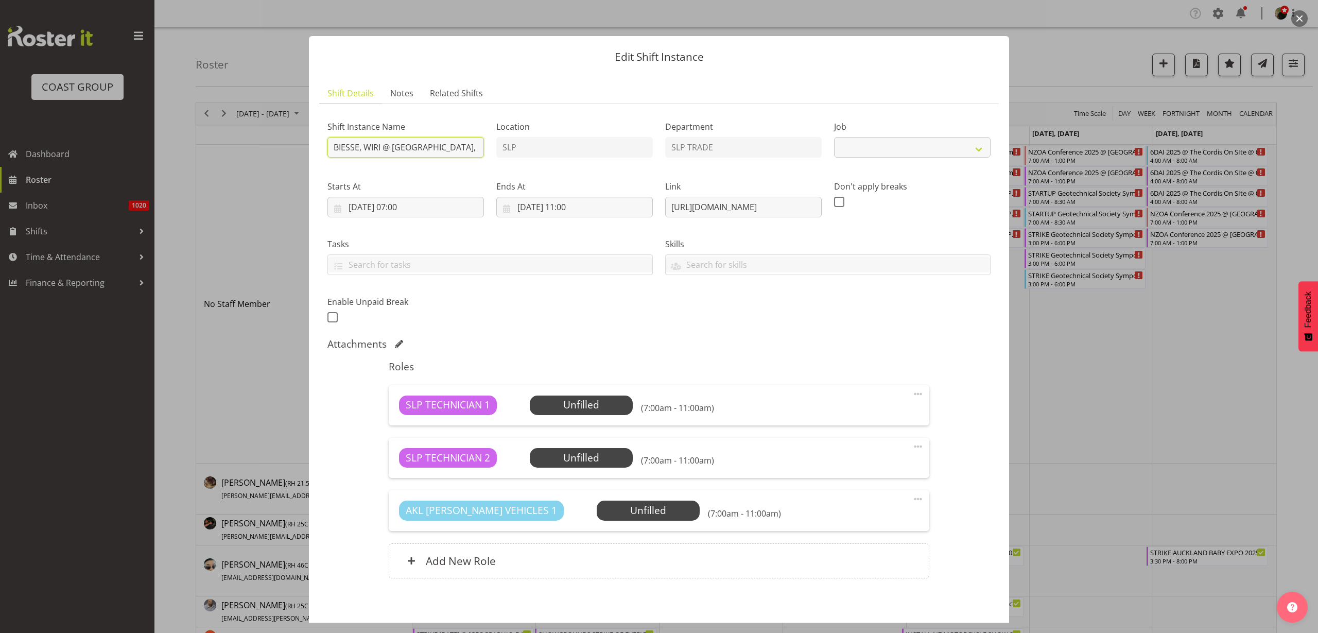
click at [328, 151] on input "BIESSE, WIRI @ [GEOGRAPHIC_DATA], [STREET_ADDRESS][PERSON_NAME] On Site @ 0900" at bounding box center [405, 147] width 157 height 21
select select "10762"
type input "STRIKE BIESSE, WIRI @ [GEOGRAPHIC_DATA], [STREET_ADDRESS][PERSON_NAME] On Site …"
click at [409, 200] on input "[DATE] 07:00" at bounding box center [405, 207] width 157 height 21
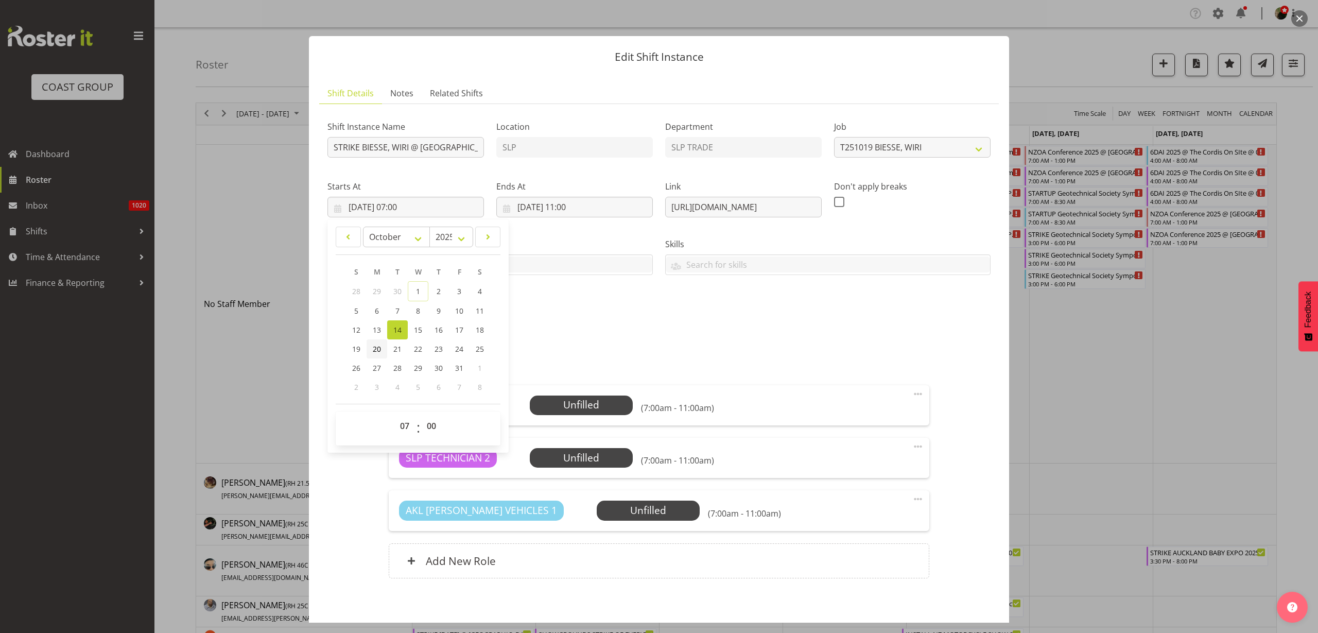
click at [375, 352] on span "20" at bounding box center [377, 349] width 8 height 10
type input "[DATE] 07:00"
click at [538, 208] on input "[DATE] 11:00" at bounding box center [574, 207] width 157 height 21
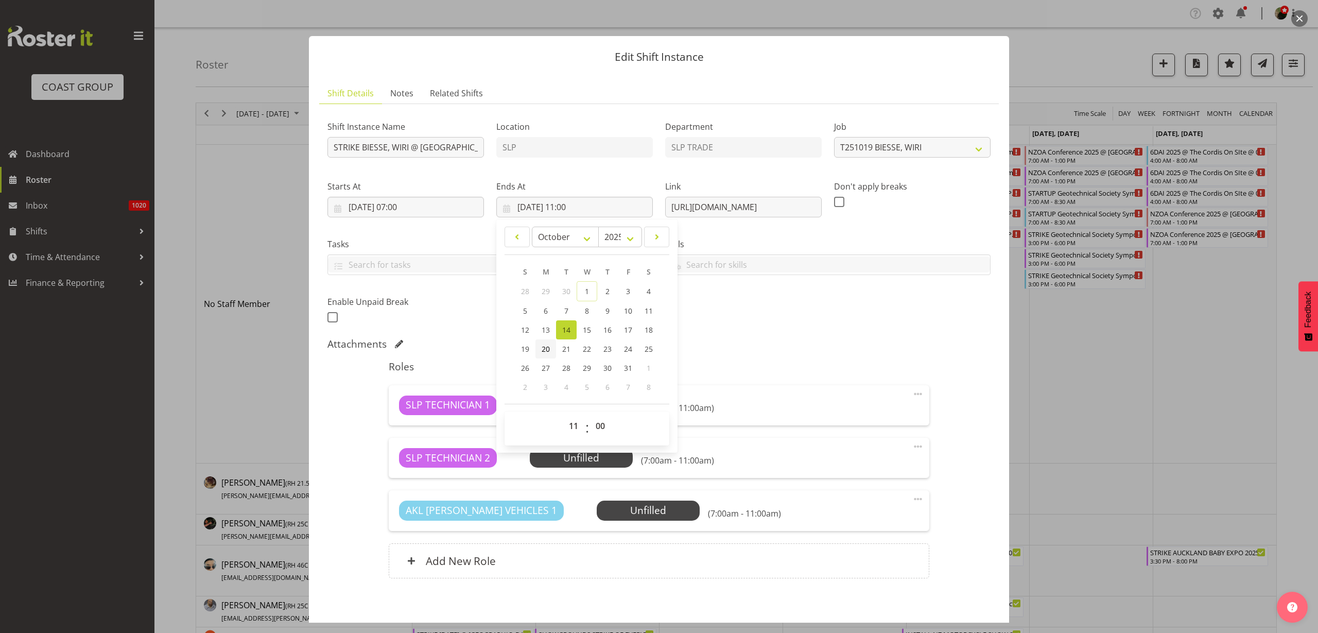
click at [545, 346] on span "20" at bounding box center [546, 349] width 8 height 10
type input "[DATE] 11:00"
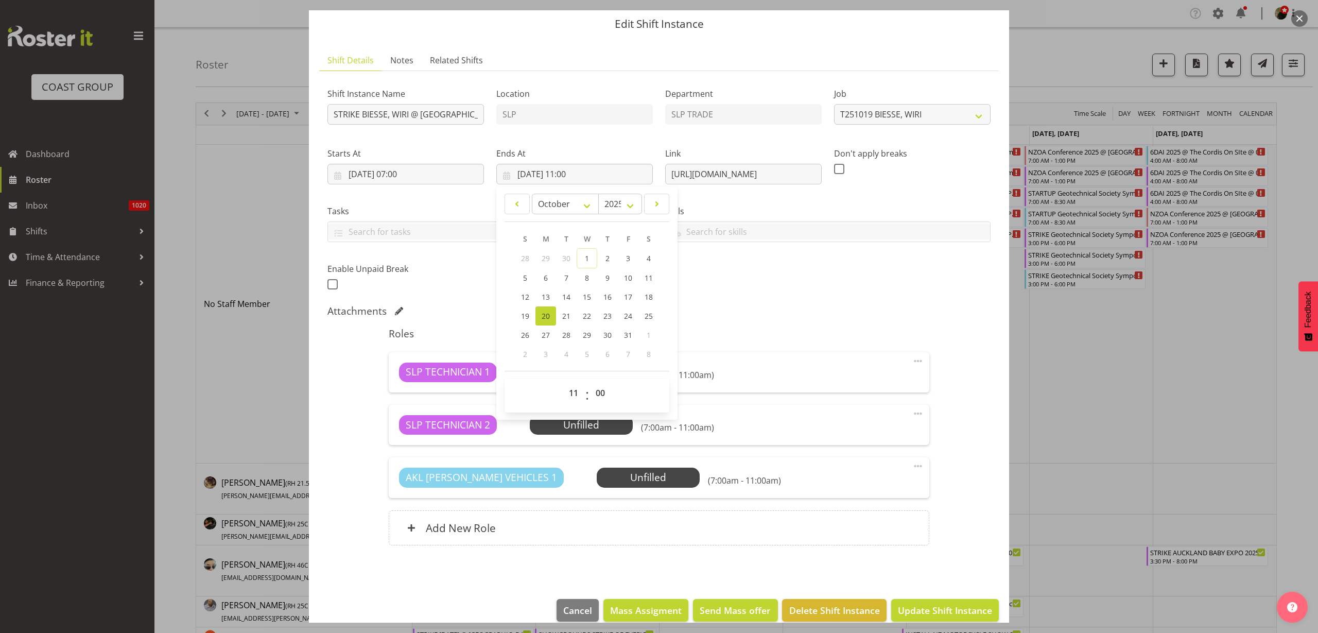
scroll to position [47, 0]
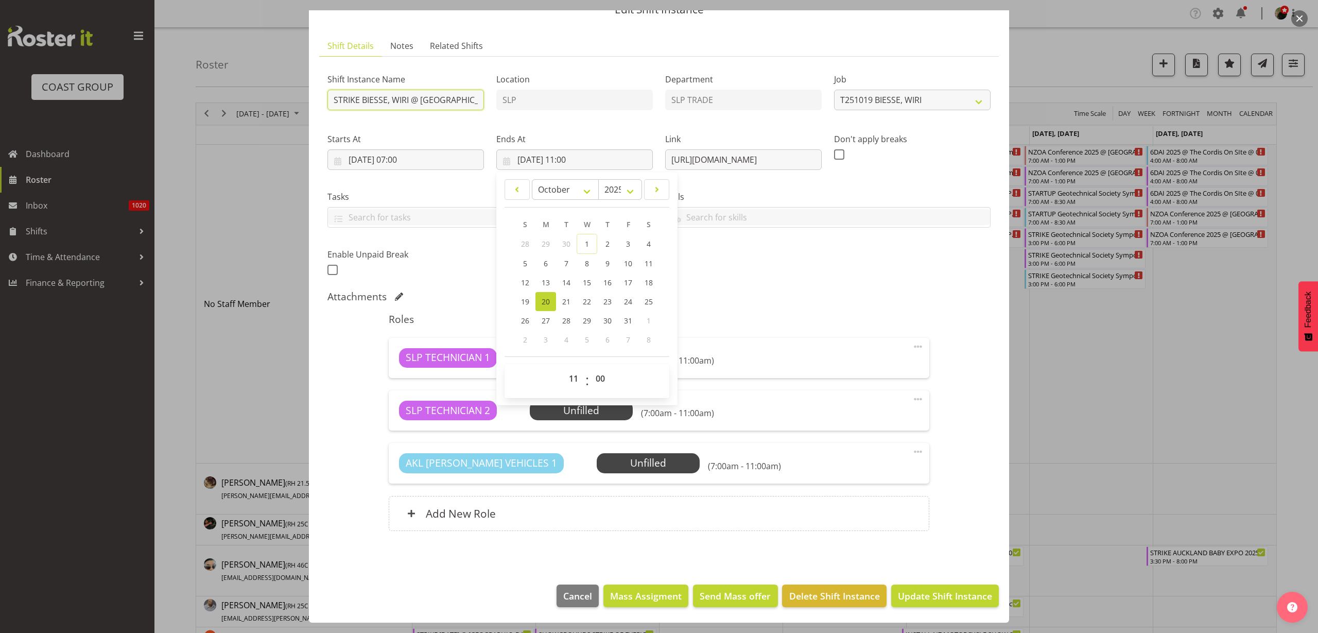
click at [437, 96] on input "STRIKE BIESSE, WIRI @ [GEOGRAPHIC_DATA], [STREET_ADDRESS][PERSON_NAME] On Site …" at bounding box center [405, 100] width 157 height 21
click at [922, 586] on button "Update Shift Instance" at bounding box center [945, 595] width 108 height 23
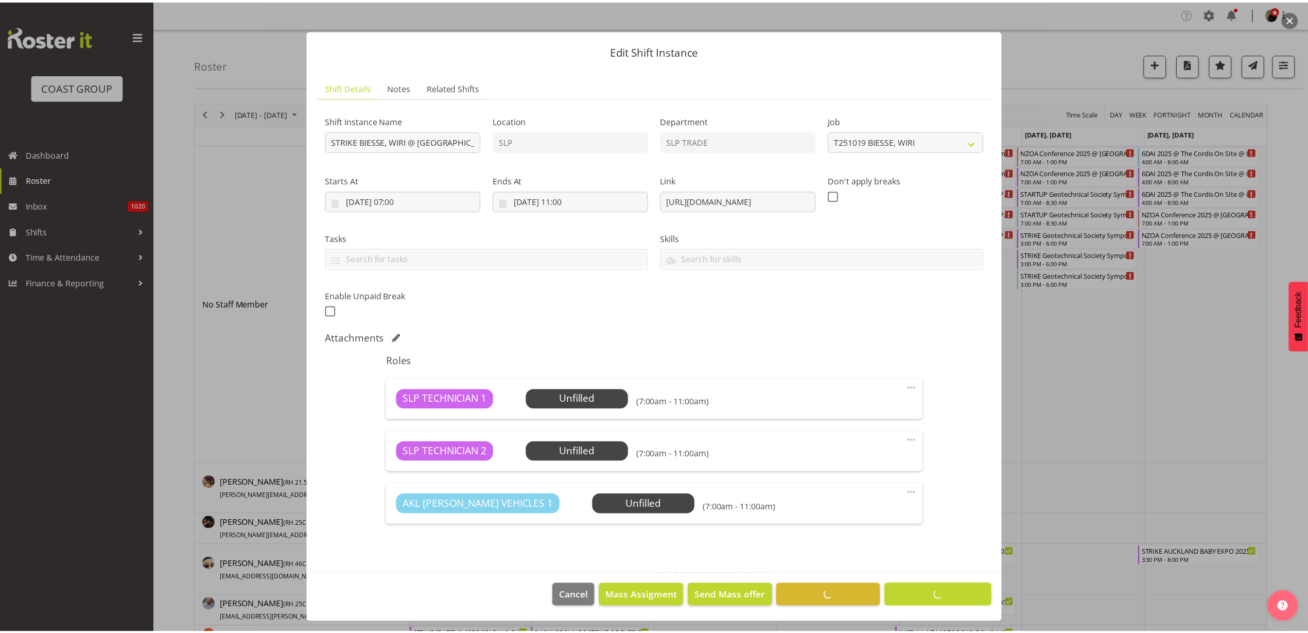
scroll to position [6, 0]
